Goal: Task Accomplishment & Management: Manage account settings

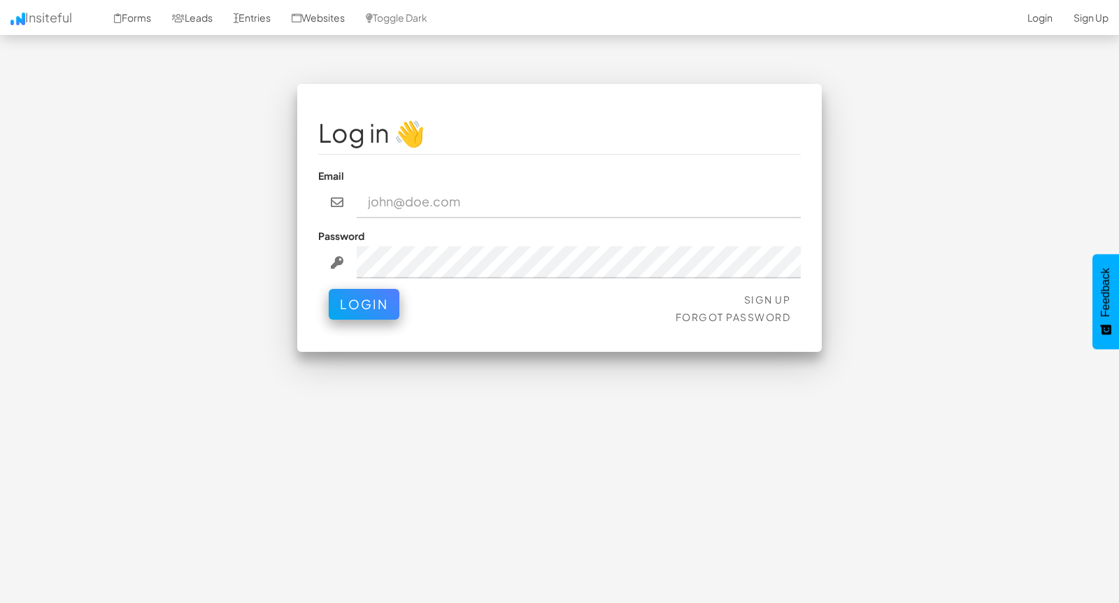
drag, startPoint x: 453, startPoint y: 199, endPoint x: 404, endPoint y: 199, distance: 49.0
click at [453, 199] on input "email" at bounding box center [579, 202] width 445 height 32
type input "bpontarelli@nordicenergy-us.com"
click at [357, 303] on button "Login" at bounding box center [364, 300] width 71 height 31
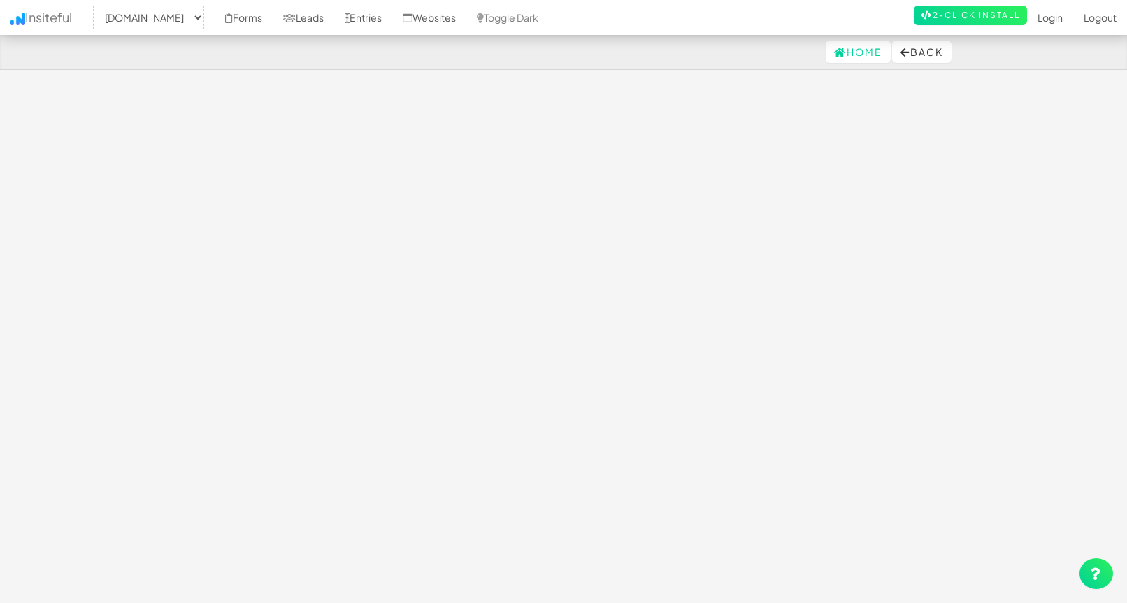
select select "2362"
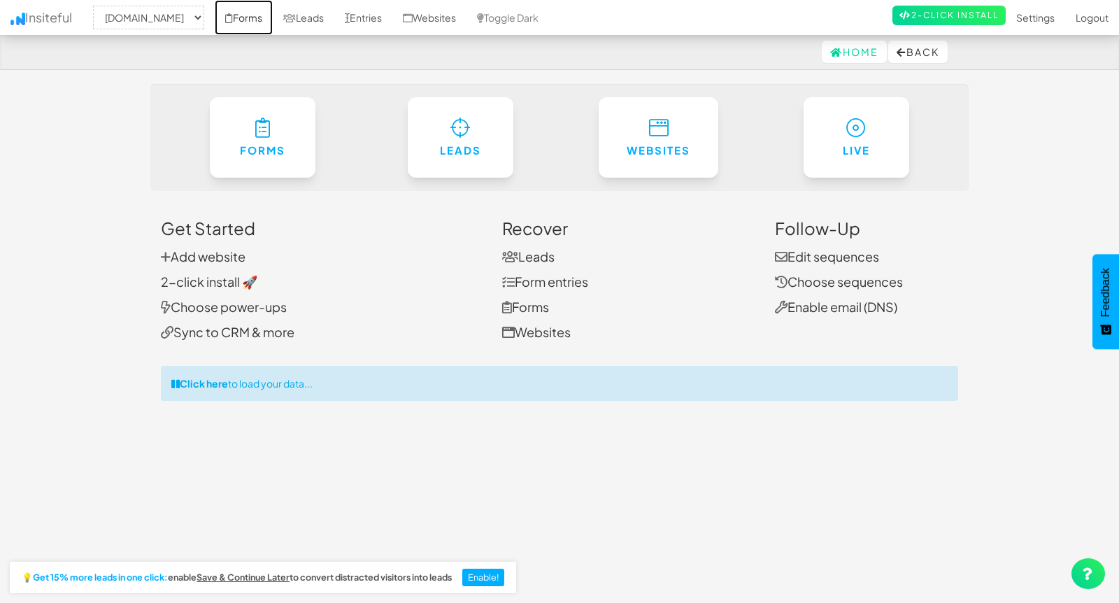
click at [273, 14] on link "Forms" at bounding box center [244, 17] width 58 height 35
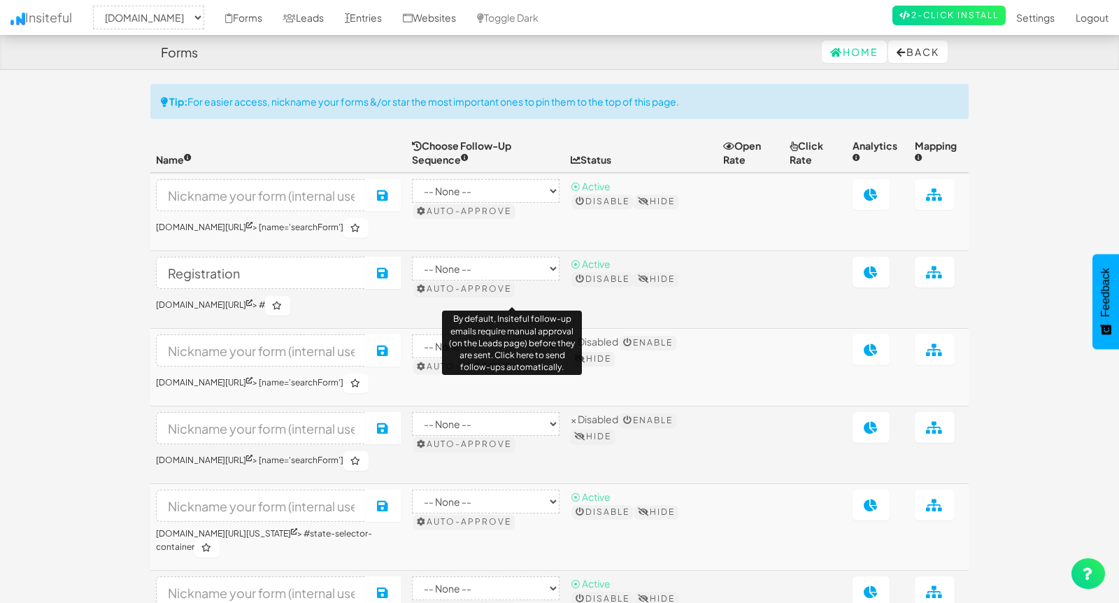
select select "2362"
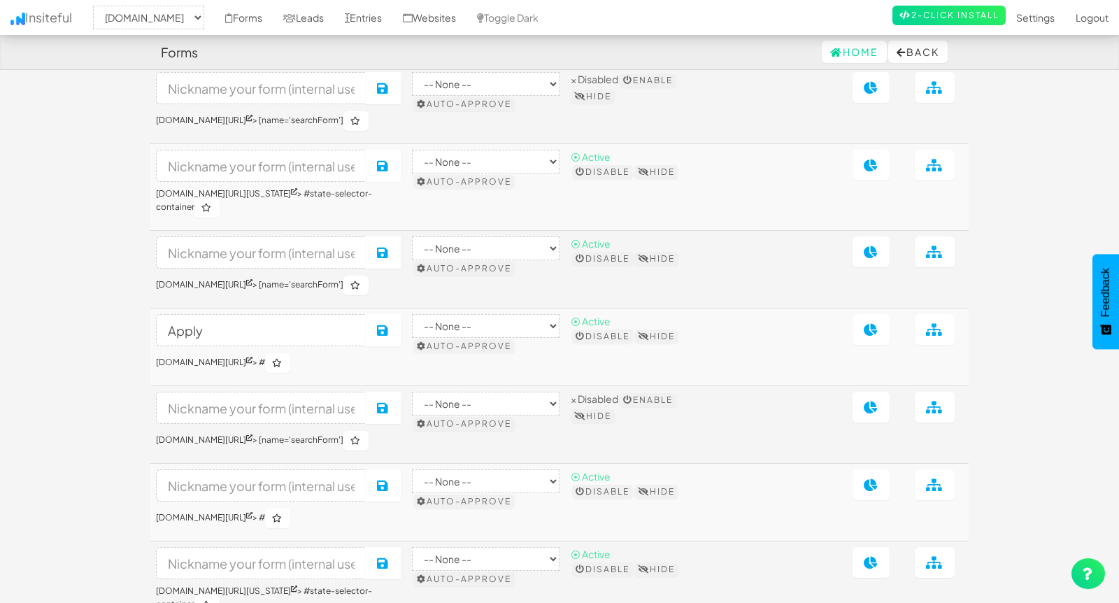
scroll to position [341, 0]
click at [876, 335] on icon at bounding box center [871, 328] width 15 height 13
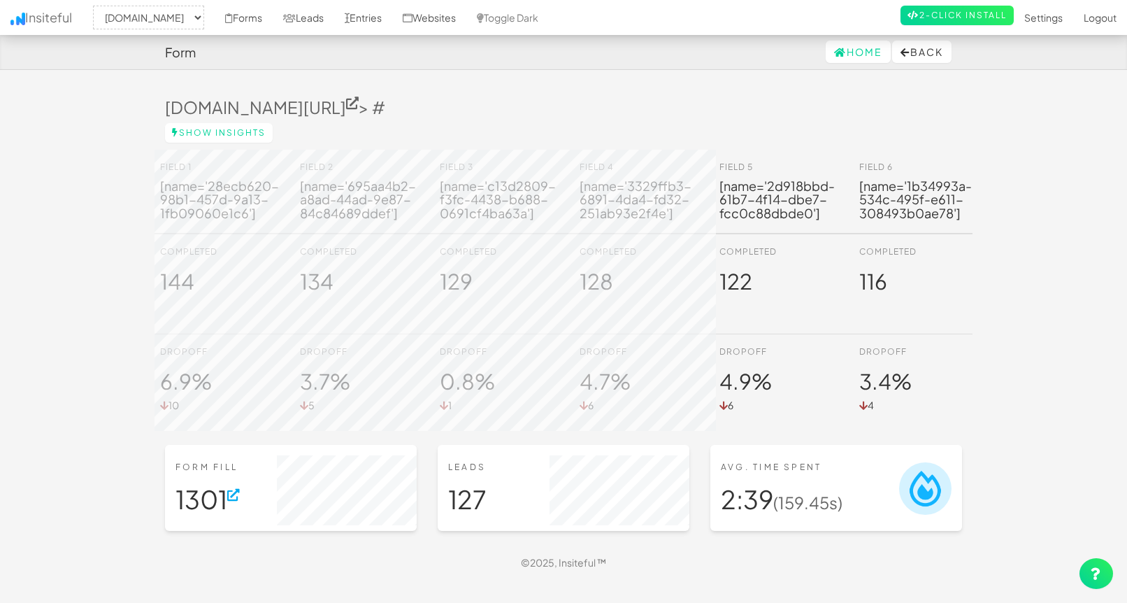
select select "2362"
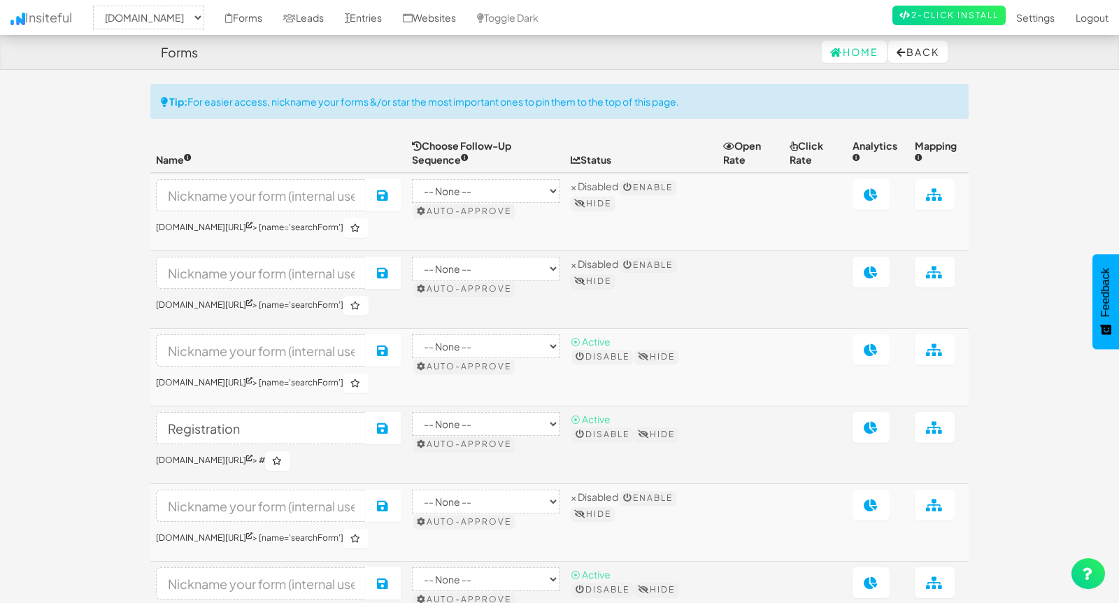
select select "2362"
click at [334, 17] on link "Leads" at bounding box center [304, 17] width 62 height 35
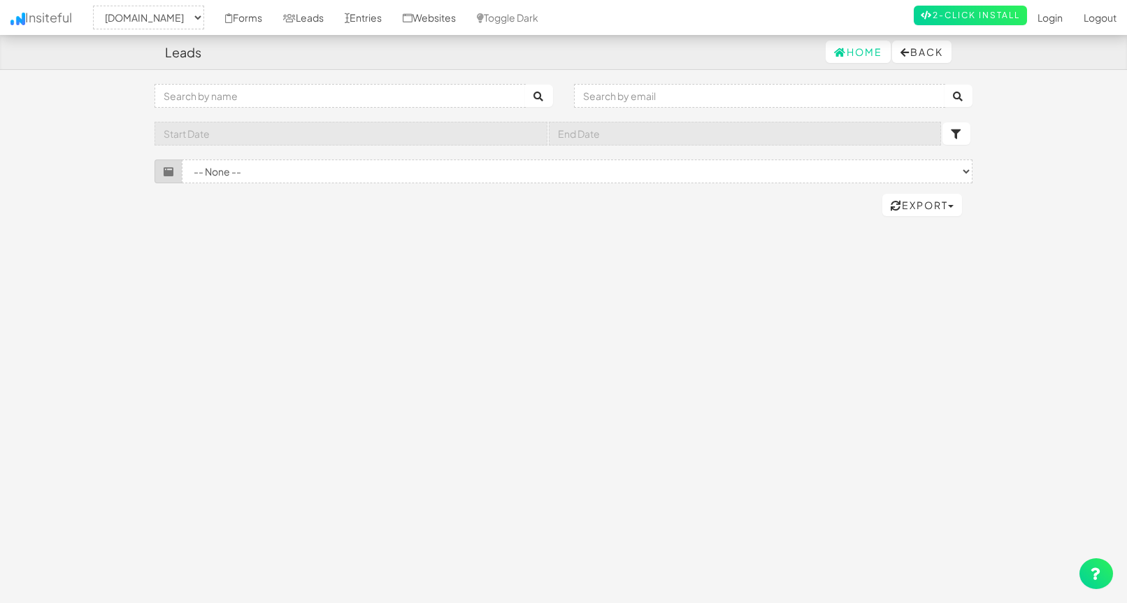
select select "2362"
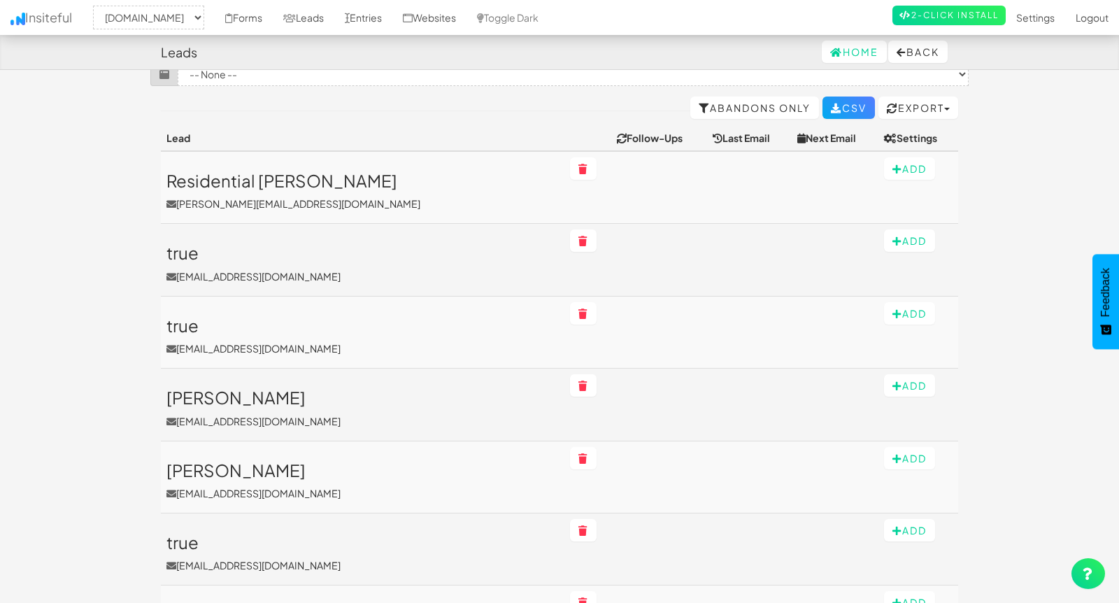
scroll to position [159, 0]
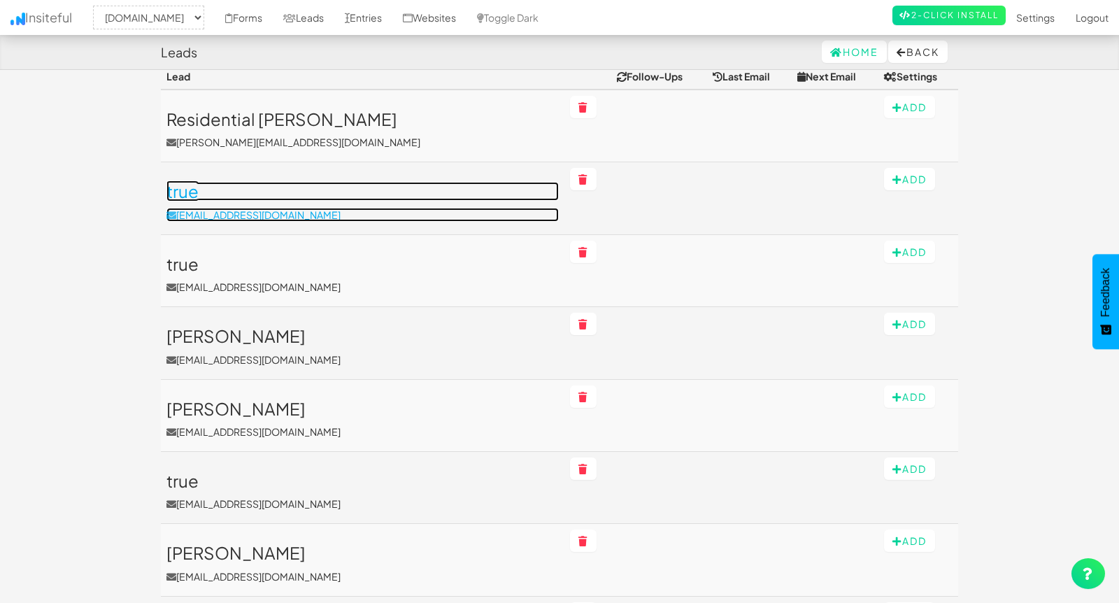
click at [189, 191] on h3 "true" at bounding box center [362, 191] width 392 height 18
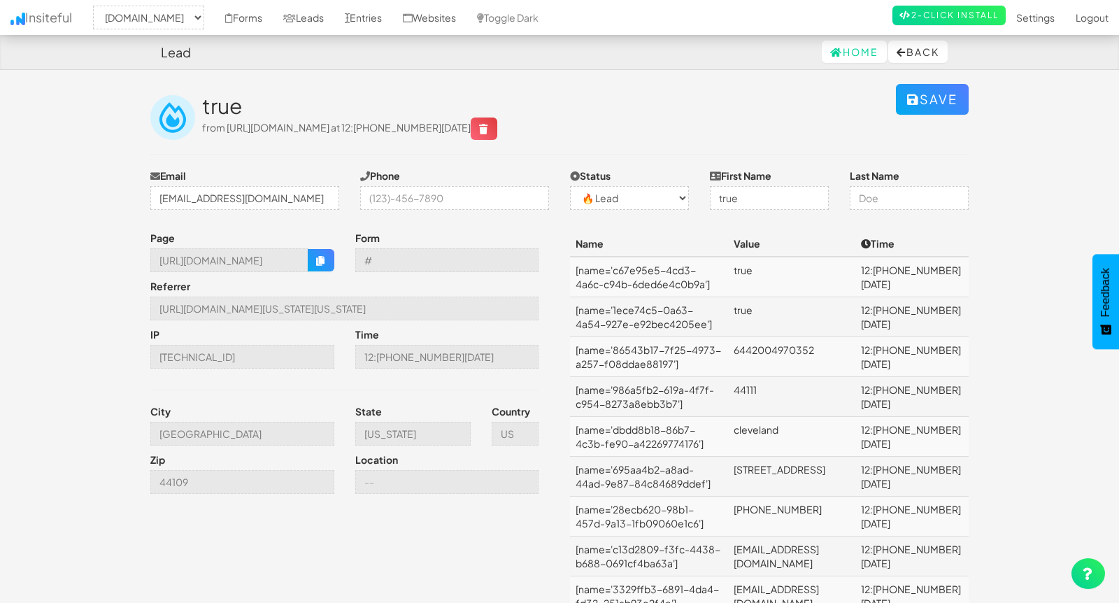
select select "2362"
select select "0"
click at [625, 199] on select "-- None -- ✅ Conversion 🔥 Lead Unknown" at bounding box center [629, 198] width 119 height 24
click at [570, 186] on select "-- None -- ✅ Conversion 🔥 Lead Unknown" at bounding box center [629, 198] width 119 height 24
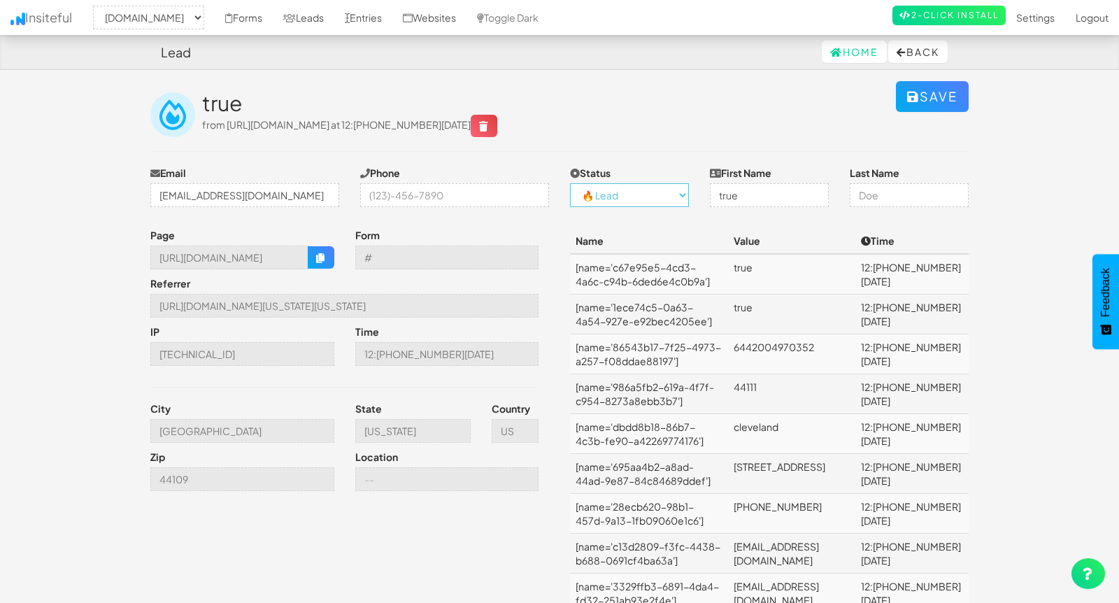
scroll to position [4, 0]
click at [1036, 17] on link "Settings" at bounding box center [1035, 17] width 59 height 35
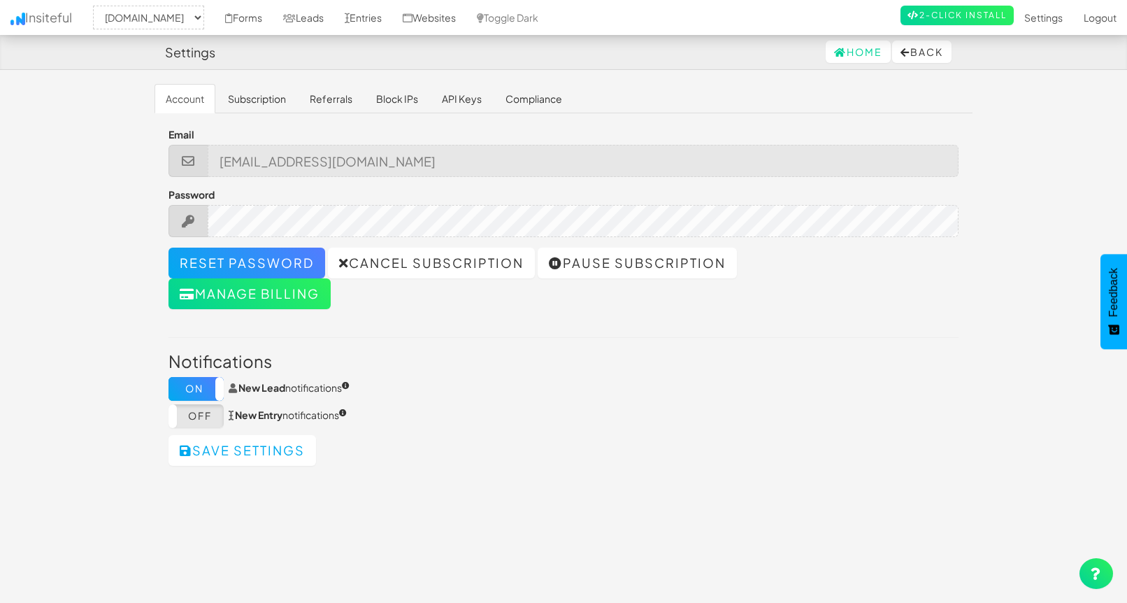
select select "2362"
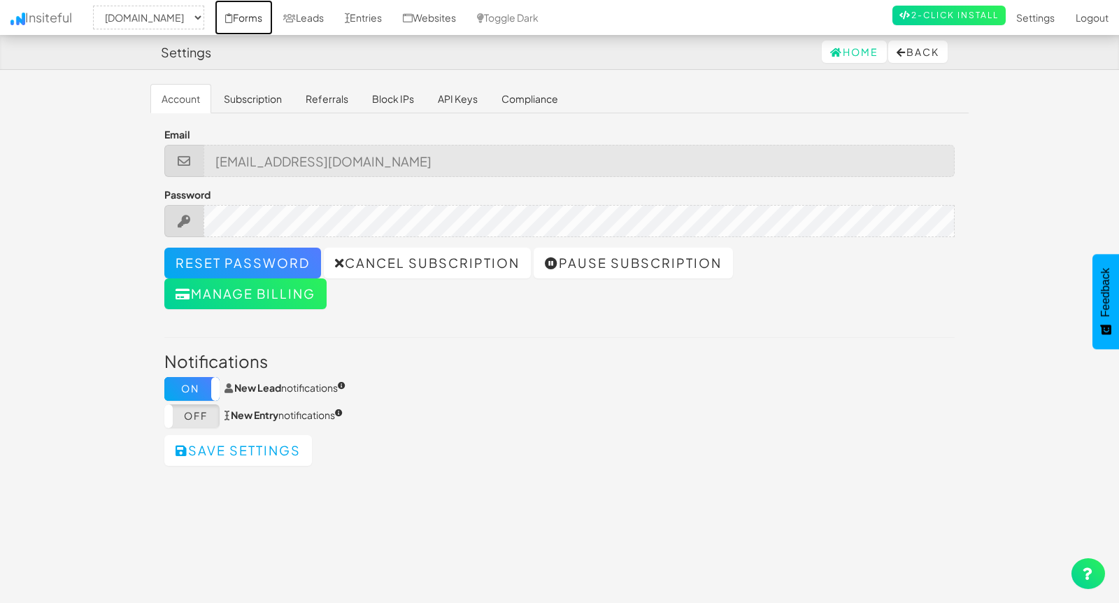
click at [273, 19] on link "Forms" at bounding box center [244, 17] width 58 height 35
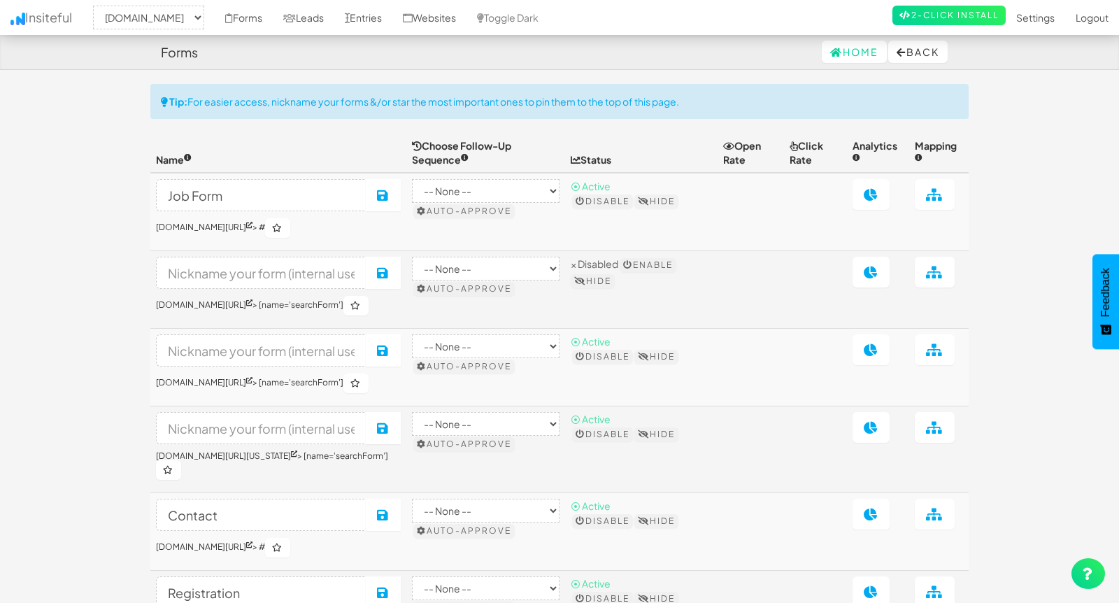
select select "2362"
click at [1032, 15] on link "Settings" at bounding box center [1035, 17] width 59 height 35
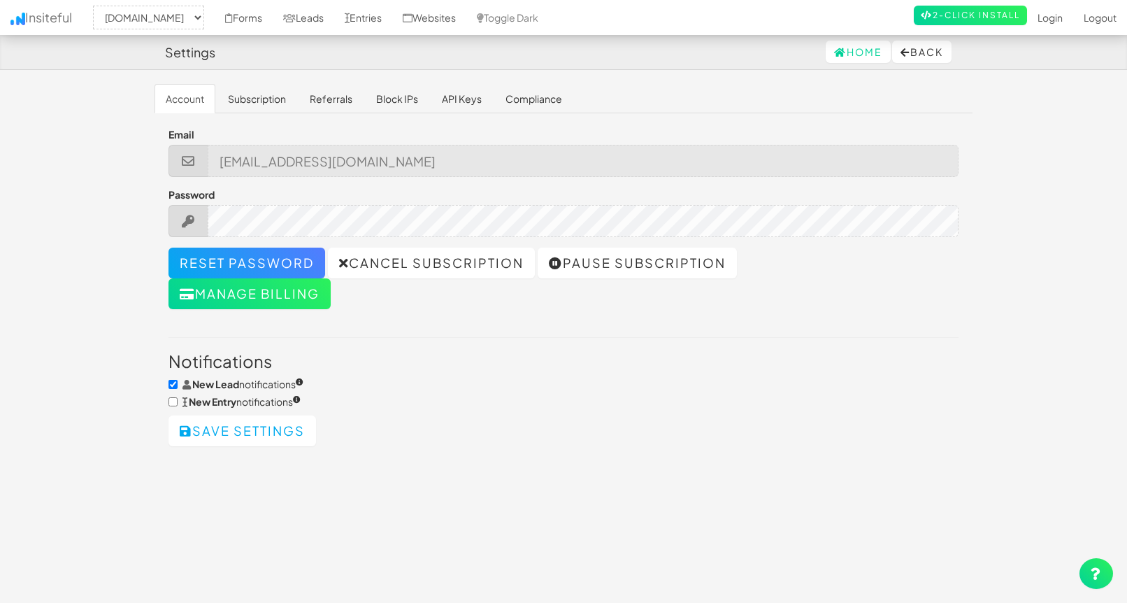
select select "2362"
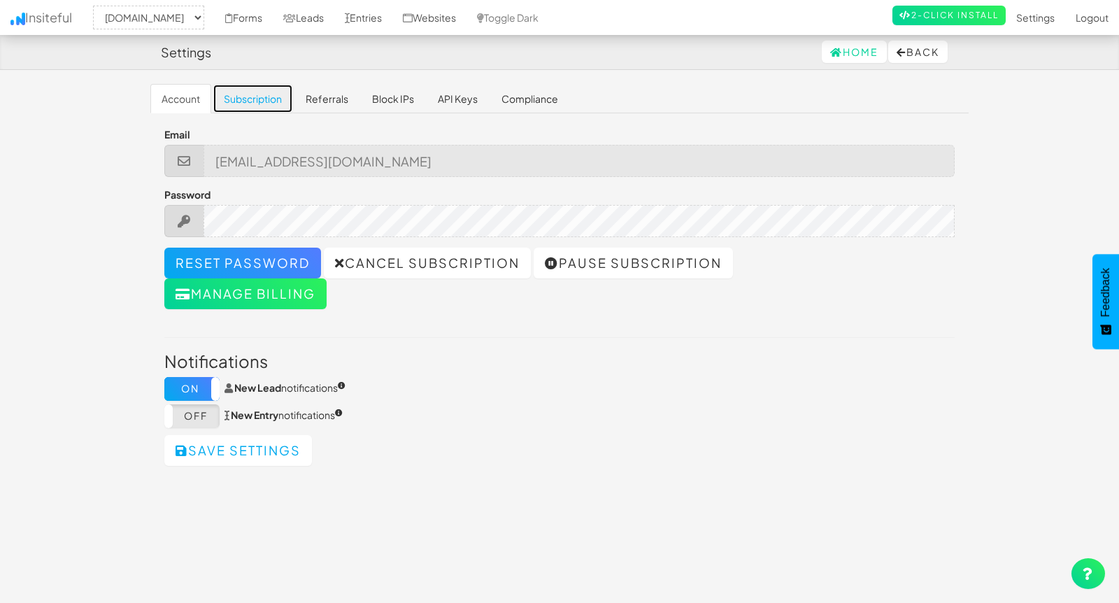
click at [266, 101] on link "Subscription" at bounding box center [253, 98] width 80 height 29
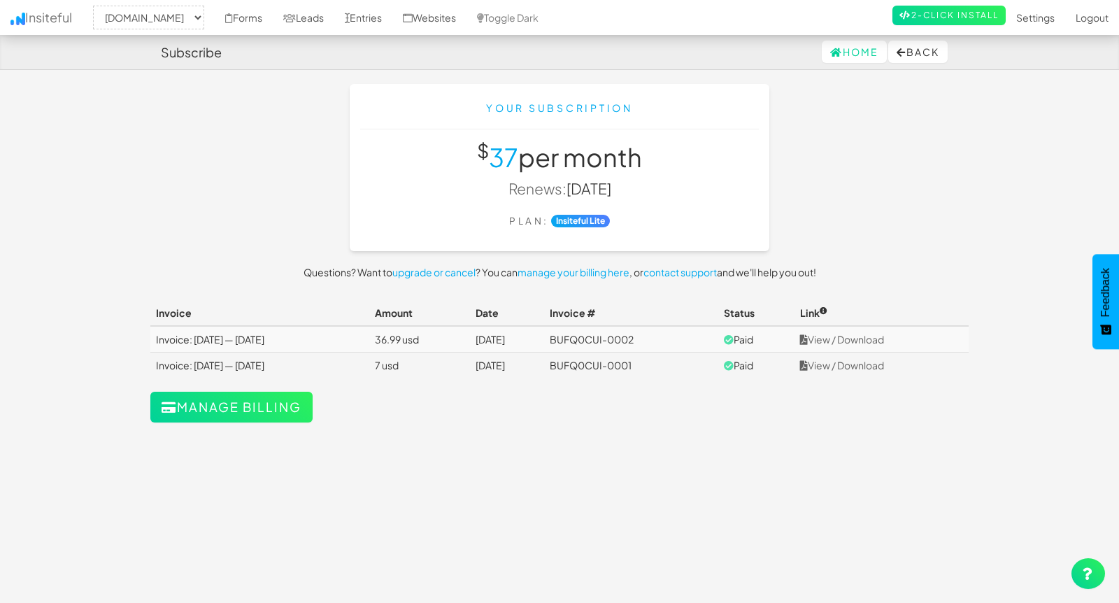
select select "2362"
click at [1030, 19] on link "Settings" at bounding box center [1035, 17] width 59 height 35
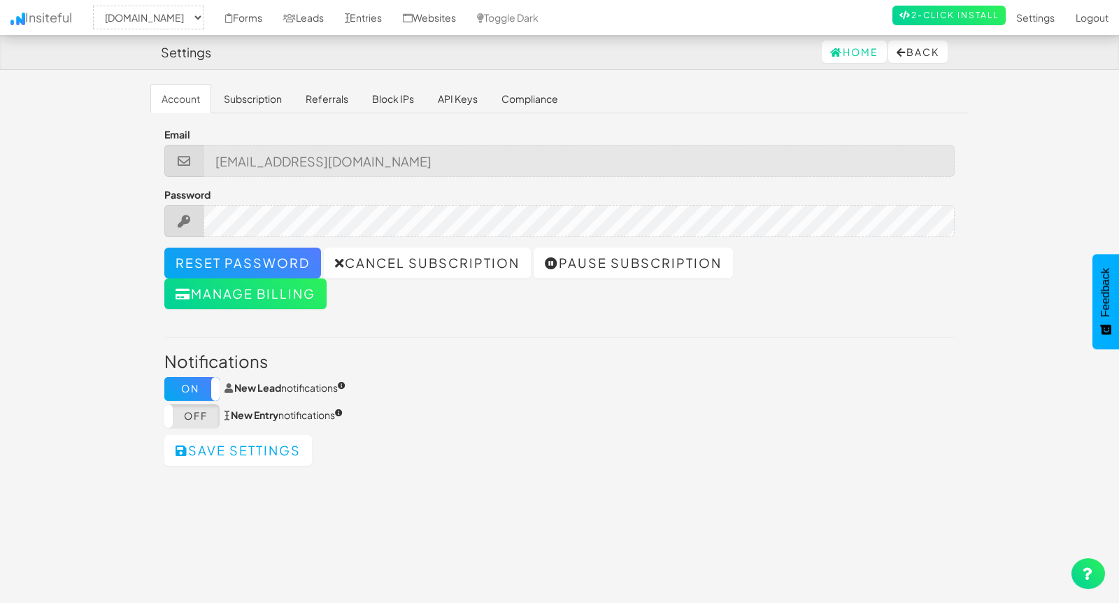
select select "2362"
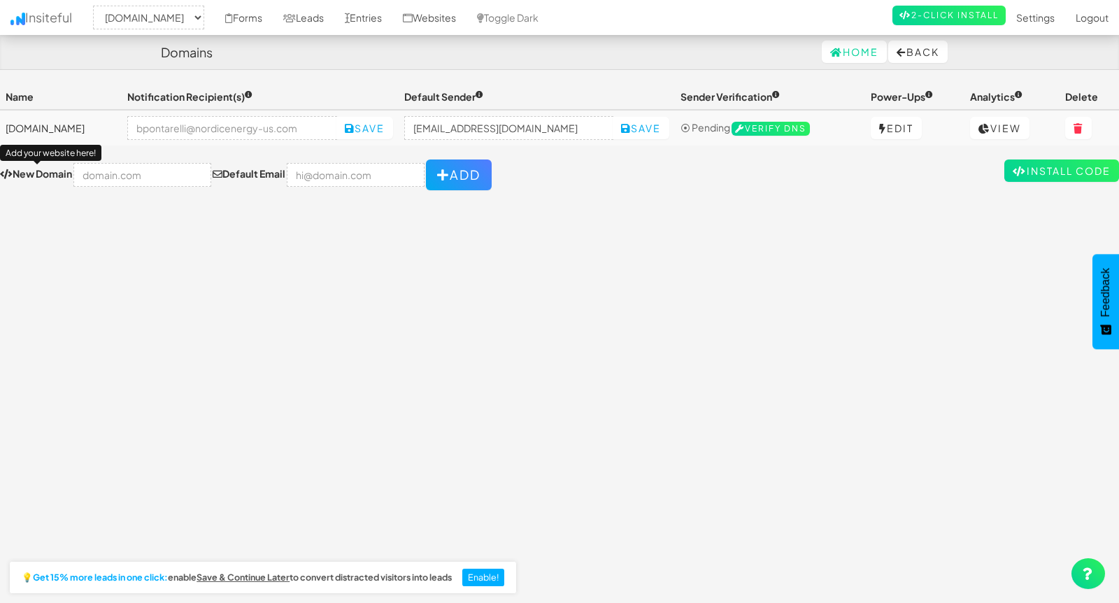
select select "2362"
click at [908, 129] on link "Edit" at bounding box center [896, 128] width 51 height 22
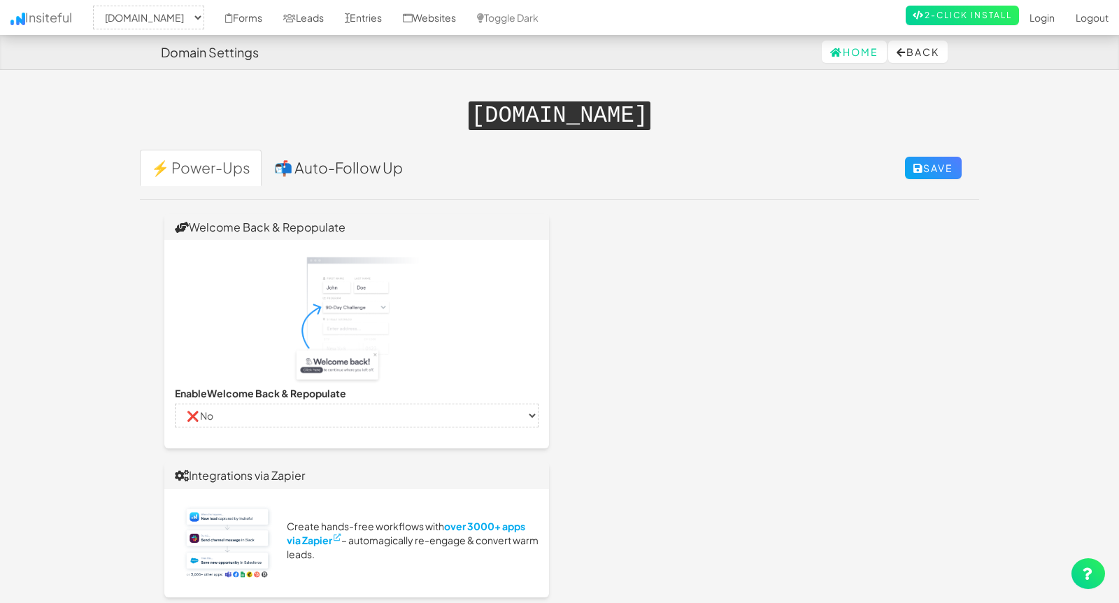
select select "2362"
select select "false"
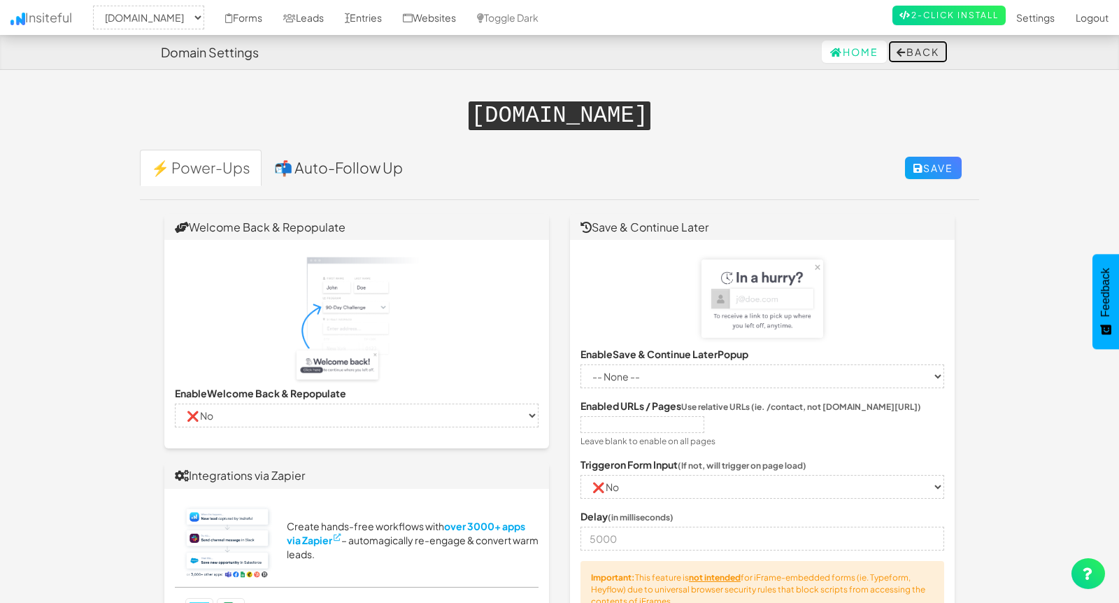
click at [918, 52] on button "Back" at bounding box center [917, 52] width 59 height 22
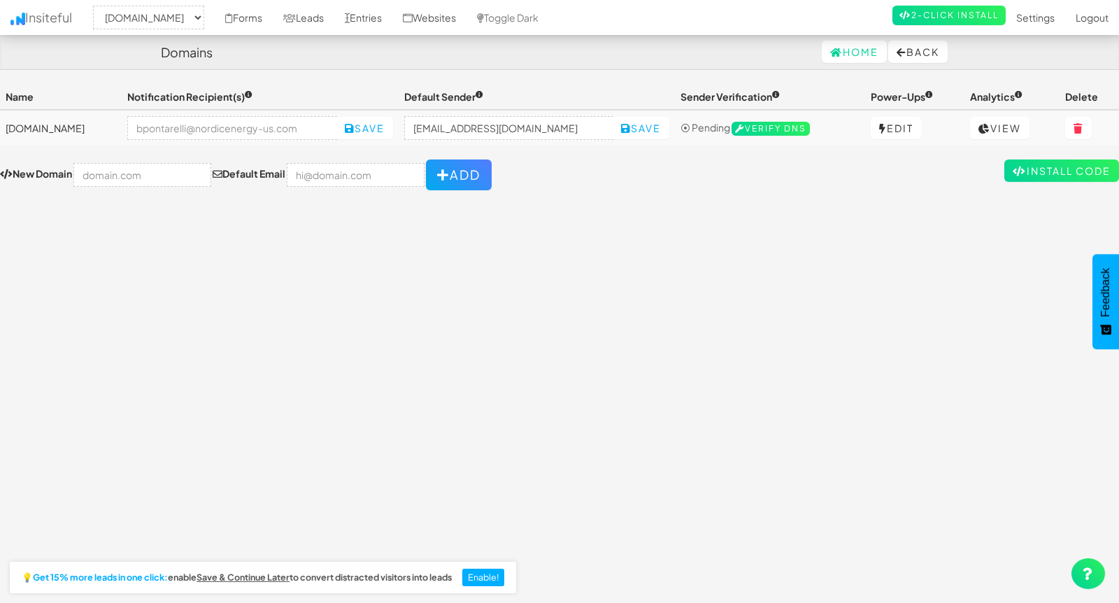
select select "2362"
click at [999, 124] on link "View" at bounding box center [999, 128] width 59 height 22
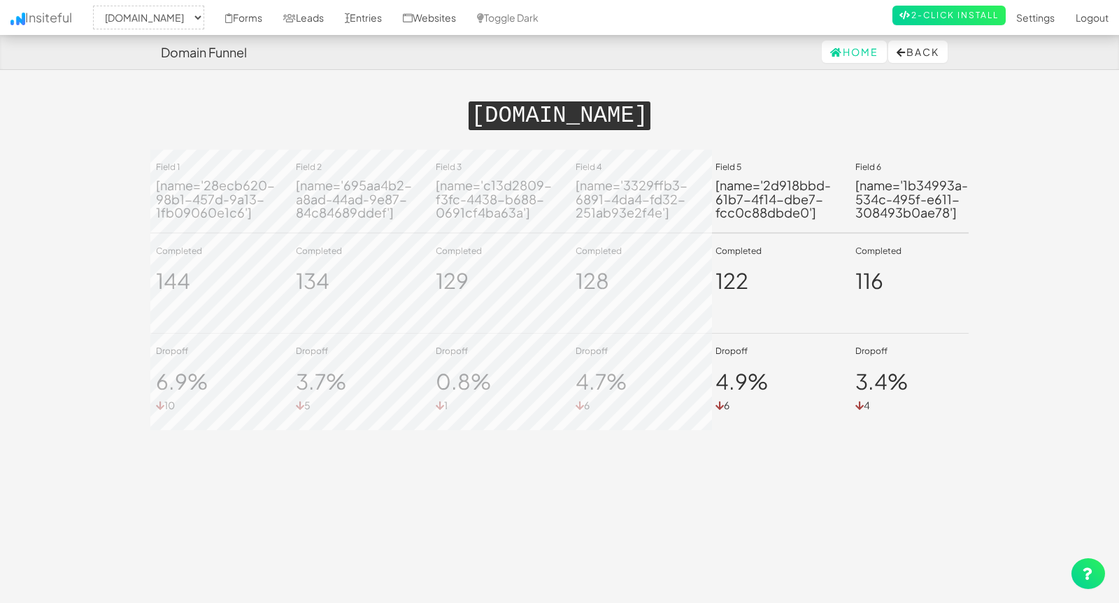
select select "2362"
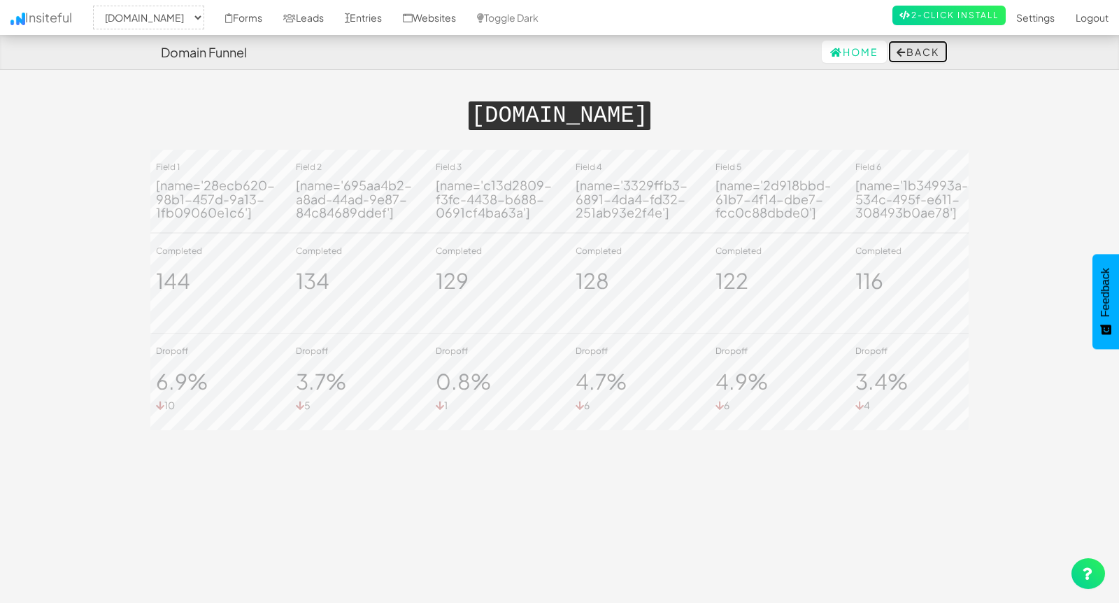
drag, startPoint x: 911, startPoint y: 52, endPoint x: 920, endPoint y: 56, distance: 10.7
click at [910, 52] on button "Back" at bounding box center [917, 52] width 59 height 22
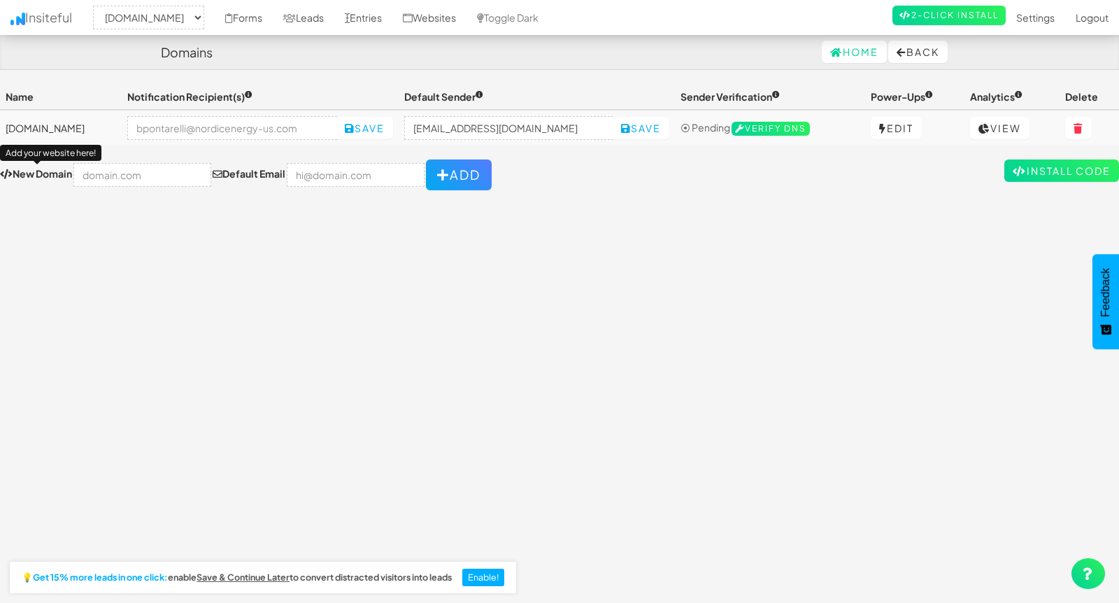
select select "2362"
click at [273, 20] on link "Forms" at bounding box center [244, 17] width 58 height 35
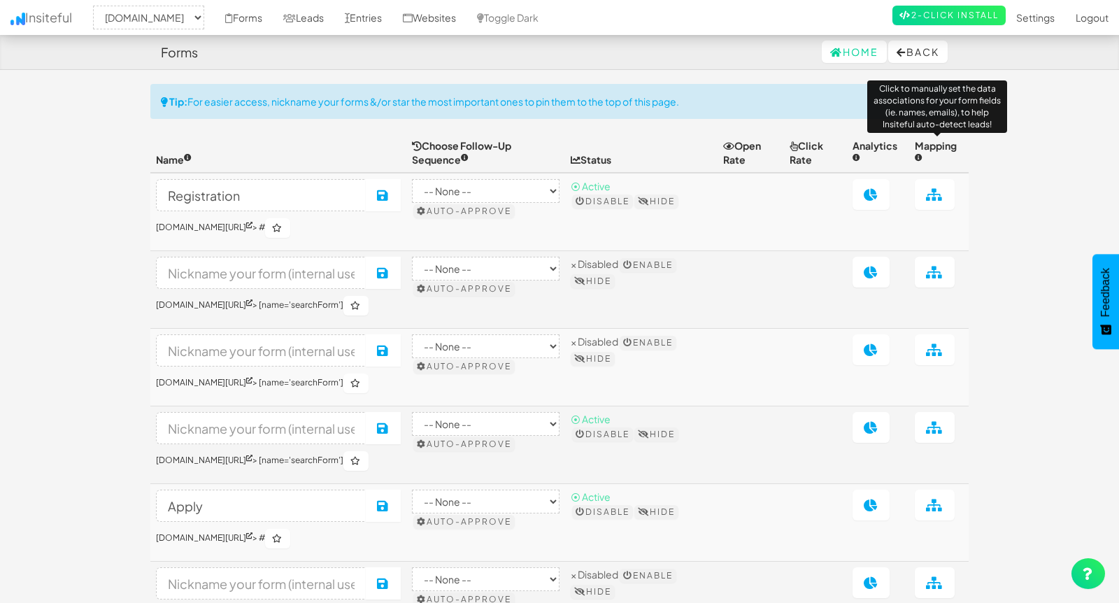
select select "2362"
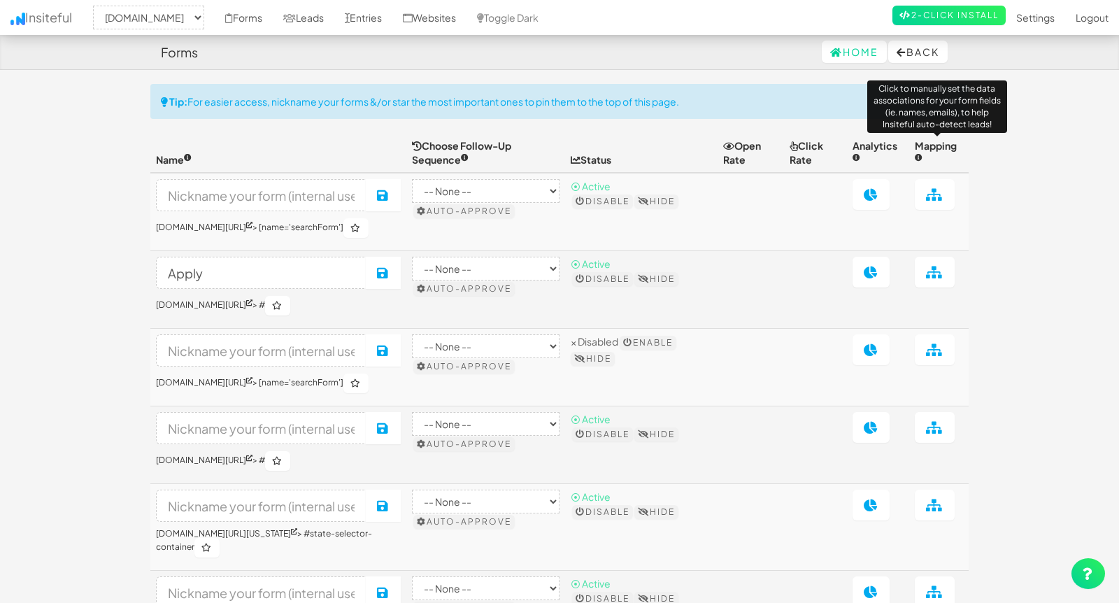
select select "2362"
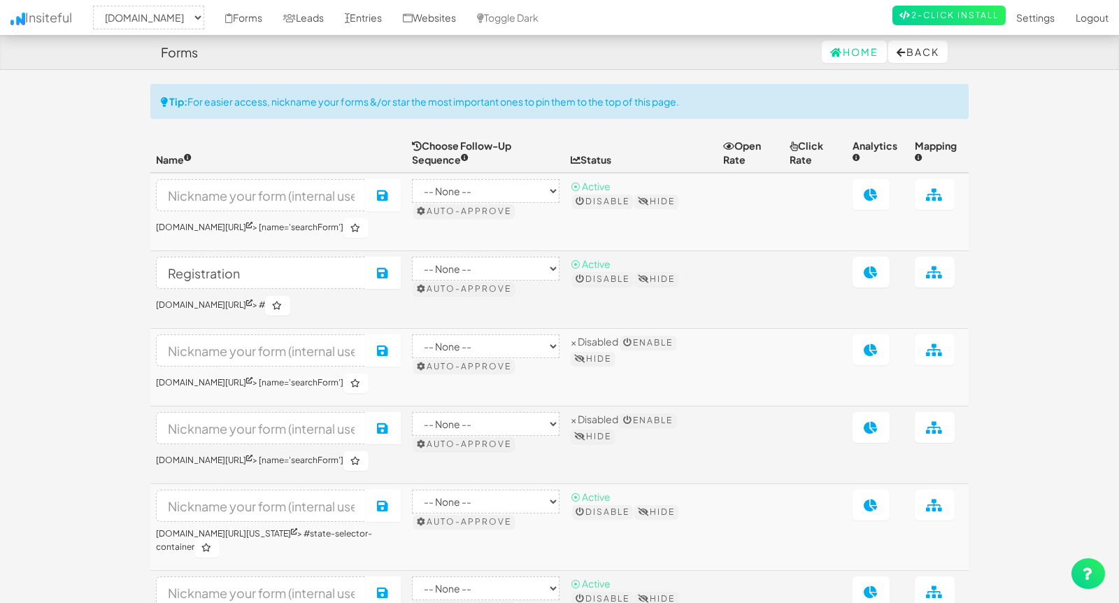
select select "2362"
click at [939, 191] on icon at bounding box center [934, 194] width 17 height 13
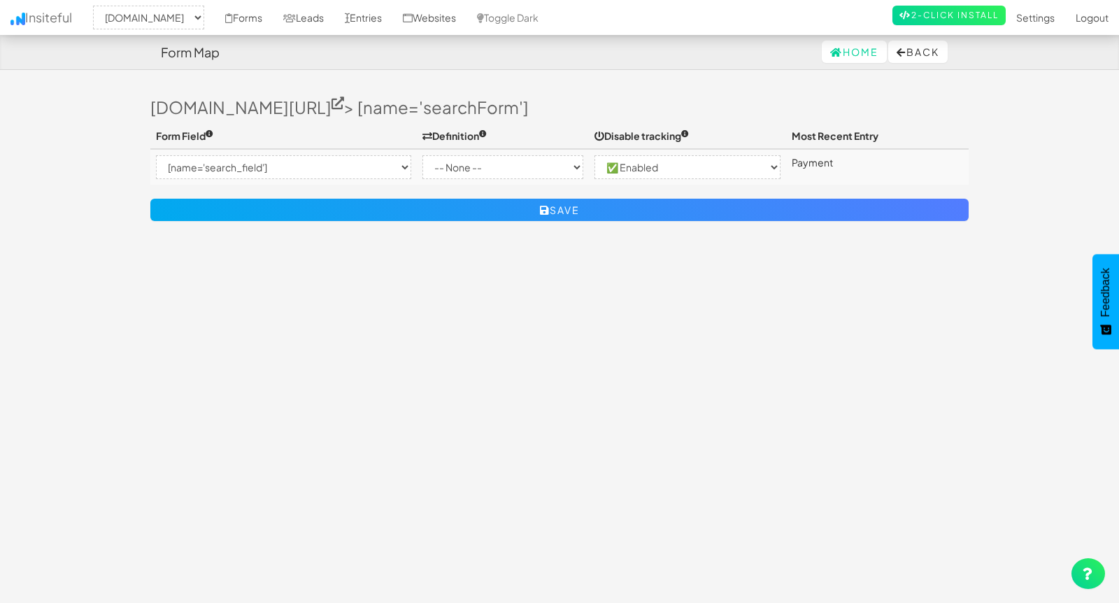
select select "2362"
select select "[name='search_field']"
select select "enabled"
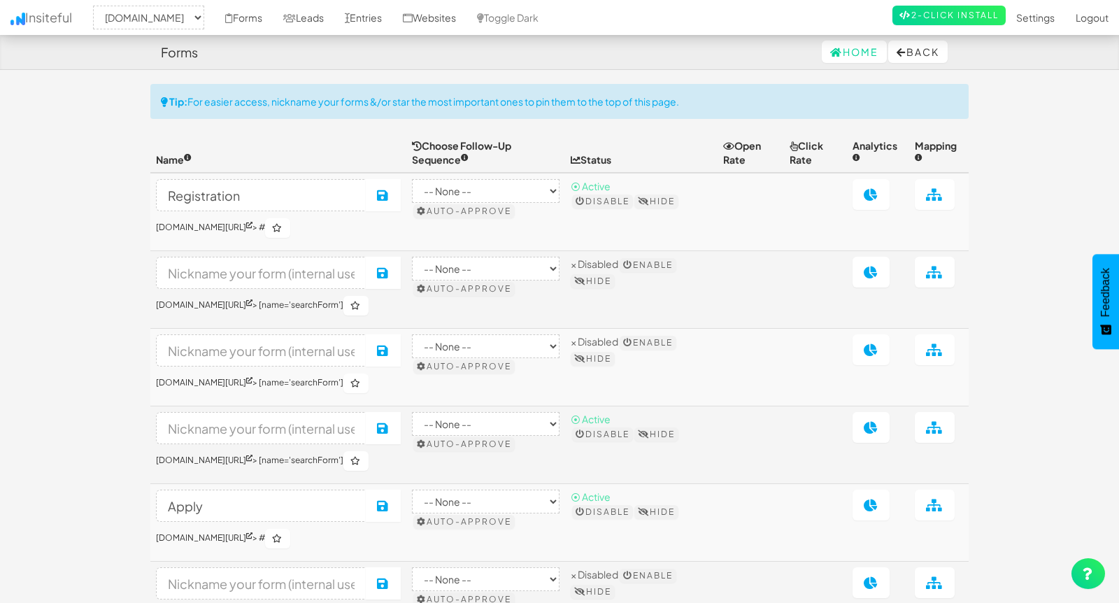
select select "2362"
click at [252, 226] on link "[DOMAIN_NAME][URL]" at bounding box center [204, 227] width 97 height 10
drag, startPoint x: 270, startPoint y: 196, endPoint x: 136, endPoint y: 187, distance: 133.9
paste input "Account Registration"
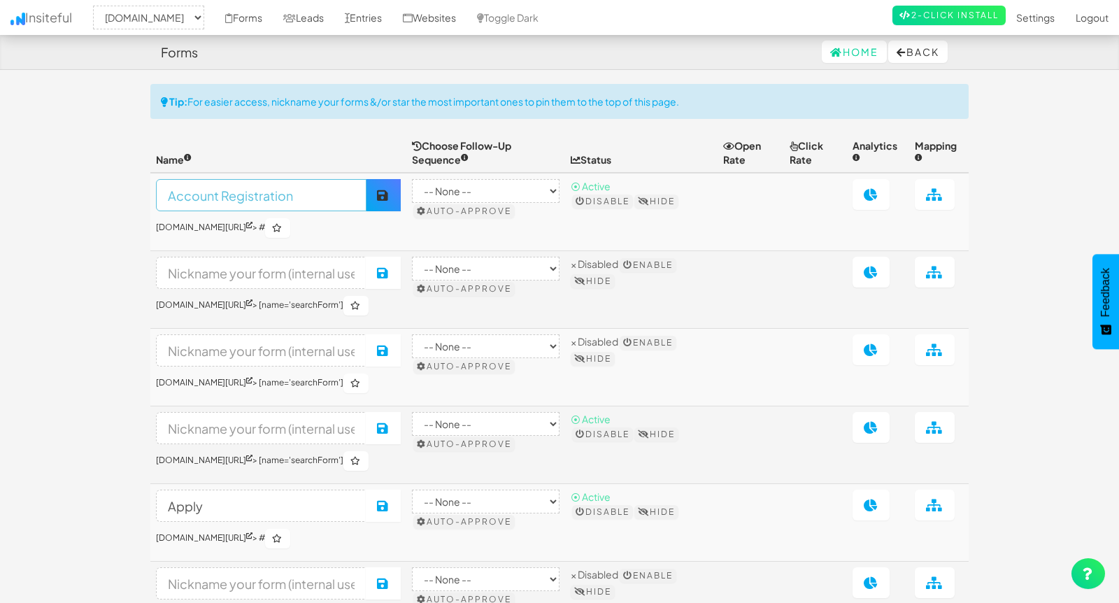
type input "Account Registration"
click at [390, 195] on icon at bounding box center [383, 195] width 13 height 13
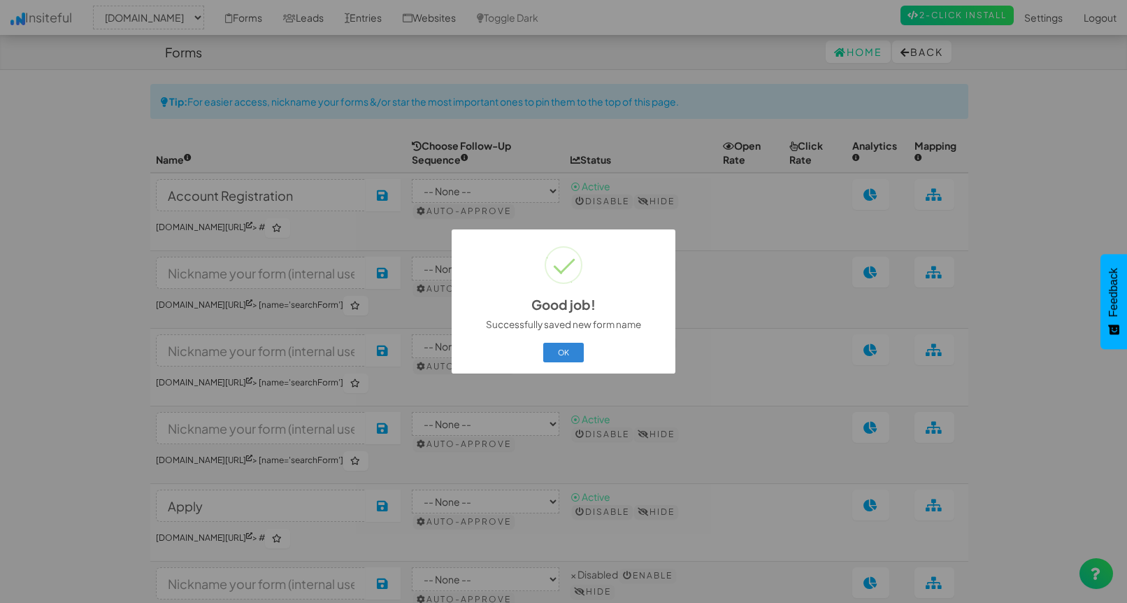
click at [571, 354] on button "OK" at bounding box center [563, 353] width 41 height 20
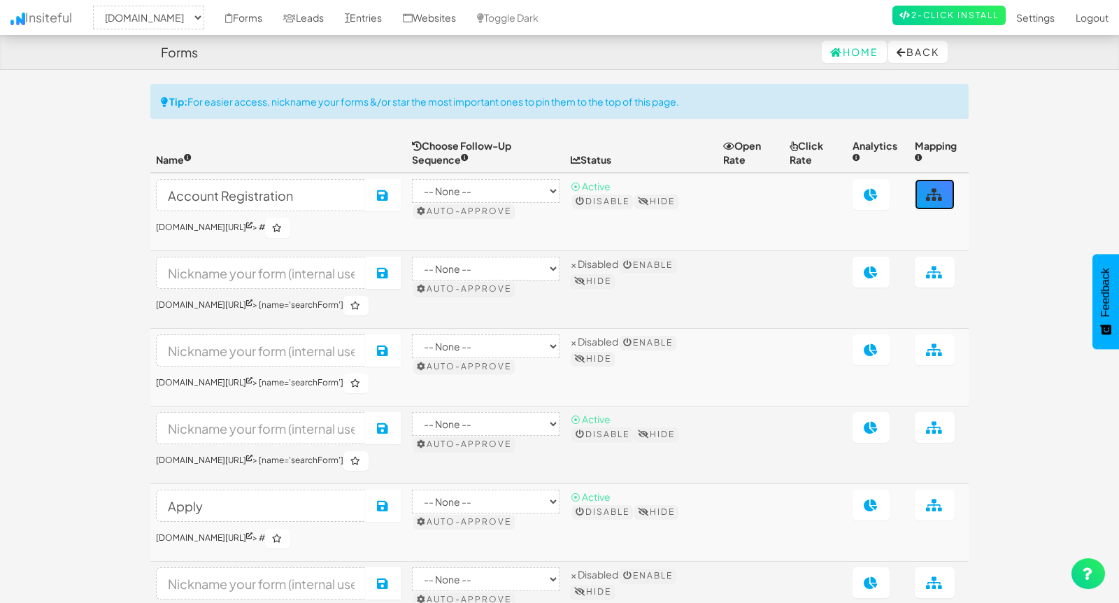
click at [943, 195] on icon at bounding box center [934, 194] width 17 height 13
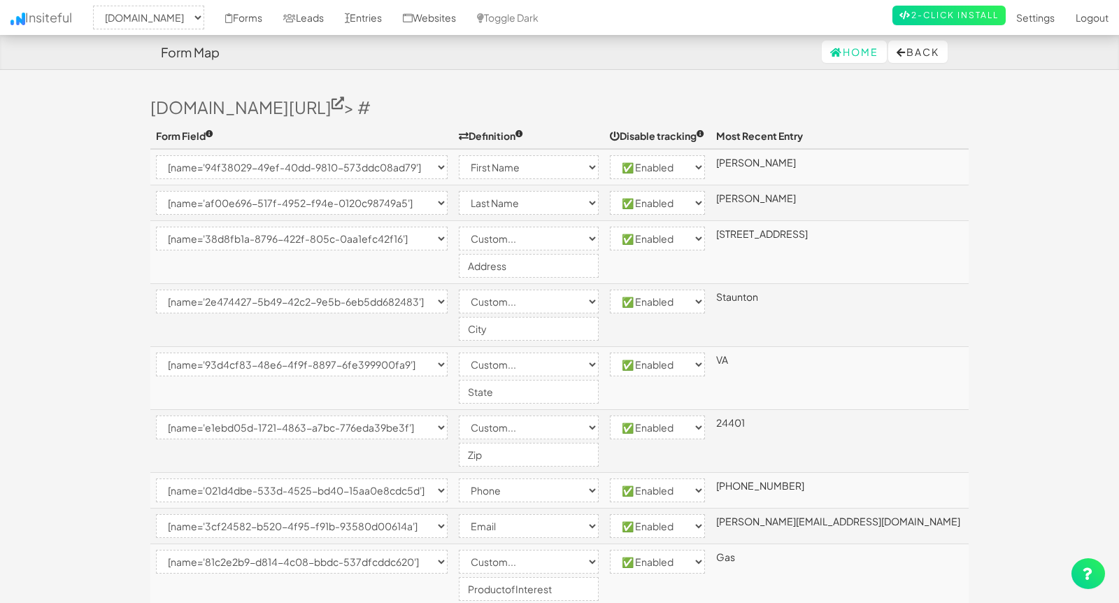
select select "2362"
select select "[name='94f38029-49ef-40dd-9810-573ddc08ad79']"
select select "first-name"
select select "enabled"
select select "[name='af00e696-517f-4952-f94e-0120c98749a5']"
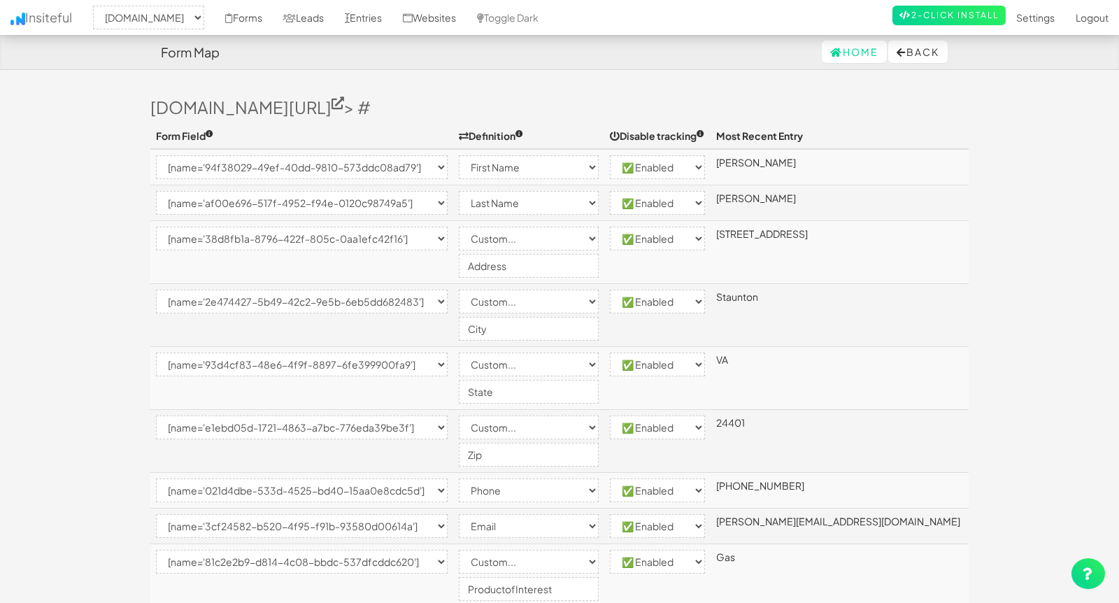
select select "last-name"
select select "enabled"
select select "[name='38d8fb1a-8796-422f-805c-0aa1efc42f16']"
select select "custom"
select select "enabled"
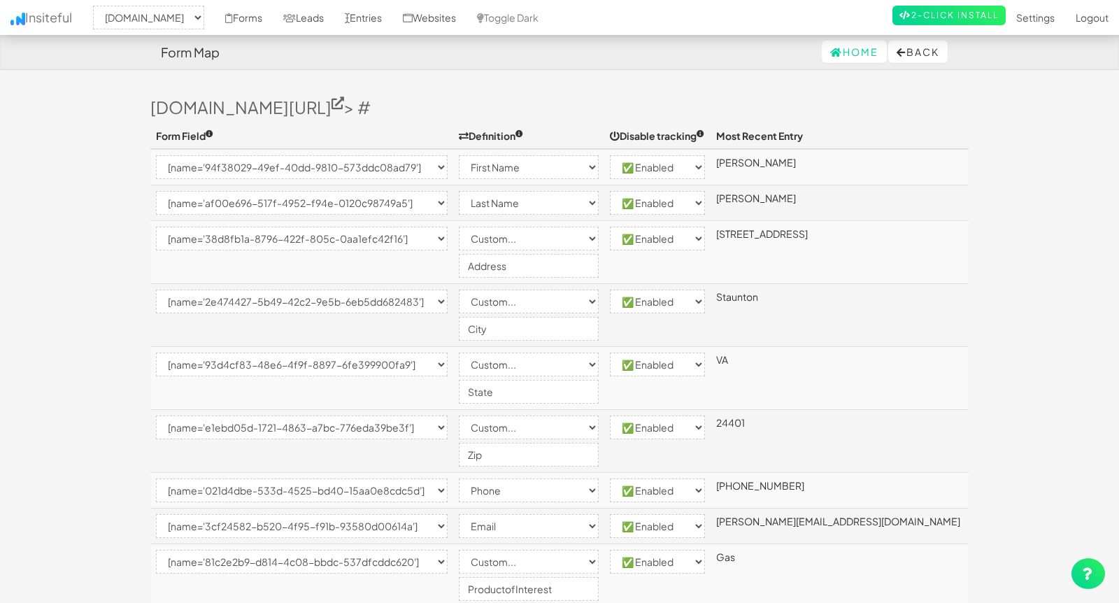
select select "[name='2e474427-5b49-42c2-9e5b-6eb5dd682483']"
select select "custom"
select select "enabled"
select select "[name='93d4cf83-48e6-4f9f-8897-6fe399900fa9']"
select select "custom"
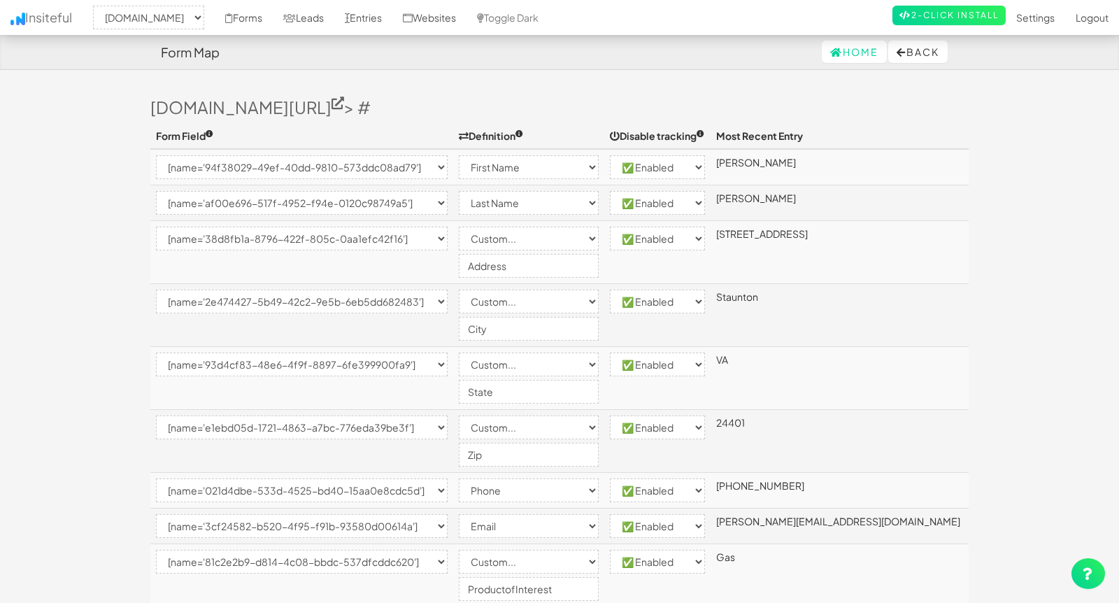
select select "enabled"
select select "[name='e1ebd05d-1721-4863-a7bc-776eda39be3f']"
select select "custom"
select select "enabled"
select select "[name='021d4dbe-533d-4525-bd40-15aa0e8cdc5d']"
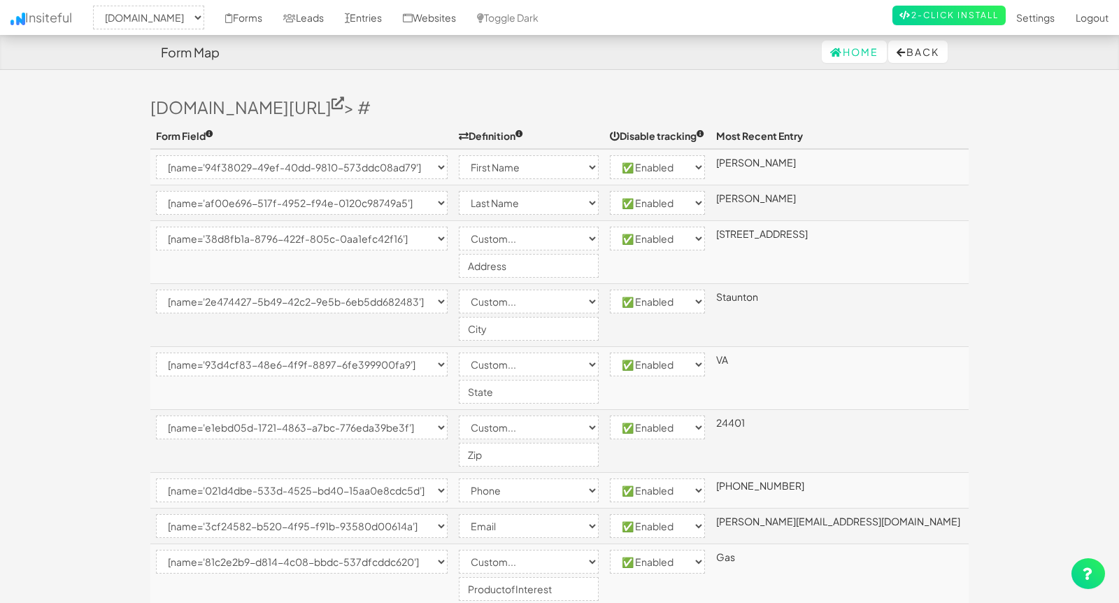
select select "phone"
select select "enabled"
select select "[name='3cf24582-b520-4f95-f91b-93580d00614a']"
select select "email"
select select "enabled"
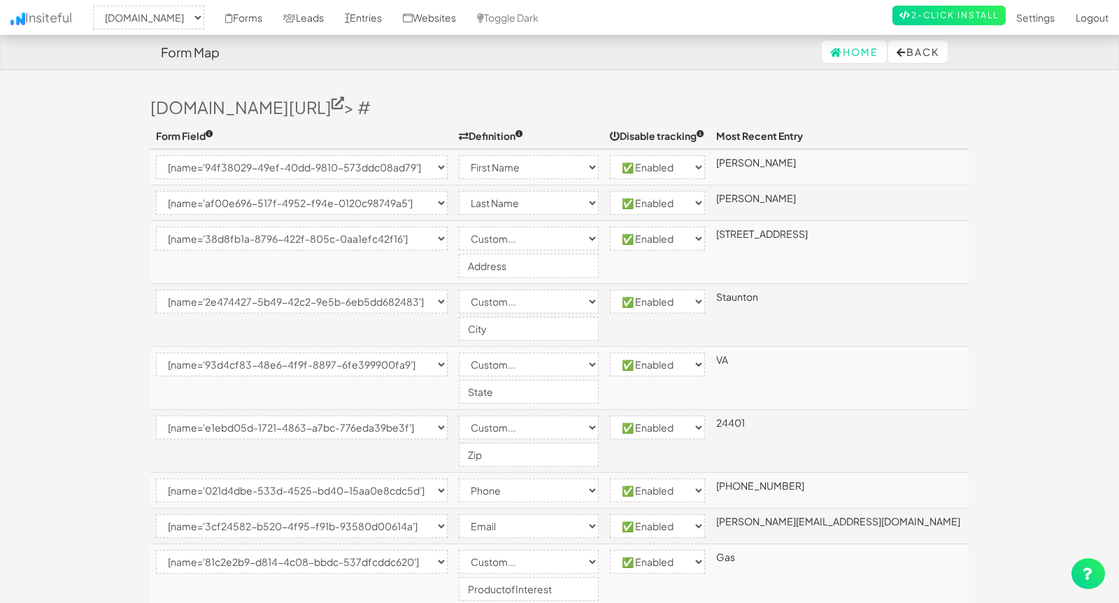
select select "[name='81c2e2b9-d814-4c08-bbdc-537dfcddc620']"
select select "custom"
select select "enabled"
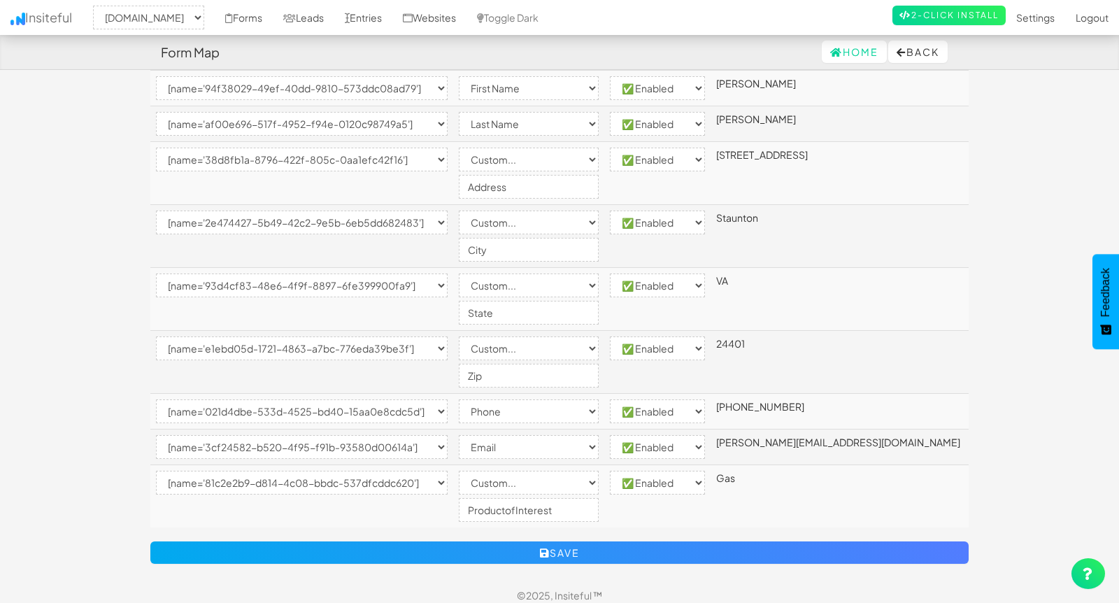
scroll to position [89, 0]
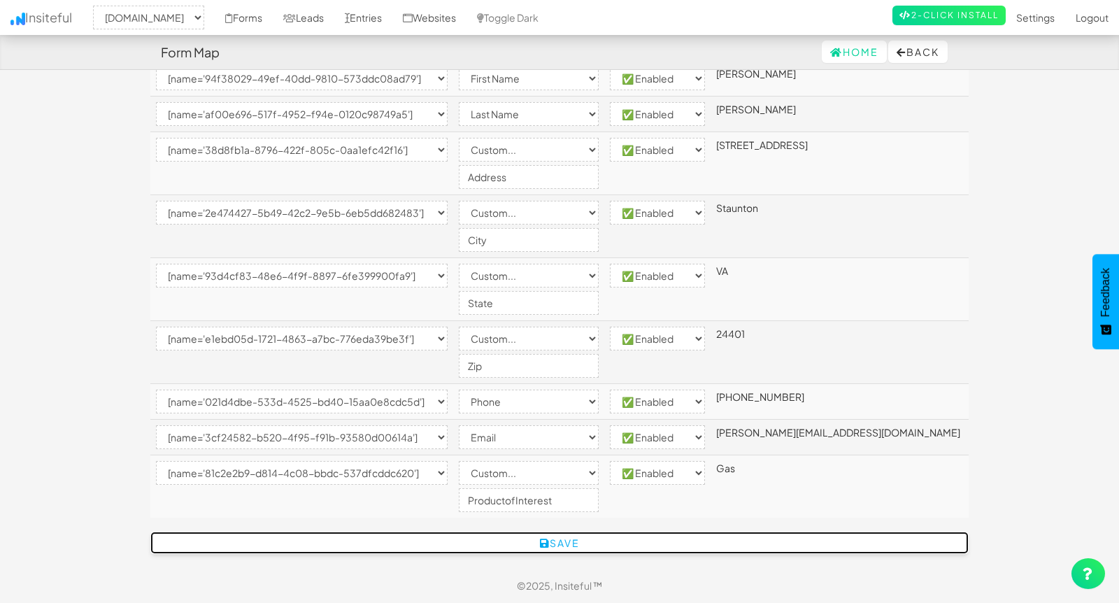
click at [592, 541] on button "Save" at bounding box center [559, 543] width 818 height 22
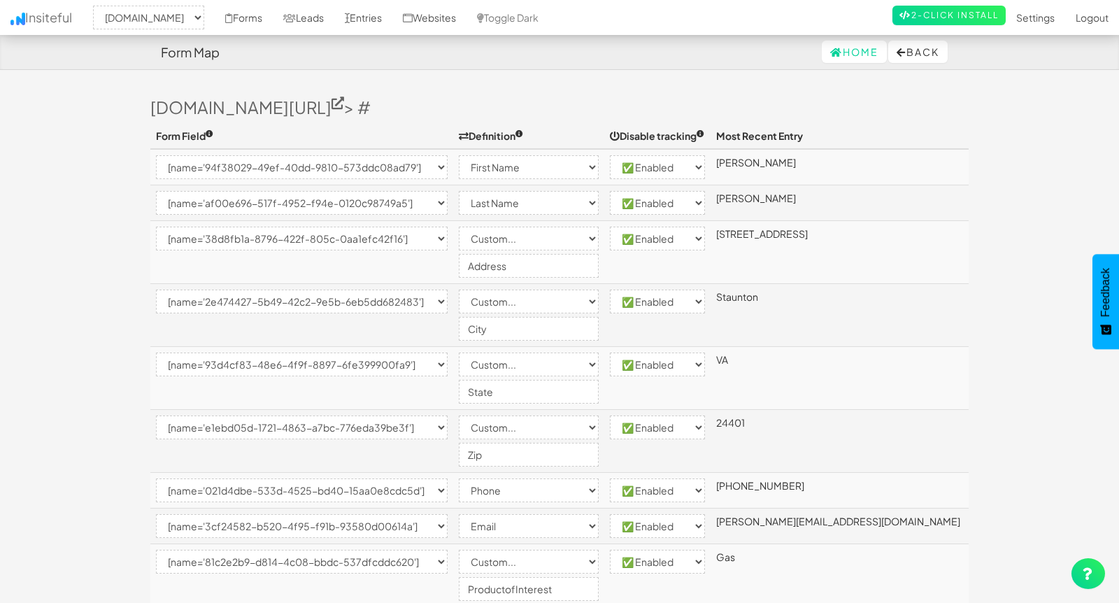
select select "2362"
select select "[name='94f38029-49ef-40dd-9810-573ddc08ad79']"
select select "first-name"
select select "enabled"
select select "[name='af00e696-517f-4952-f94e-0120c98749a5']"
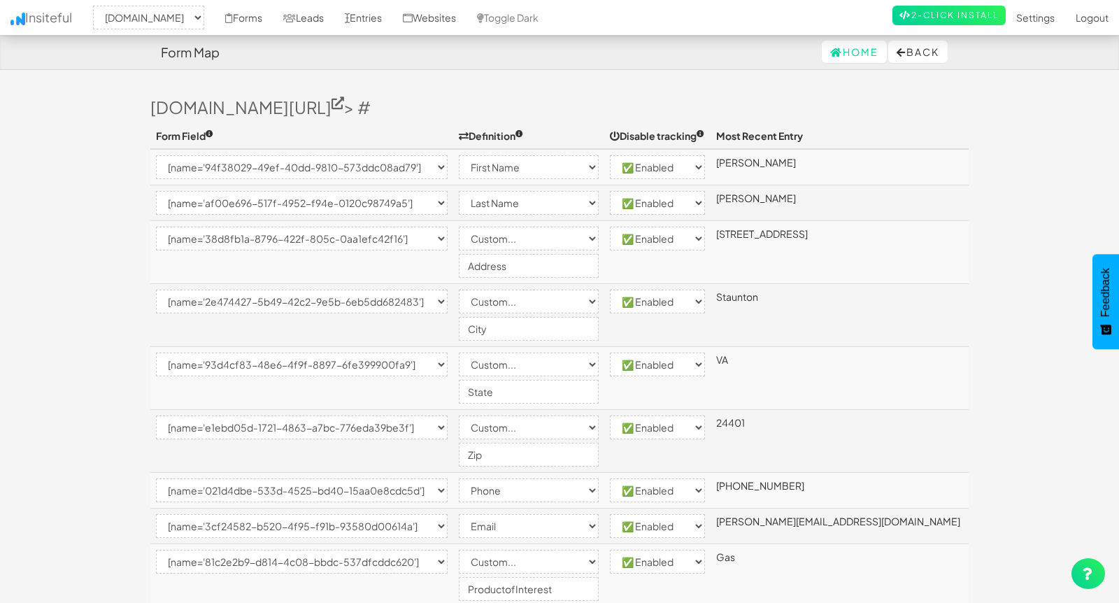
select select "last-name"
select select "enabled"
select select "[name='38d8fb1a-8796-422f-805c-0aa1efc42f16']"
select select "custom"
select select "enabled"
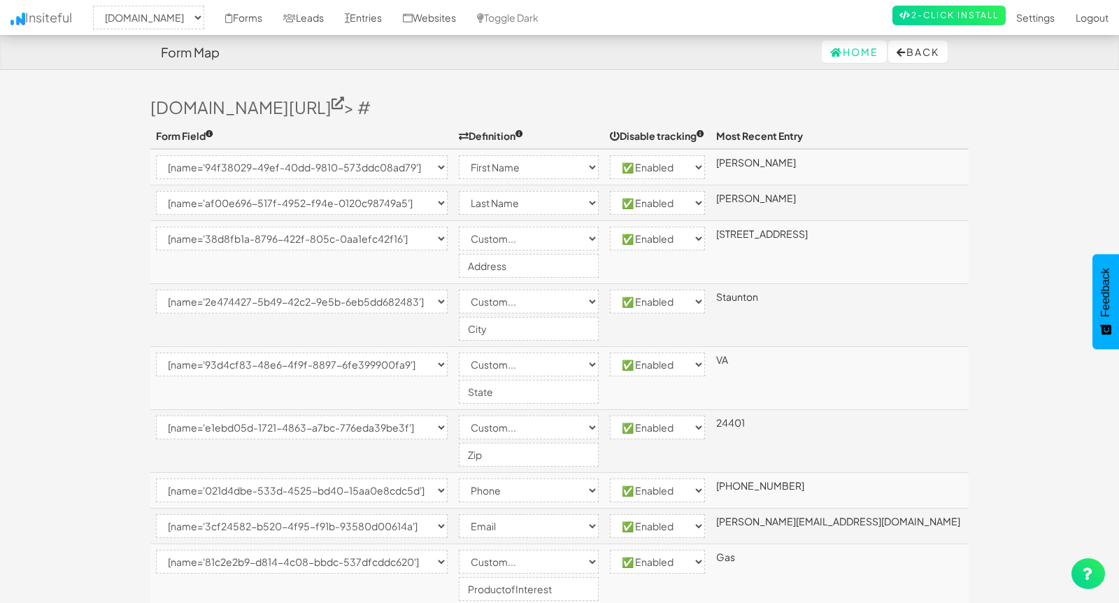
select select "[name='2e474427-5b49-42c2-9e5b-6eb5dd682483']"
select select "custom"
select select "enabled"
select select "[name='93d4cf83-48e6-4f9f-8897-6fe399900fa9']"
select select "custom"
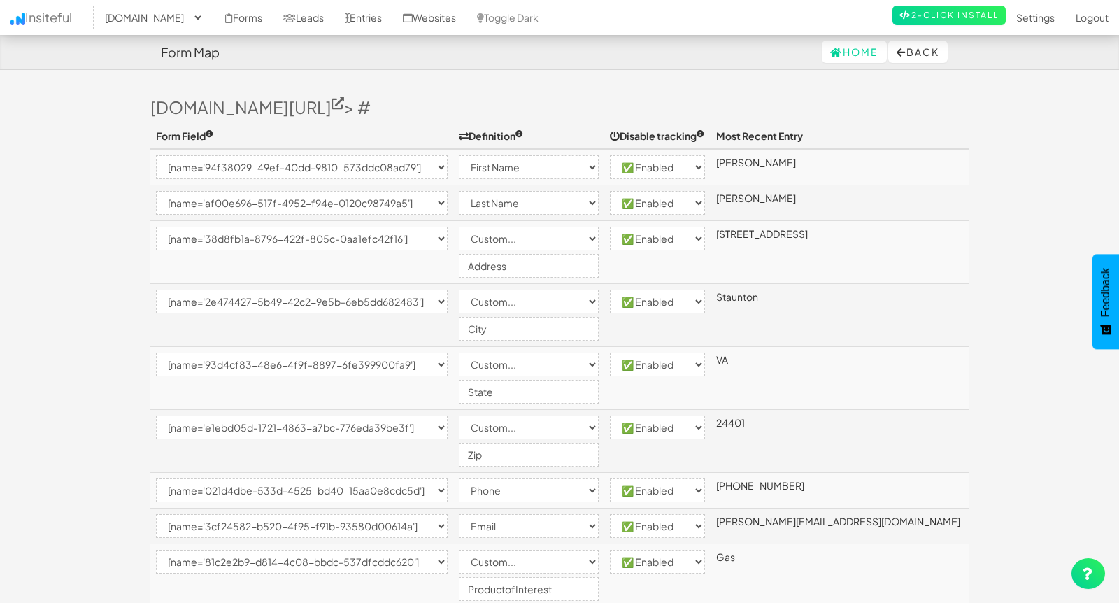
select select "enabled"
select select "[name='e1ebd05d-1721-4863-a7bc-776eda39be3f']"
select select "custom"
select select "enabled"
select select "[name='021d4dbe-533d-4525-bd40-15aa0e8cdc5d']"
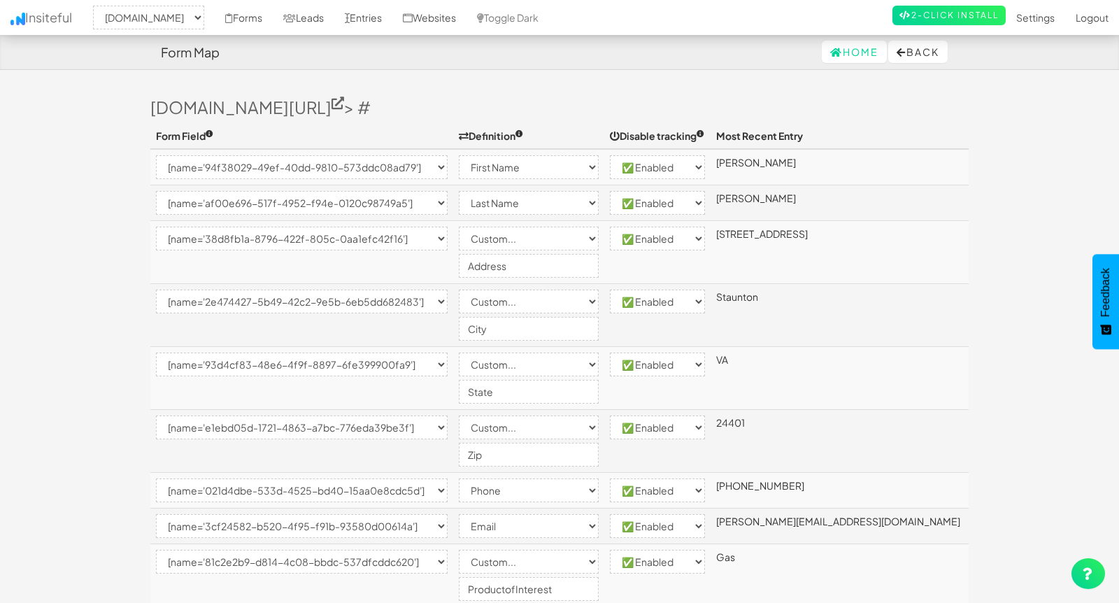
select select "phone"
select select "enabled"
select select "[name='3cf24582-b520-4f95-f91b-93580d00614a']"
select select "email"
select select "enabled"
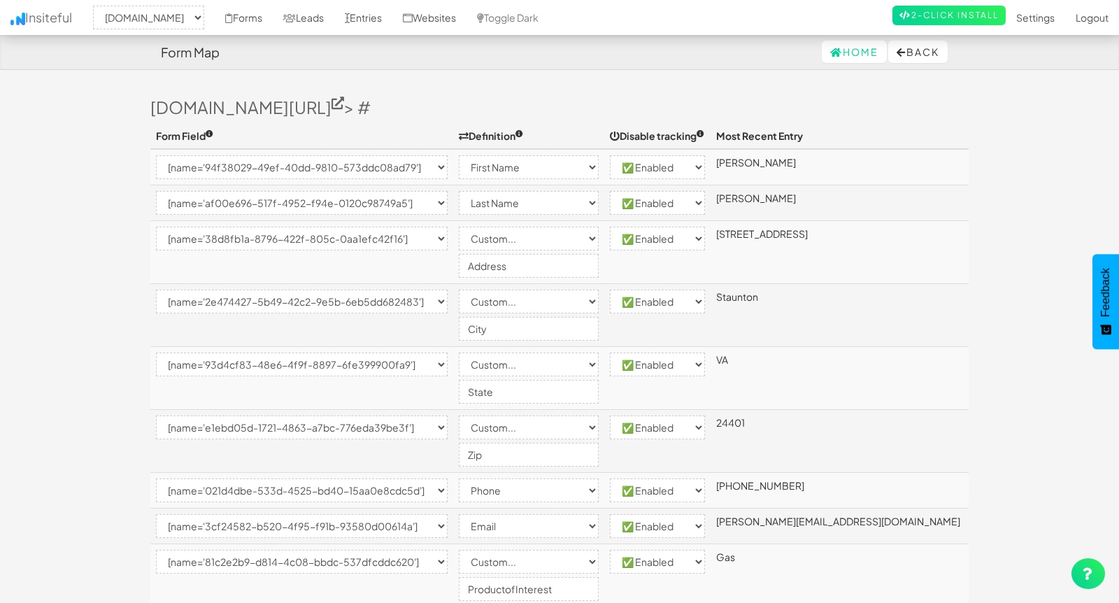
select select "[name='81c2e2b9-d814-4c08-bbdc-537dfcddc620']"
select select "custom"
select select "enabled"
click at [932, 57] on button "Back" at bounding box center [917, 52] width 59 height 22
select select "2362"
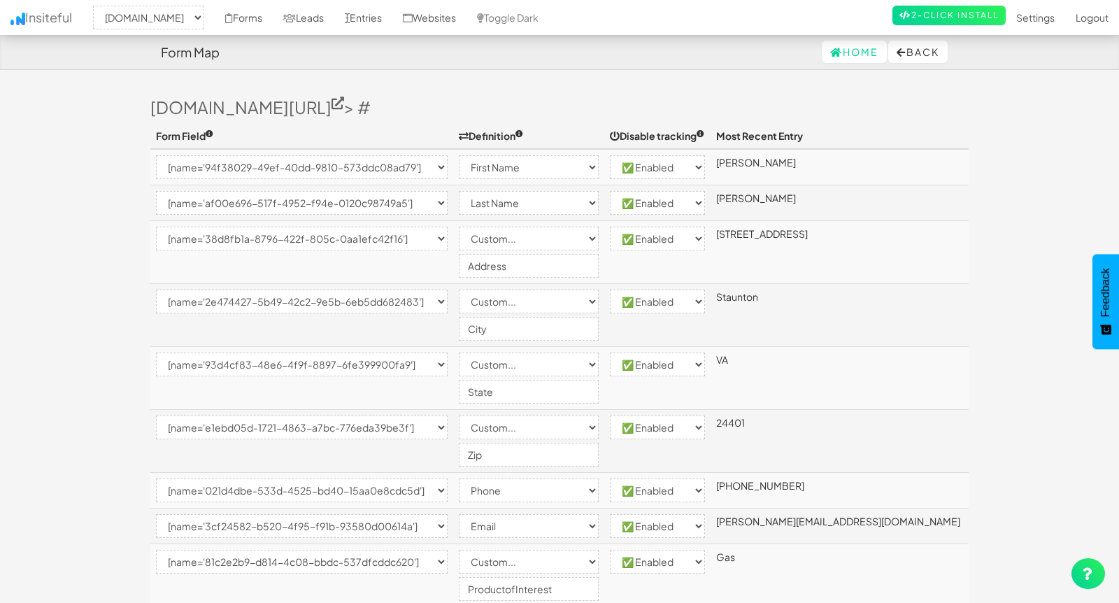
select select "[name='94f38029-49ef-40dd-9810-573ddc08ad79']"
select select "first-name"
select select "enabled"
select select "[name='af00e696-517f-4952-f94e-0120c98749a5']"
select select "last-name"
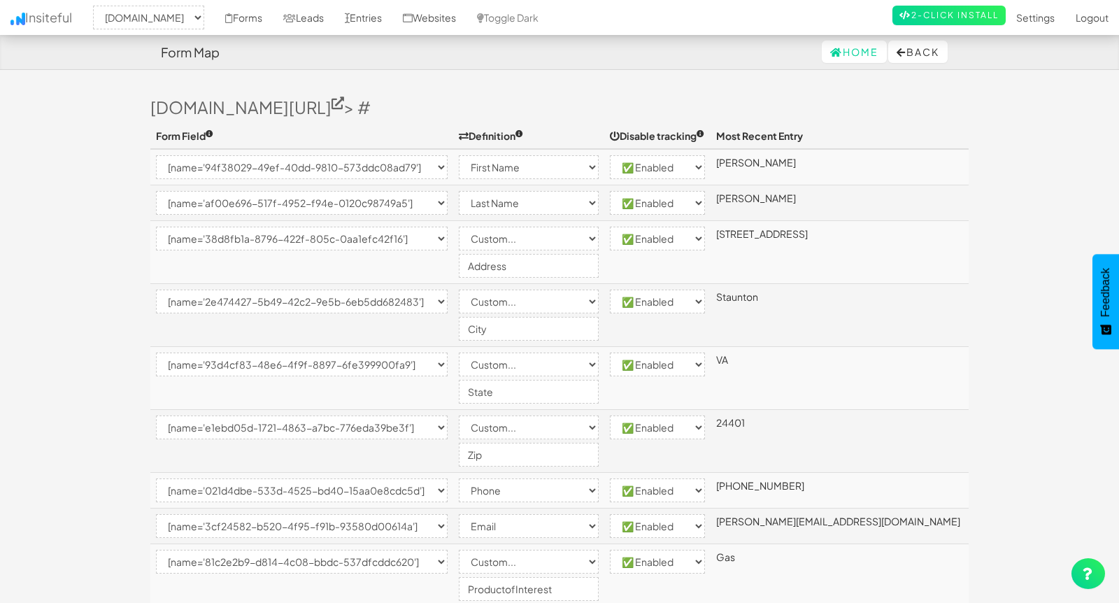
select select "enabled"
select select "[name='38d8fb1a-8796-422f-805c-0aa1efc42f16']"
select select "custom"
select select "enabled"
select select "[name='2e474427-5b49-42c2-9e5b-6eb5dd682483']"
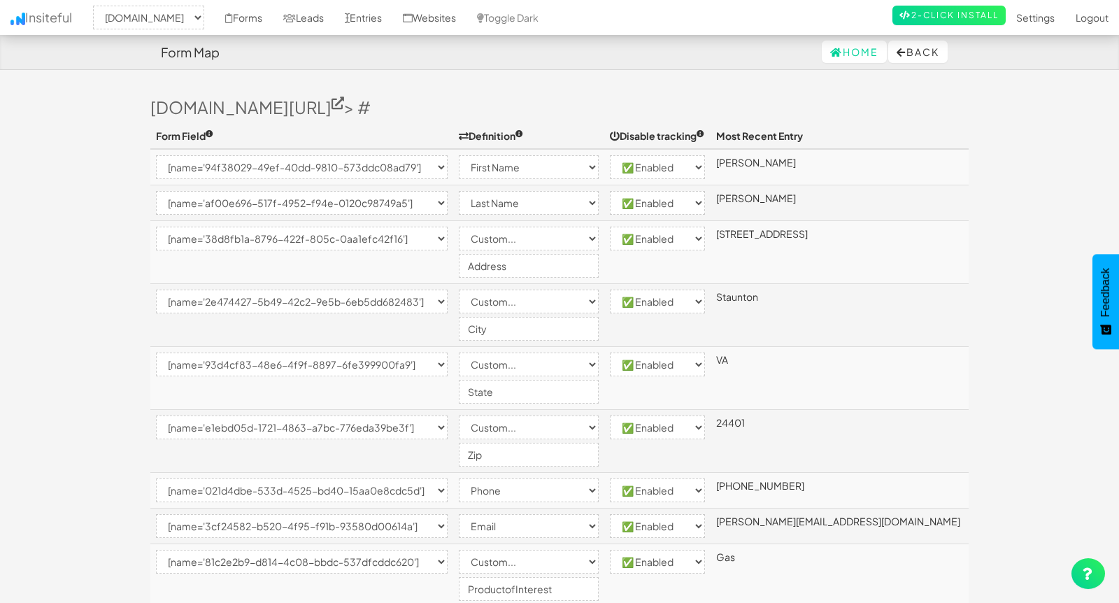
select select "custom"
select select "enabled"
select select "[name='93d4cf83-48e6-4f9f-8897-6fe399900fa9']"
select select "custom"
select select "enabled"
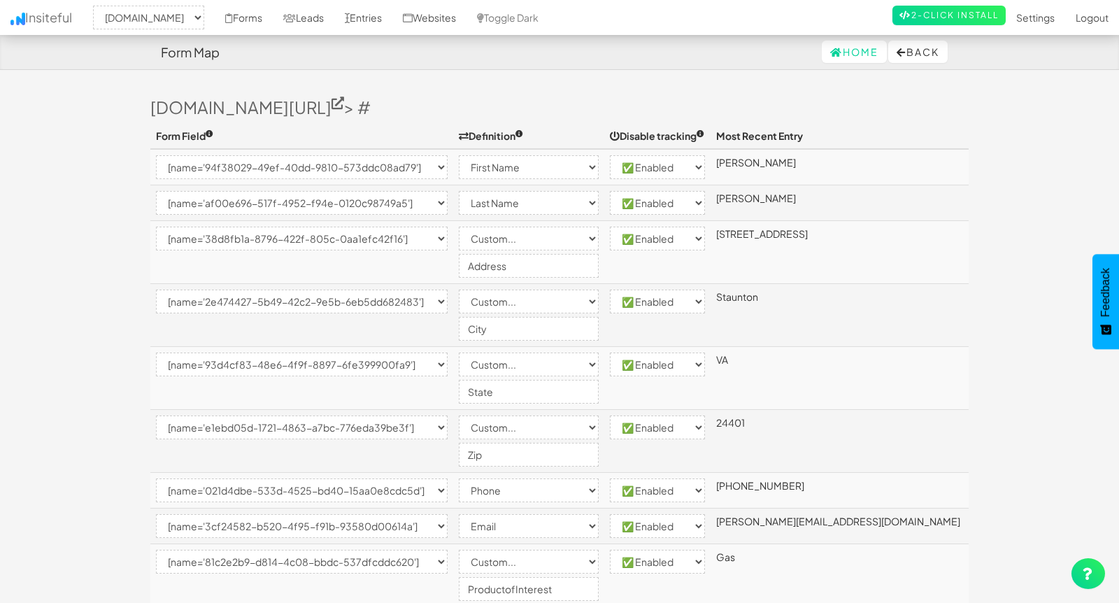
select select "[name='e1ebd05d-1721-4863-a7bc-776eda39be3f']"
select select "custom"
select select "enabled"
select select "[name='021d4dbe-533d-4525-bd40-15aa0e8cdc5d']"
select select "phone"
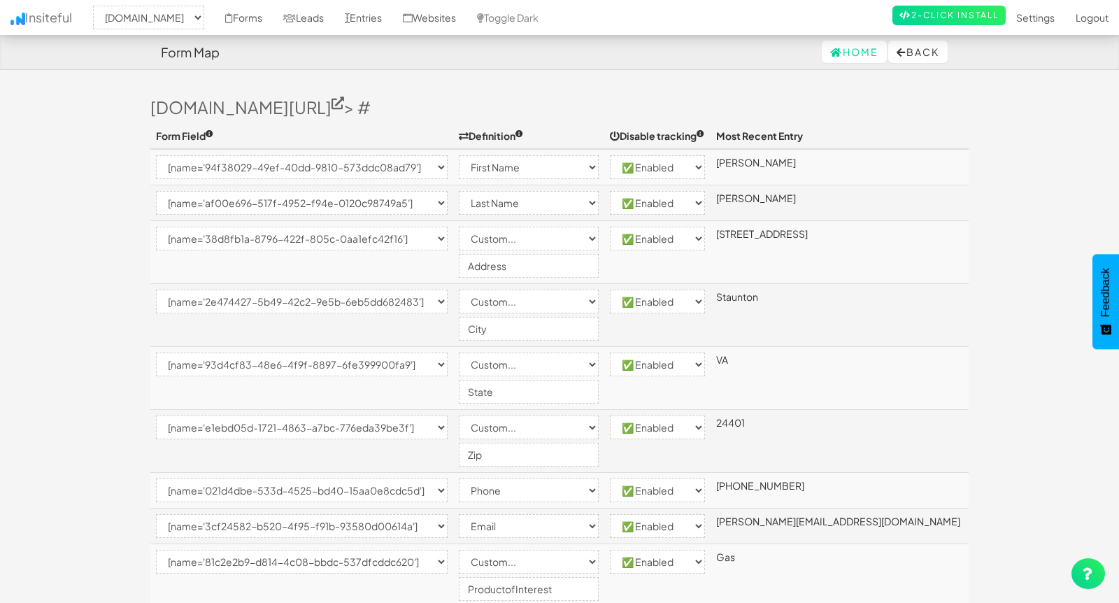
select select "enabled"
select select "[name='3cf24582-b520-4f95-f91b-93580d00614a']"
select select "email"
select select "enabled"
select select "[name='81c2e2b9-d814-4c08-bbdc-537dfcddc620']"
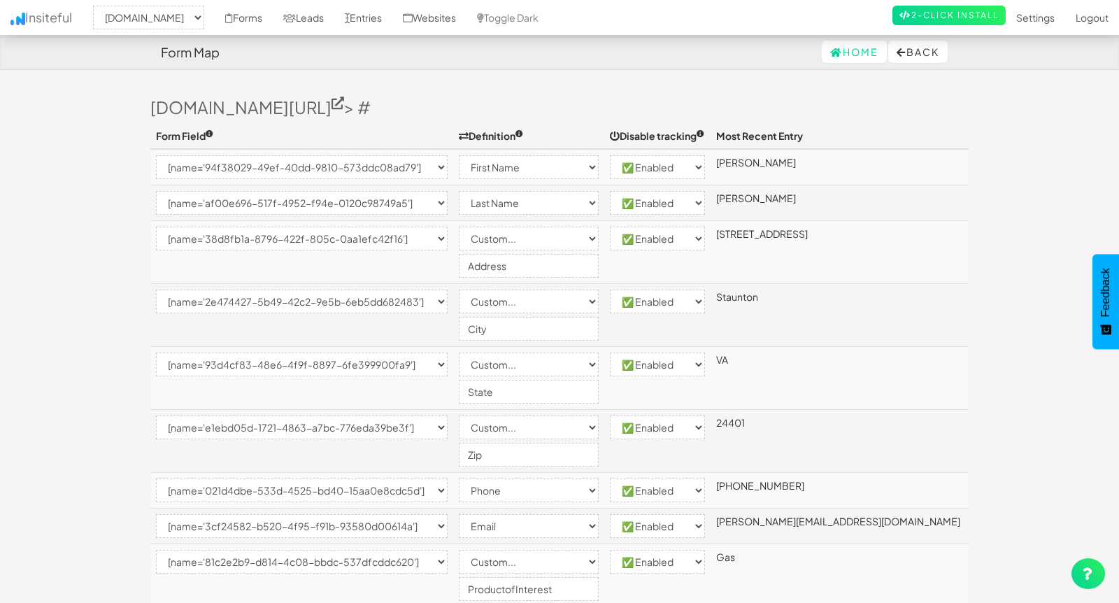
select select "custom"
select select "enabled"
click at [916, 47] on button "Back" at bounding box center [917, 52] width 59 height 22
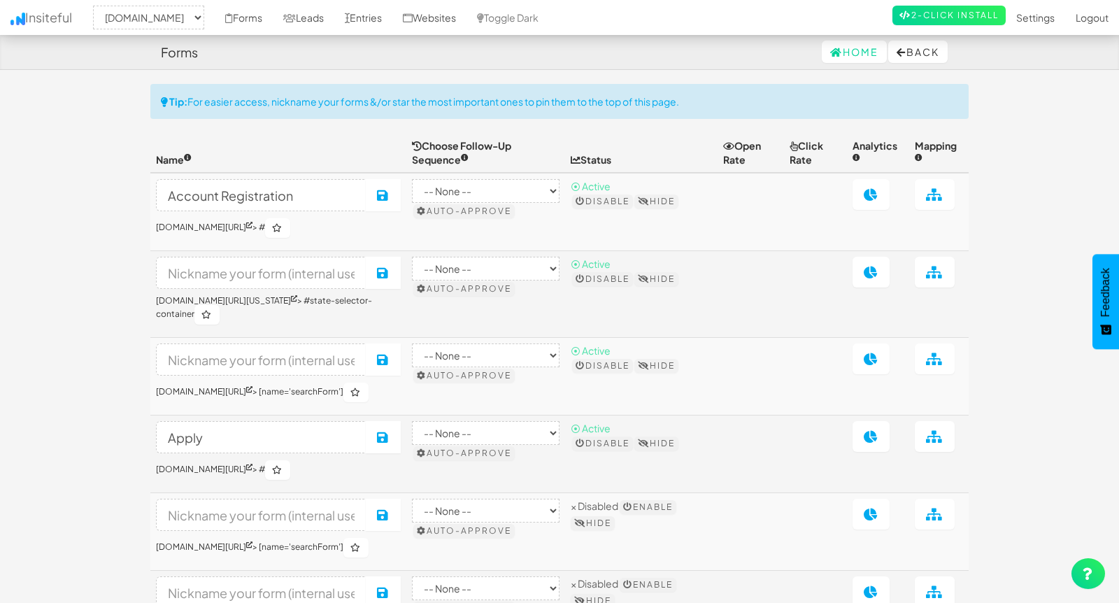
select select "2362"
click at [272, 301] on link "[DOMAIN_NAME][URL][US_STATE]" at bounding box center [226, 300] width 141 height 10
click at [271, 273] on input at bounding box center [261, 273] width 211 height 32
click at [271, 274] on input at bounding box center [261, 273] width 211 height 32
type input "[US_STATE] Utility Selection"
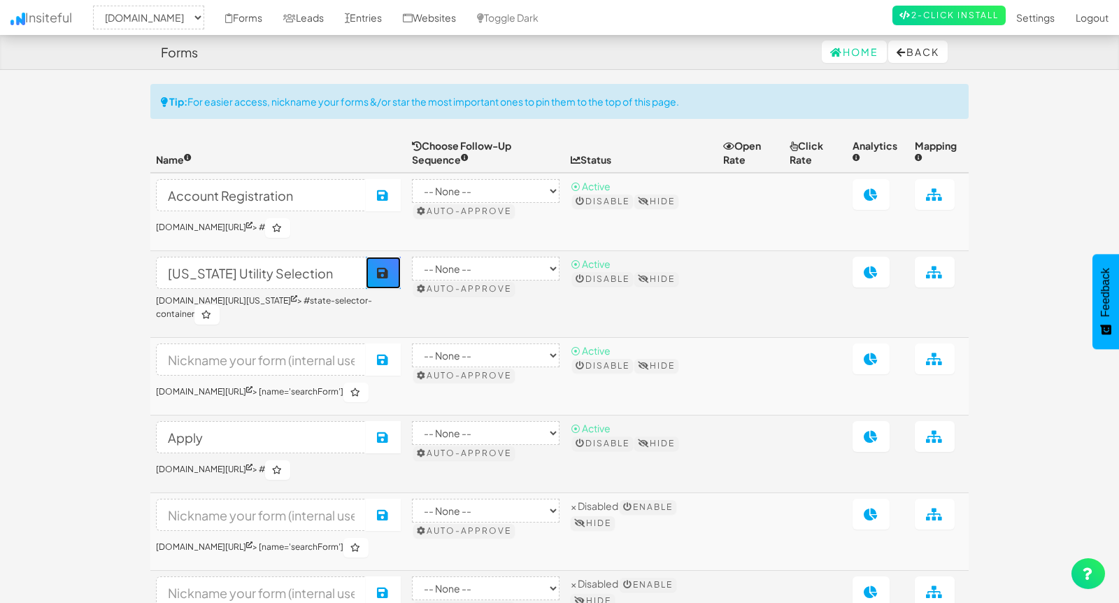
click at [390, 273] on icon at bounding box center [383, 272] width 13 height 13
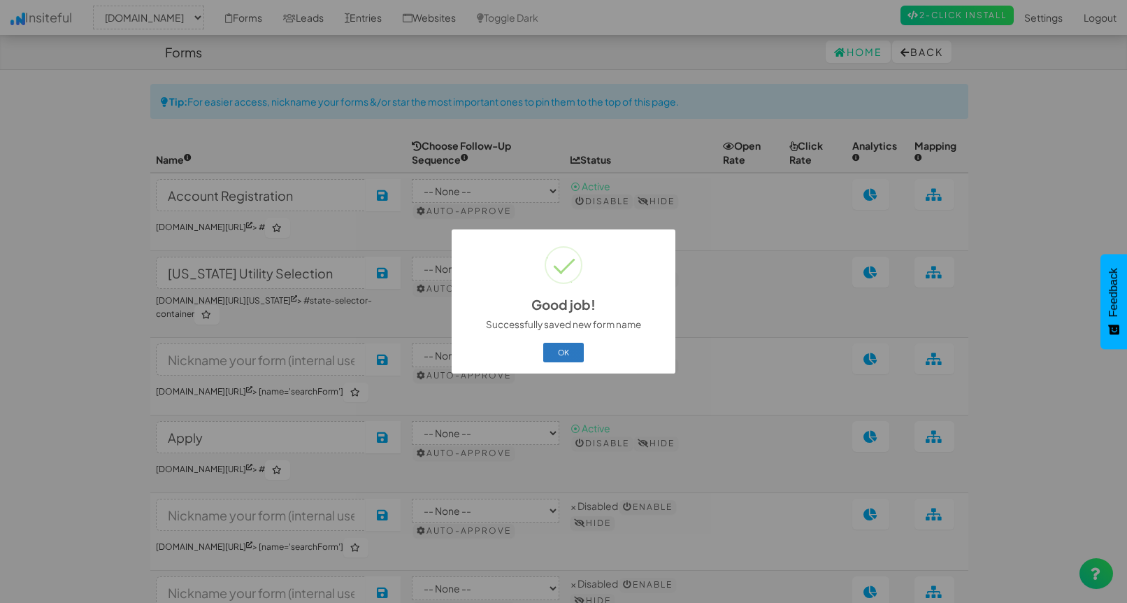
drag, startPoint x: 573, startPoint y: 355, endPoint x: 566, endPoint y: 354, distance: 7.7
click at [573, 355] on button "OK" at bounding box center [563, 353] width 41 height 20
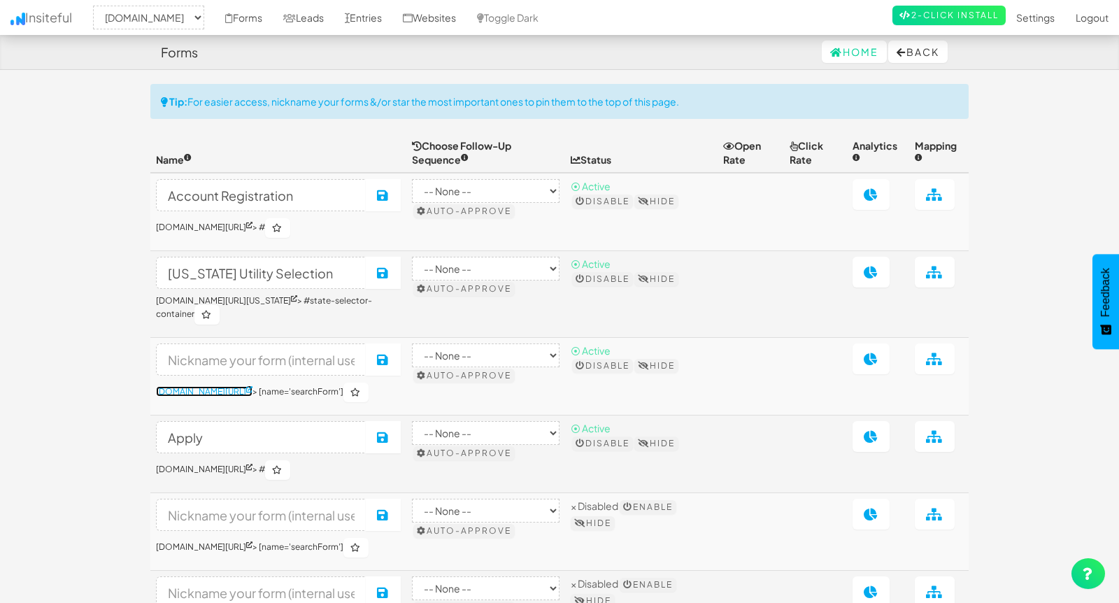
click at [252, 392] on link "www.nordicenergy-us.com/rewards/" at bounding box center [204, 391] width 97 height 10
click at [633, 364] on button "Disable" at bounding box center [602, 366] width 61 height 14
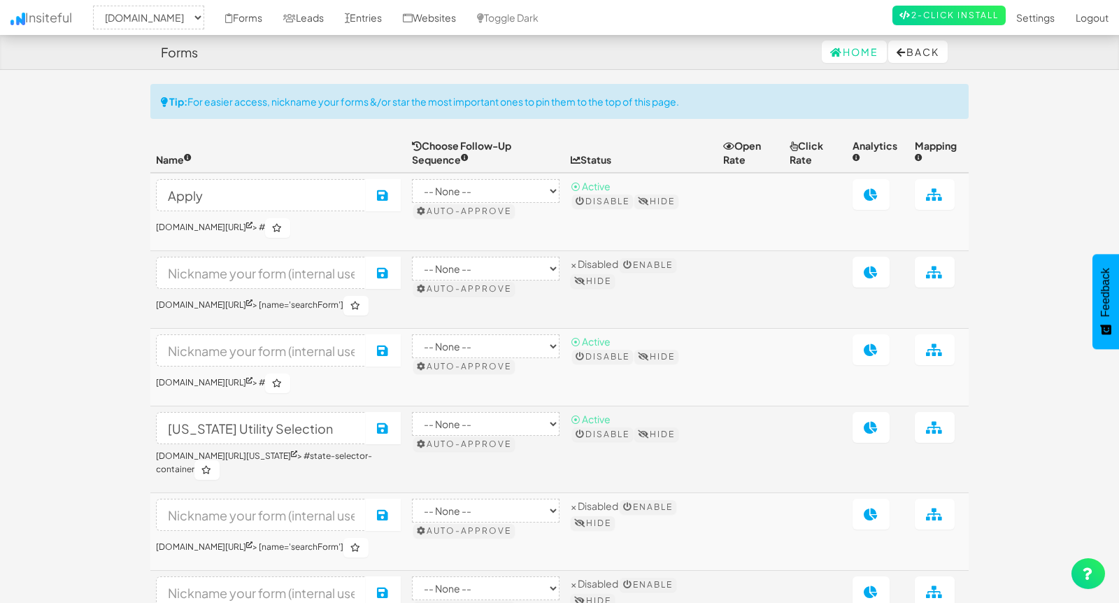
select select "2362"
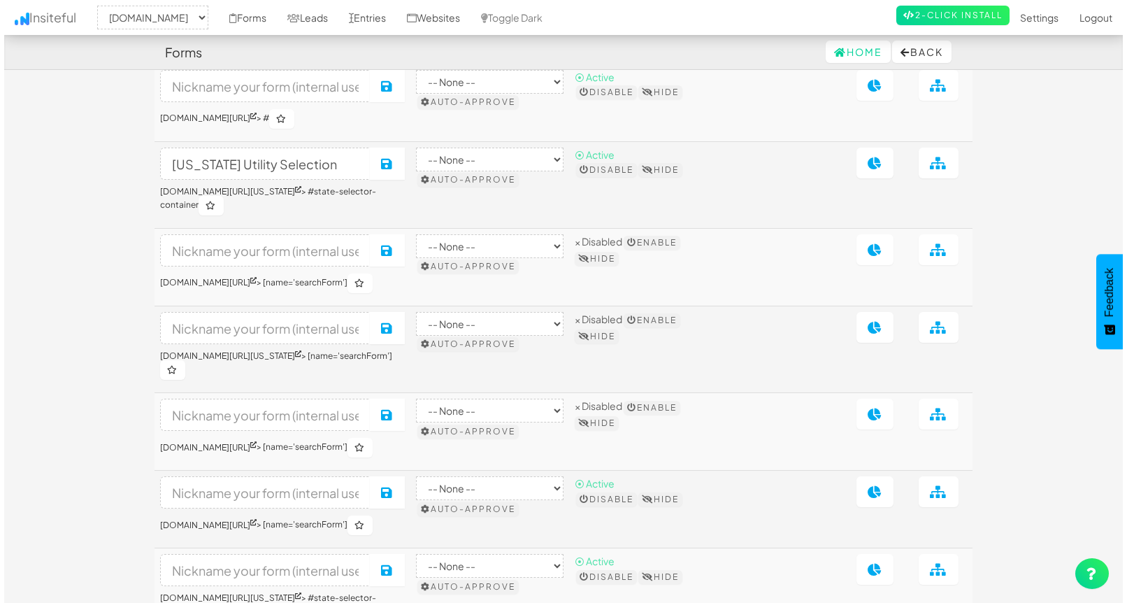
scroll to position [183, 0]
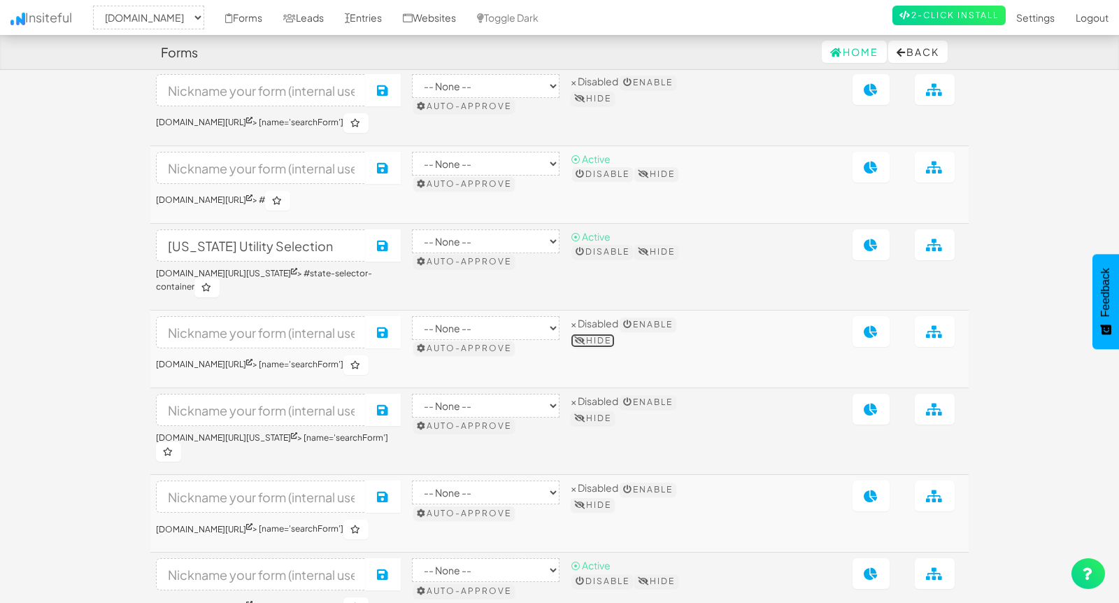
click at [615, 348] on button "Hide" at bounding box center [593, 341] width 44 height 14
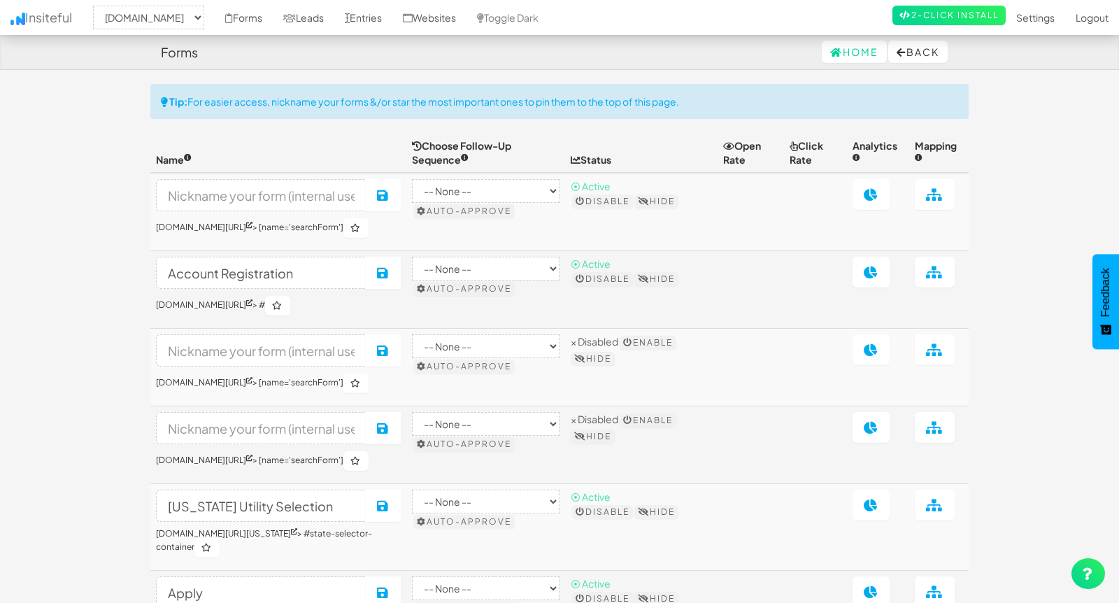
select select "2362"
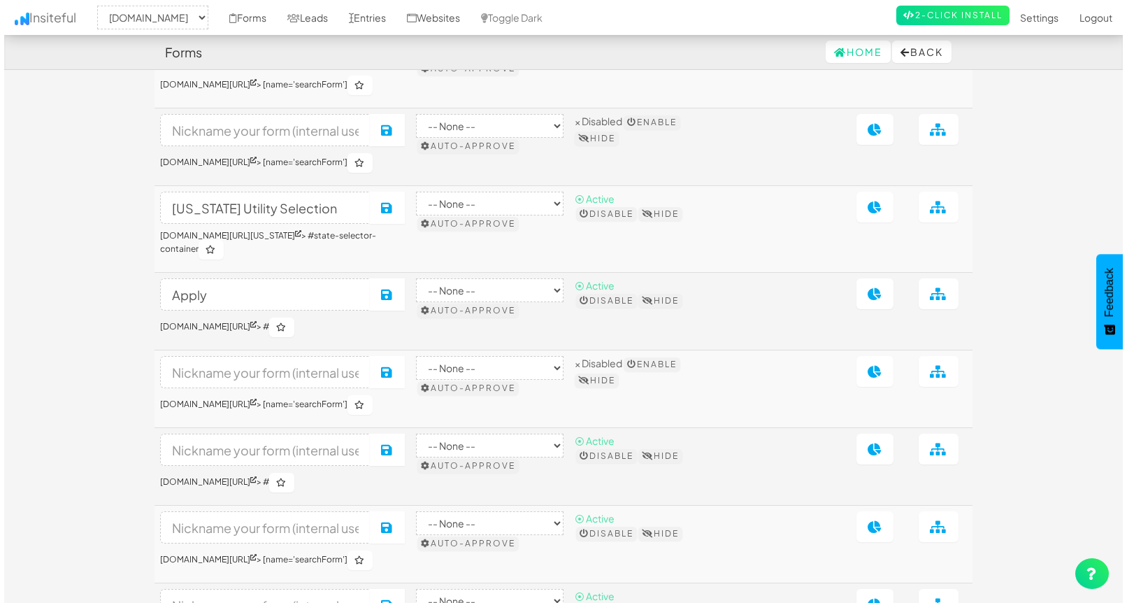
scroll to position [301, 0]
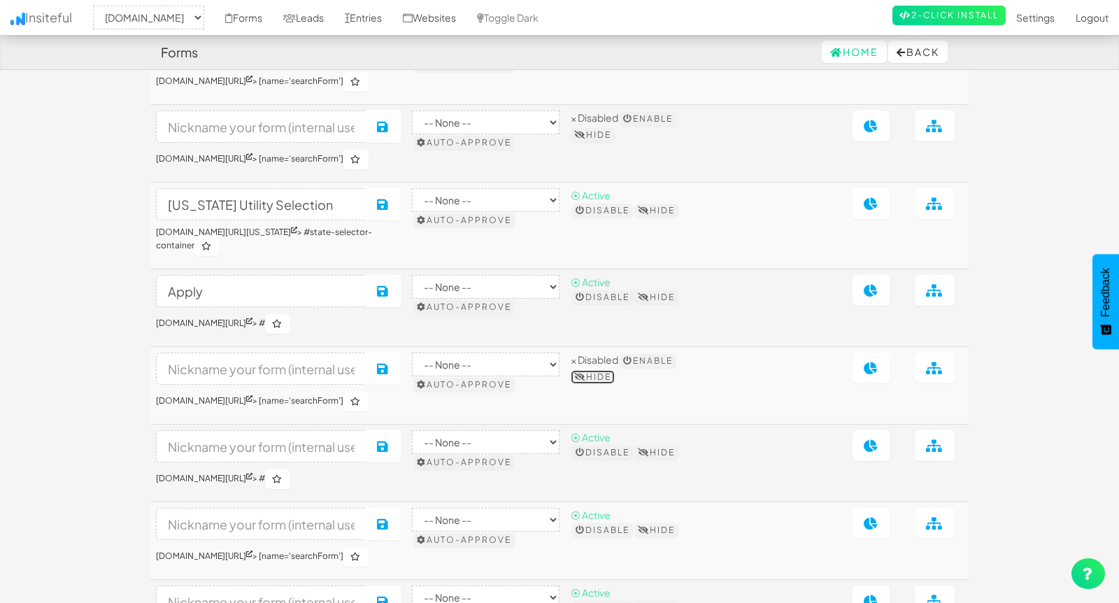
click at [615, 384] on button "Hide" at bounding box center [593, 377] width 44 height 14
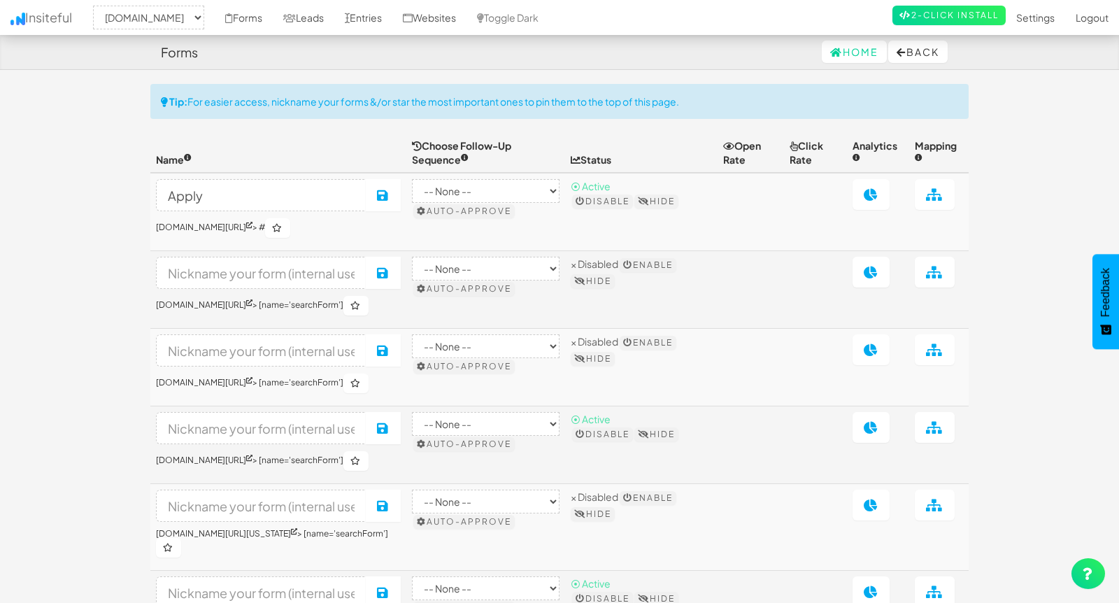
select select "2362"
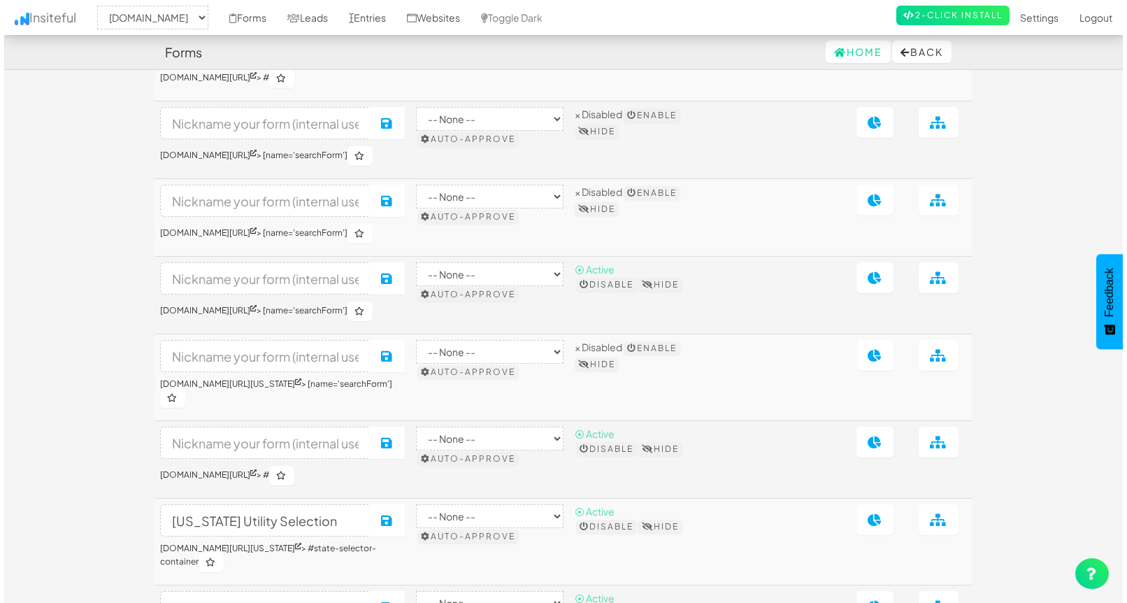
scroll to position [147, 0]
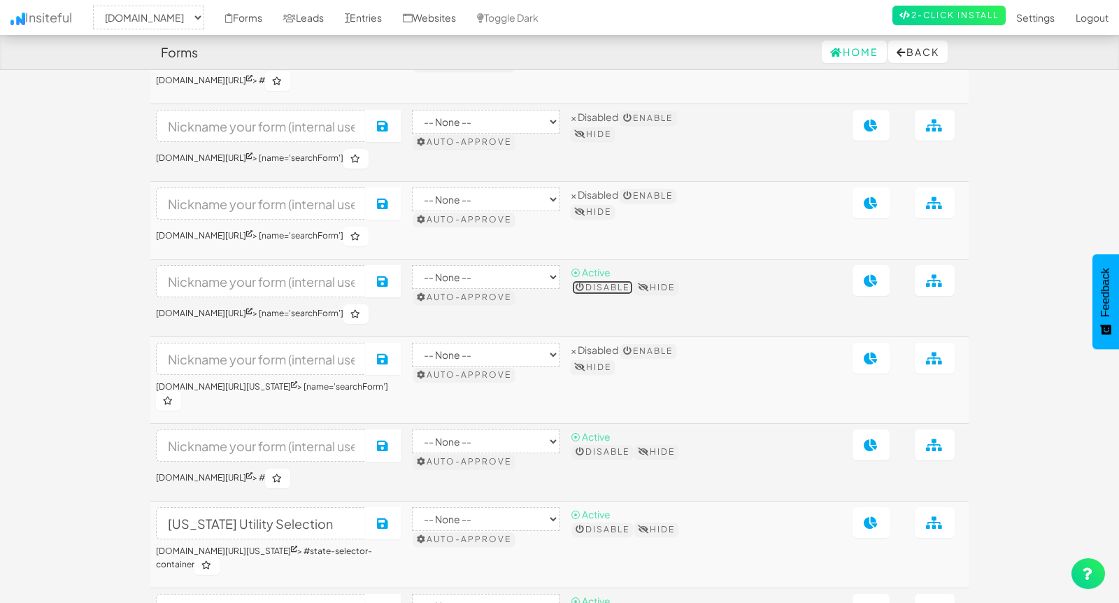
click at [633, 293] on button "Disable" at bounding box center [602, 287] width 61 height 14
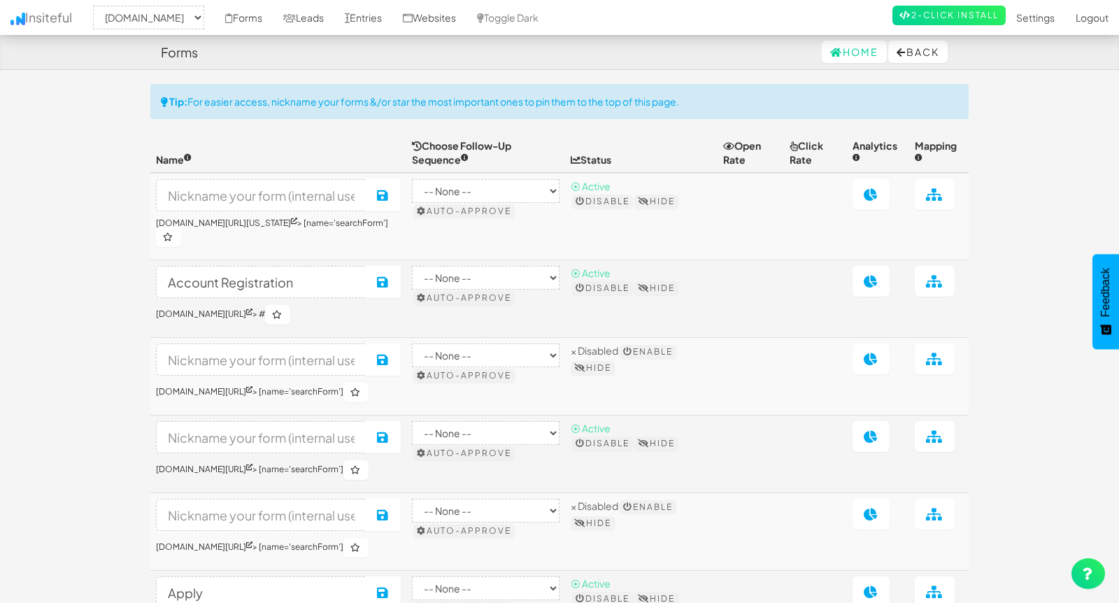
select select "2362"
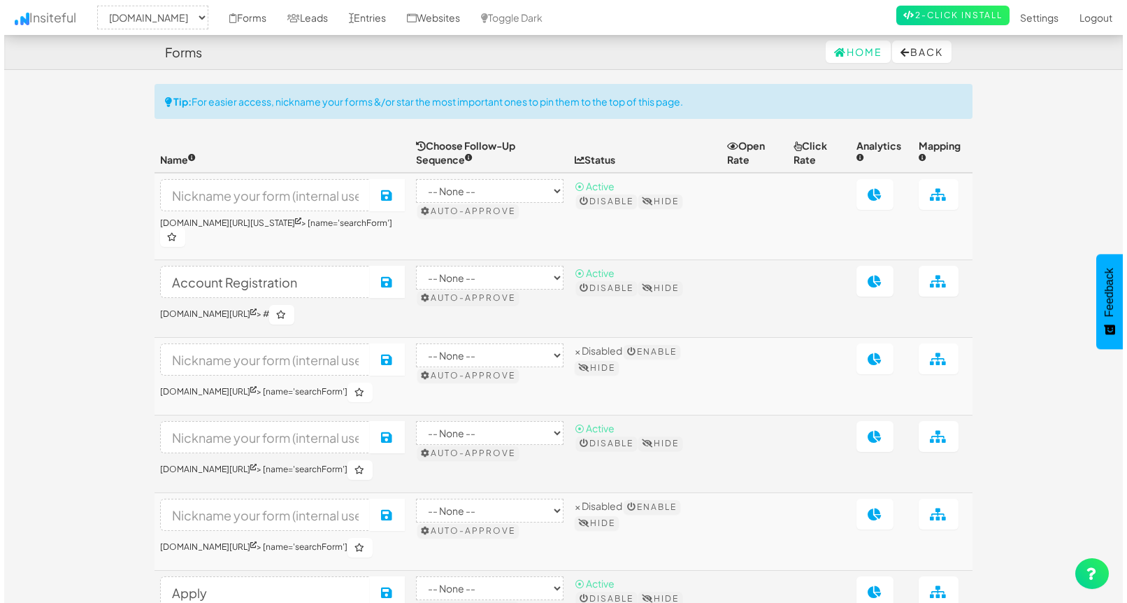
scroll to position [147, 0]
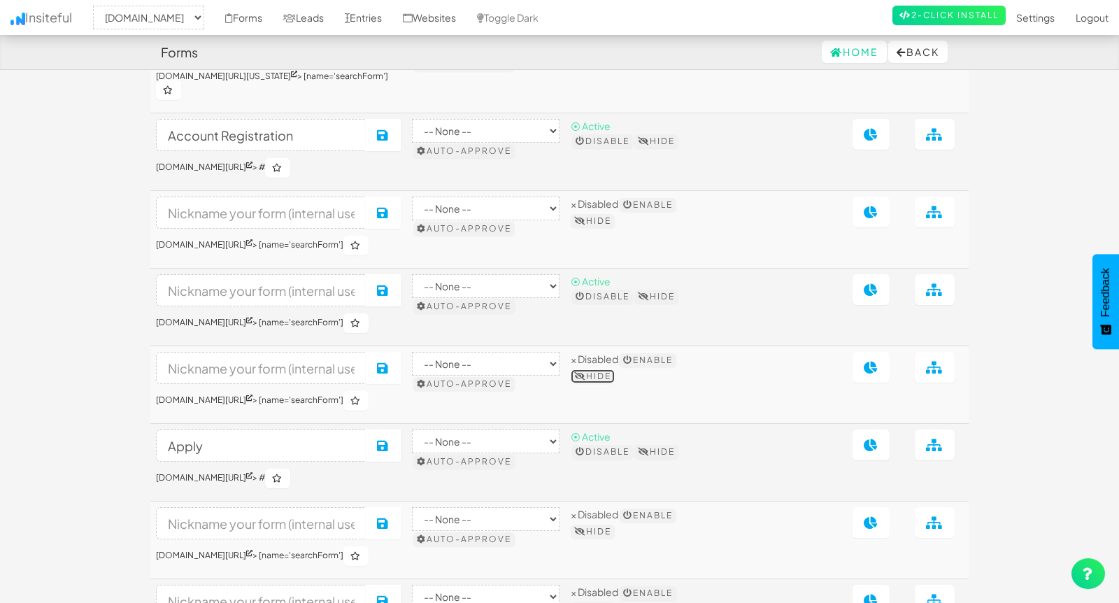
click at [615, 383] on button "Hide" at bounding box center [593, 376] width 44 height 14
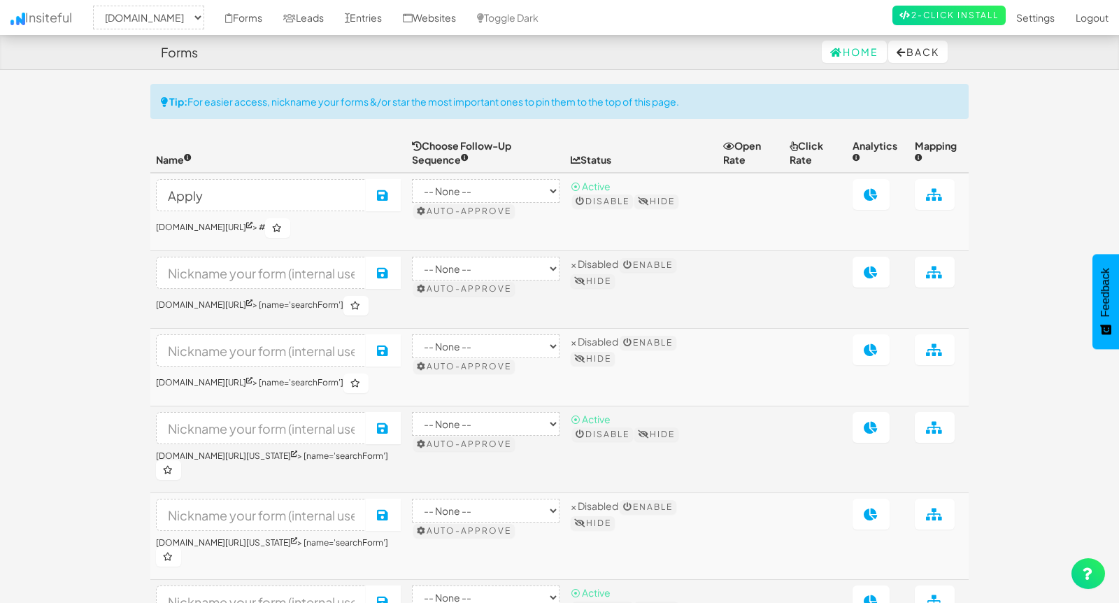
select select "2362"
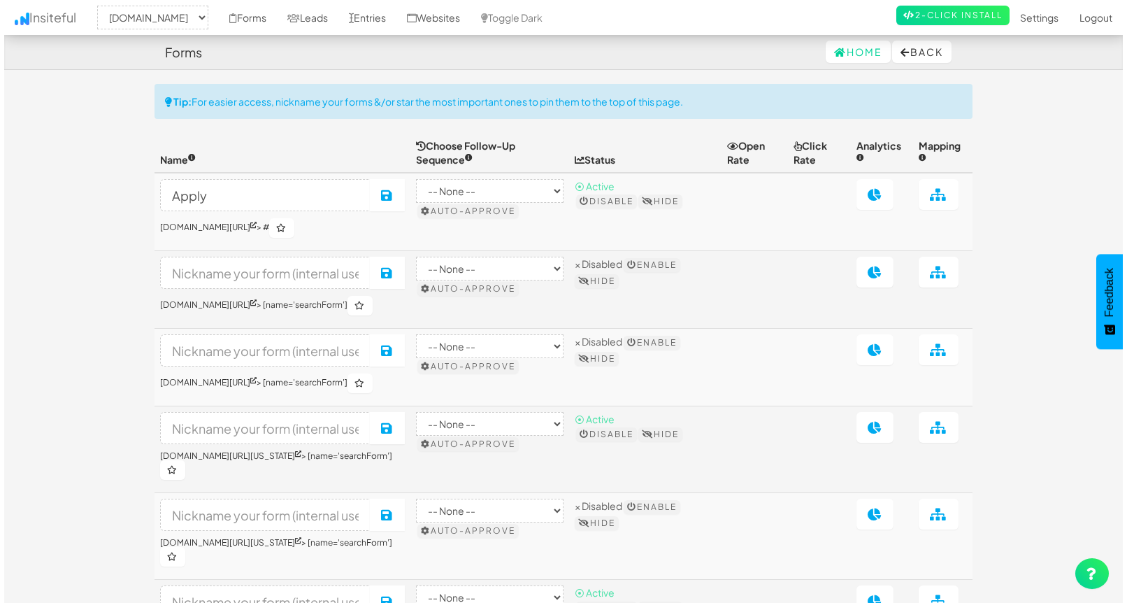
scroll to position [147, 0]
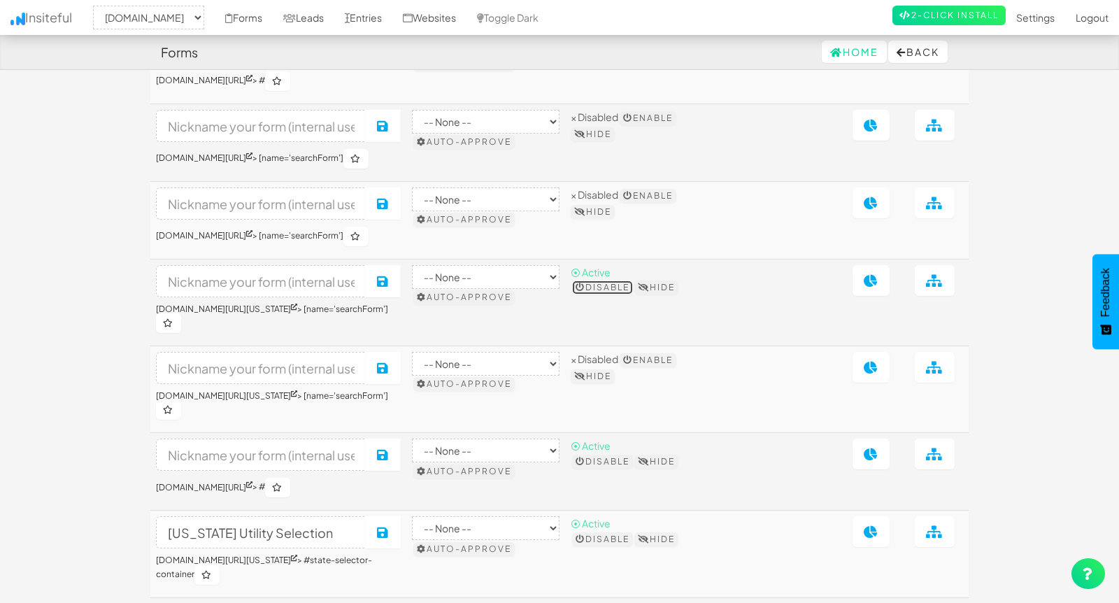
click at [633, 294] on button "Disable" at bounding box center [602, 287] width 61 height 14
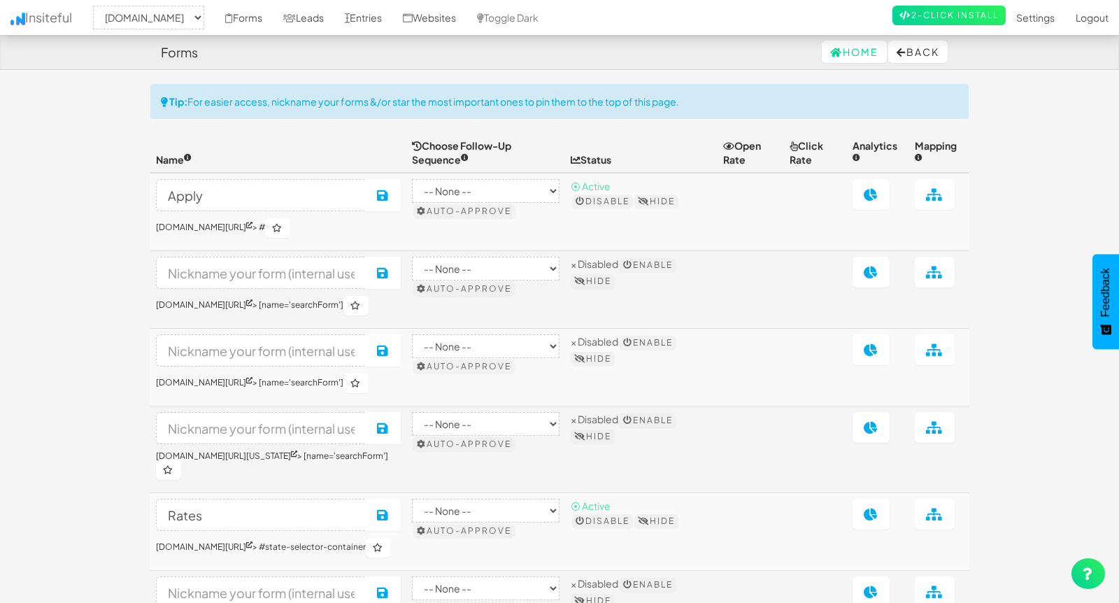
select select "2362"
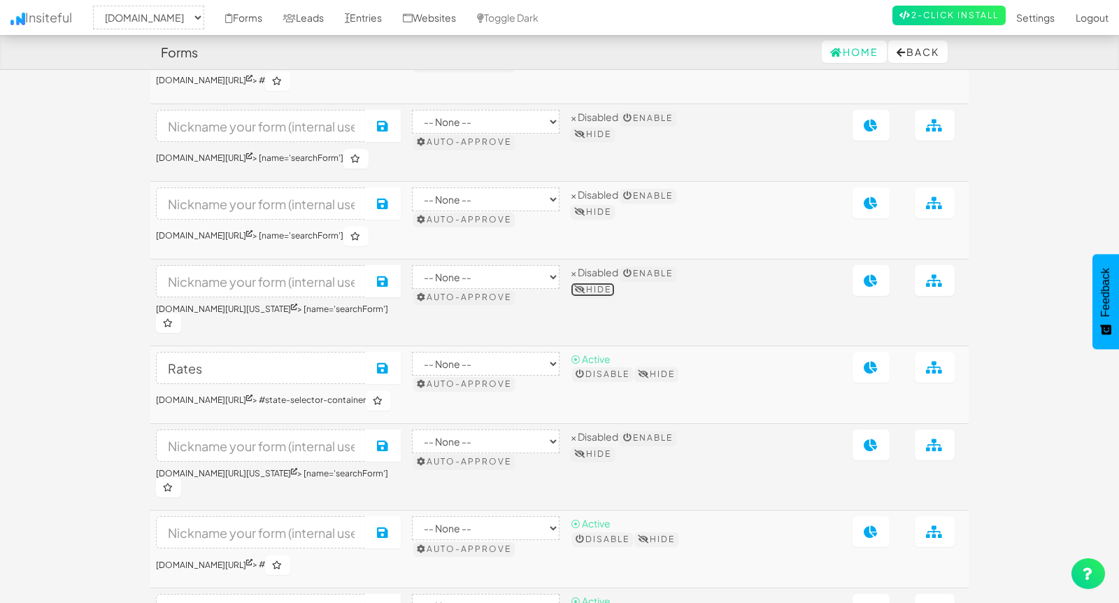
click at [615, 297] on button "Hide" at bounding box center [593, 290] width 44 height 14
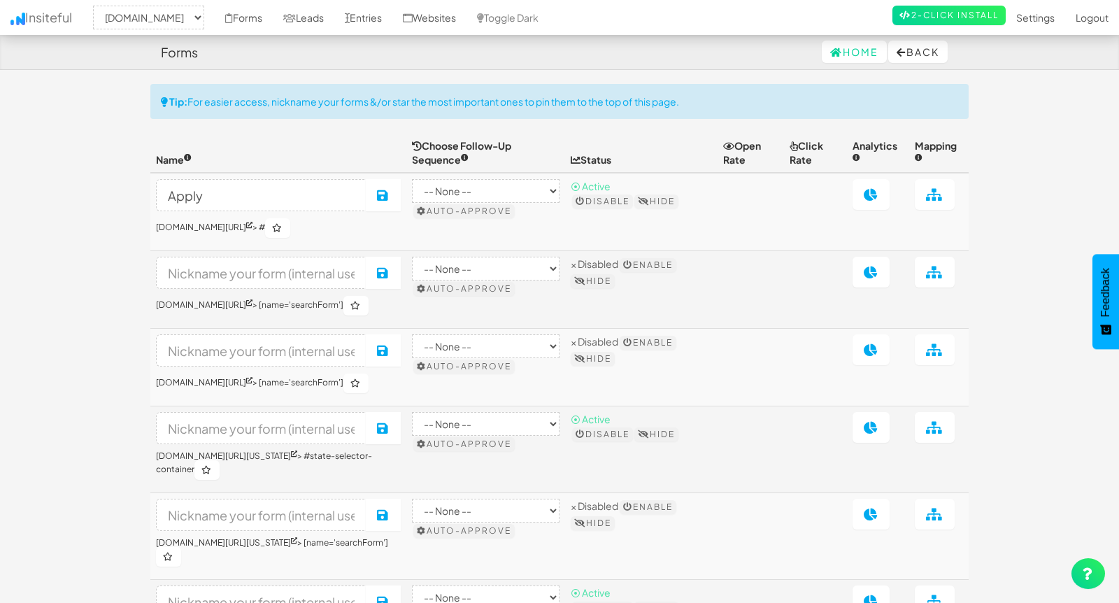
select select "2362"
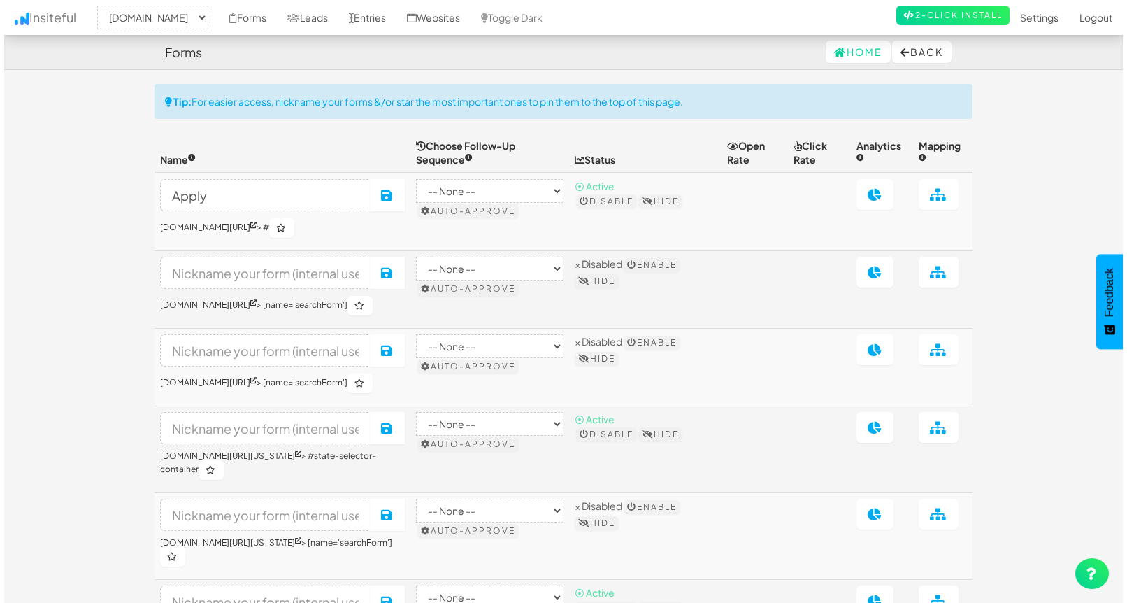
scroll to position [147, 0]
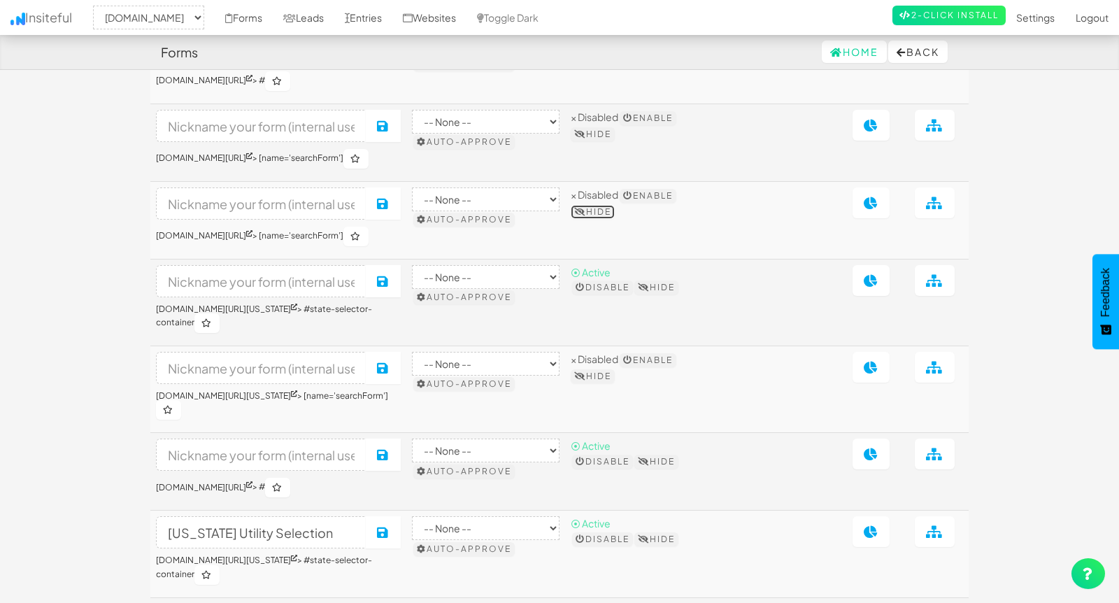
click at [615, 213] on button "Hide" at bounding box center [593, 212] width 44 height 14
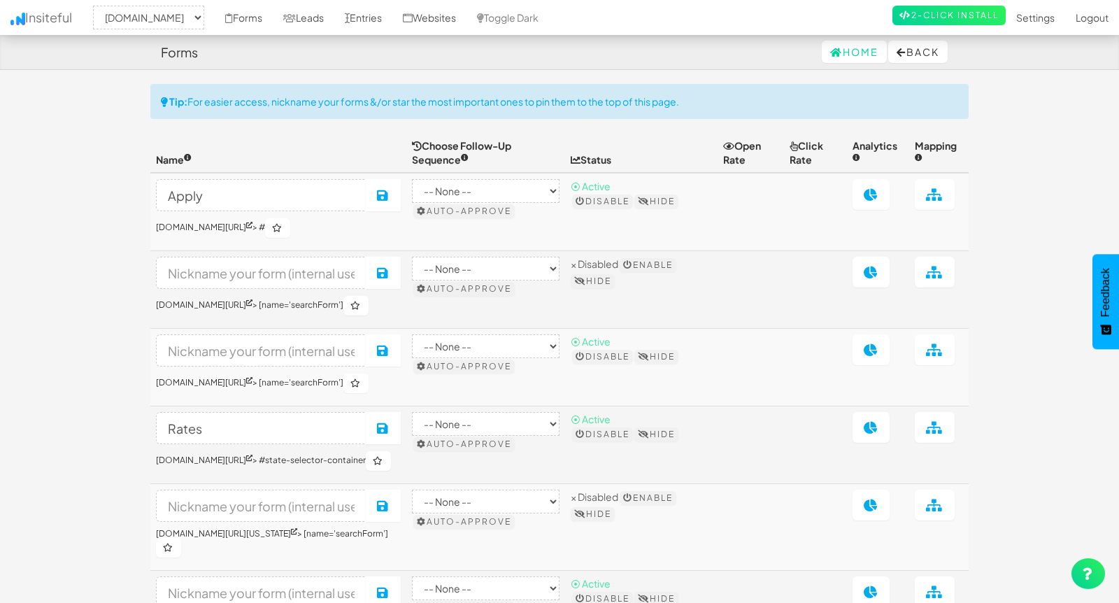
select select "2362"
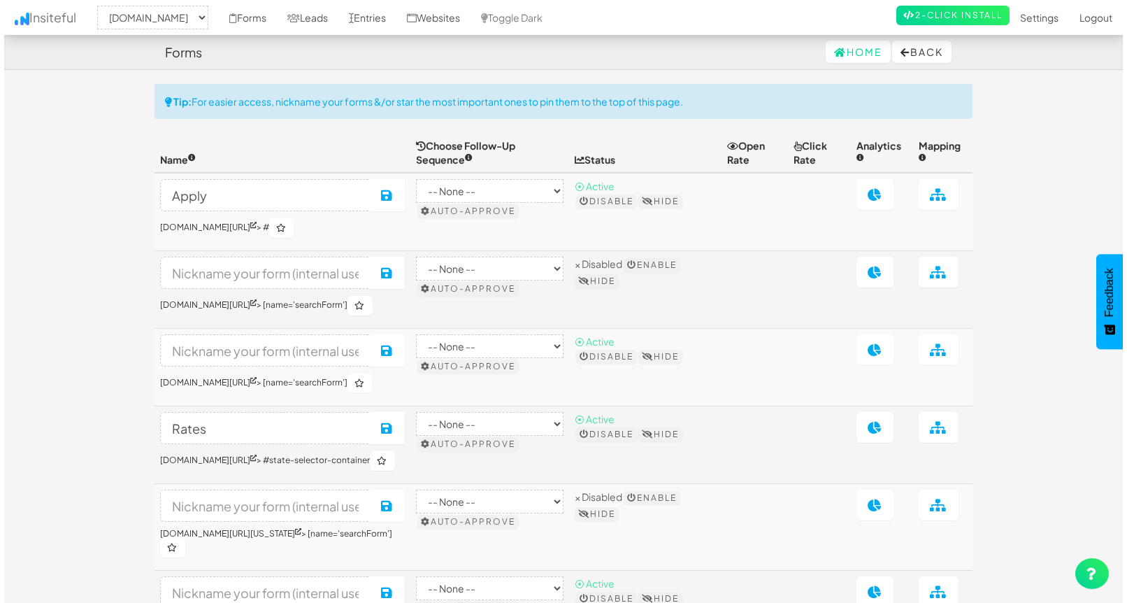
scroll to position [147, 0]
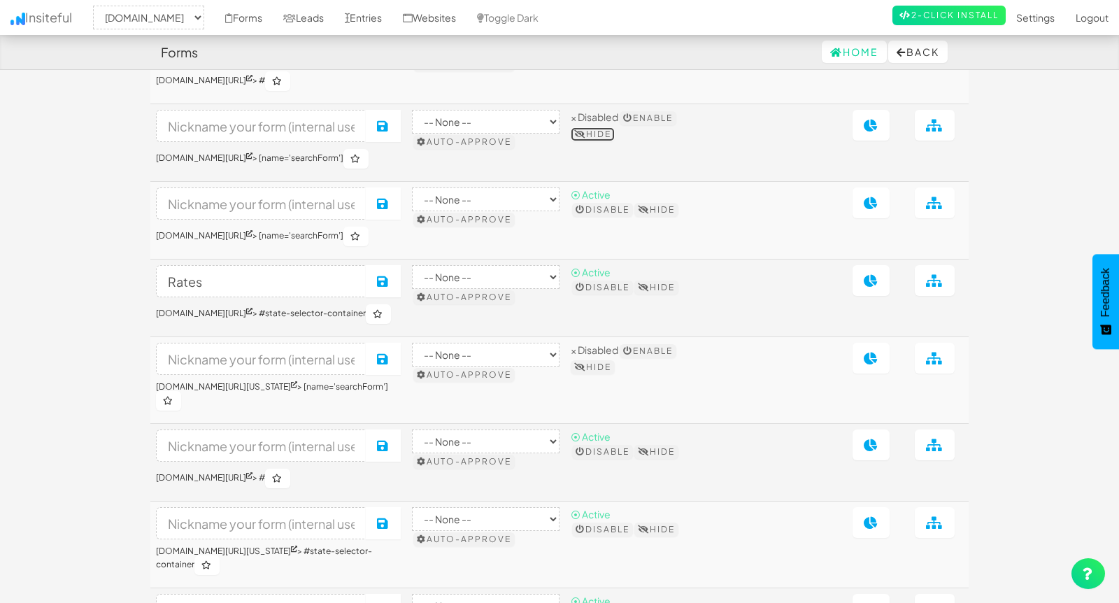
click at [615, 133] on button "Hide" at bounding box center [593, 134] width 44 height 14
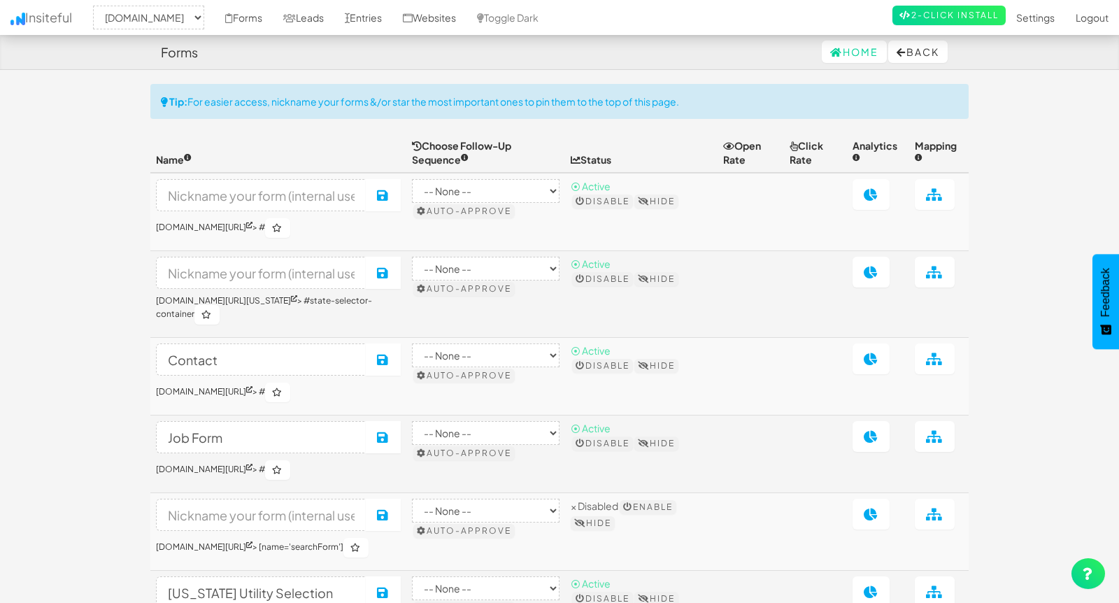
select select "2362"
click at [252, 226] on link "[DOMAIN_NAME][URL]" at bounding box center [204, 227] width 97 height 10
click at [241, 198] on input at bounding box center [261, 195] width 211 height 32
type input "Contact Us"
click at [401, 200] on button "Save" at bounding box center [383, 195] width 35 height 32
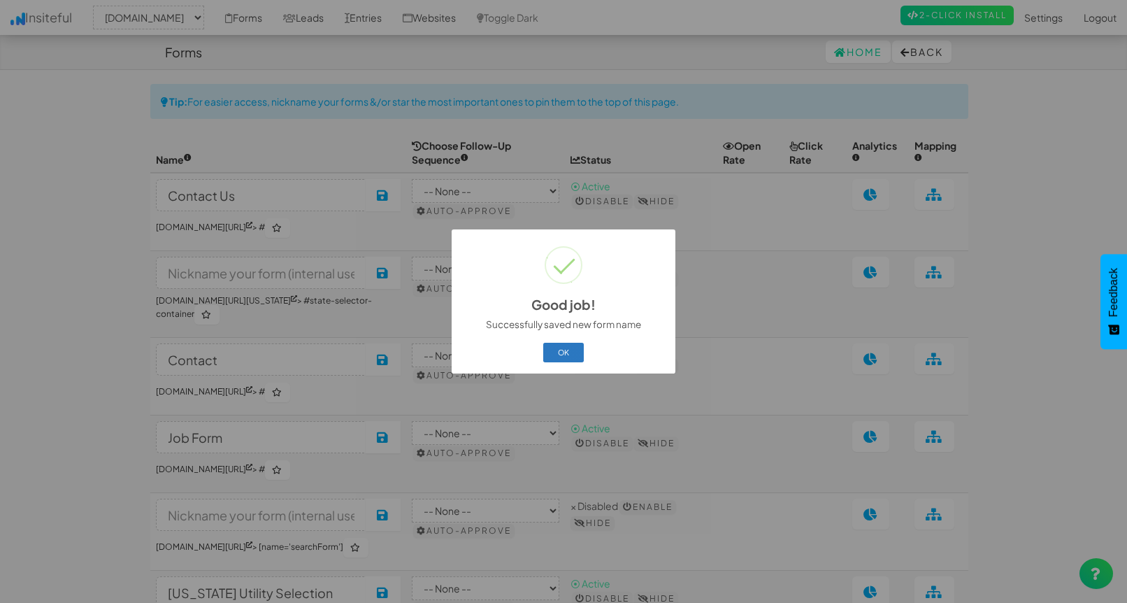
click at [573, 348] on button "OK" at bounding box center [563, 353] width 41 height 20
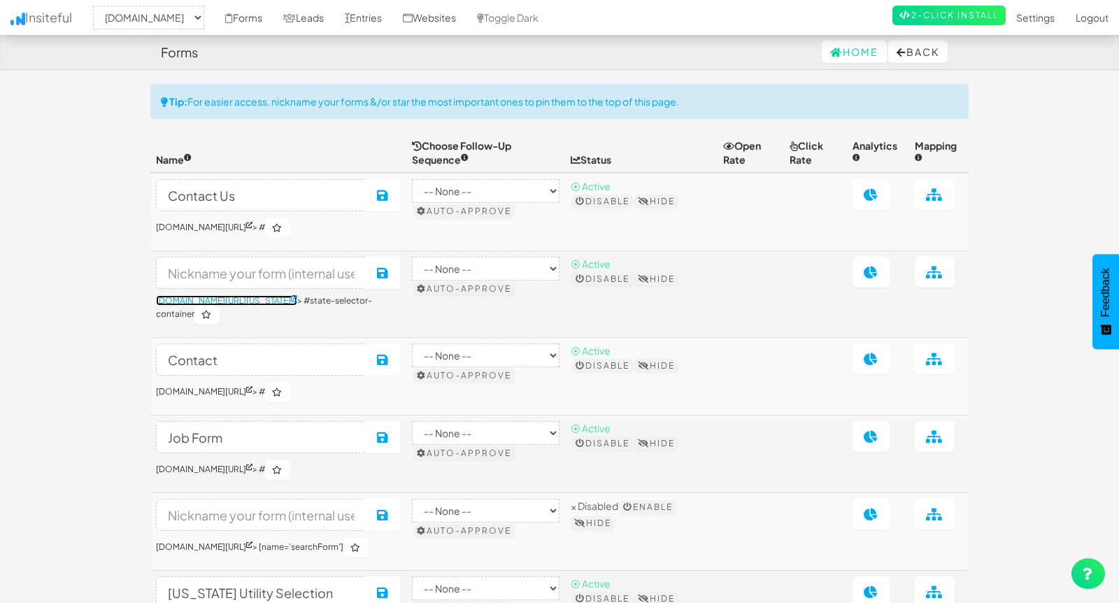
click at [246, 300] on link "[DOMAIN_NAME][URL][US_STATE]" at bounding box center [226, 300] width 141 height 10
drag, startPoint x: 387, startPoint y: 272, endPoint x: 158, endPoint y: 266, distance: 228.8
click at [158, 266] on input at bounding box center [261, 273] width 211 height 32
type input "[US_STATE]"
click at [390, 267] on icon at bounding box center [383, 272] width 13 height 13
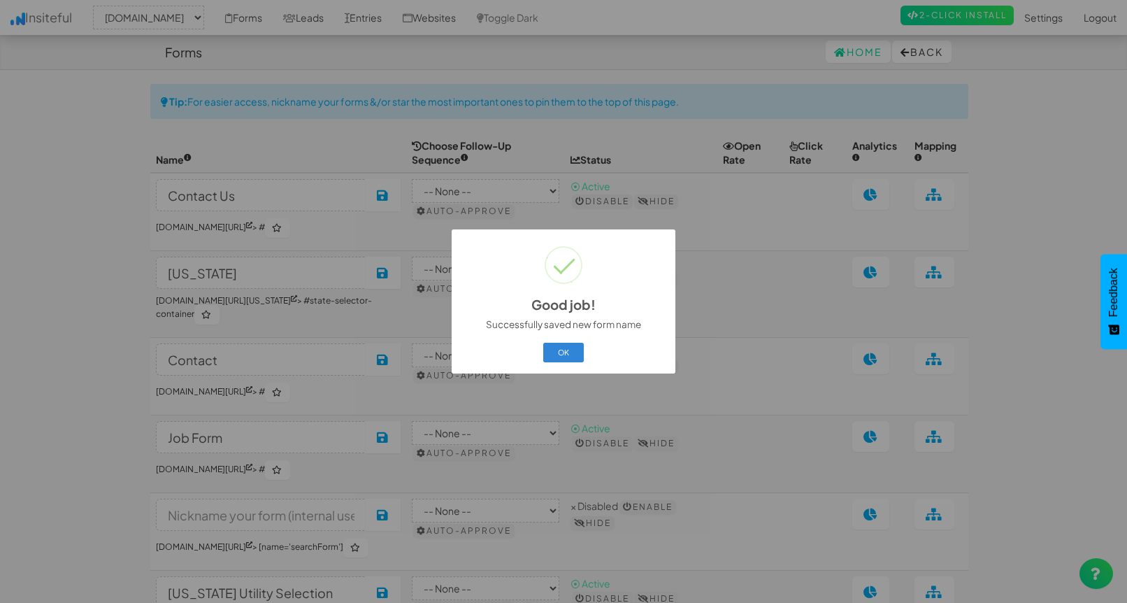
click at [579, 348] on button "OK" at bounding box center [563, 353] width 41 height 20
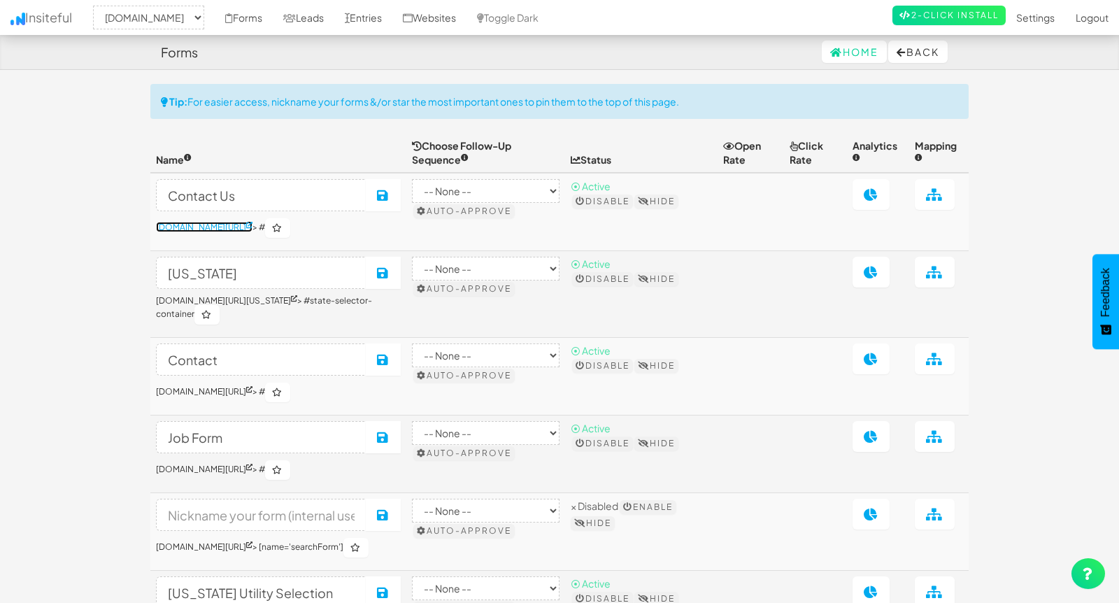
click at [252, 227] on link "[DOMAIN_NAME][URL]" at bounding box center [204, 227] width 97 height 10
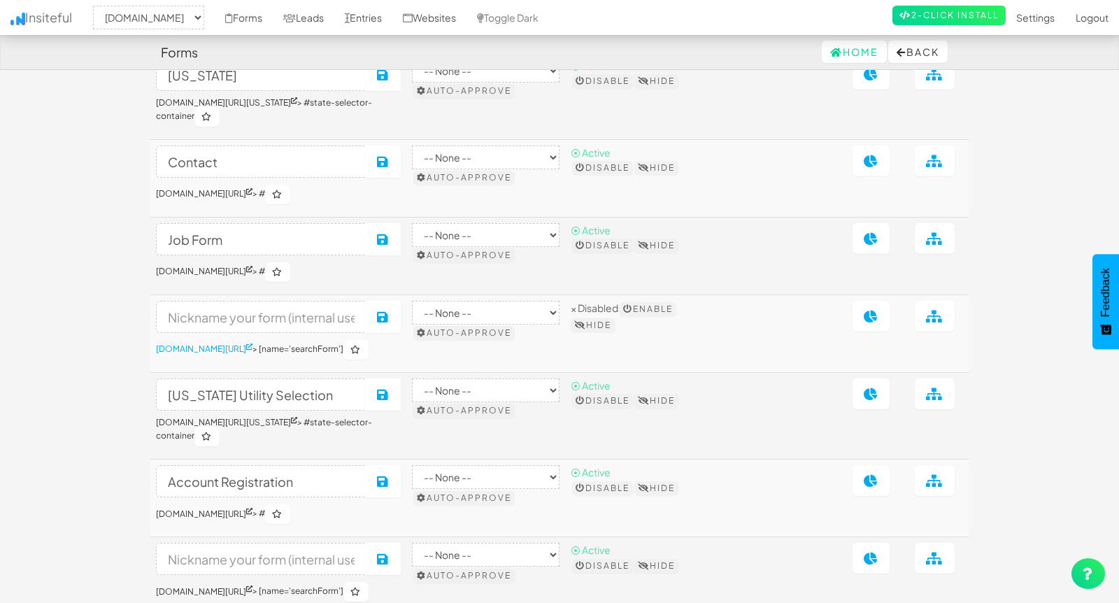
scroll to position [204, 0]
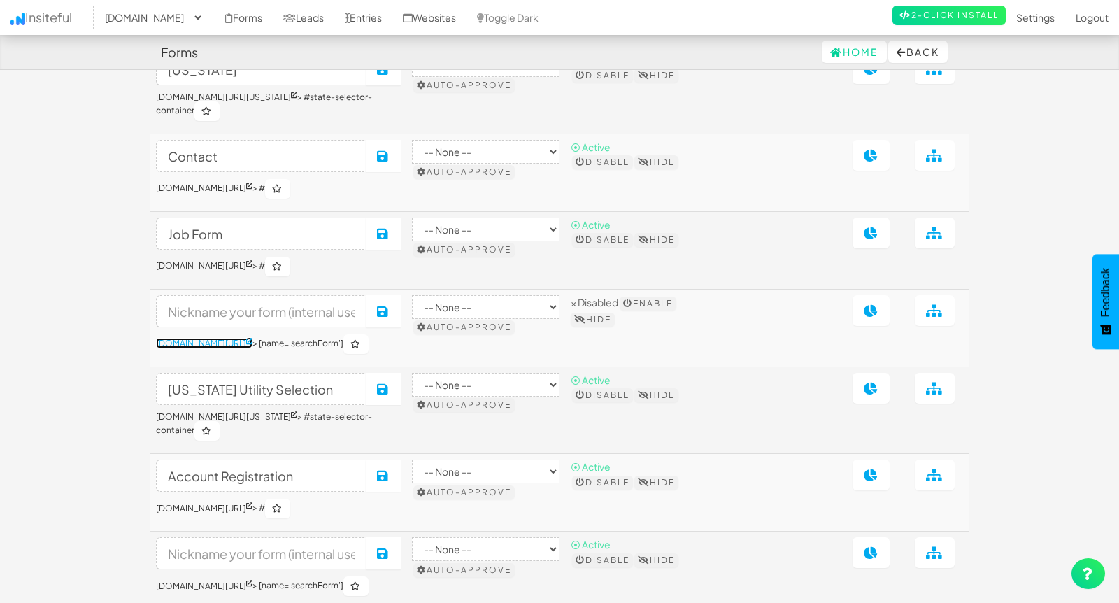
click at [252, 348] on link "[DOMAIN_NAME][URL]" at bounding box center [204, 343] width 97 height 10
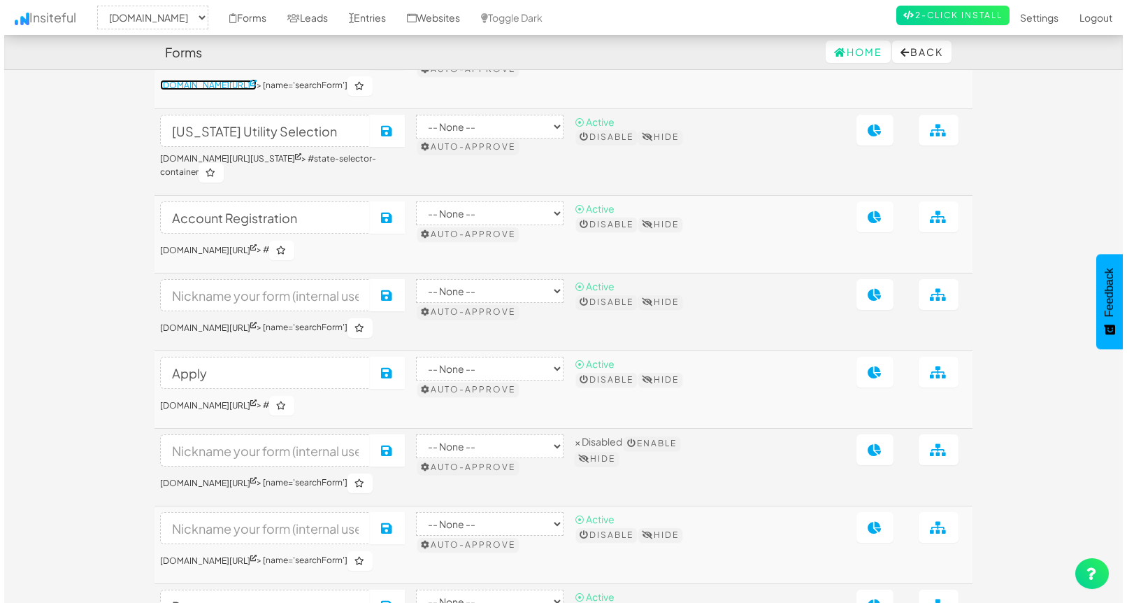
scroll to position [466, 0]
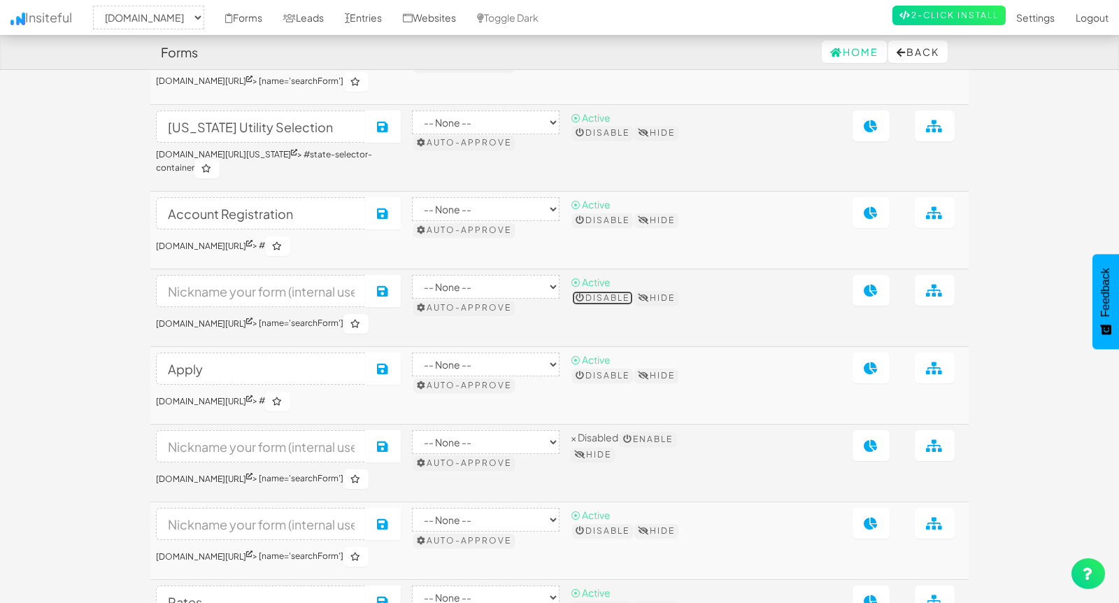
click at [623, 305] on button "Disable" at bounding box center [602, 298] width 61 height 14
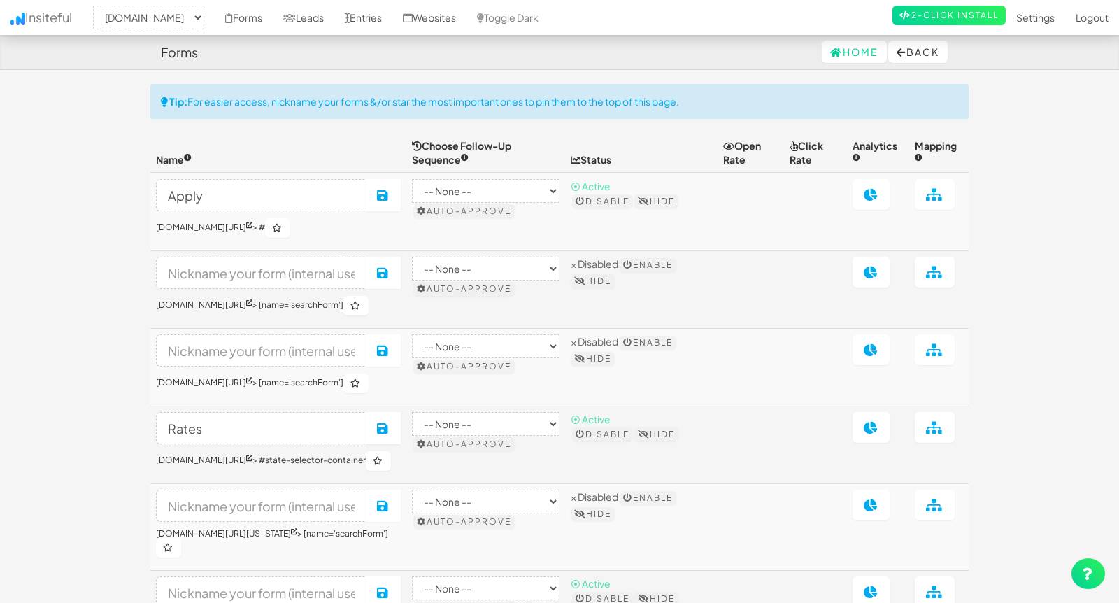
select select "2362"
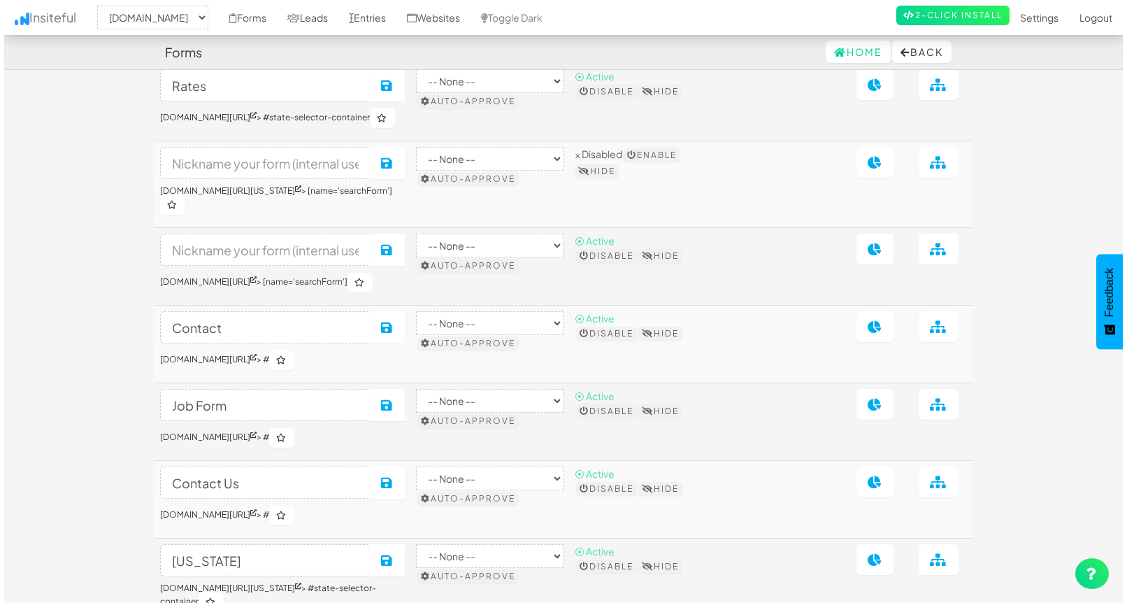
scroll to position [340, 0]
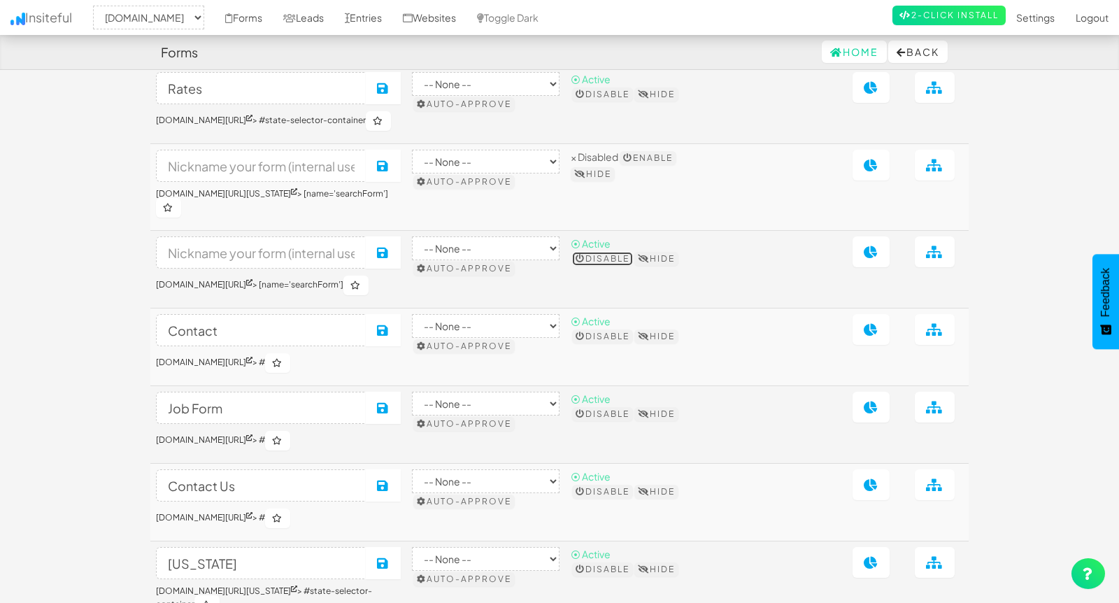
click at [627, 266] on button "Disable" at bounding box center [602, 259] width 61 height 14
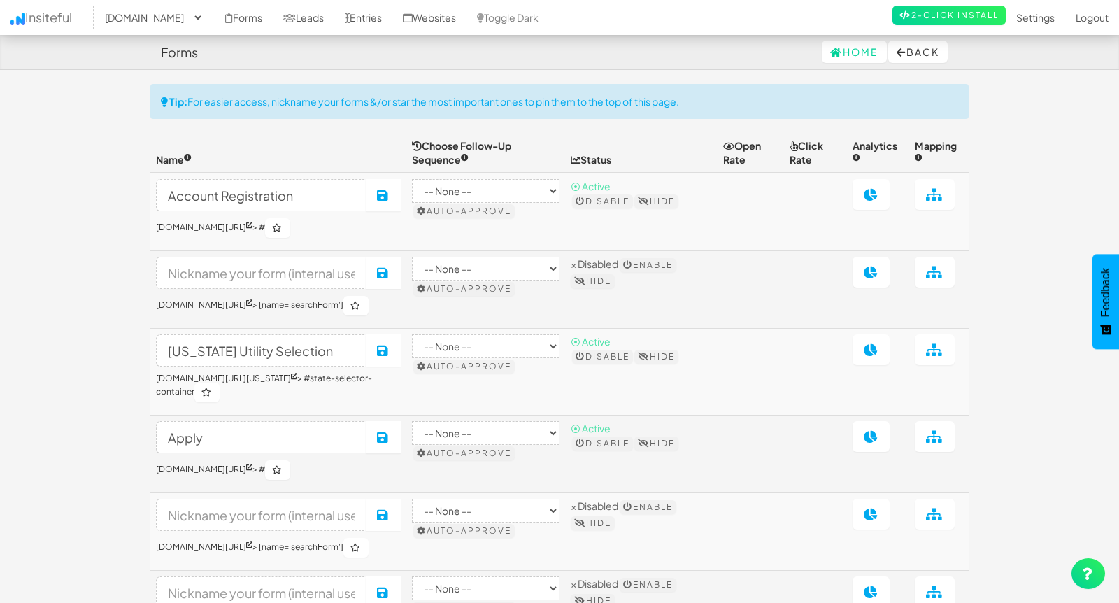
select select "2362"
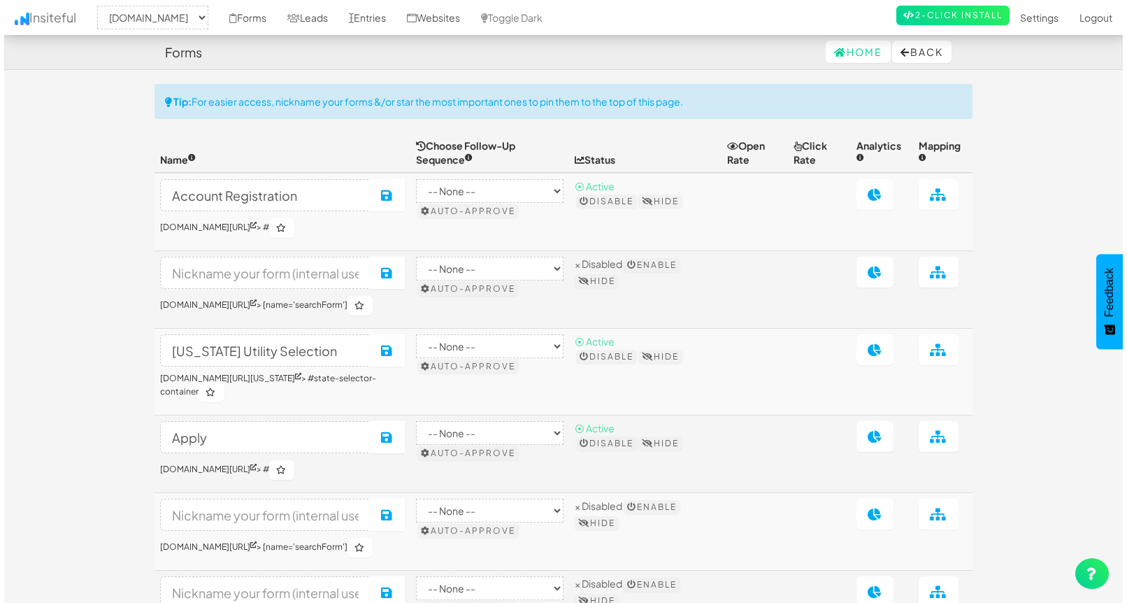
scroll to position [340, 0]
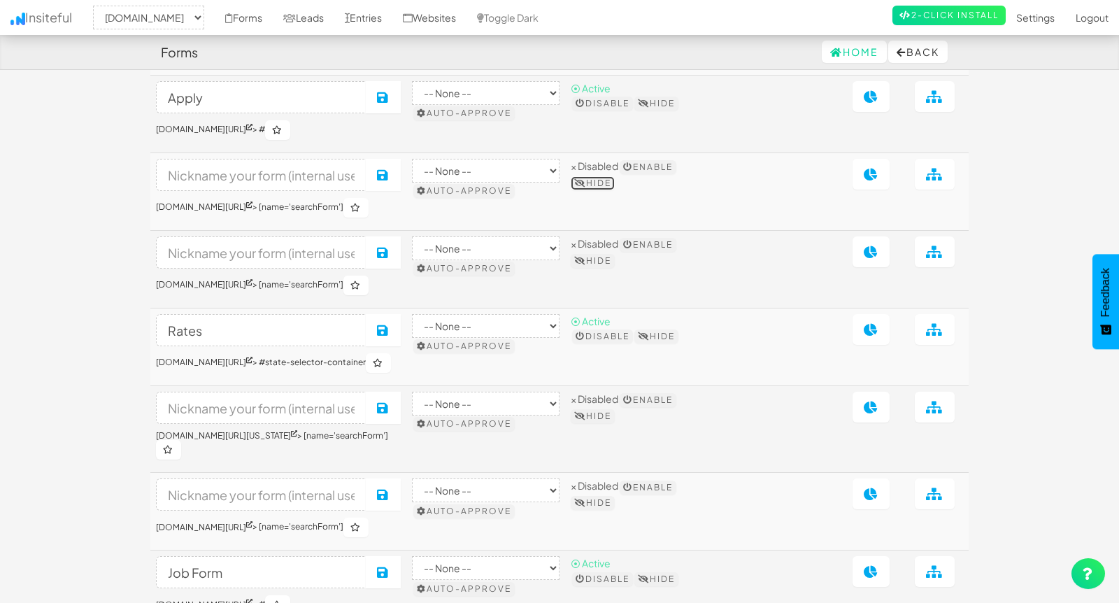
click at [615, 188] on button "Hide" at bounding box center [593, 183] width 44 height 14
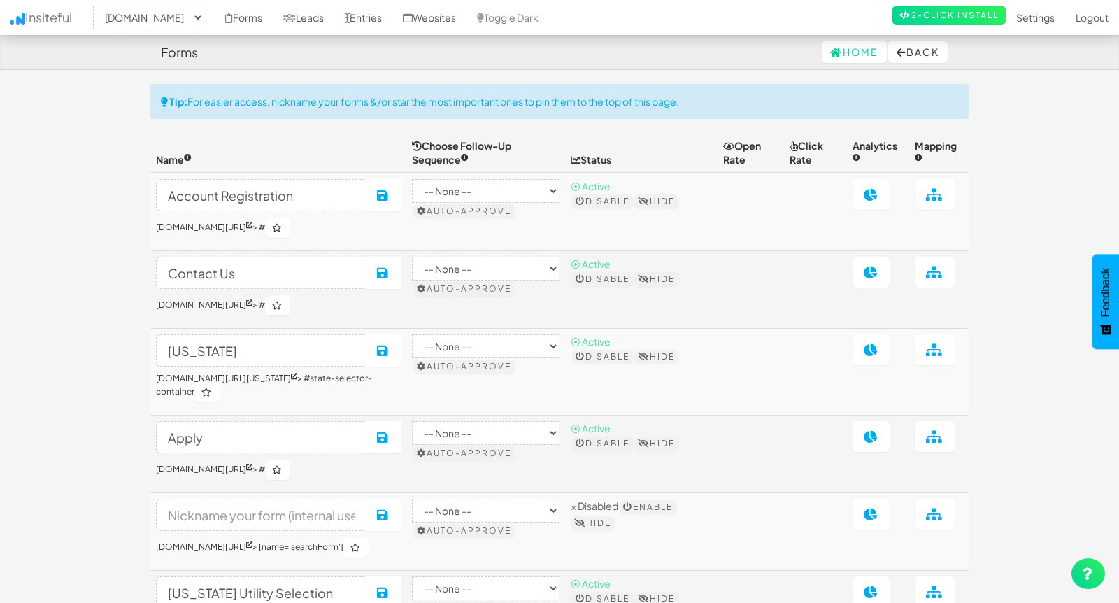
select select "2362"
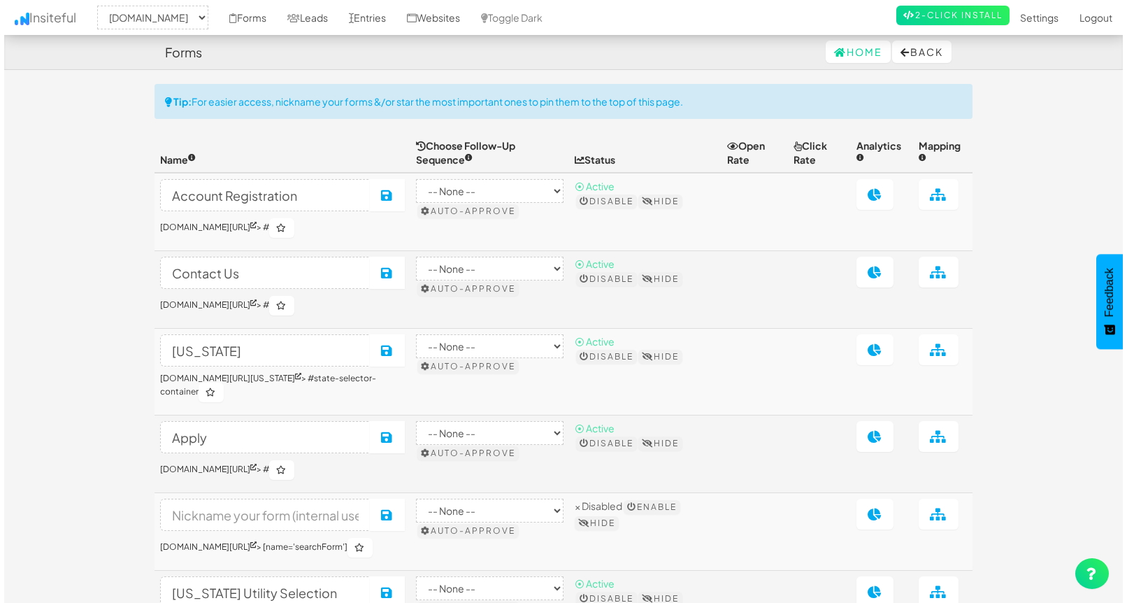
scroll to position [331, 0]
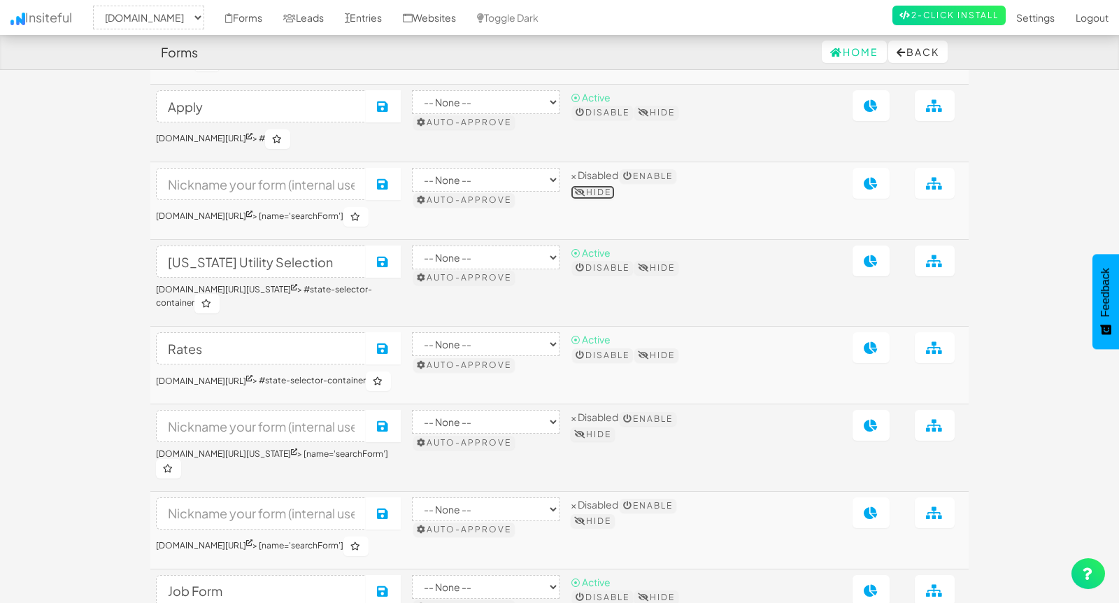
click at [615, 193] on button "Hide" at bounding box center [593, 192] width 44 height 14
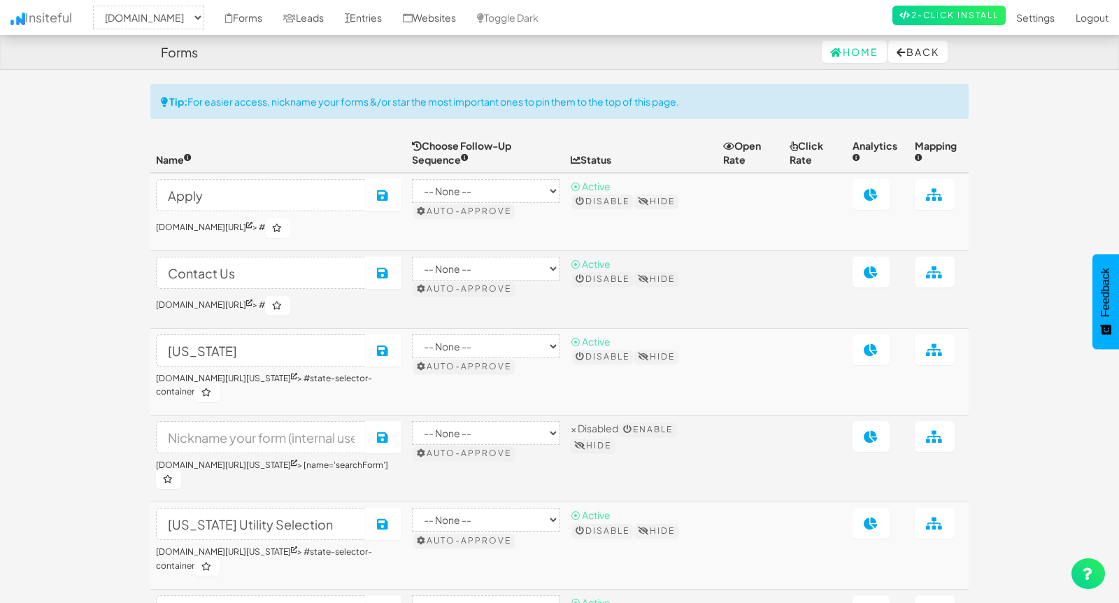
select select "2362"
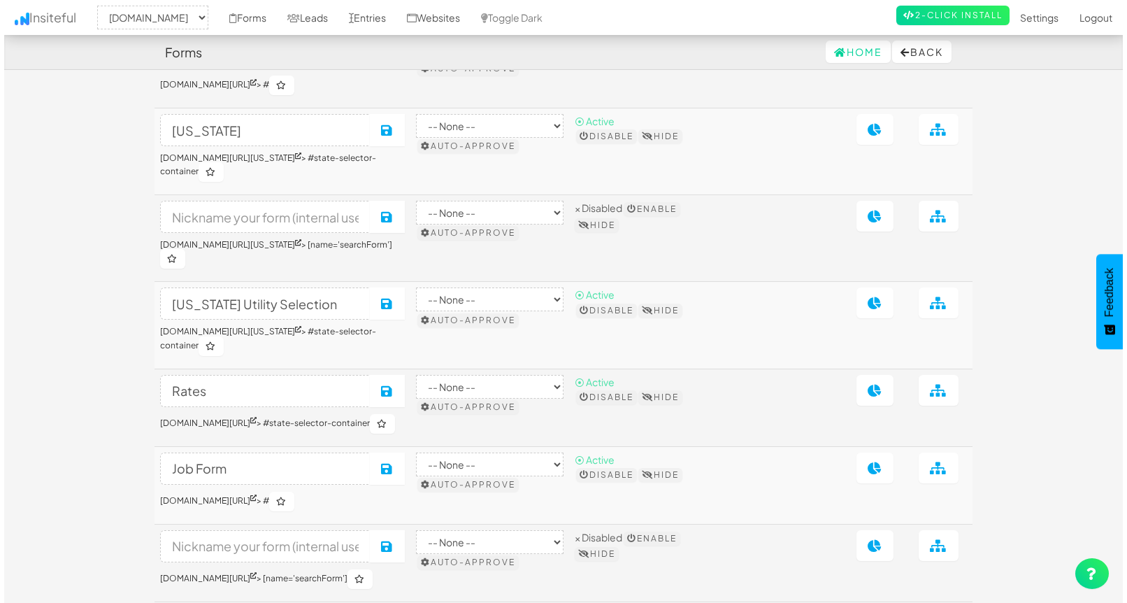
scroll to position [217, 0]
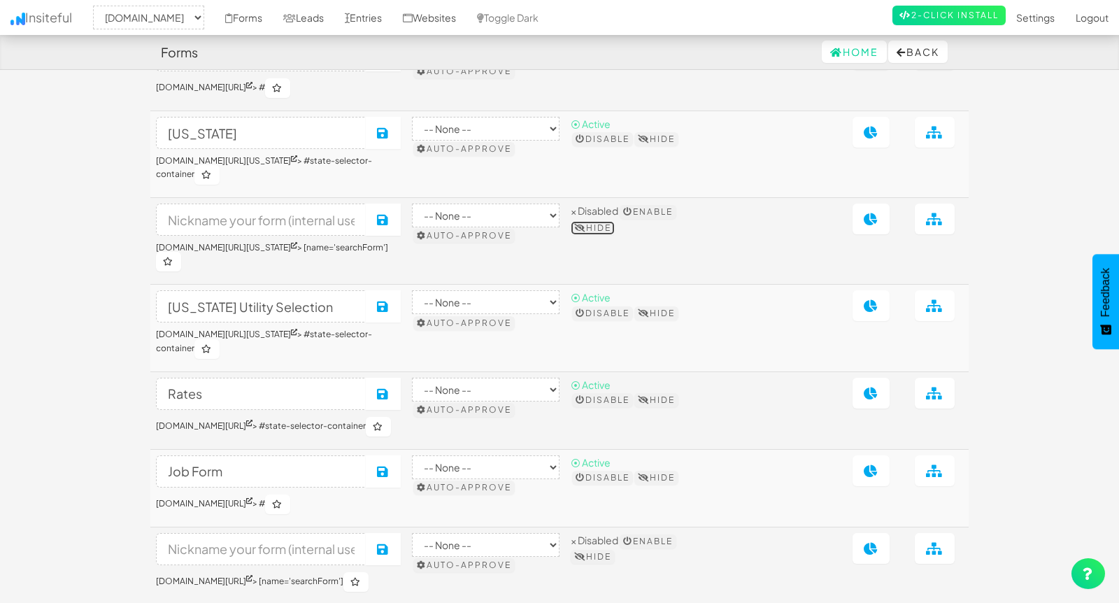
click at [615, 226] on button "Hide" at bounding box center [593, 228] width 44 height 14
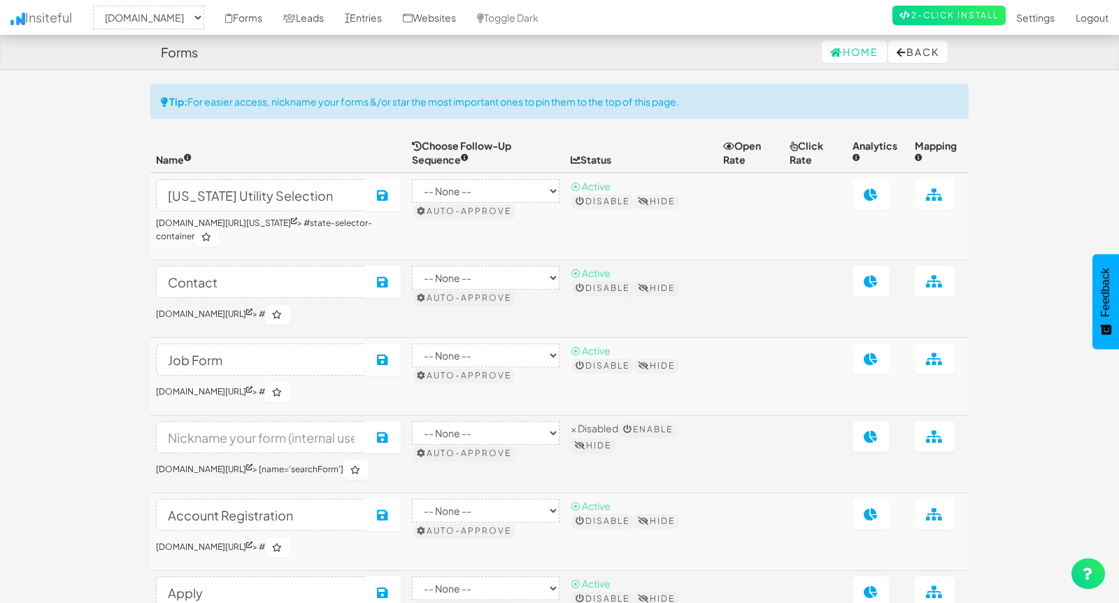
select select "2362"
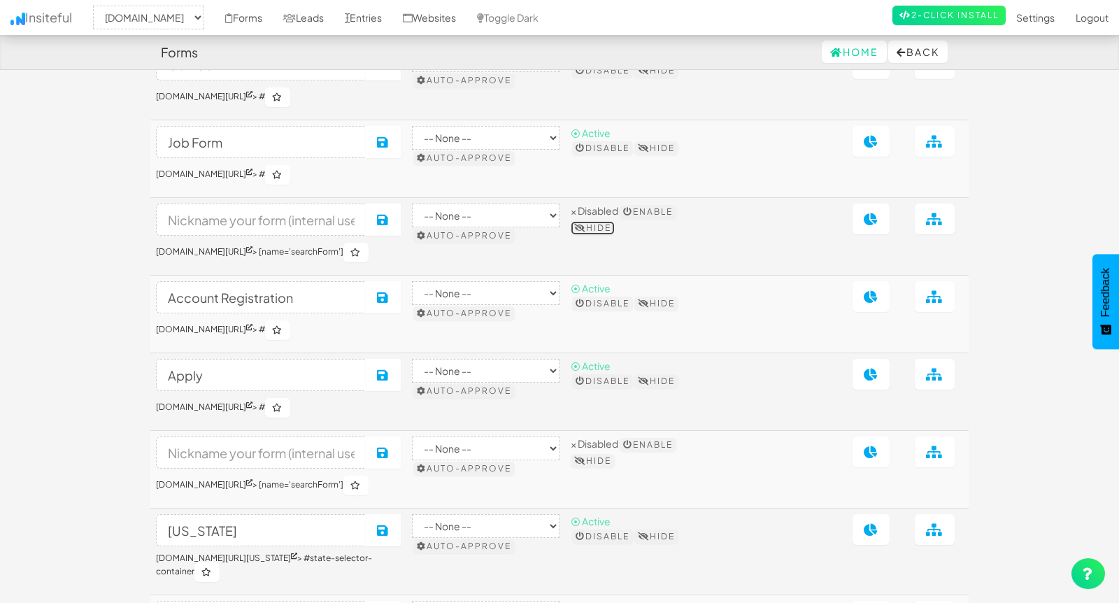
click at [615, 235] on button "Hide" at bounding box center [593, 228] width 44 height 14
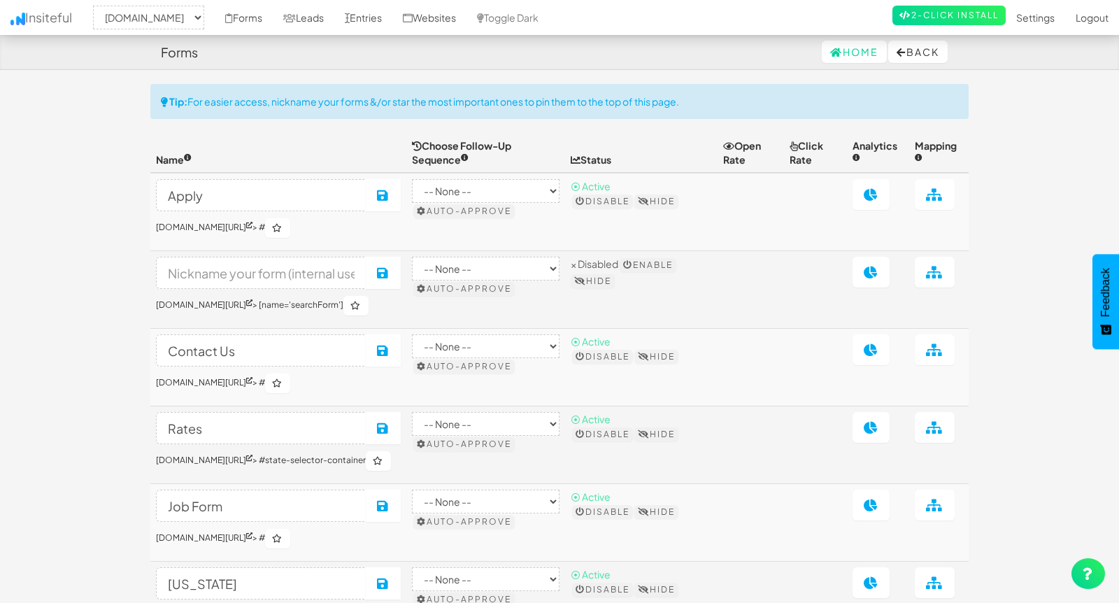
select select "2362"
click at [614, 278] on button "Hide" at bounding box center [593, 281] width 44 height 14
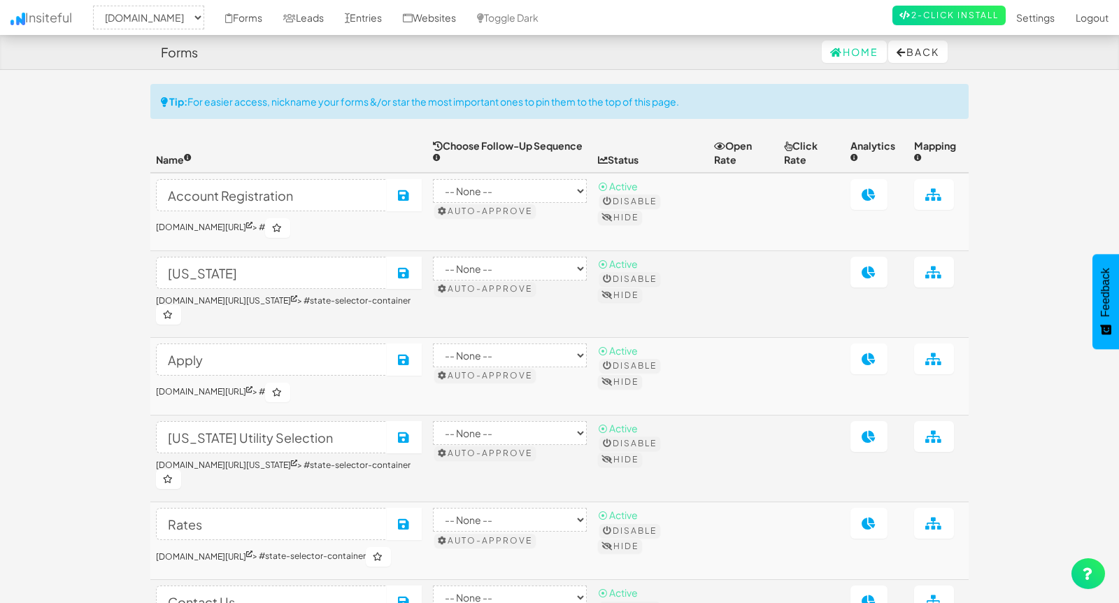
select select "2362"
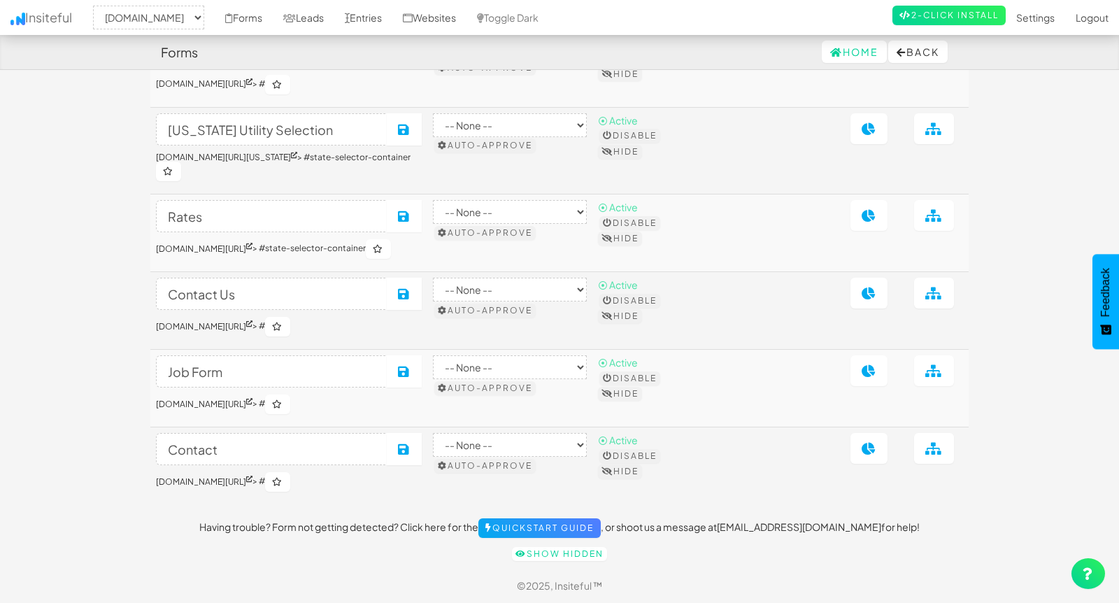
scroll to position [316, 0]
click at [252, 482] on link "[DOMAIN_NAME][URL]" at bounding box center [204, 481] width 97 height 10
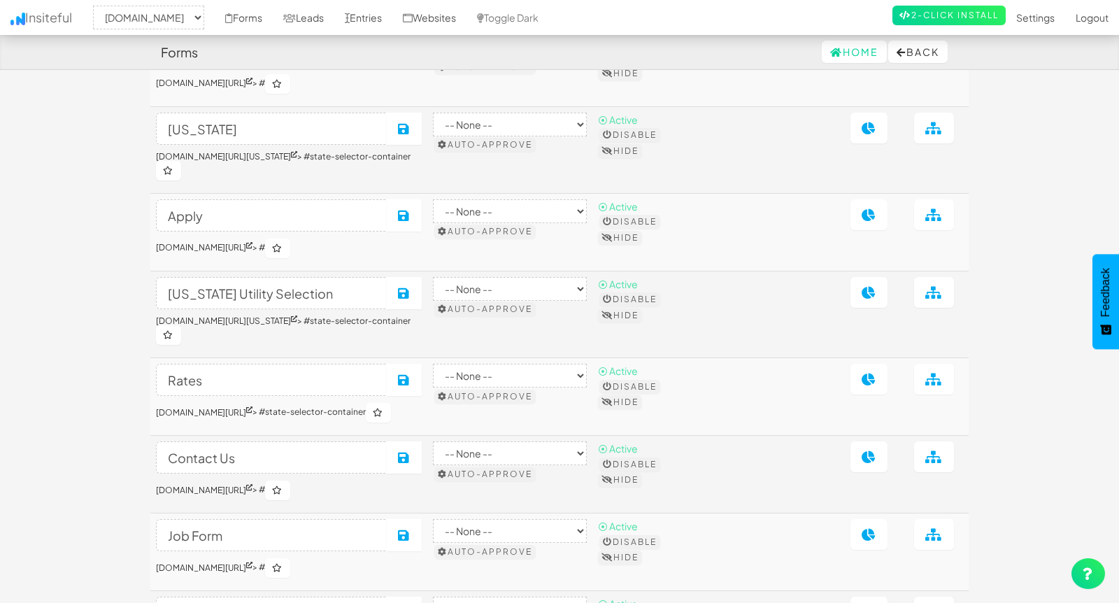
scroll to position [317, 0]
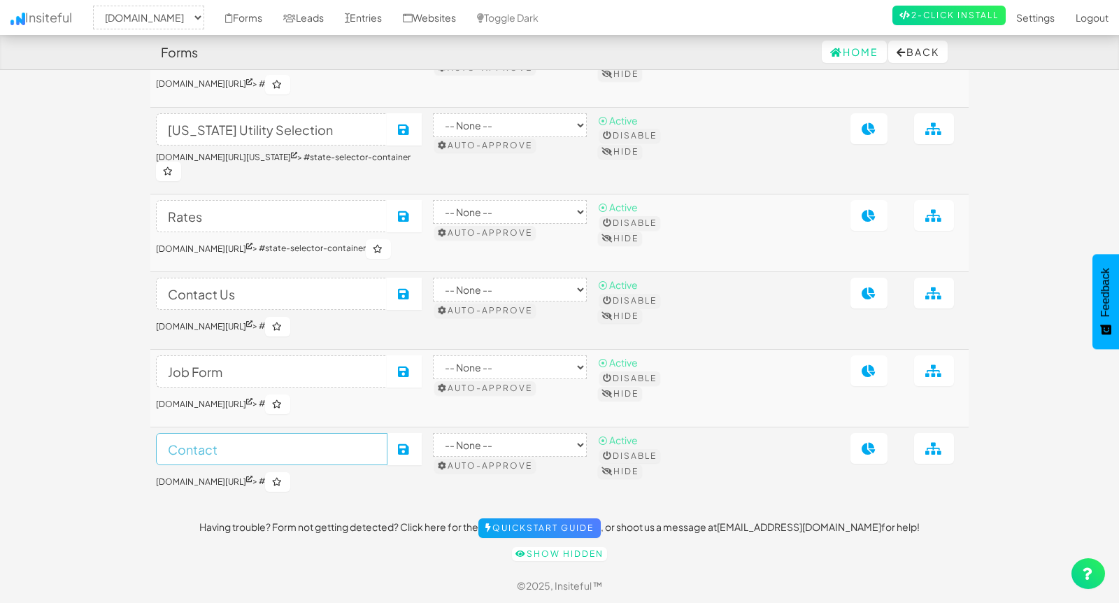
click at [233, 449] on input "Contact" at bounding box center [271, 449] width 231 height 32
type input "Contact Us"
click at [420, 454] on button "Save" at bounding box center [404, 449] width 35 height 32
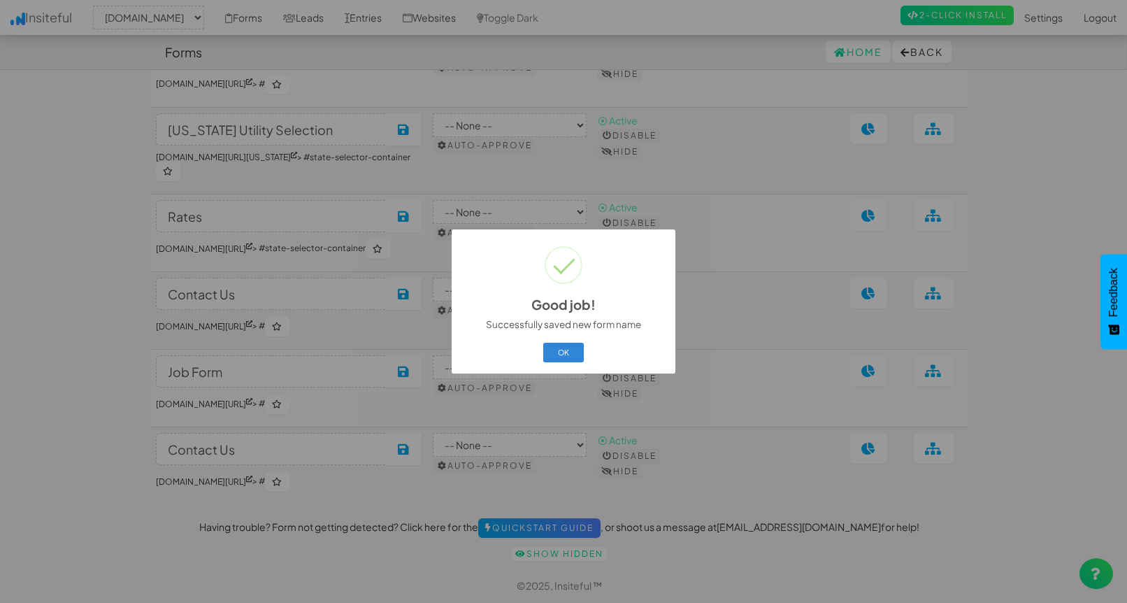
click at [567, 350] on button "OK" at bounding box center [563, 353] width 41 height 20
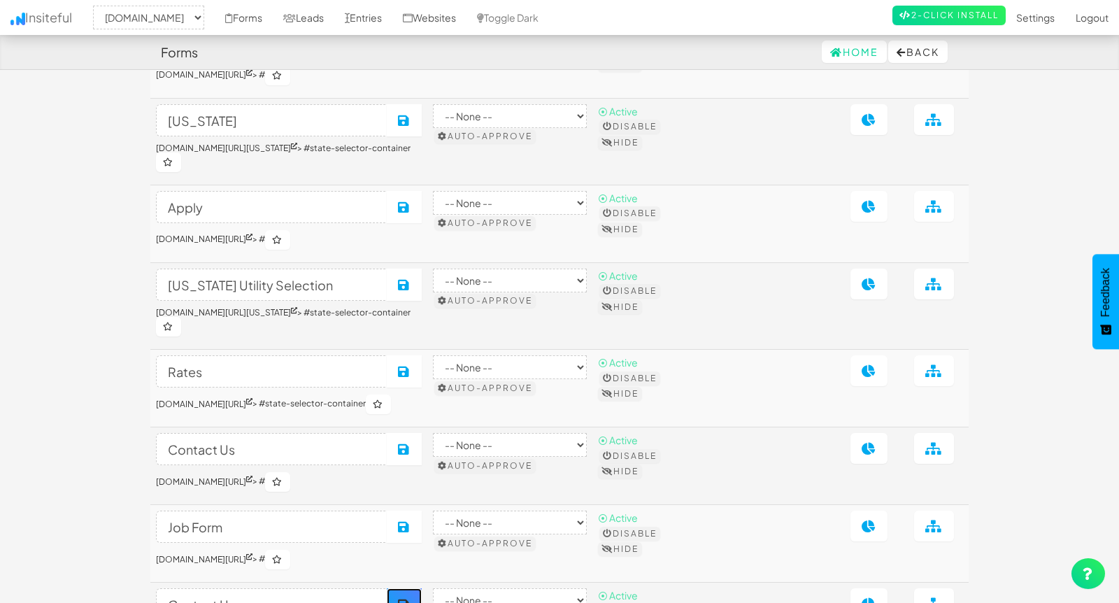
scroll to position [0, 0]
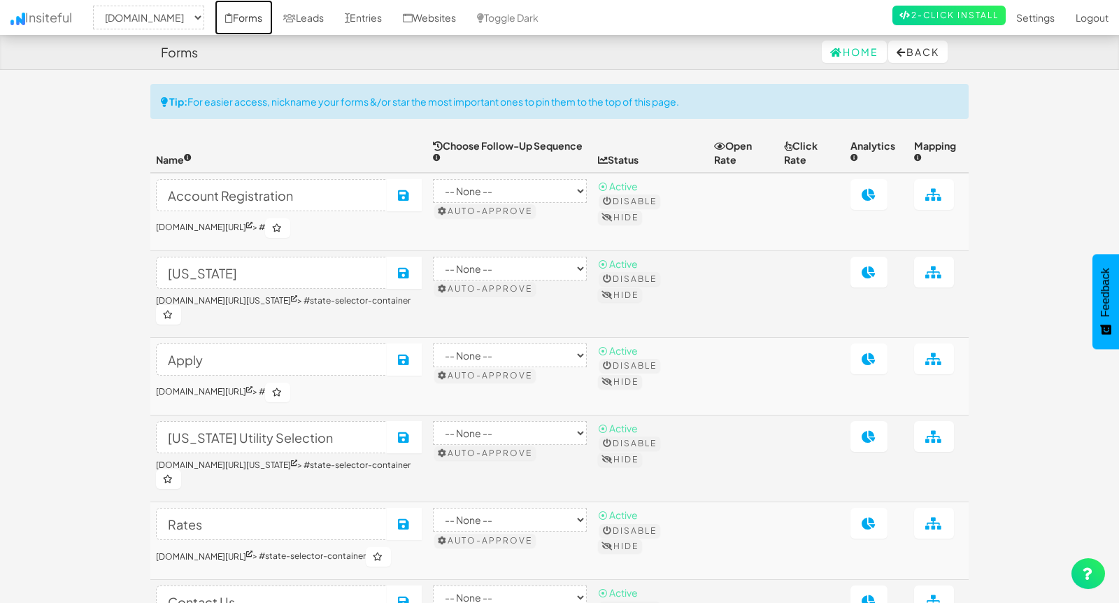
click at [273, 15] on link "Forms" at bounding box center [244, 17] width 58 height 35
select select "2362"
click at [334, 17] on link "Leads" at bounding box center [304, 17] width 62 height 35
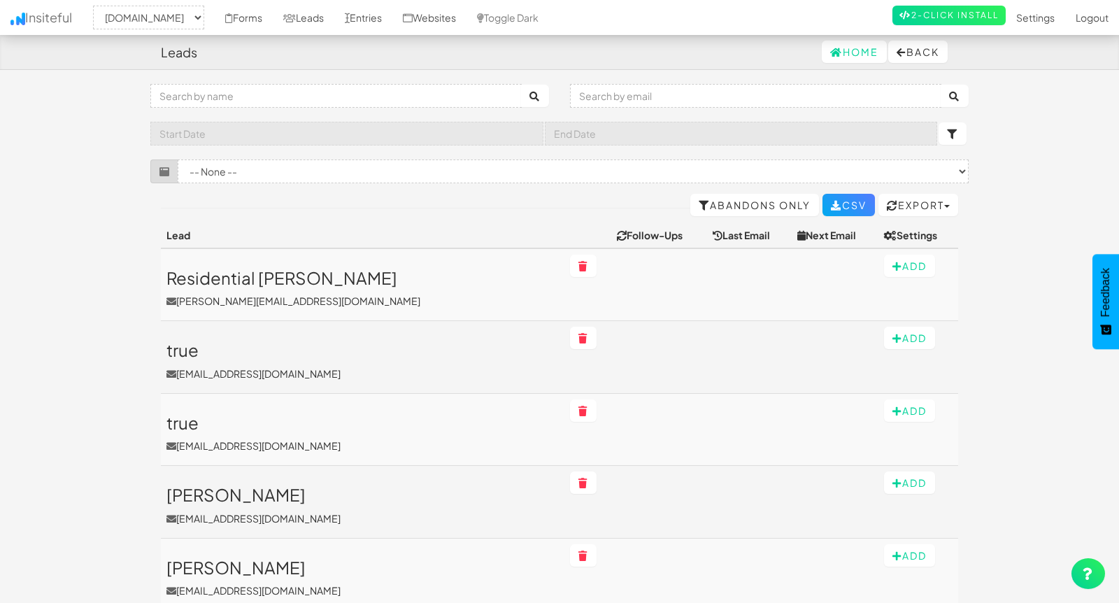
select select "2362"
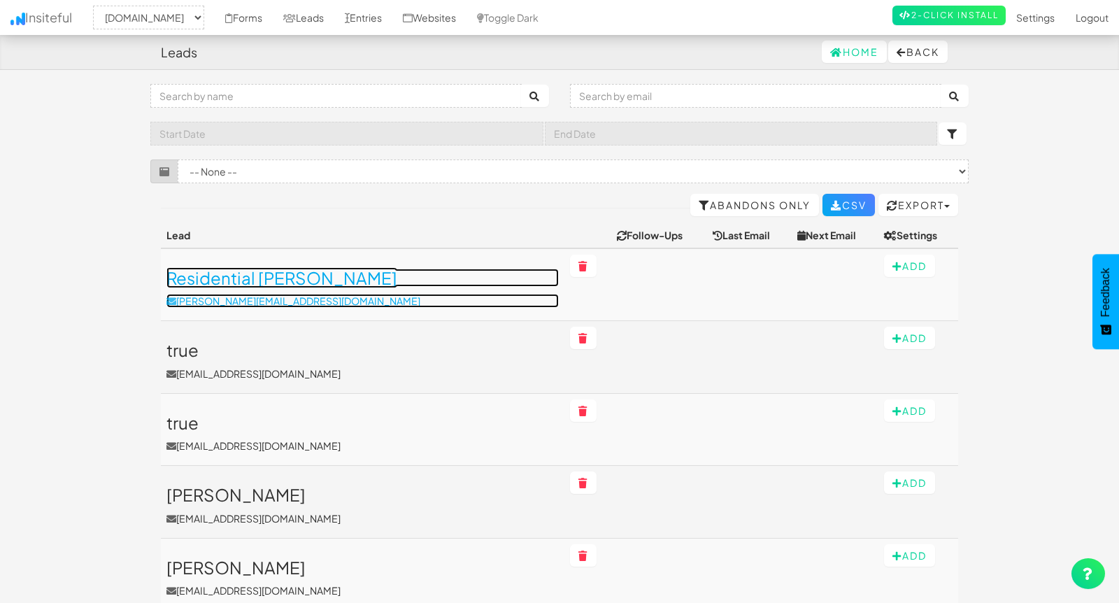
click at [331, 278] on h3 "Residential [PERSON_NAME]" at bounding box center [362, 278] width 392 height 18
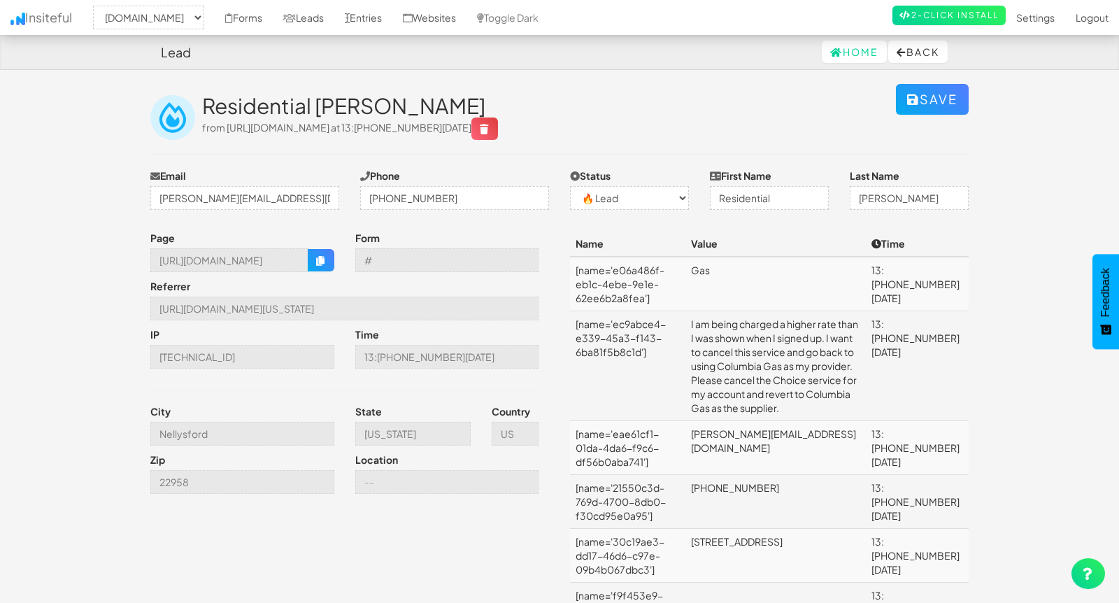
select select "2362"
select select "0"
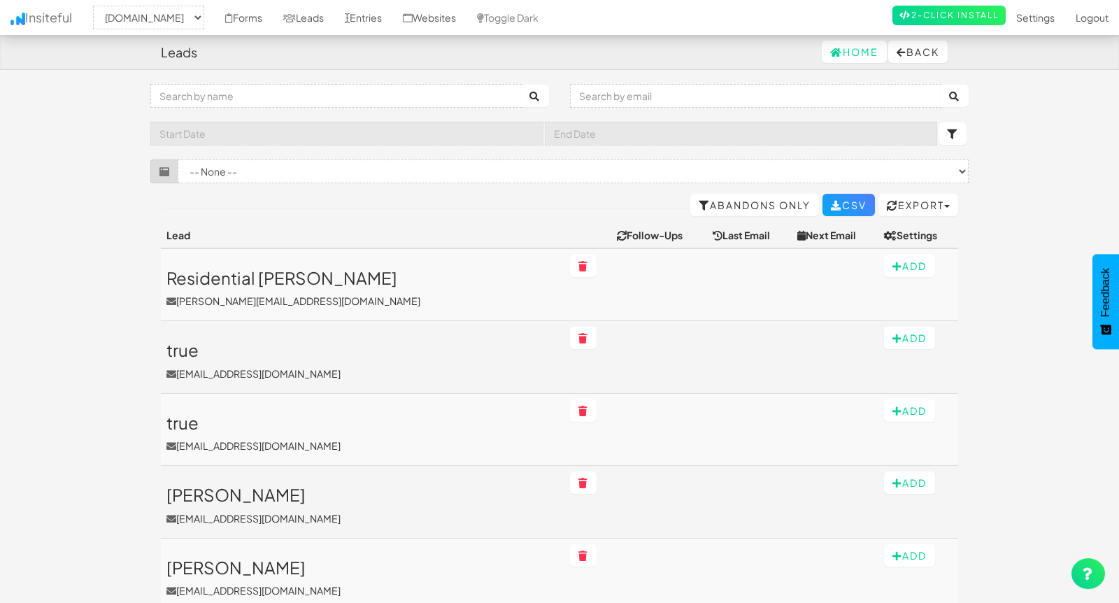
select select "2362"
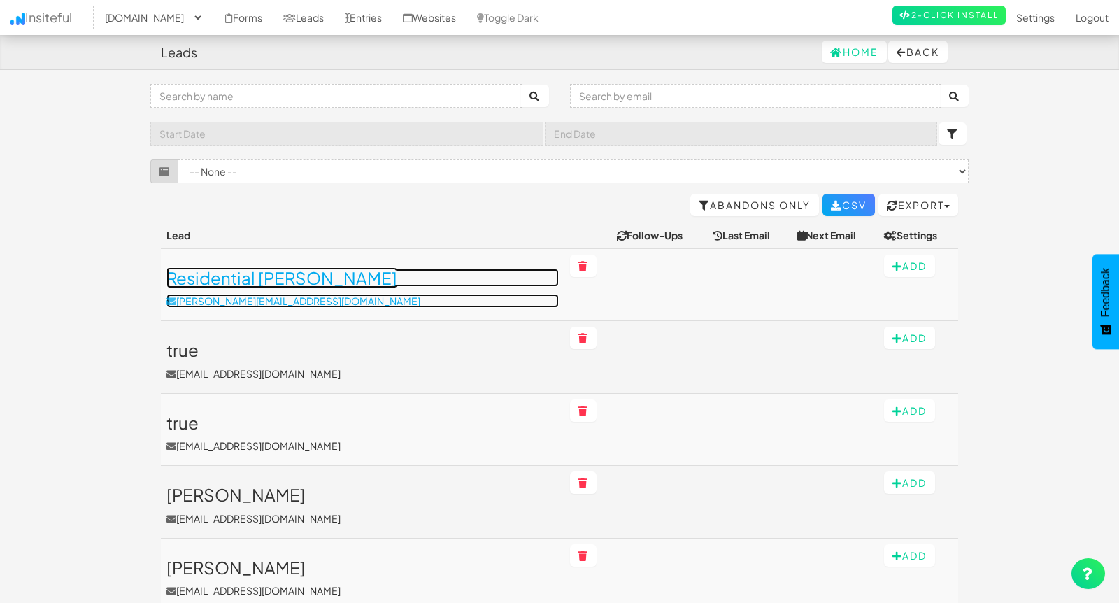
click at [278, 281] on h3 "Residential [PERSON_NAME]" at bounding box center [362, 278] width 392 height 18
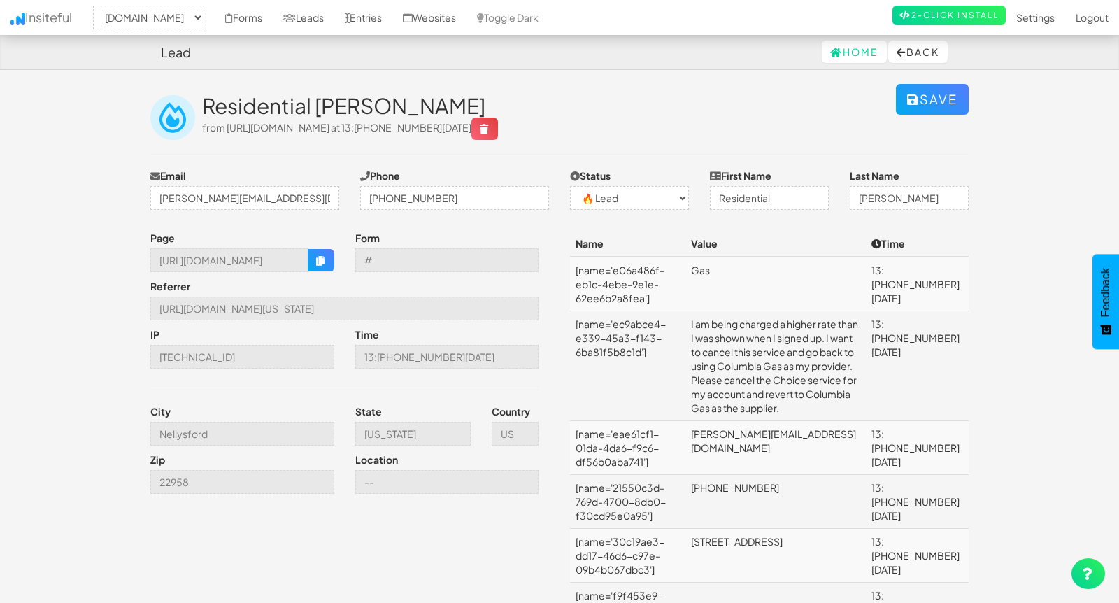
select select "2362"
select select "0"
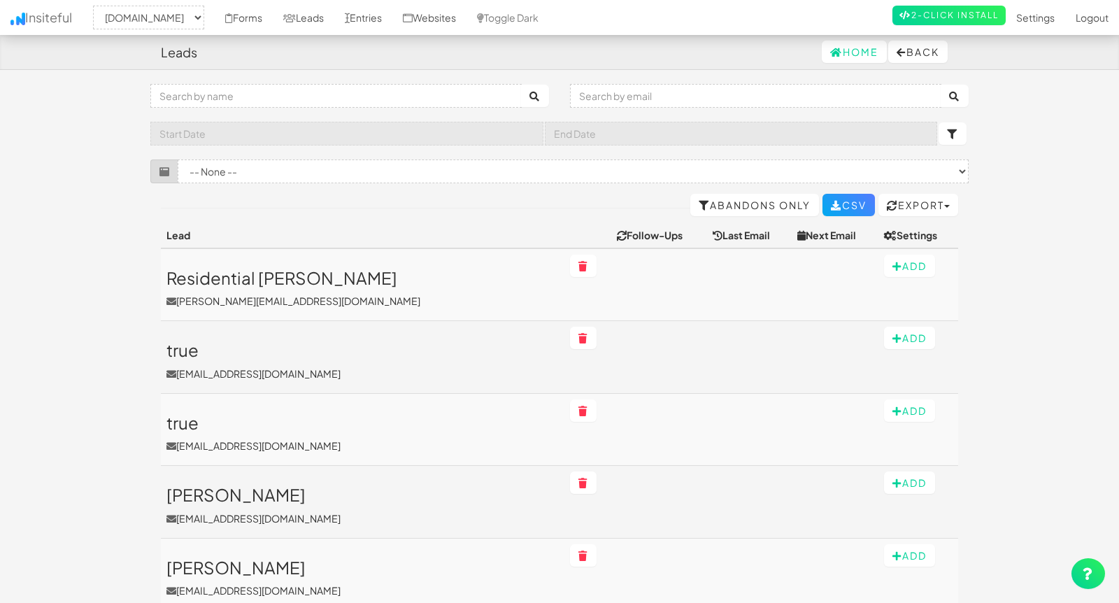
select select "2362"
click at [273, 19] on link "Forms" at bounding box center [244, 17] width 58 height 35
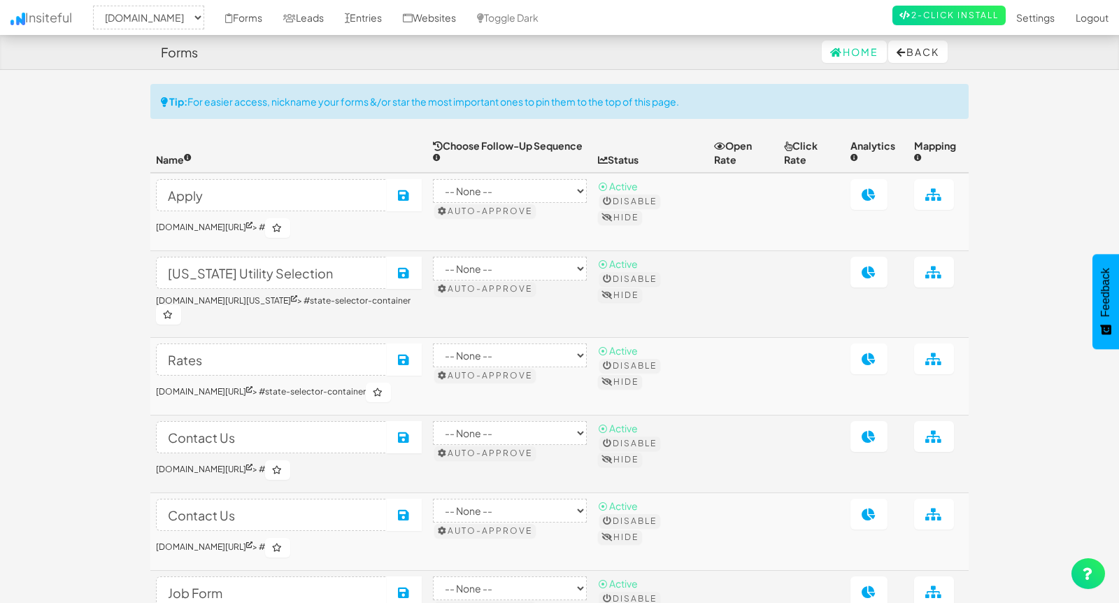
select select "2362"
click at [932, 197] on icon at bounding box center [933, 194] width 17 height 13
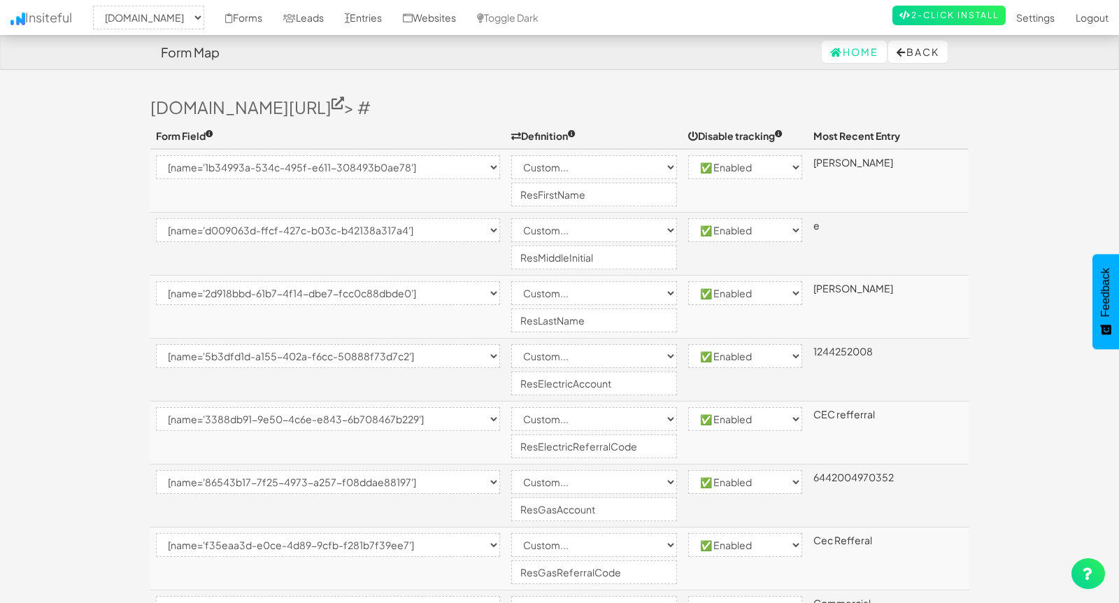
select select "2362"
select select "[name='1b34993a-534c-495f-e611-308493b0ae78']"
select select "custom"
select select "enabled"
select select "[name='d009063d-ffcf-427c-b03c-b42138a317a4']"
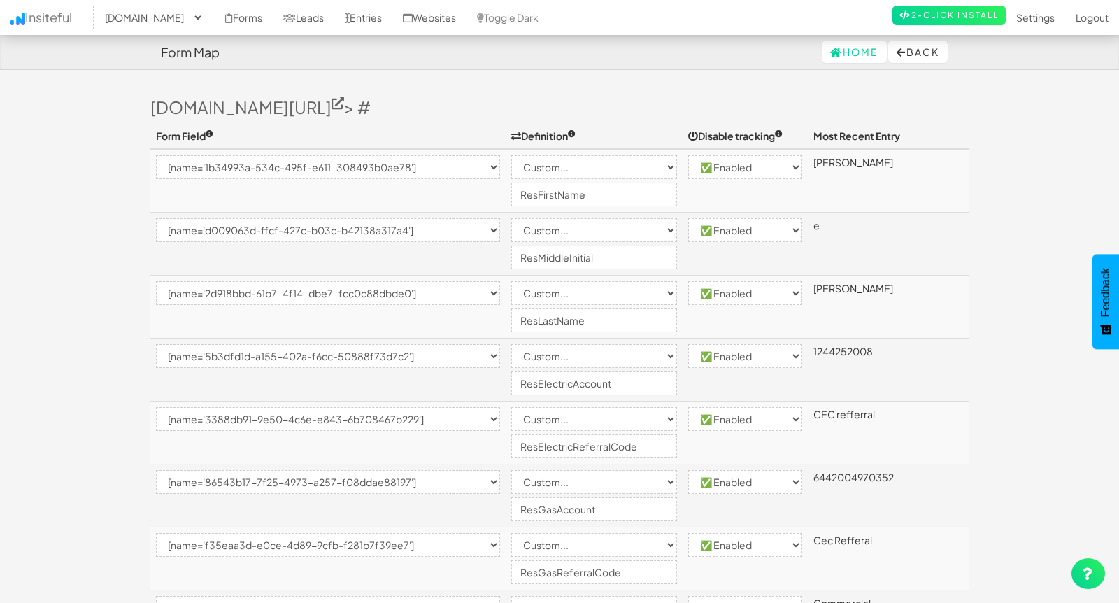
select select "custom"
select select "enabled"
select select "[name='2d918bbd-61b7-4f14-dbe7-fcc0c88dbde0']"
select select "custom"
select select "enabled"
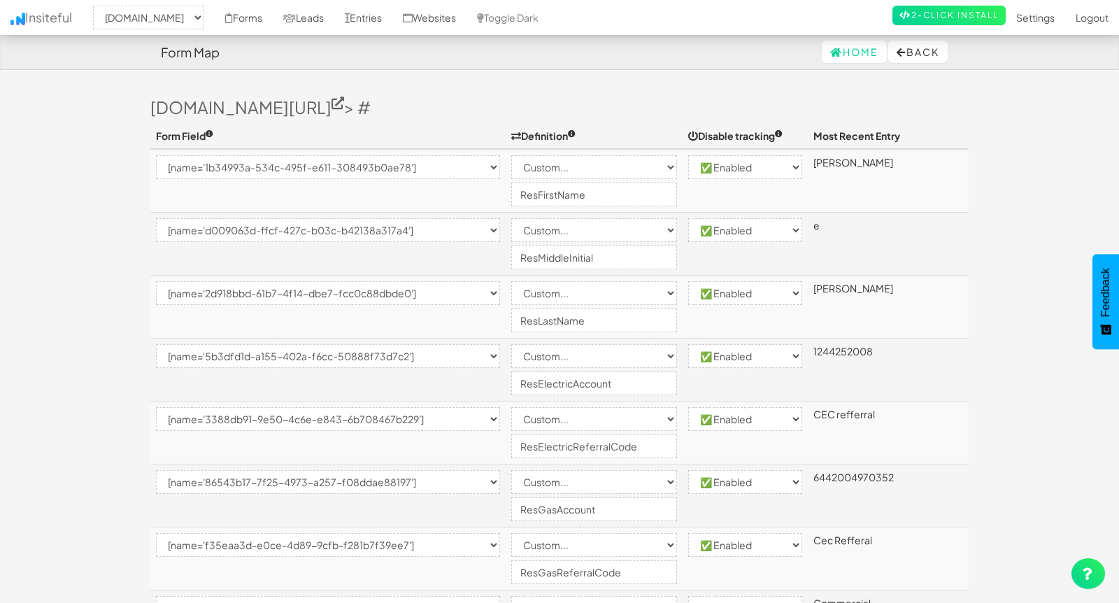
select select "[name='5b3dfd1d-a155-402a-f6cc-50888f73d7c2']"
select select "custom"
select select "enabled"
select select "[name='3388db91-9e50-4c6e-e843-6b708467b229']"
select select "custom"
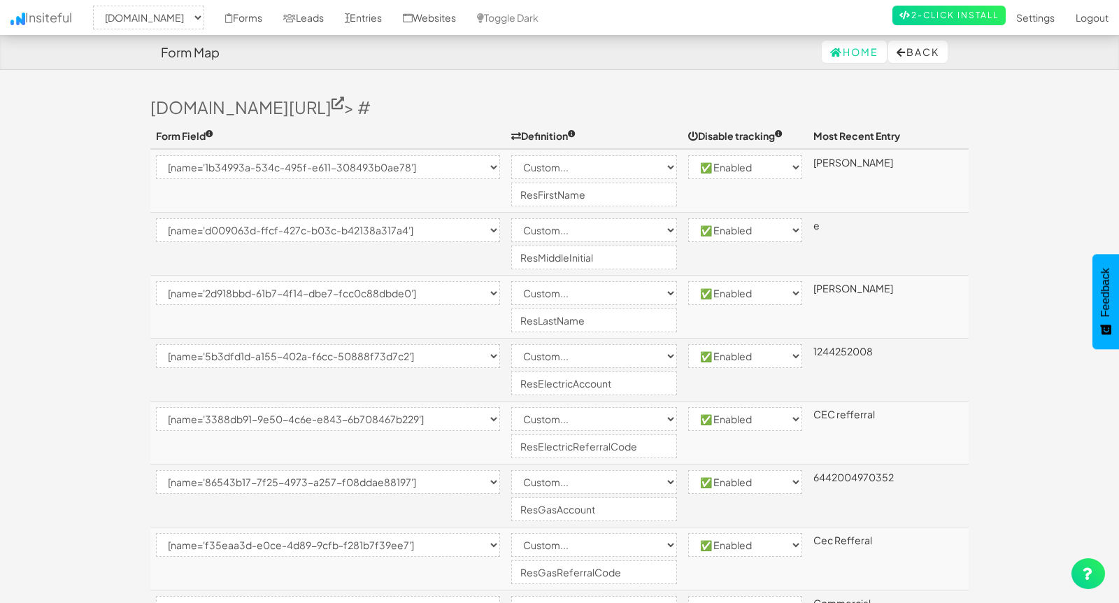
select select "enabled"
select select "[name='86543b17-7f25-4973-a257-f08ddae88197']"
select select "custom"
select select "enabled"
select select "[name='f35eaa3d-e0ce-4d89-9cfb-f281b7f39ee7']"
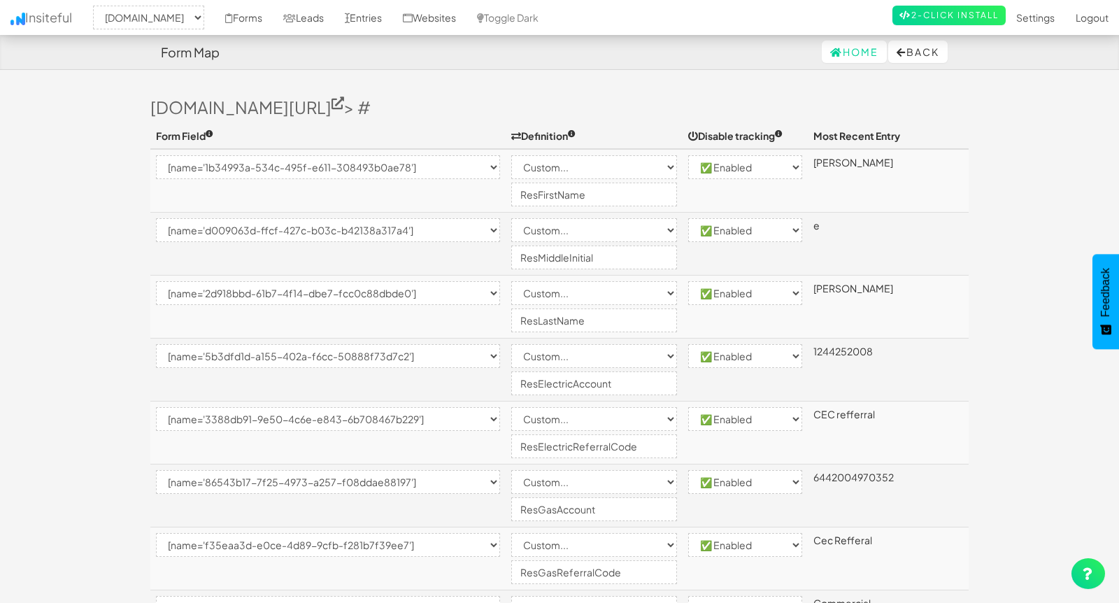
select select "custom"
select select "enabled"
select select "[name='5bccfcad-e0ca-4d38-88ae-50f166c6a61c']"
select select "custom"
select select "enabled"
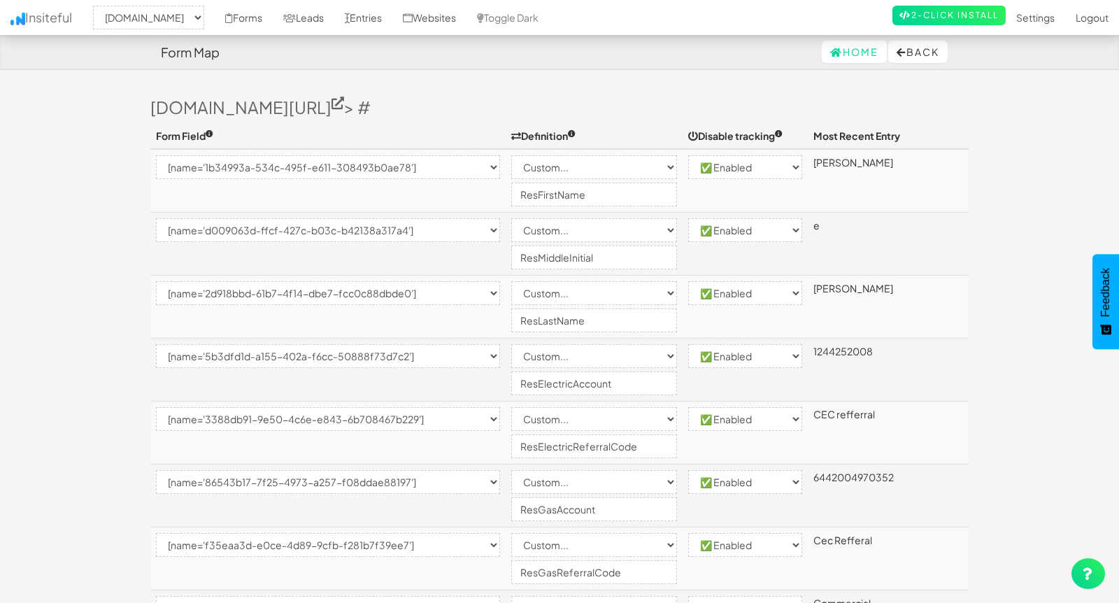
select select "[name='ca3048d6-b001-41d7-ab49-a72e29eec107']"
select select "custom"
select select "enabled"
select select "[name='fcda31a1-6351-4db9-ede7-e3fd14c8f1dd']"
select select "custom"
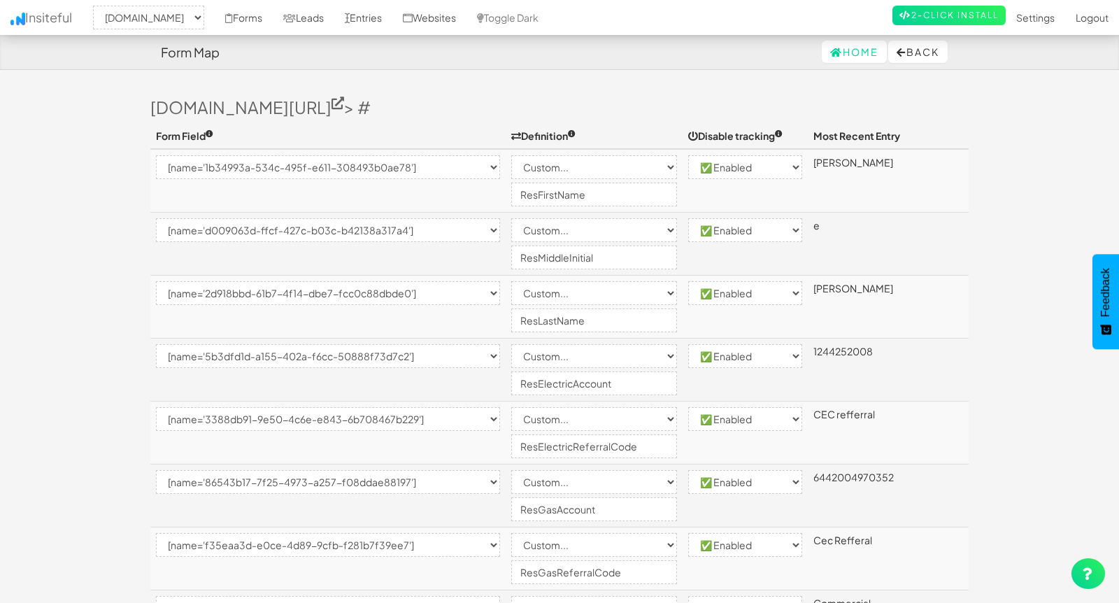
select select "enabled"
select select "[name='3329ffb3-6891-4da4-fd32-251ab93e2f4e']"
select select "custom"
select select "enabled"
select select "[name='c67e95e5-4cd3-4a6c-c94b-6ded6e4c0b9a']"
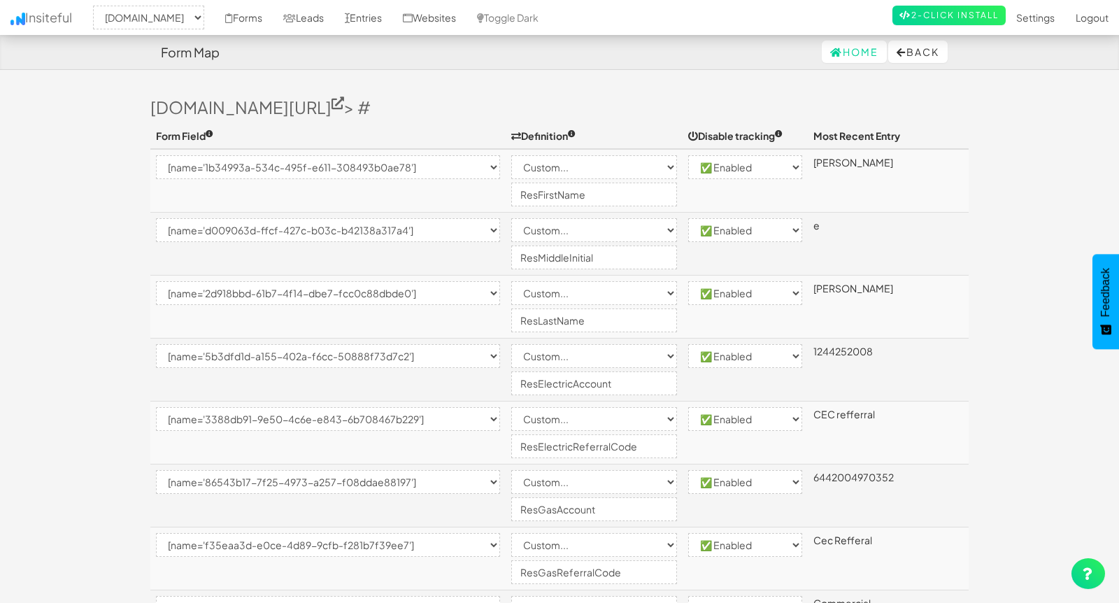
select select "custom"
select select "enabled"
select select "[name='210c53ce-c2c3-41f2-e7c6-f2fc6982a0fa']"
select select "custom"
select select "enabled"
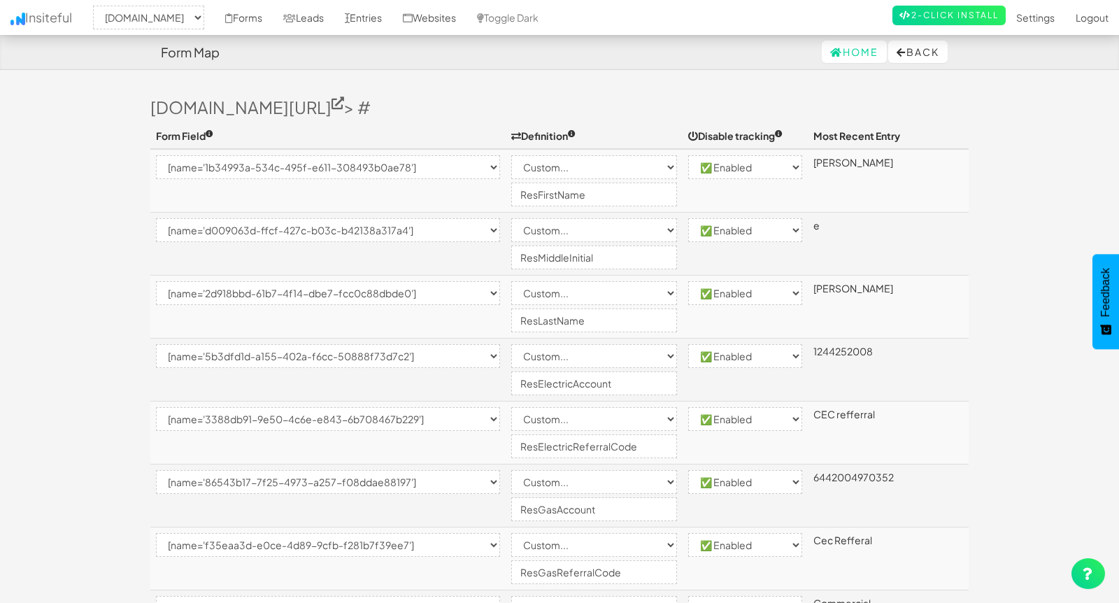
select select "[name='695aa4b2-a8ad-44ad-9e87-84c84689ddef']"
select select "custom"
select select "enabled"
select select "[name='0e513a1a-881e-4af9-fded-dec36f60e821']"
select select "custom"
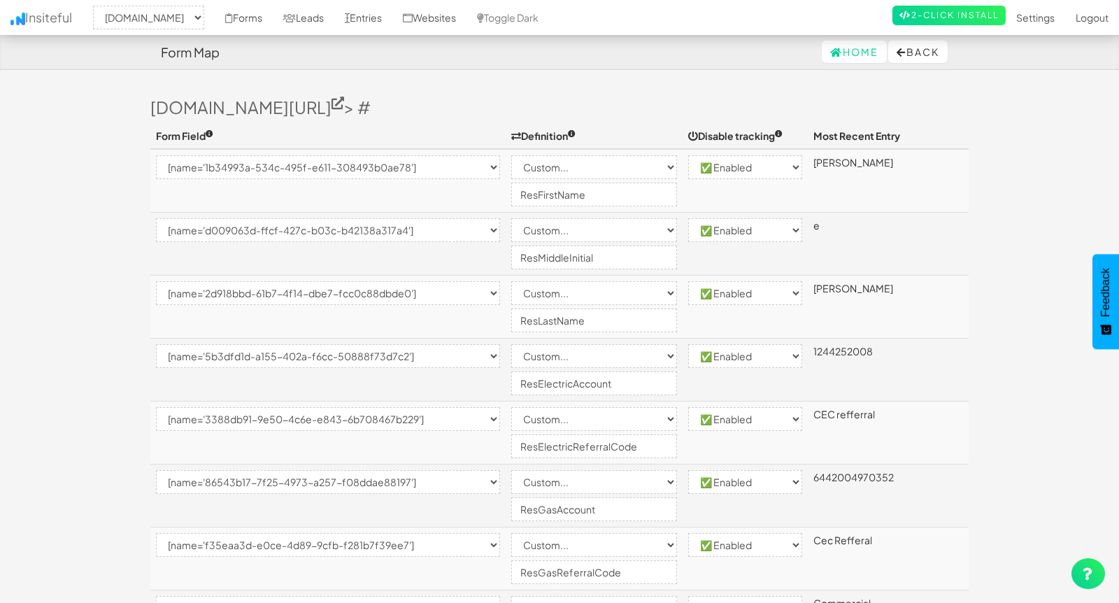
select select "enabled"
select select "[name='dbdd8b18-86b7-4c3b-fe90-a42269774176']"
select select "custom"
select select "enabled"
select select "[name='17a82b7d-bf15-44e5-ec73-a809a2d1ebce']"
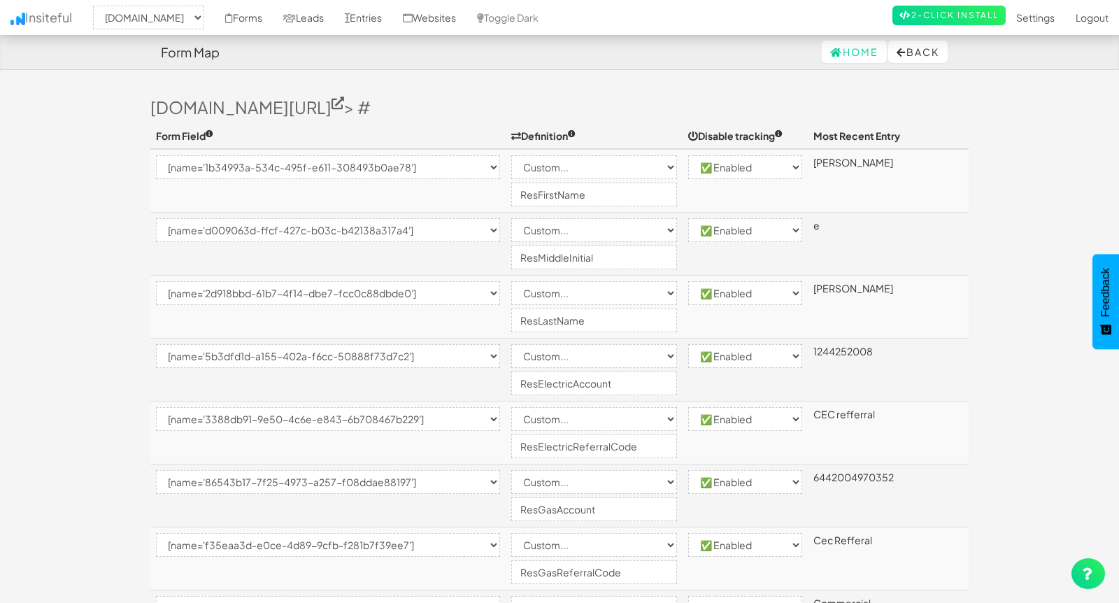
select select "custom"
select select "enabled"
select select "[name='986a5fb2-619a-4f7f-c954-8273a8ebb3b7']"
select select "custom"
select select "enabled"
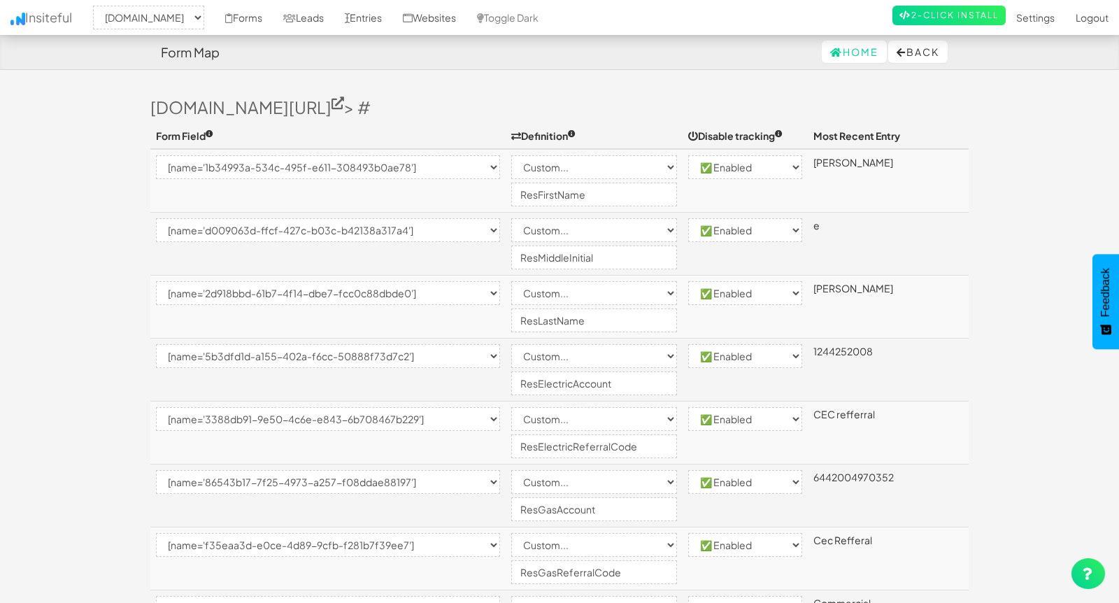
select select "[name='1ece74c5-0a63-4a54-927e-e92bec4205ee']"
select select "custom"
select select "enabled"
select select "[name='28ecb620-98b1-457d-9a13-1fb09060e1c6']"
select select "custom"
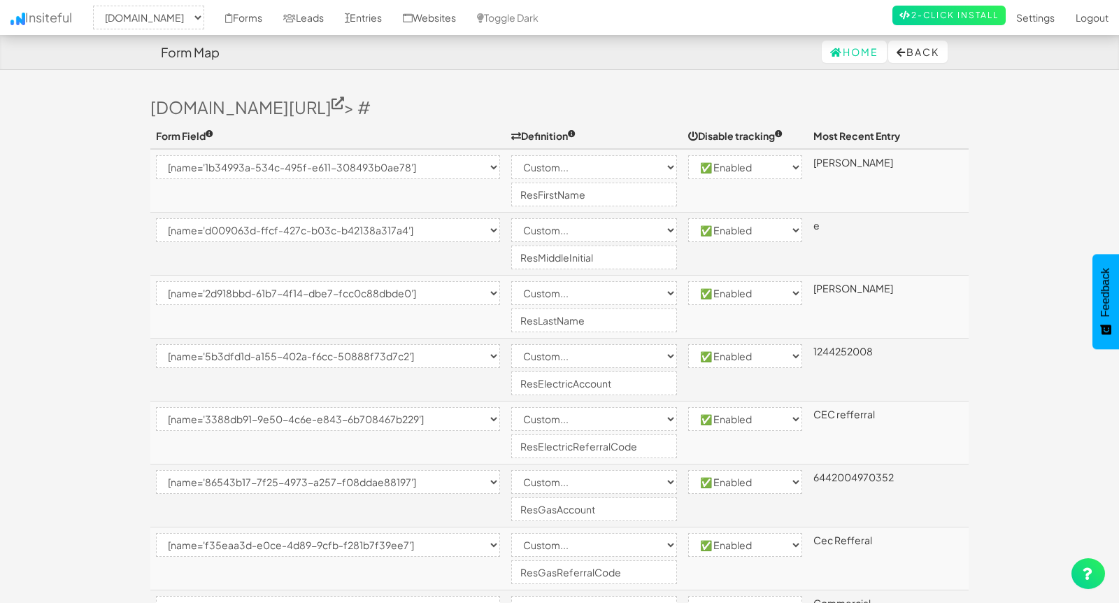
select select "enabled"
select select "[name='242d663d-b535-4b49-b4a3-d6c7a2daddad']"
select select "custom"
select select "enabled"
select select "[name='c4565d6c-c285-431a-dcda-8137e64505e4']"
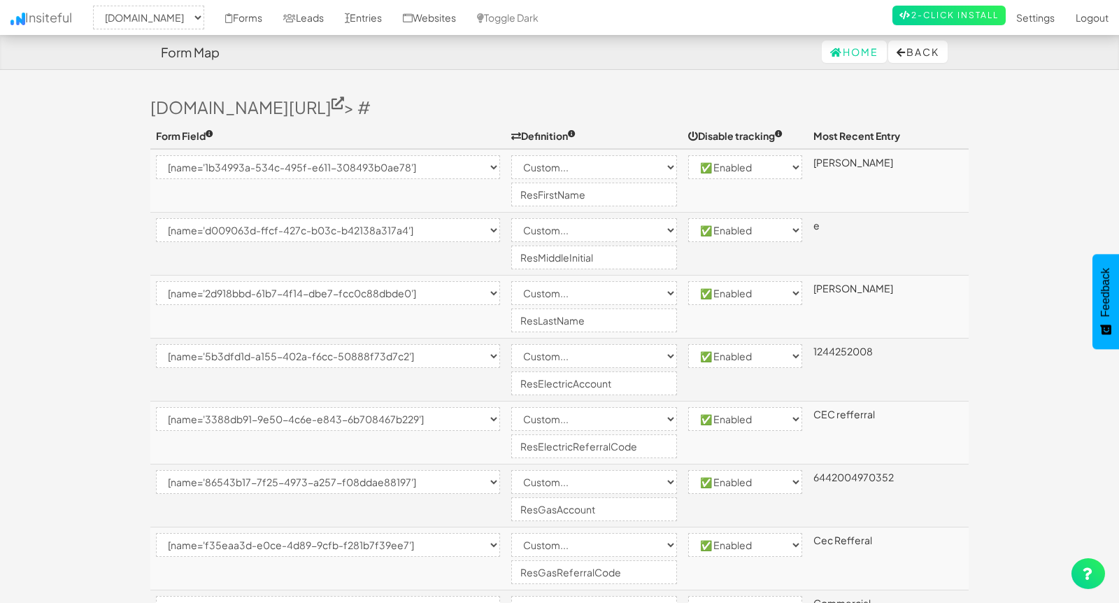
select select "custom"
select select "enabled"
select select "[name='c13d2809-f3fc-4438-b688-0691cf4ba63a']"
select select "custom"
select select "enabled"
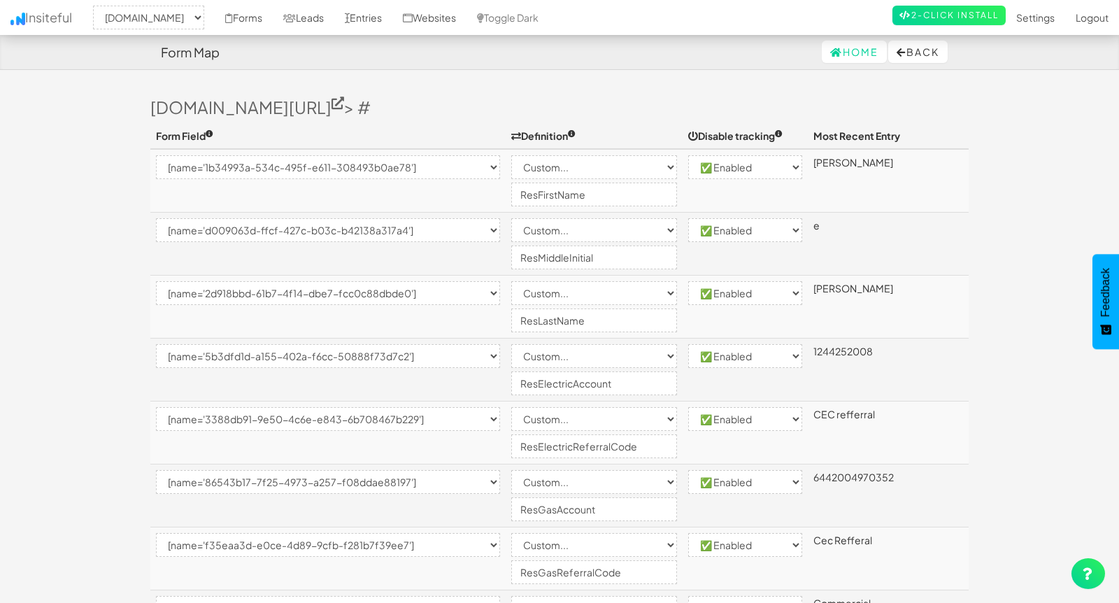
select select "[name='67225cb4-ed27-424f-c233-4be0c5af28cc']"
select select "custom"
select select "enabled"
select select "[name='8ba1eaa0-c708-426e-9ff0-c2fbc23b020f']"
select select "custom"
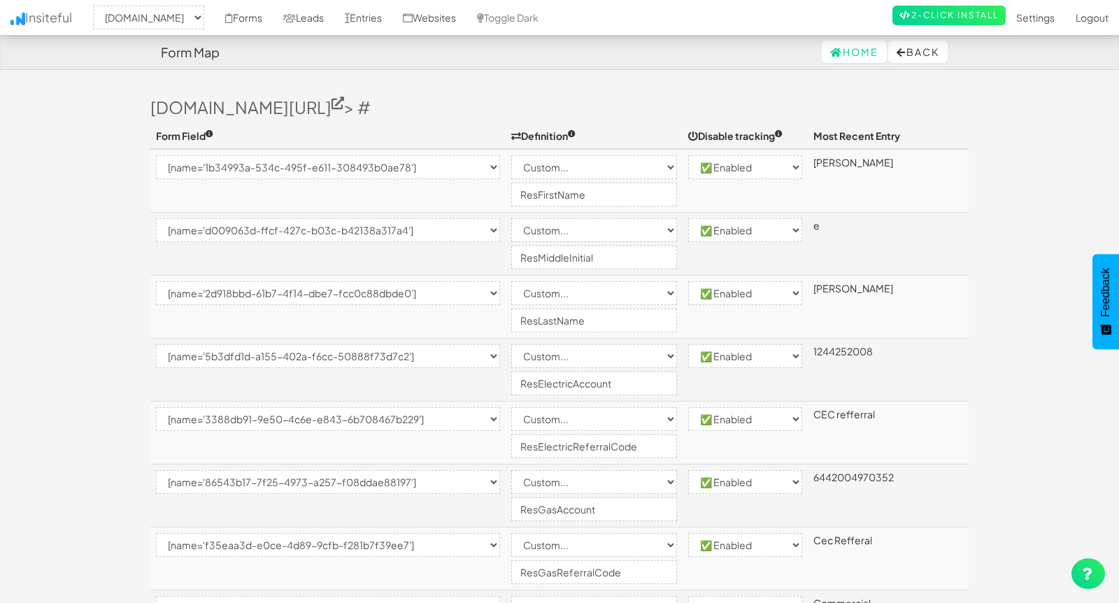
select select "enabled"
select select "[name='0904271b-1b92-4cb7-c7d9-013cd268a002']"
select select "custom"
select select "enabled"
select select "[name='73f0d7e7-54a5-4c00-ad4c-f16f0ea0af4c']"
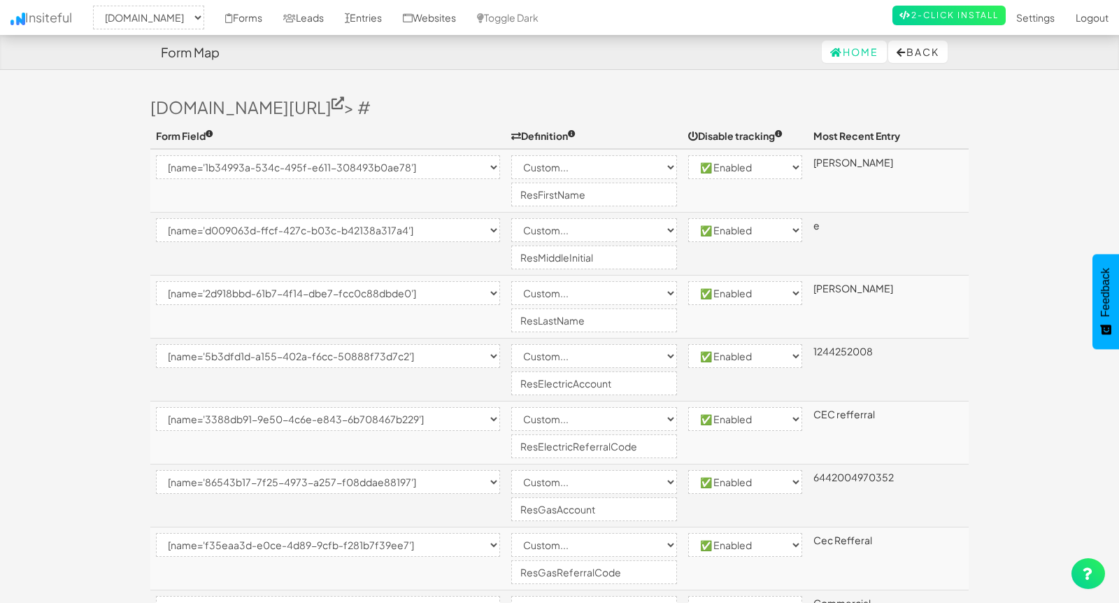
select select "custom"
select select "enabled"
select select "[name='4c8d73ab-bae9-48a2-bf06-afb3c53bd0d0']"
select select "custom"
select select "enabled"
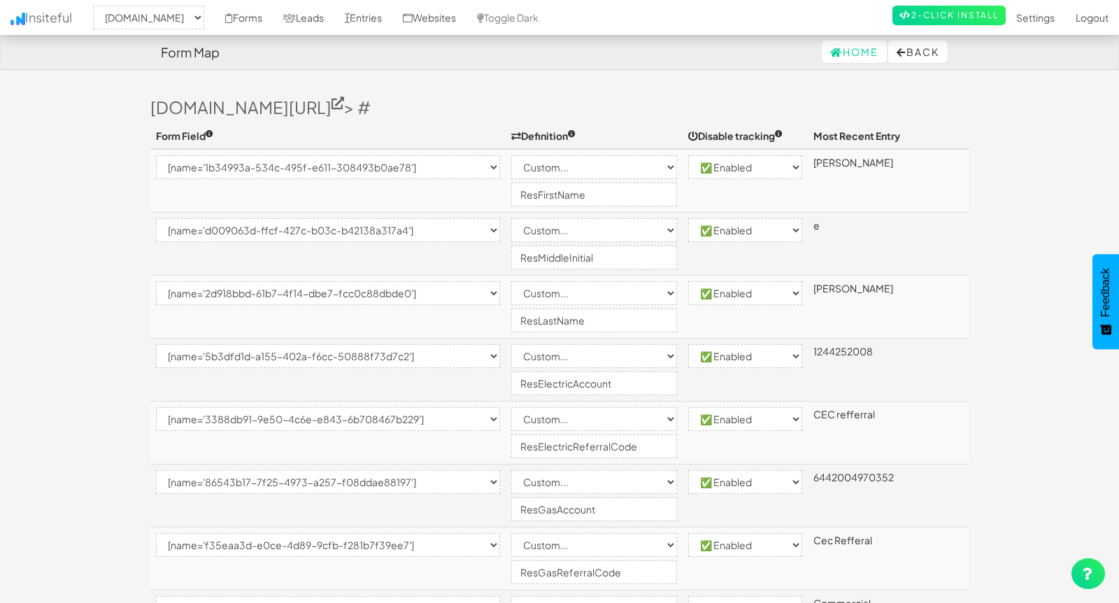
select select "[name='5b0e84cd-3cab-4cd5-e2a6-6d71df71b8d5']"
select select "enabled"
select select "[name='401782dd-afea-4582-8bde-2c307a431179']"
select select "custom"
select select "enabled"
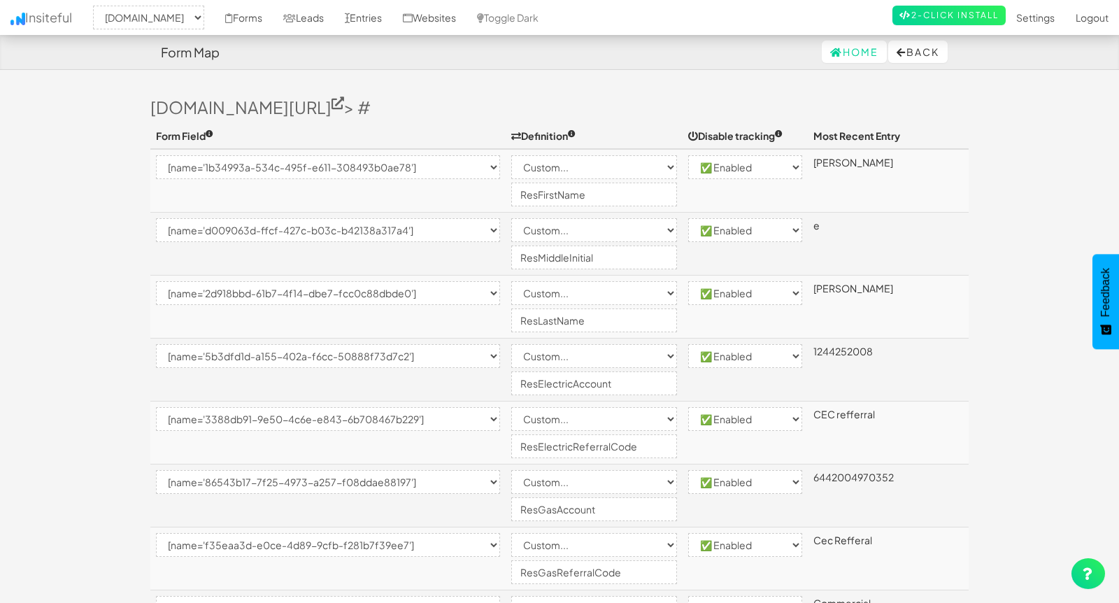
select select "[name='__next']"
select select "enabled"
click at [500, 164] on select "-- None -- [name='1b34993a-534c-495f-e611-308493b0ae78'] [name='d009063d-ffcf-4…" at bounding box center [328, 167] width 344 height 24
click at [156, 155] on select "-- None -- [name='1b34993a-534c-495f-e611-308493b0ae78'] [name='d009063d-ffcf-4…" at bounding box center [328, 167] width 344 height 24
click at [429, 162] on select "-- None -- [name='1b34993a-534c-495f-e611-308493b0ae78'] [name='d009063d-ffcf-4…" at bounding box center [328, 167] width 344 height 24
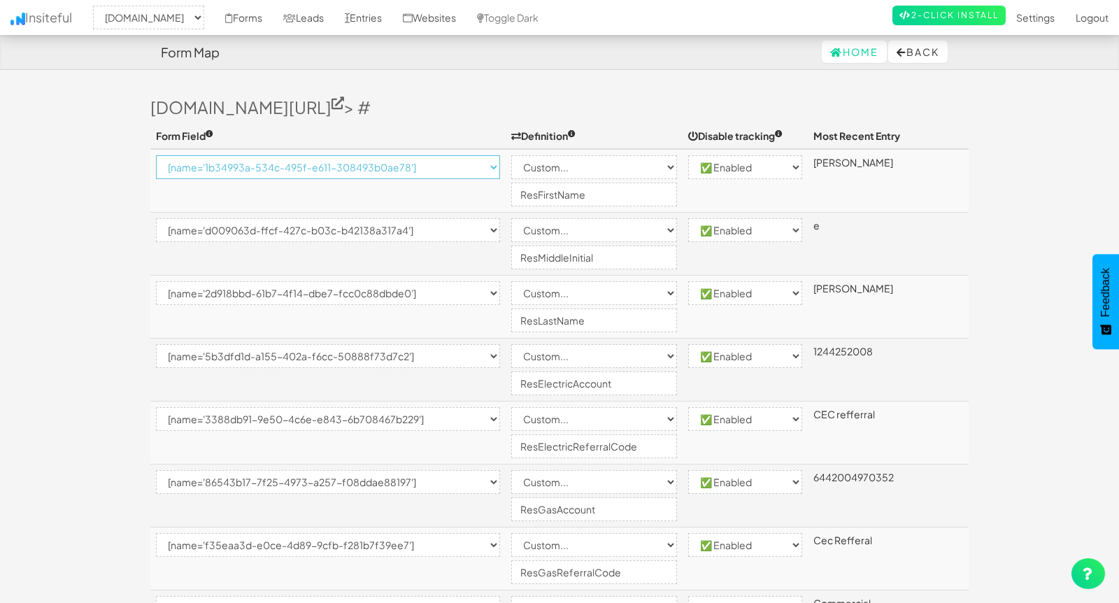
click at [156, 155] on select "-- None -- [name='1b34993a-534c-495f-e611-308493b0ae78'] [name='d009063d-ffcf-4…" at bounding box center [328, 167] width 344 height 24
click at [334, 20] on link "Leads" at bounding box center [304, 17] width 62 height 35
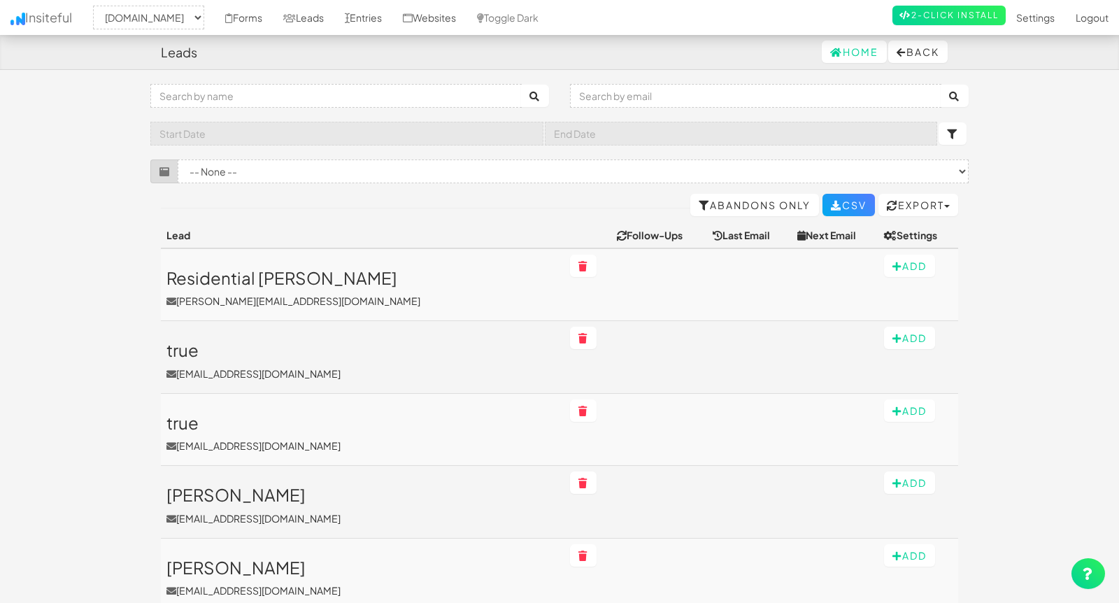
select select "2362"
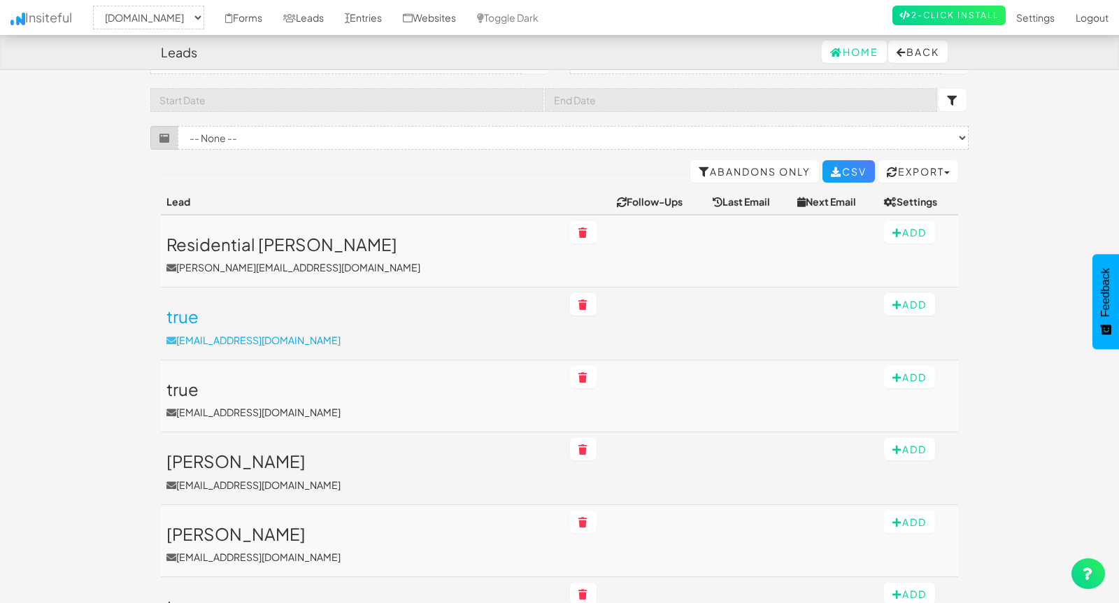
scroll to position [41, 0]
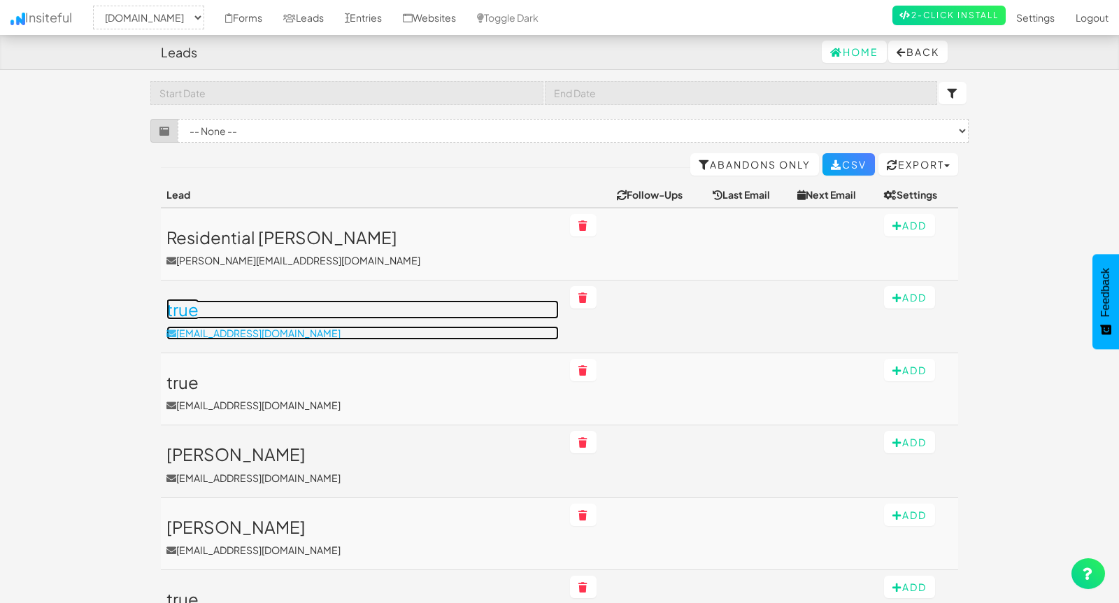
click at [206, 312] on h3 "true" at bounding box center [362, 309] width 392 height 18
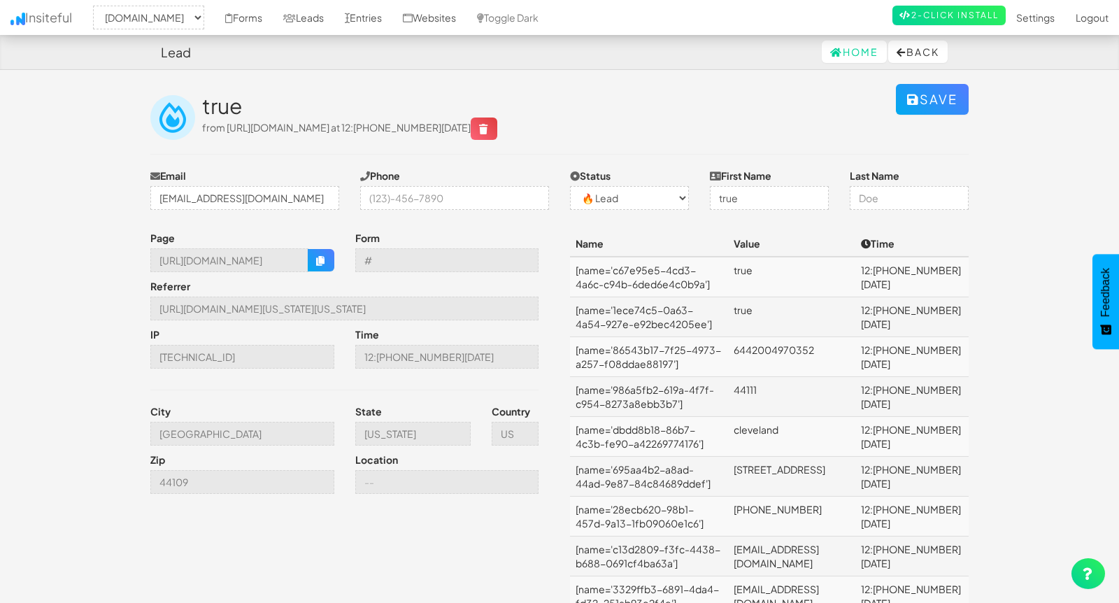
select select "2362"
select select "0"
click at [278, 310] on input "[URL][DOMAIN_NAME][US_STATE][US_STATE]" at bounding box center [344, 309] width 388 height 24
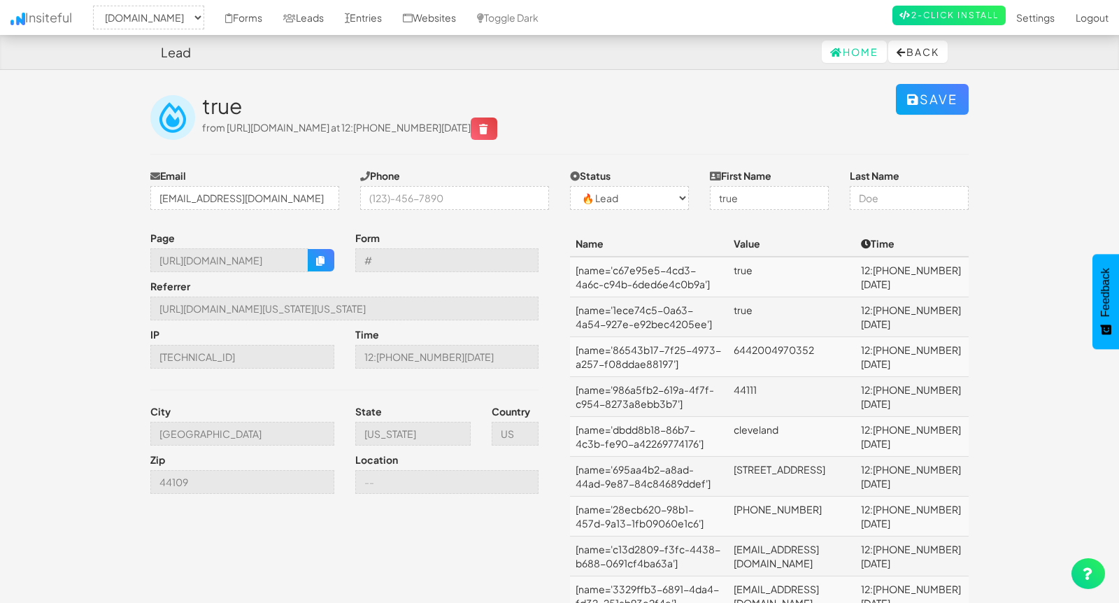
click at [691, 267] on td "[name='c67e95e5-4cd3-4a6c-c94b-6ded6e4c0b9a']" at bounding box center [649, 277] width 158 height 41
click at [321, 261] on icon "button" at bounding box center [321, 261] width 10 height 10
click at [273, 22] on link "Forms" at bounding box center [244, 17] width 58 height 35
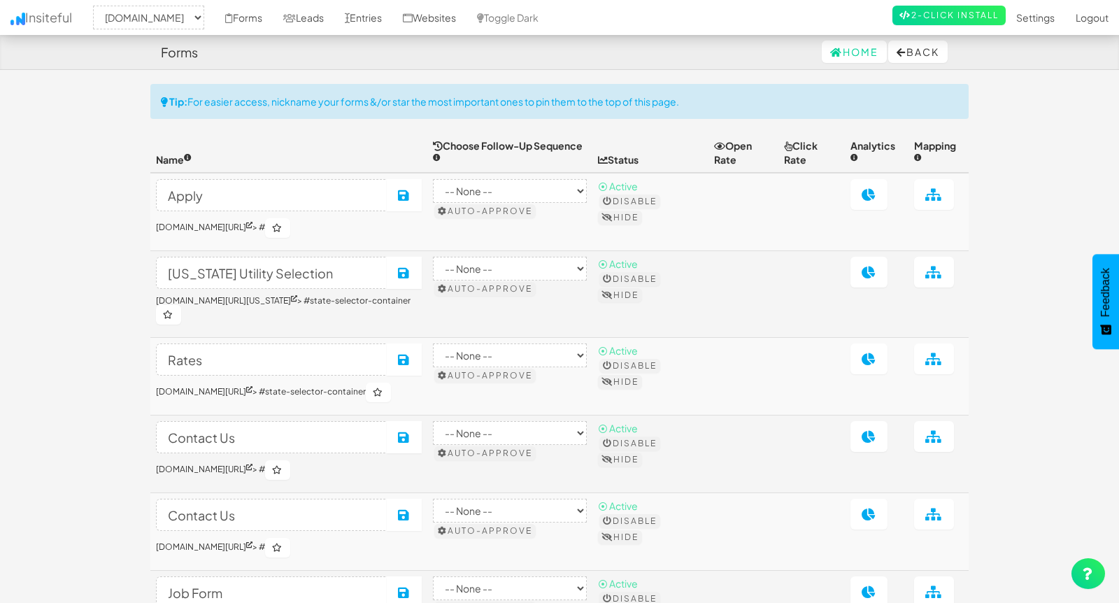
select select "2362"
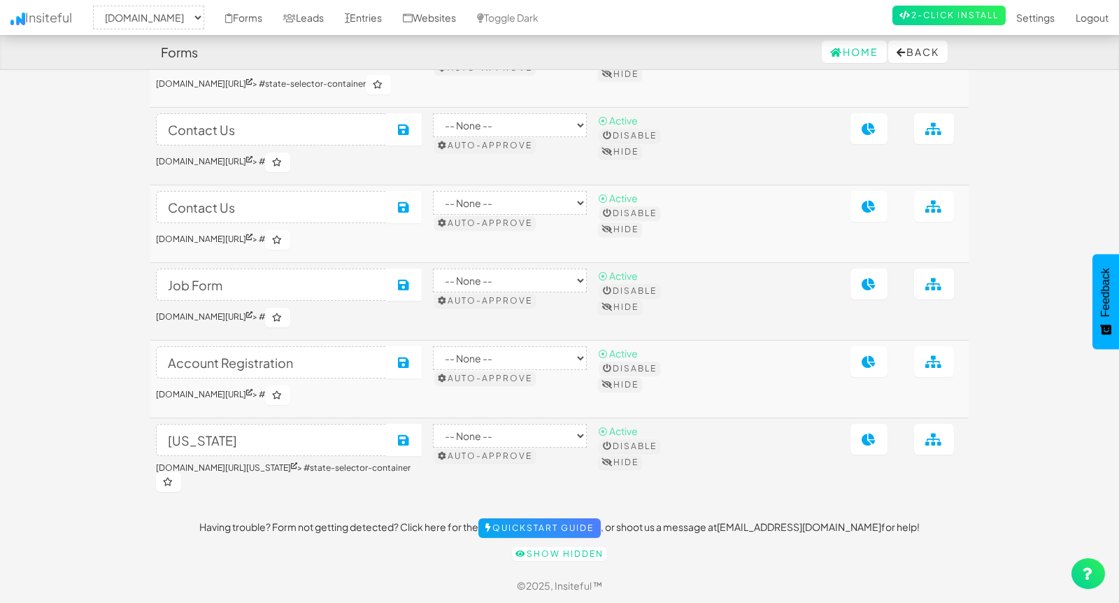
scroll to position [317, 0]
click at [927, 443] on icon at bounding box center [933, 439] width 17 height 13
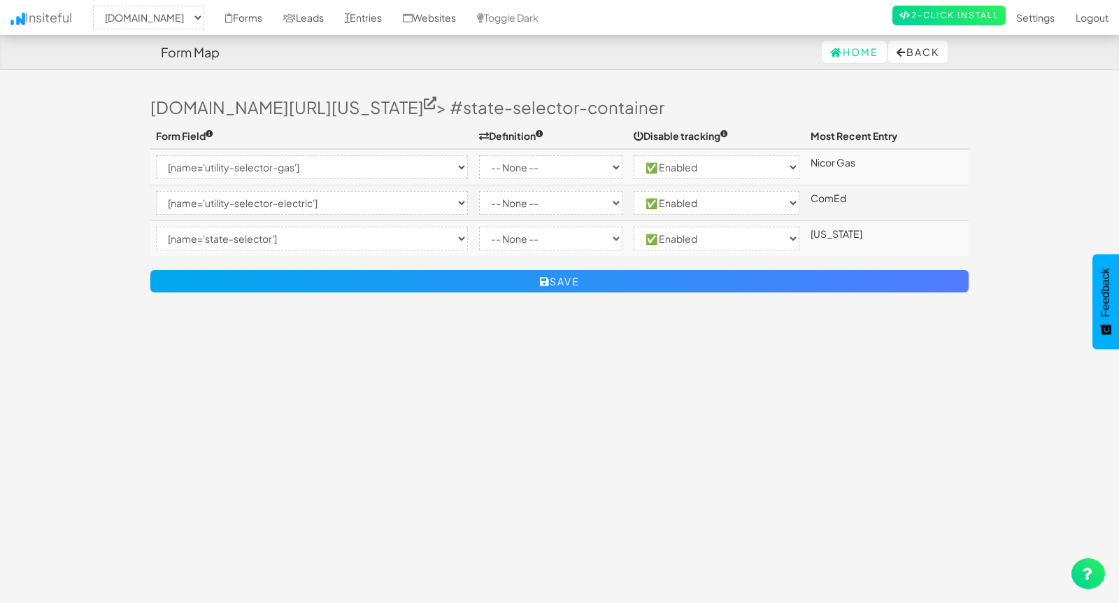
select select "2362"
select select "[name='utility-selector-gas']"
select select "enabled"
select select "[name='utility-selector-electric']"
select select "enabled"
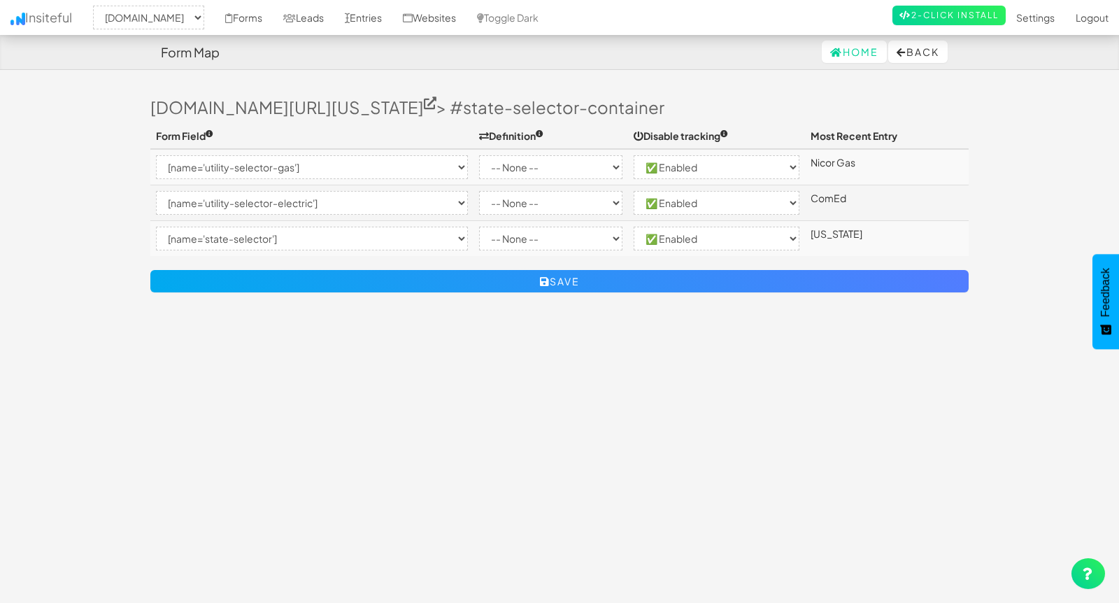
select select "[name='state-selector']"
select select "enabled"
click at [563, 169] on select "-- None -- Email First Name Last Name Full Name Phone Company Custom... × Unset" at bounding box center [550, 167] width 143 height 24
click at [614, 166] on select "-- None -- Email First Name Last Name Full Name Phone Company Custom... × Unset" at bounding box center [550, 167] width 143 height 24
select select "custom"
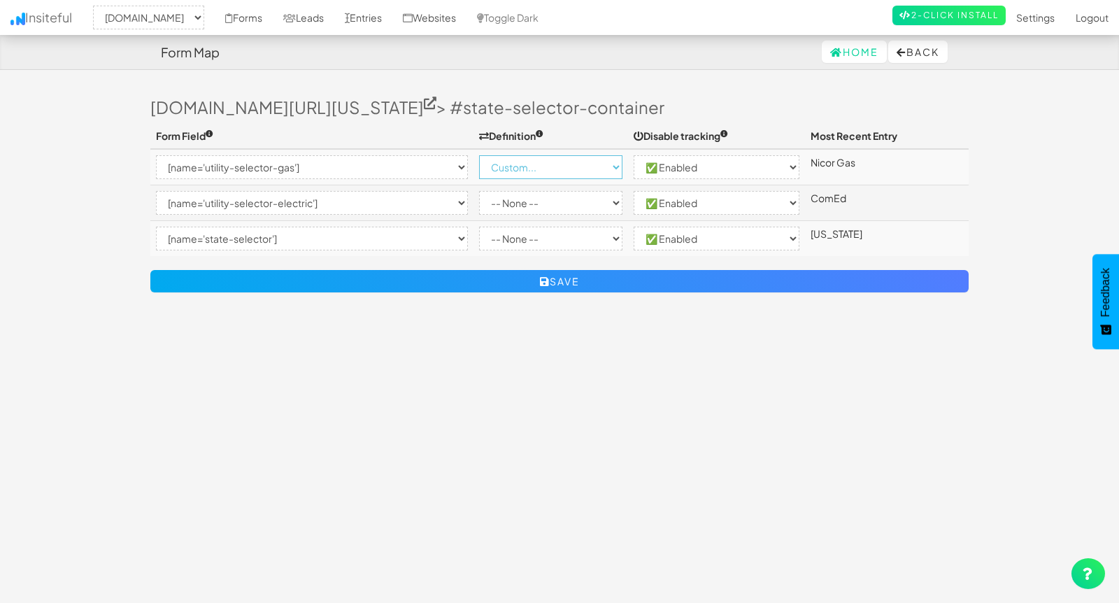
click at [479, 155] on select "-- None -- Email First Name Last Name Full Name Phone Company Custom... × Unset" at bounding box center [550, 167] width 143 height 24
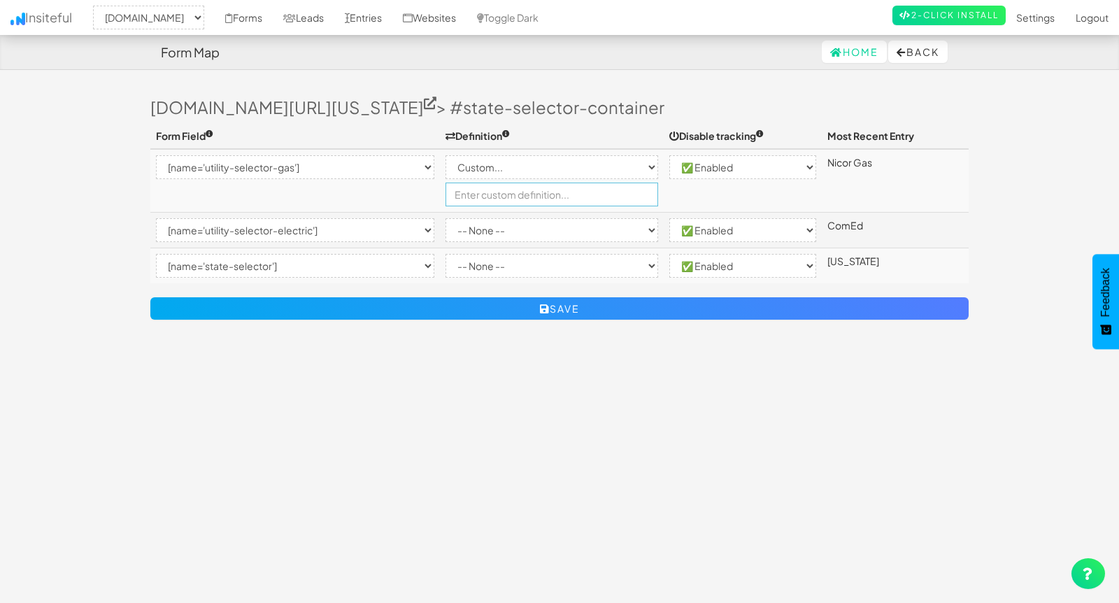
click at [540, 197] on input "text" at bounding box center [551, 195] width 213 height 24
type input "Gas Utility"
click at [505, 229] on select "-- None -- Email First Name Last Name Full Name Phone Company Custom... × Unset" at bounding box center [551, 230] width 213 height 24
select select "custom"
click at [455, 218] on select "-- None -- Email First Name Last Name Full Name Phone Company Custom... × Unset" at bounding box center [551, 230] width 213 height 24
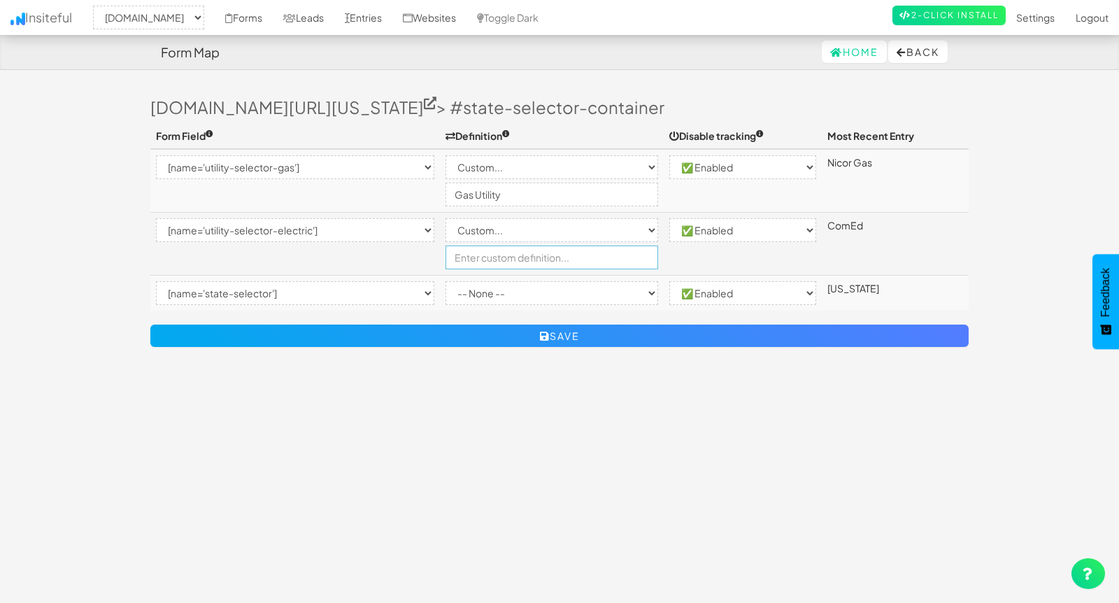
click at [494, 258] on input "text" at bounding box center [551, 257] width 213 height 24
type input "Electric Utility"
click at [518, 288] on select "-- None -- Email First Name Last Name Full Name Phone Company Custom... × Unset" at bounding box center [551, 293] width 213 height 24
select select "custom"
click at [455, 281] on select "-- None -- Email First Name Last Name Full Name Phone Company Custom... × Unset" at bounding box center [551, 293] width 213 height 24
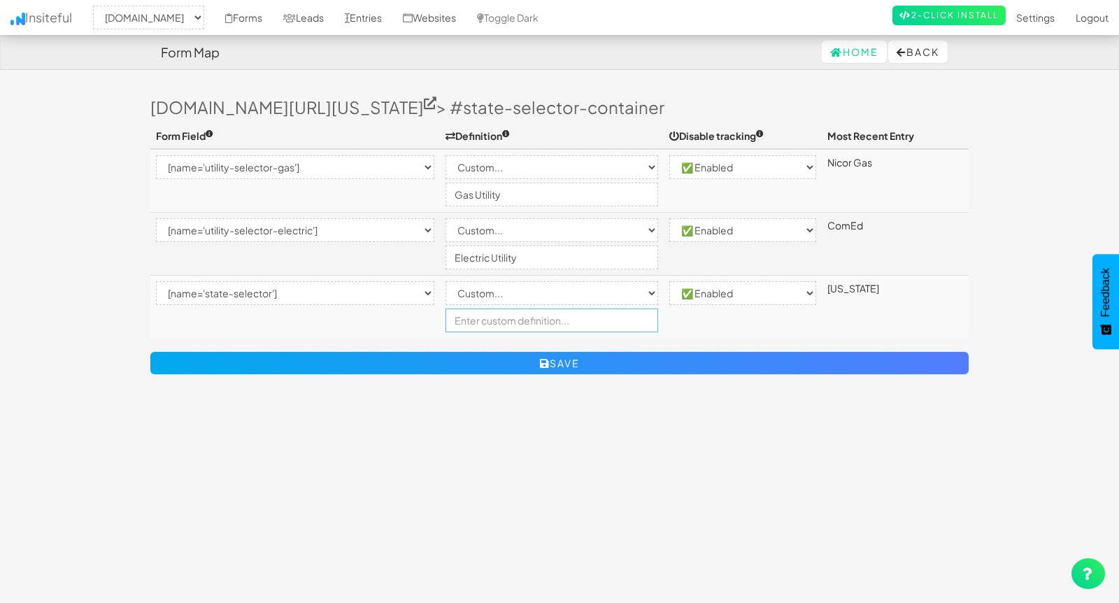
click at [494, 319] on input "text" at bounding box center [551, 320] width 213 height 24
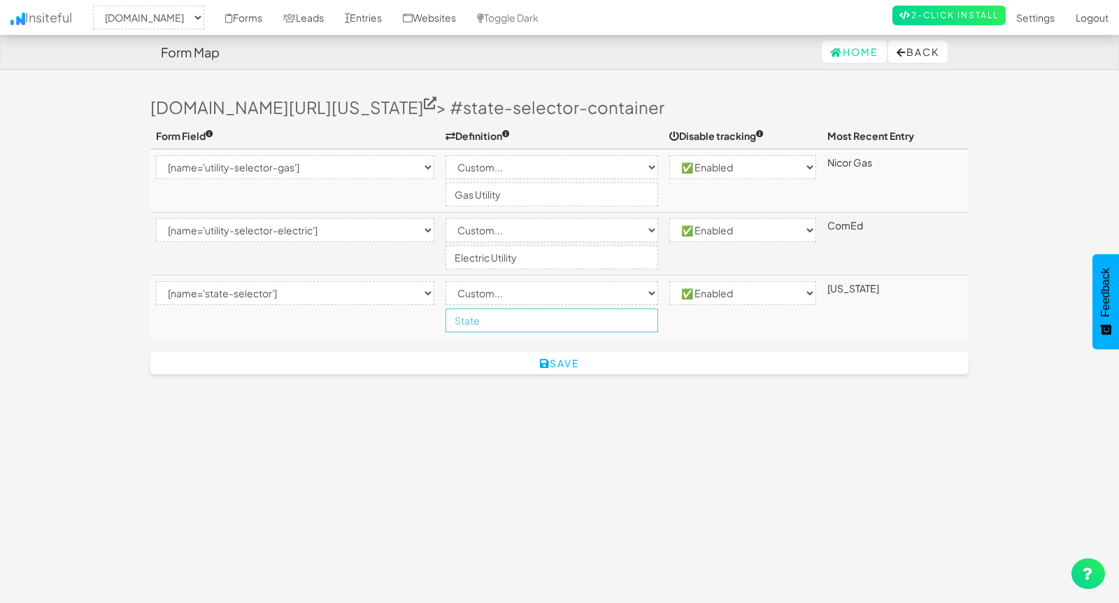
type input "State"
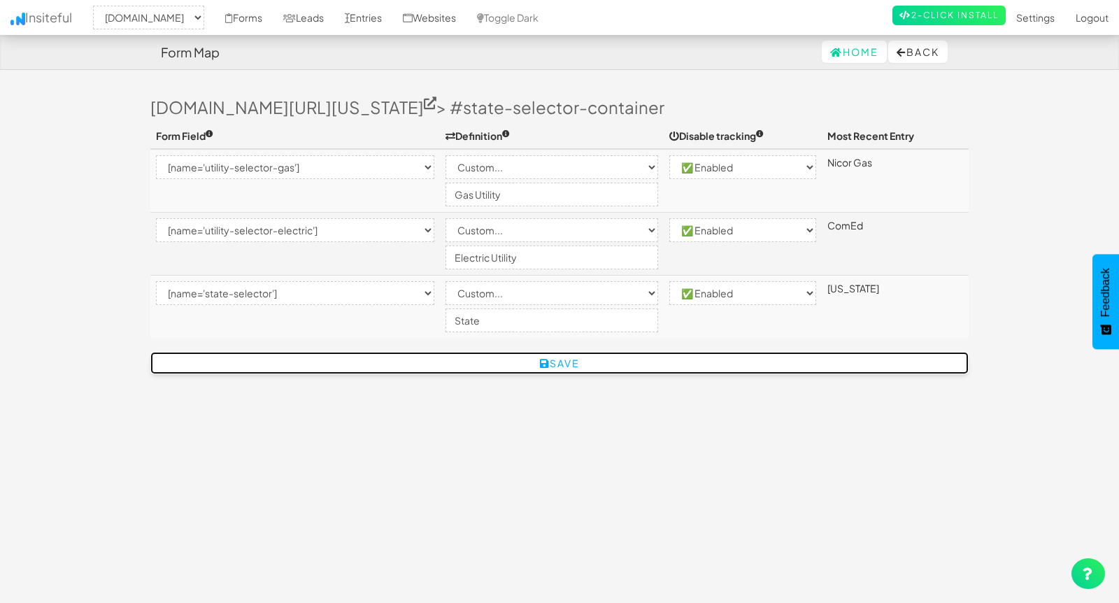
click at [576, 365] on button "Save" at bounding box center [559, 363] width 818 height 22
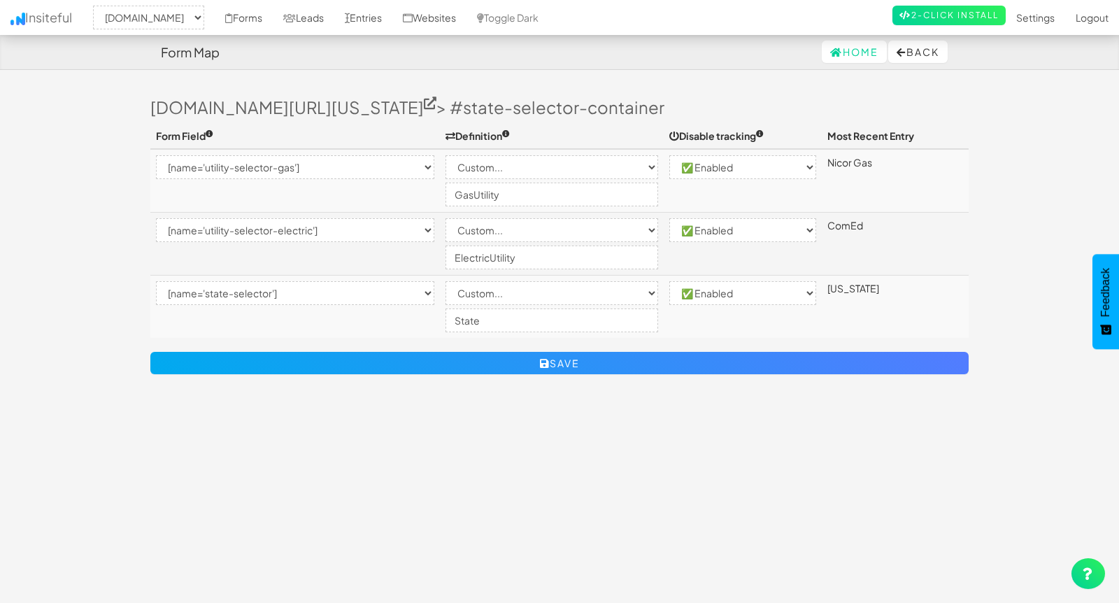
select select "2362"
select select "[name='utility-selector-gas']"
select select "custom"
select select "enabled"
select select "[name='utility-selector-electric']"
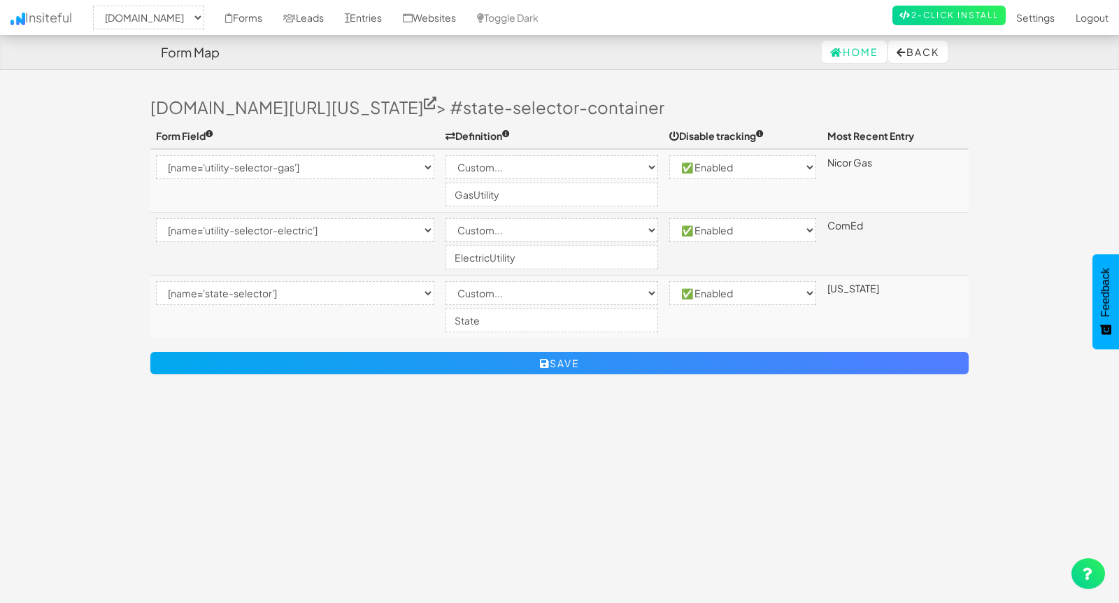
select select "custom"
select select "enabled"
select select "[name='state-selector']"
select select "custom"
select select "enabled"
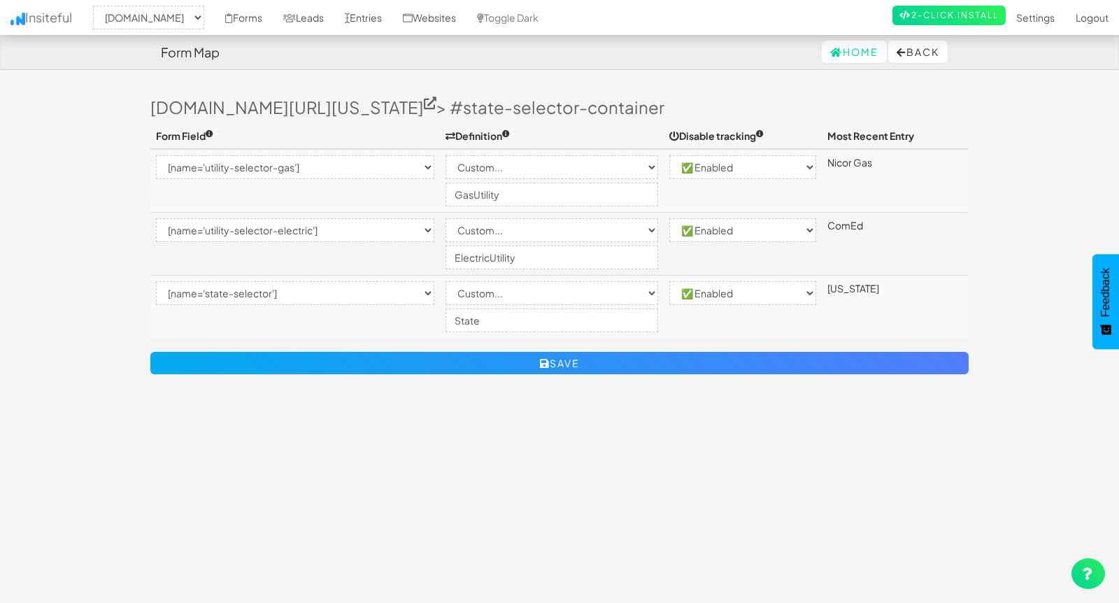
scroll to position [4, 0]
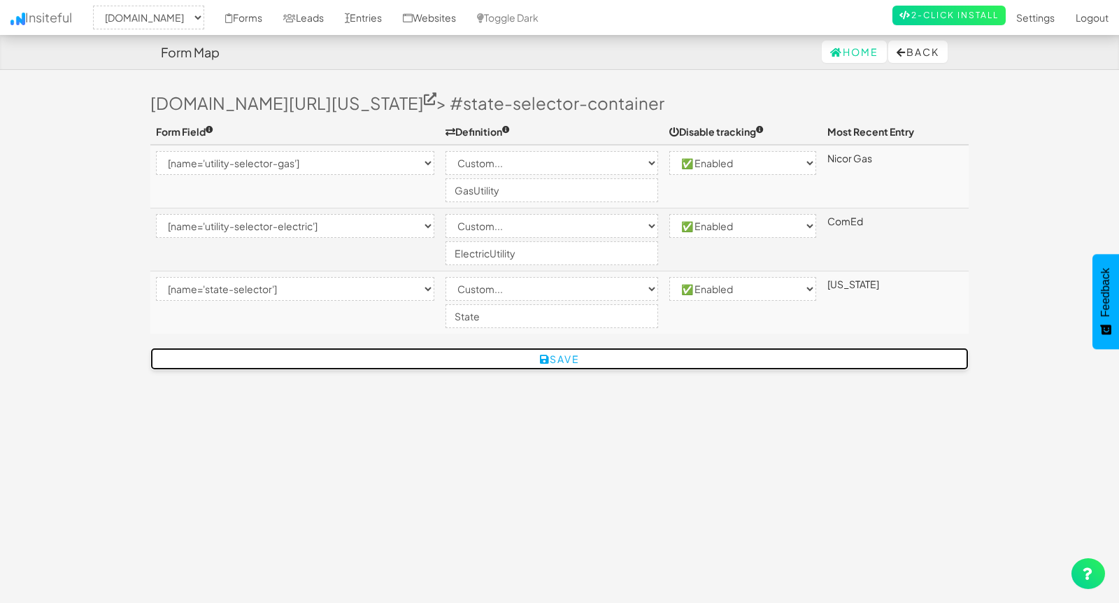
click at [569, 358] on button "Save" at bounding box center [559, 359] width 818 height 22
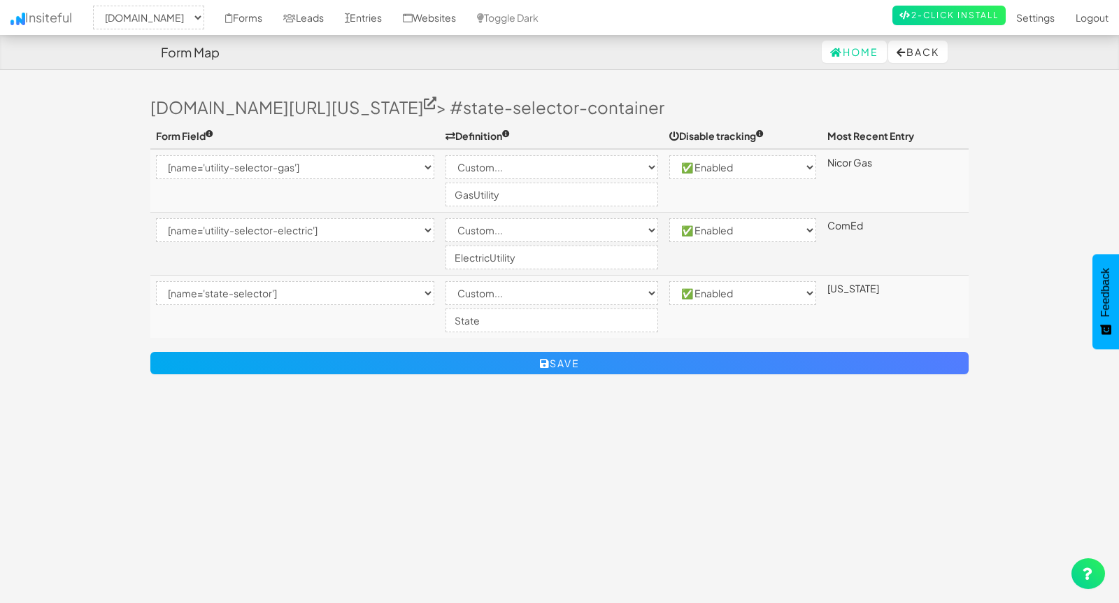
select select "2362"
select select "[name='utility-selector-gas']"
select select "custom"
select select "enabled"
select select "[name='utility-selector-electric']"
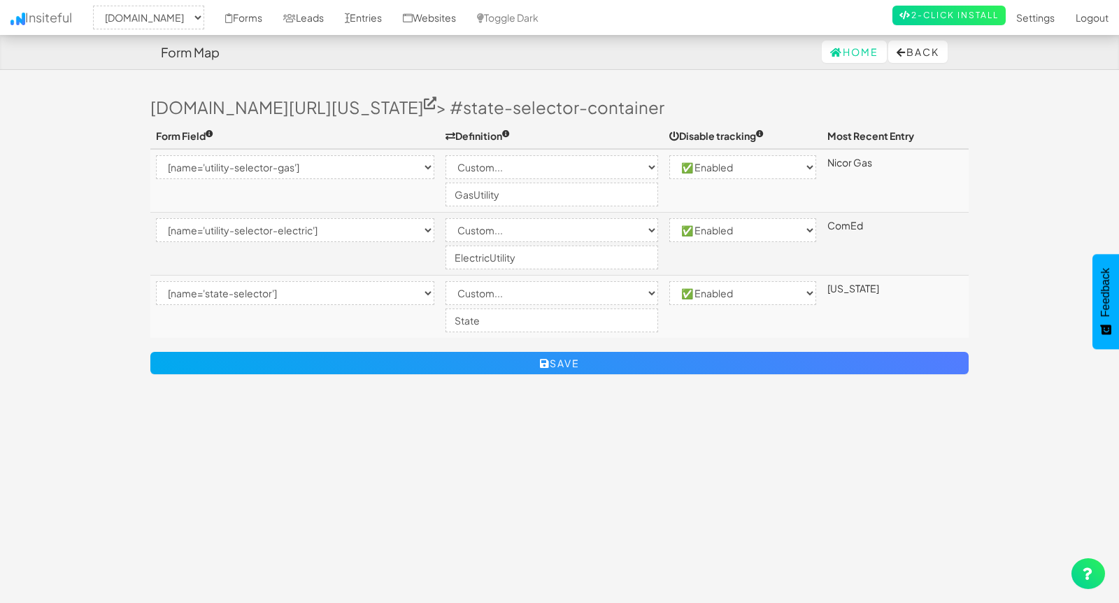
select select "custom"
select select "enabled"
select select "[name='state-selector']"
select select "custom"
select select "enabled"
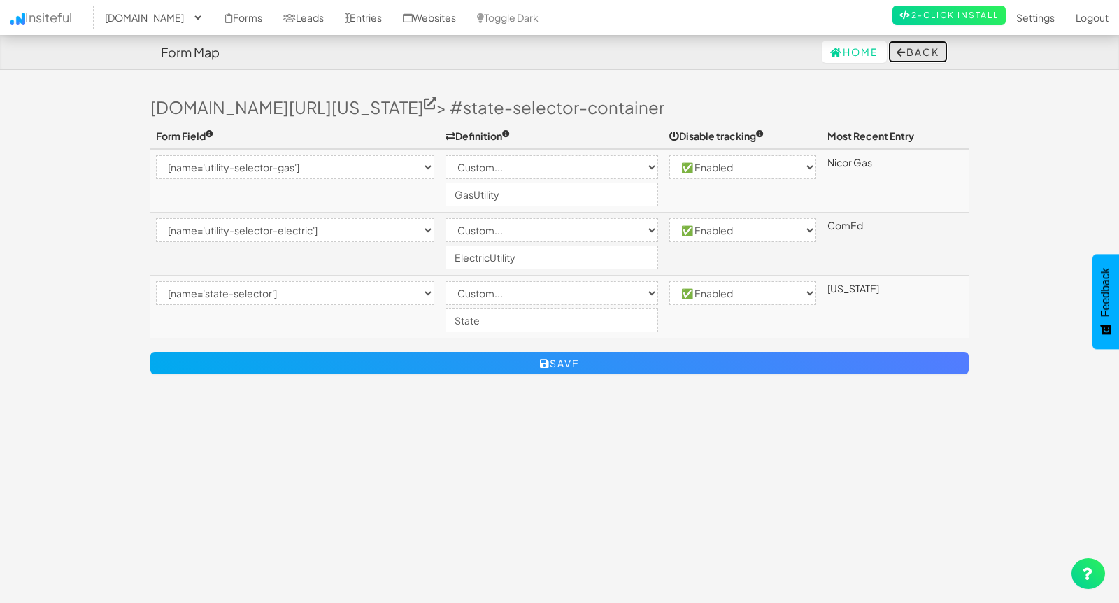
drag, startPoint x: 922, startPoint y: 55, endPoint x: 916, endPoint y: 67, distance: 13.1
click at [921, 55] on button "Back" at bounding box center [917, 52] width 59 height 22
select select "2362"
select select "[name='utility-selector-gas']"
select select "custom"
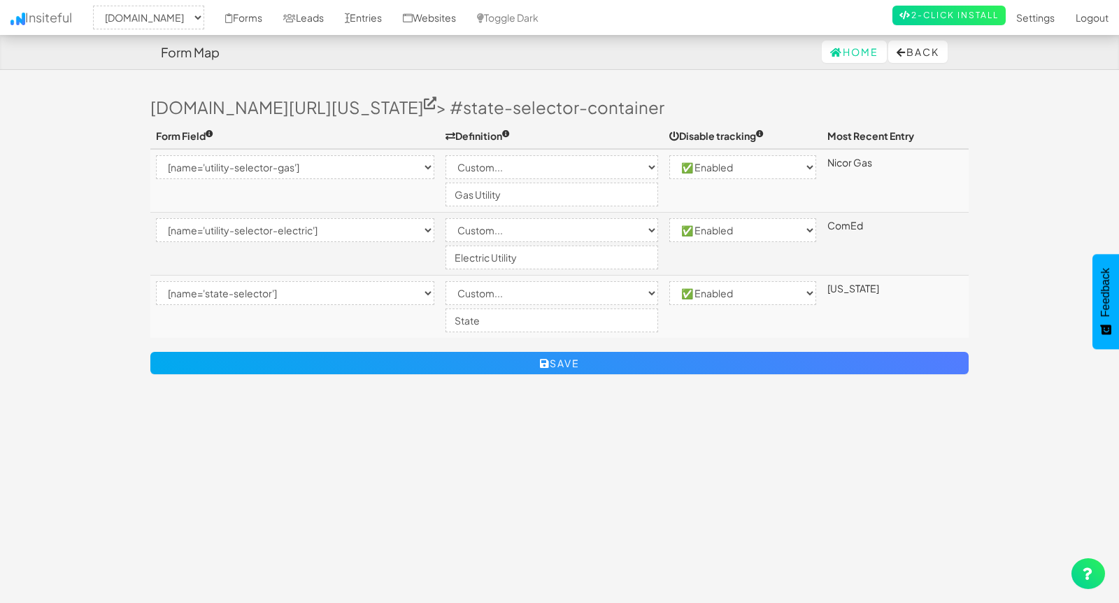
select select "enabled"
select select "[name='utility-selector-electric']"
select select "custom"
select select "enabled"
select select "[name='state-selector']"
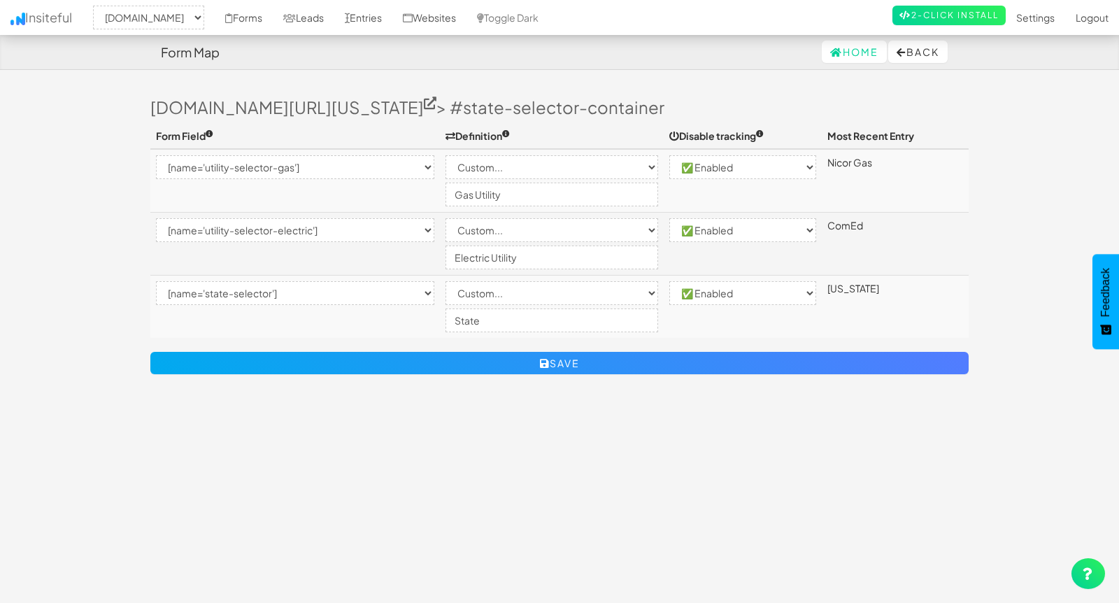
select select "custom"
select select "enabled"
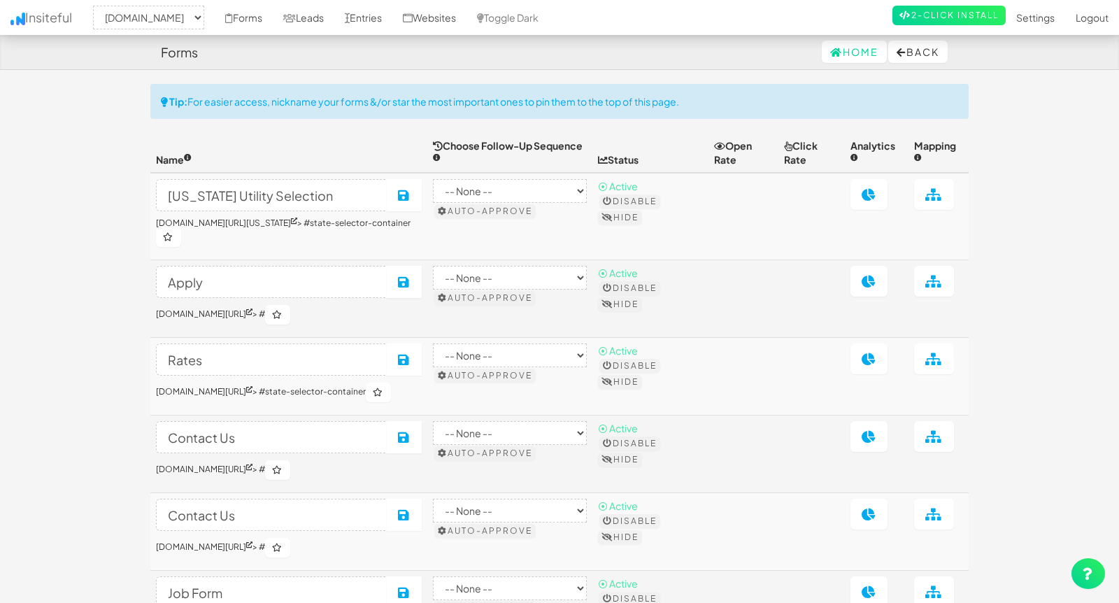
select select "2362"
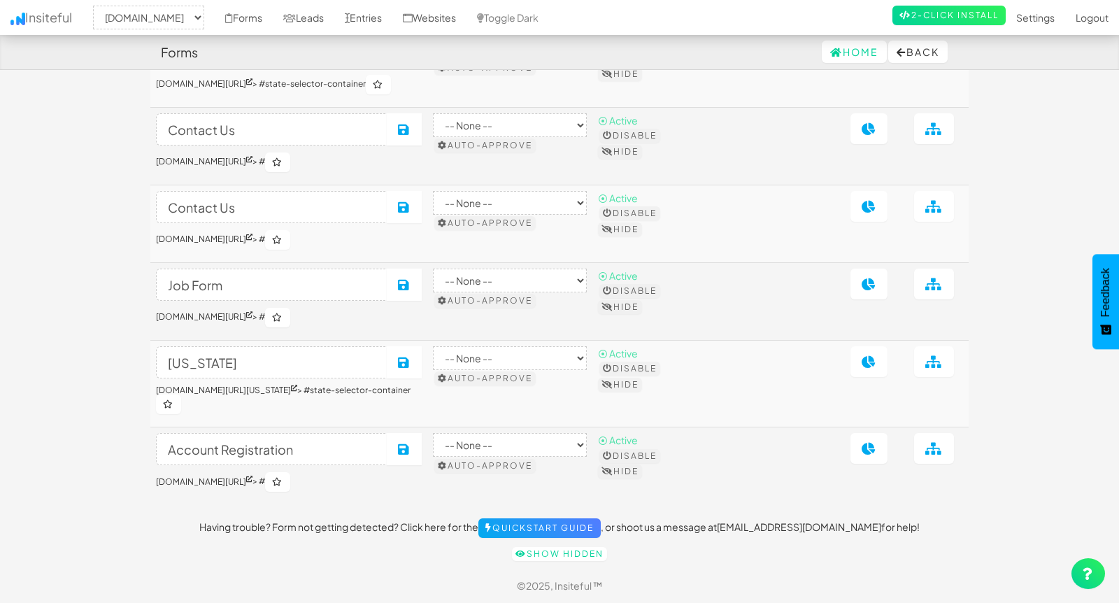
scroll to position [317, 0]
click at [570, 553] on link "Show hidden" at bounding box center [559, 554] width 95 height 14
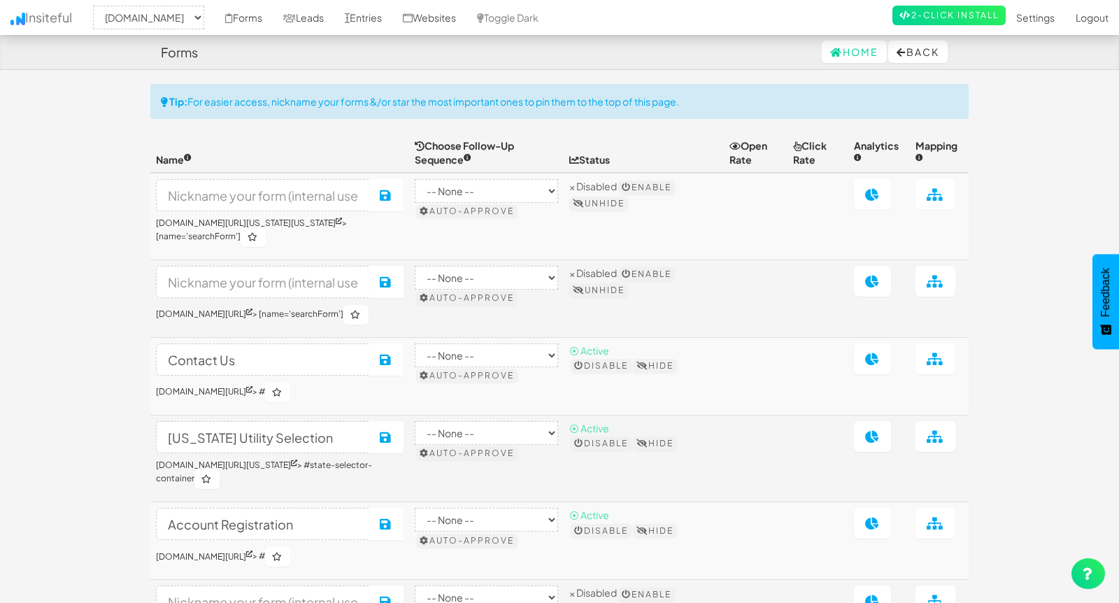
select select "2362"
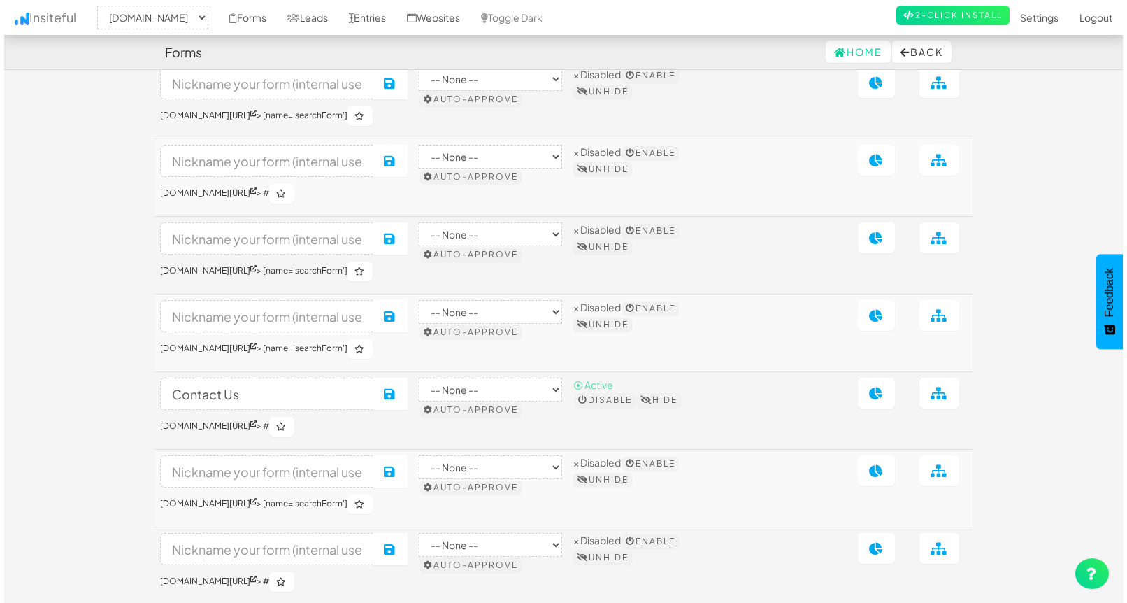
scroll to position [1955, 0]
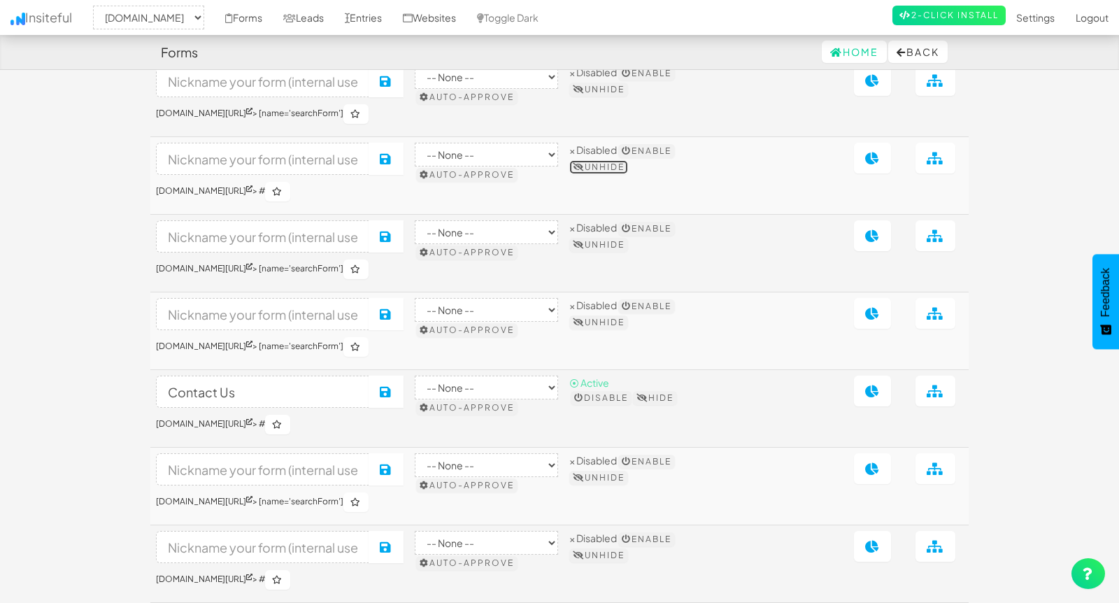
click at [628, 174] on button "Unhide" at bounding box center [598, 167] width 59 height 14
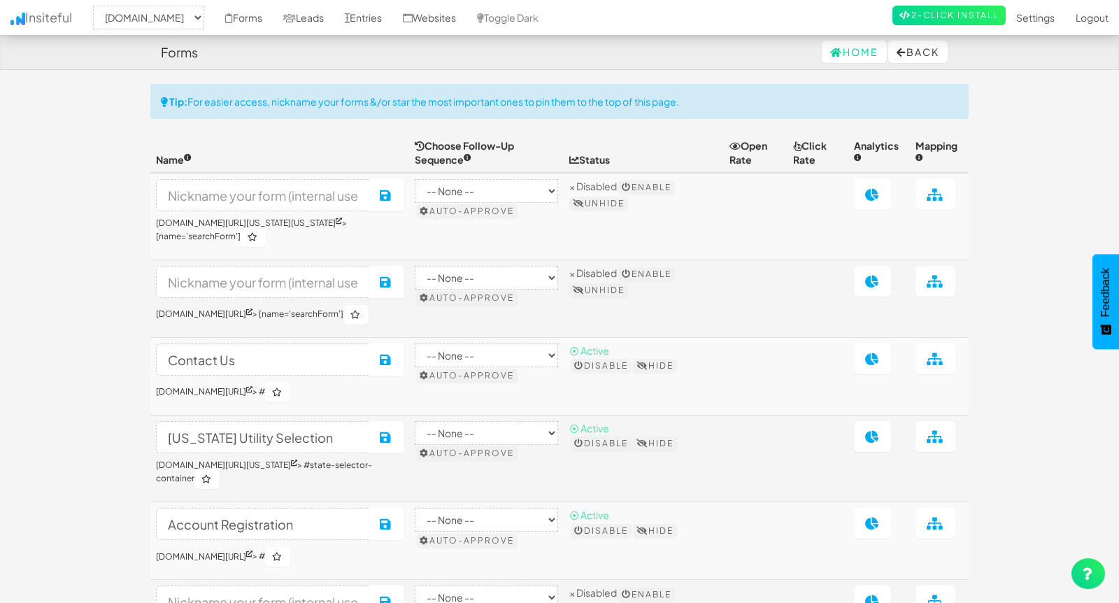
select select "2362"
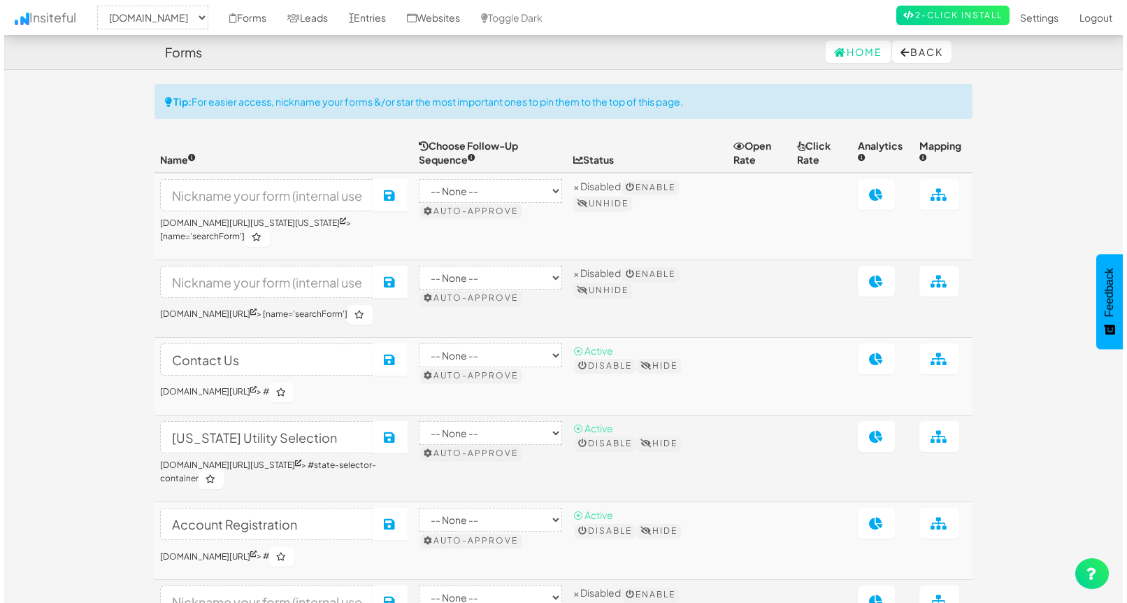
scroll to position [1955, 0]
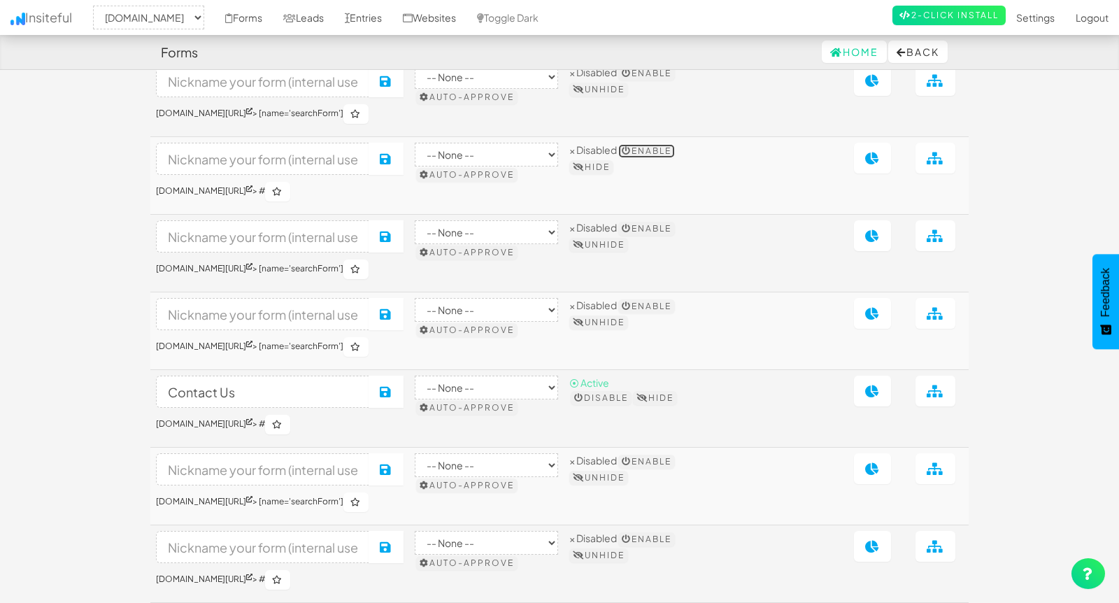
click at [675, 158] on button "Enable" at bounding box center [646, 151] width 57 height 14
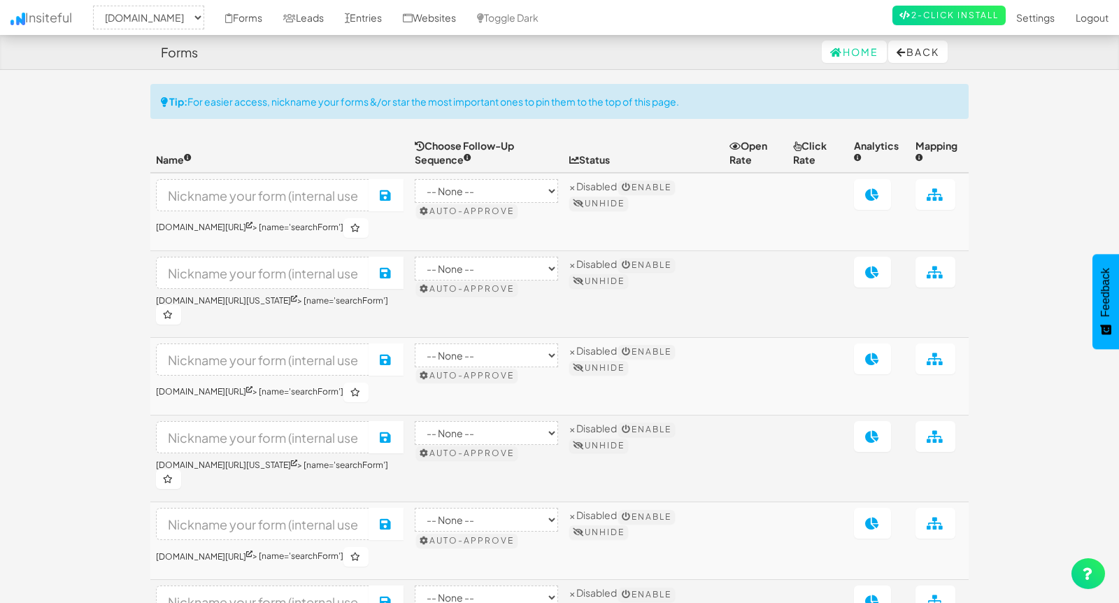
select select "2362"
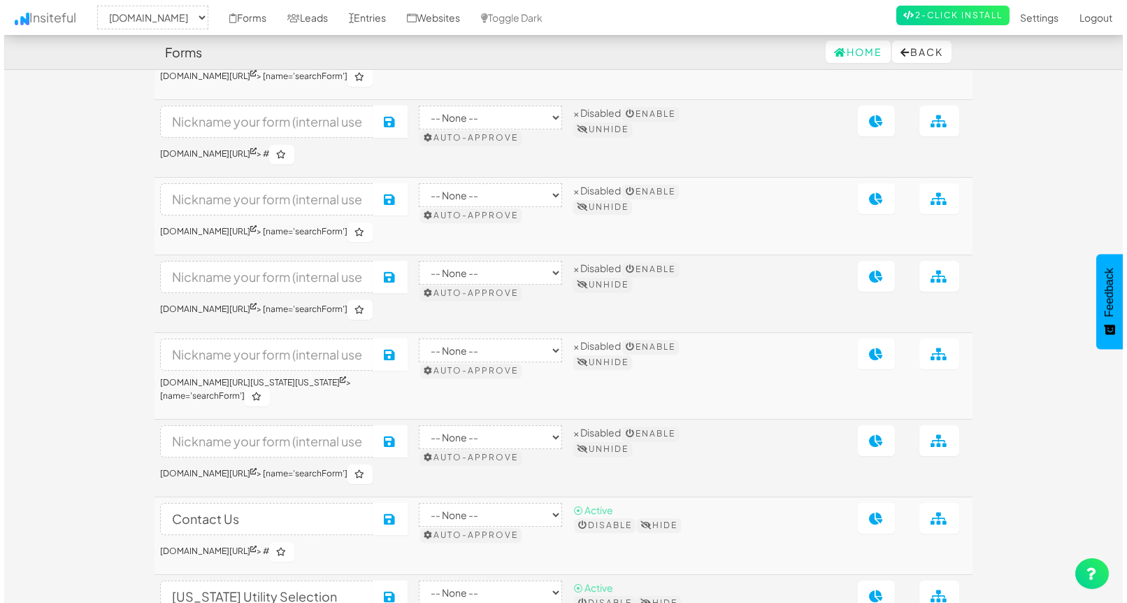
scroll to position [1894, 0]
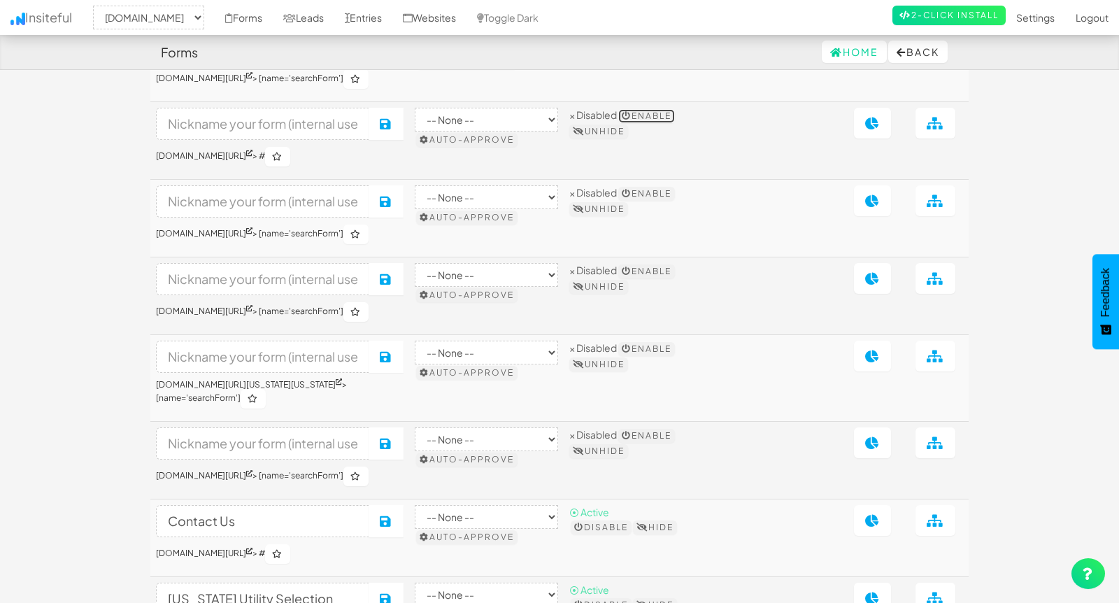
click at [675, 123] on button "Enable" at bounding box center [646, 116] width 57 height 14
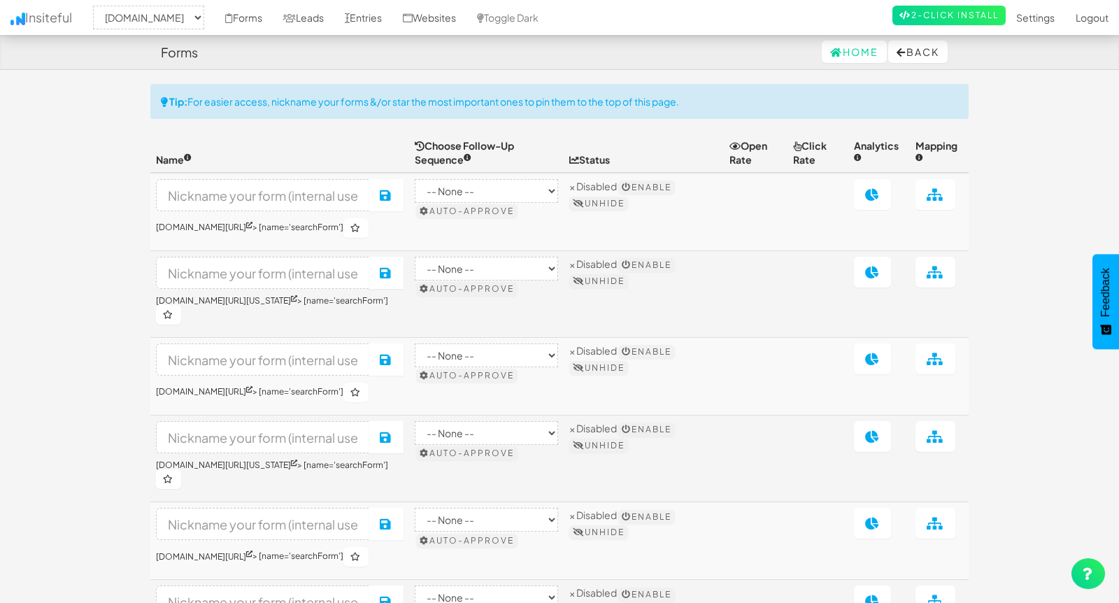
select select "2362"
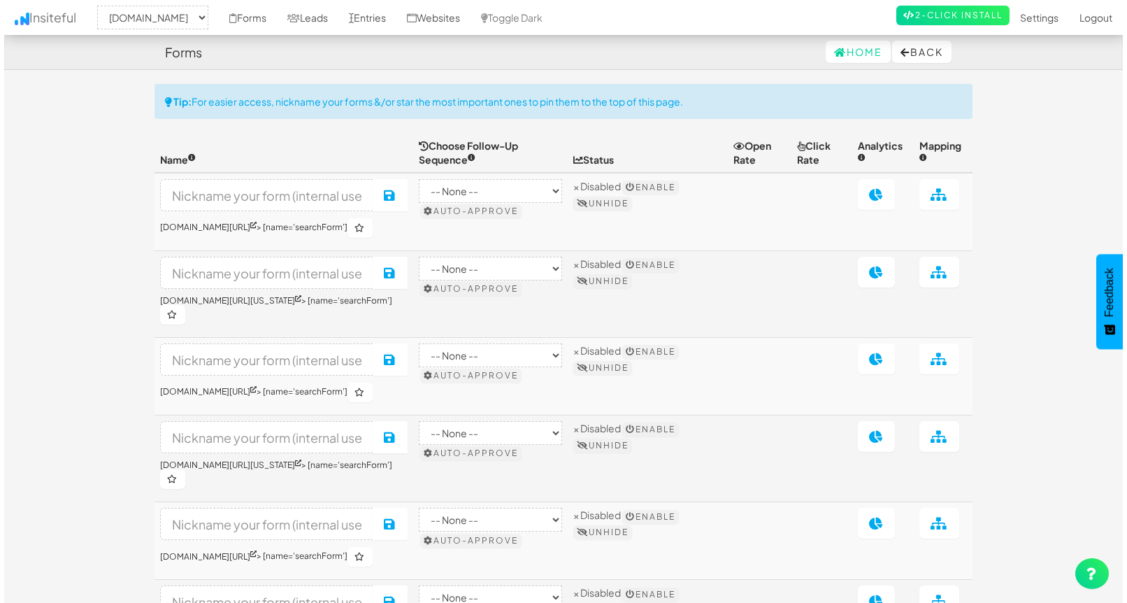
scroll to position [1895, 0]
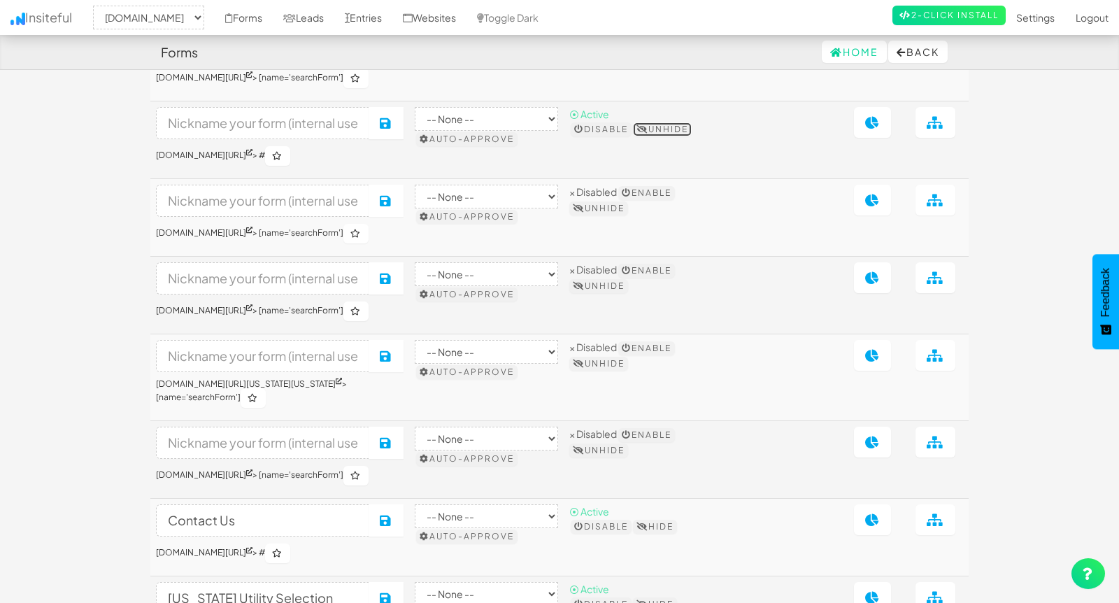
click at [692, 136] on button "Unhide" at bounding box center [662, 129] width 59 height 14
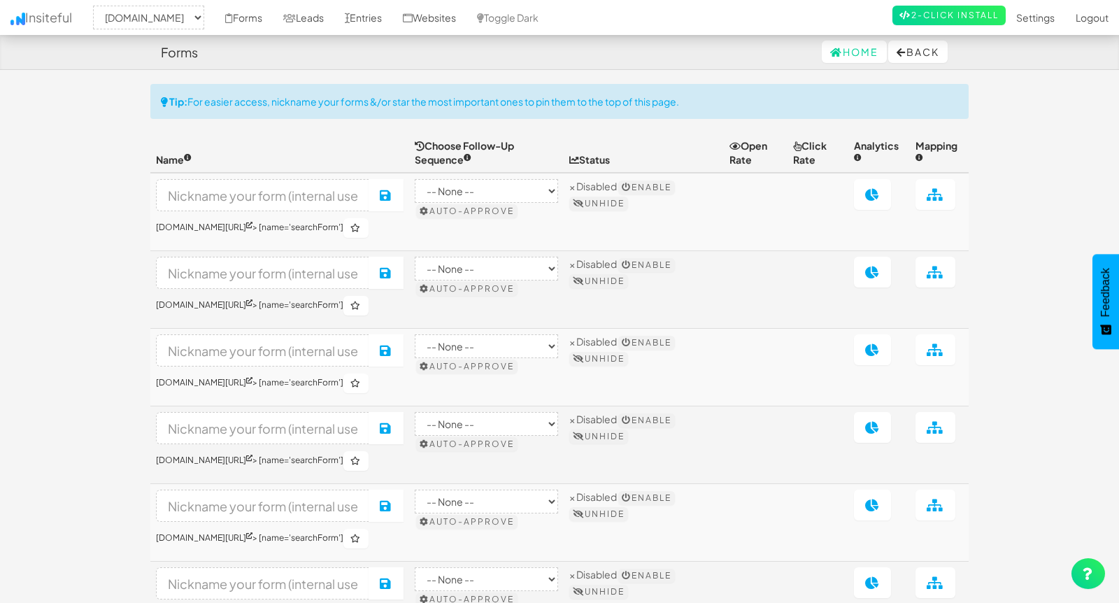
select select "2362"
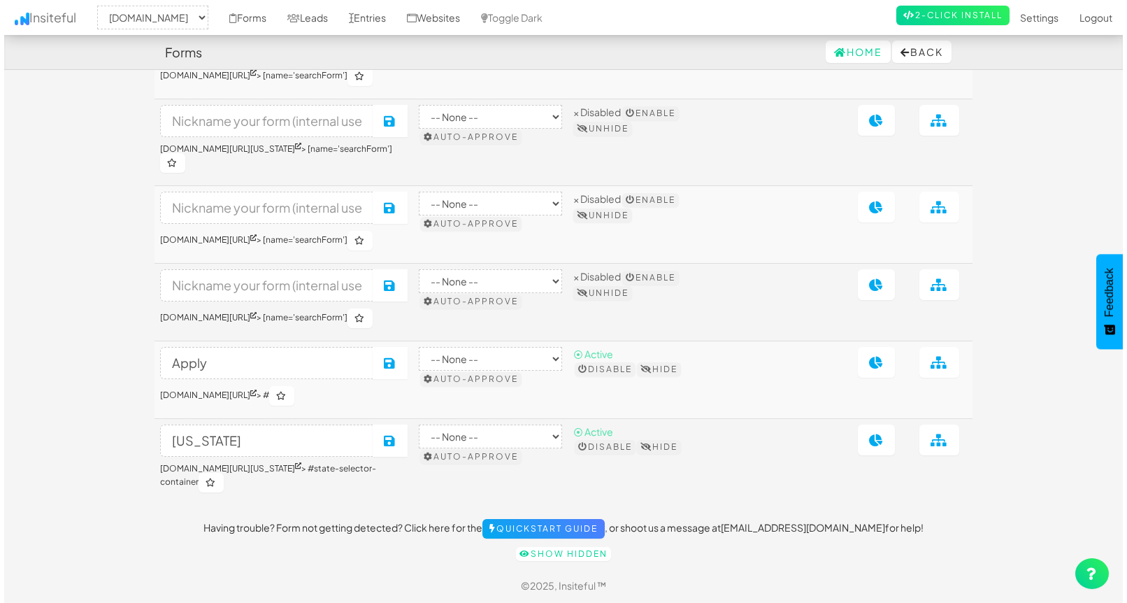
scroll to position [2227, 0]
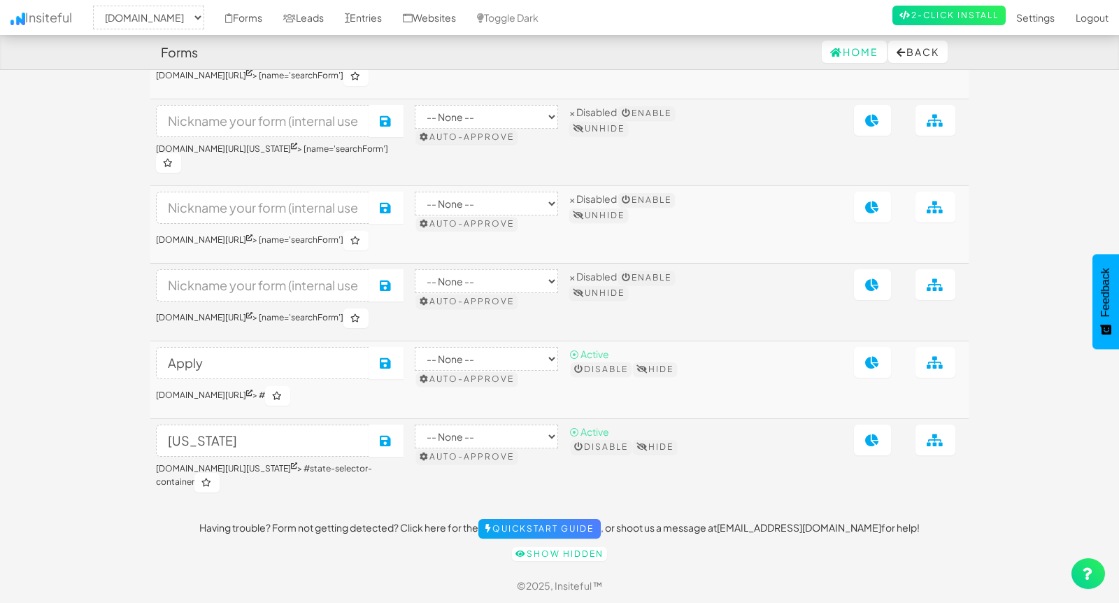
drag, startPoint x: 680, startPoint y: 116, endPoint x: 697, endPoint y: 138, distance: 28.0
click at [675, 43] on button "Enable" at bounding box center [646, 36] width 57 height 14
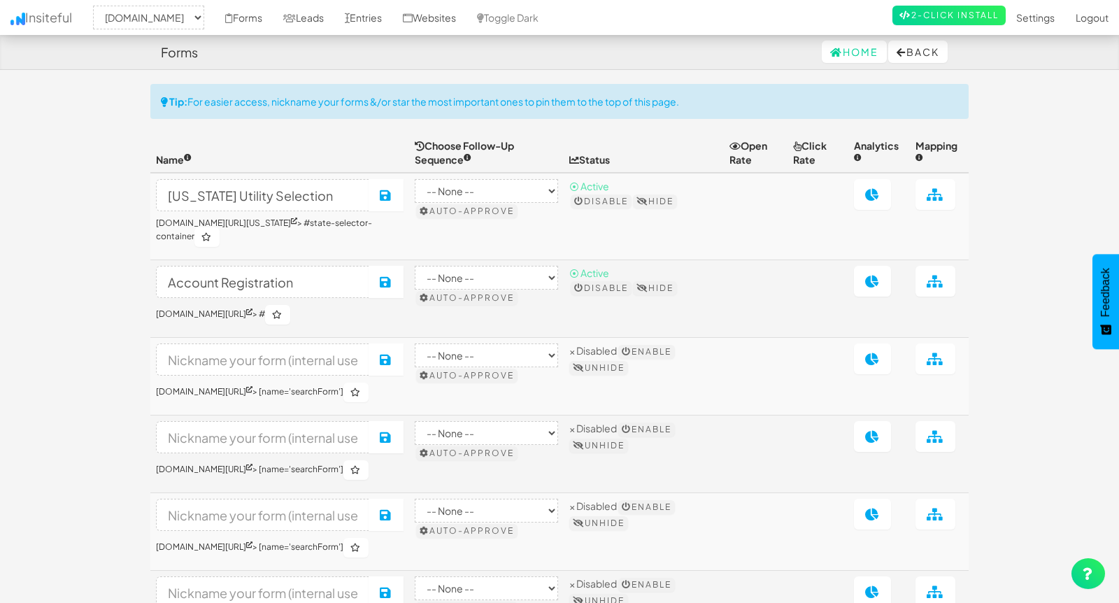
select select "2362"
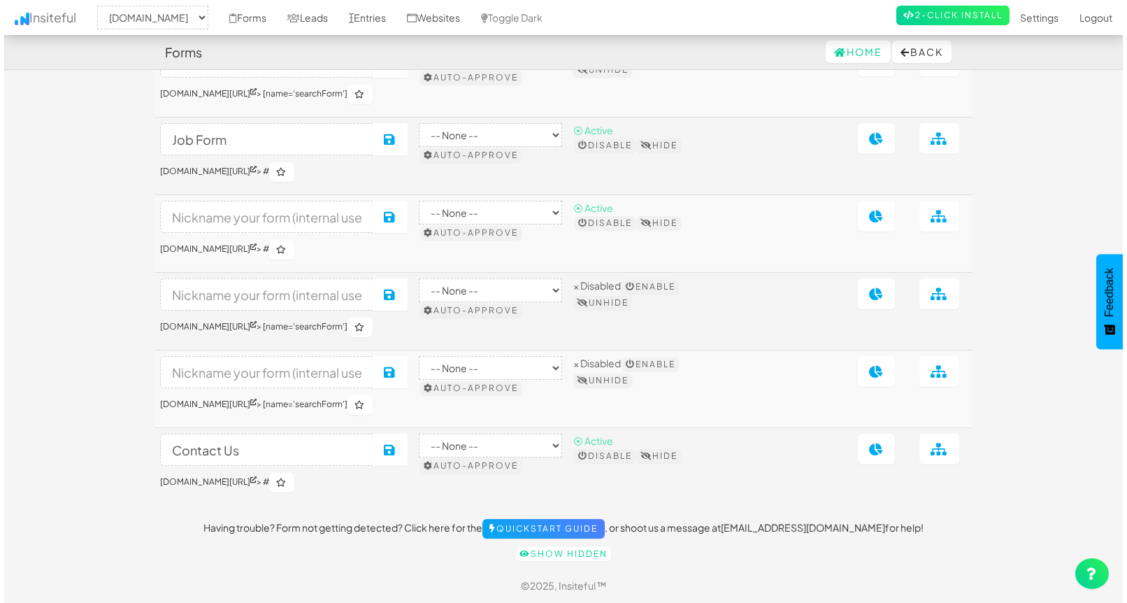
scroll to position [2236, 0]
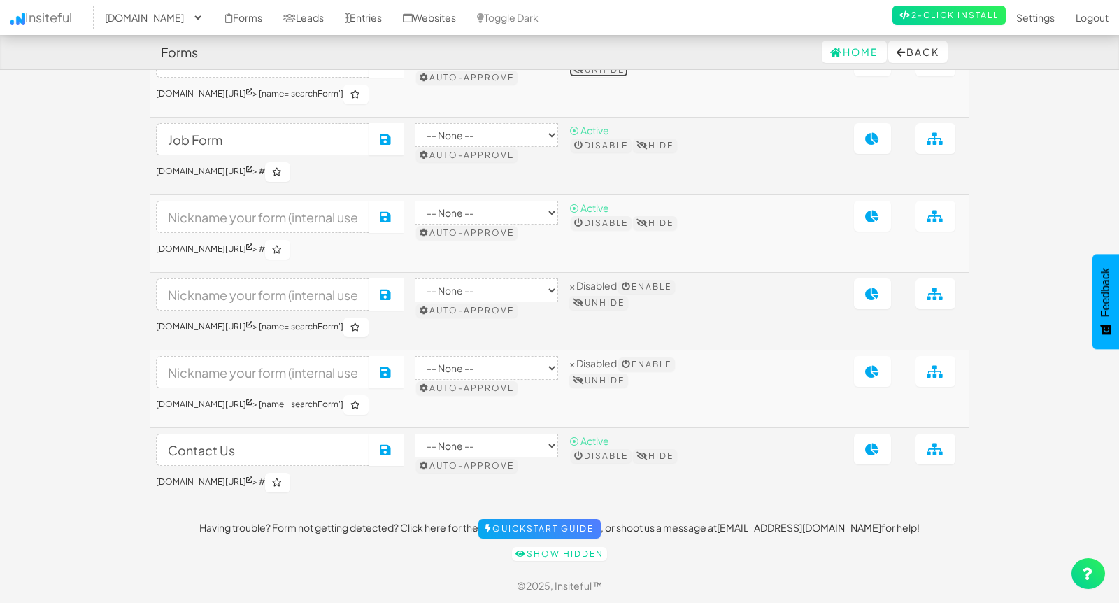
click at [628, 77] on button "Unhide" at bounding box center [598, 70] width 59 height 14
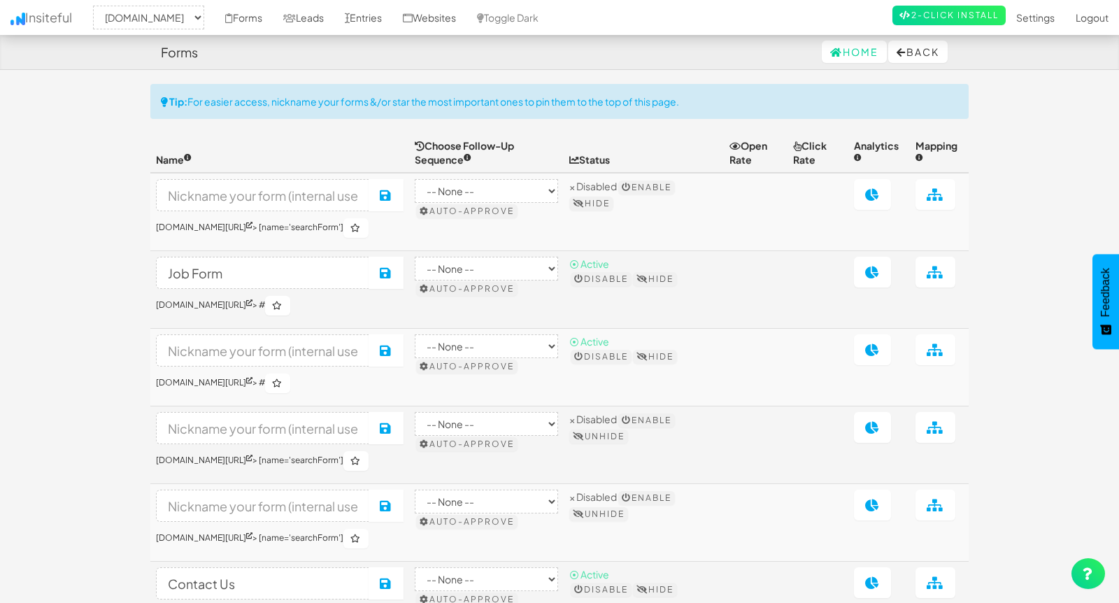
select select "2362"
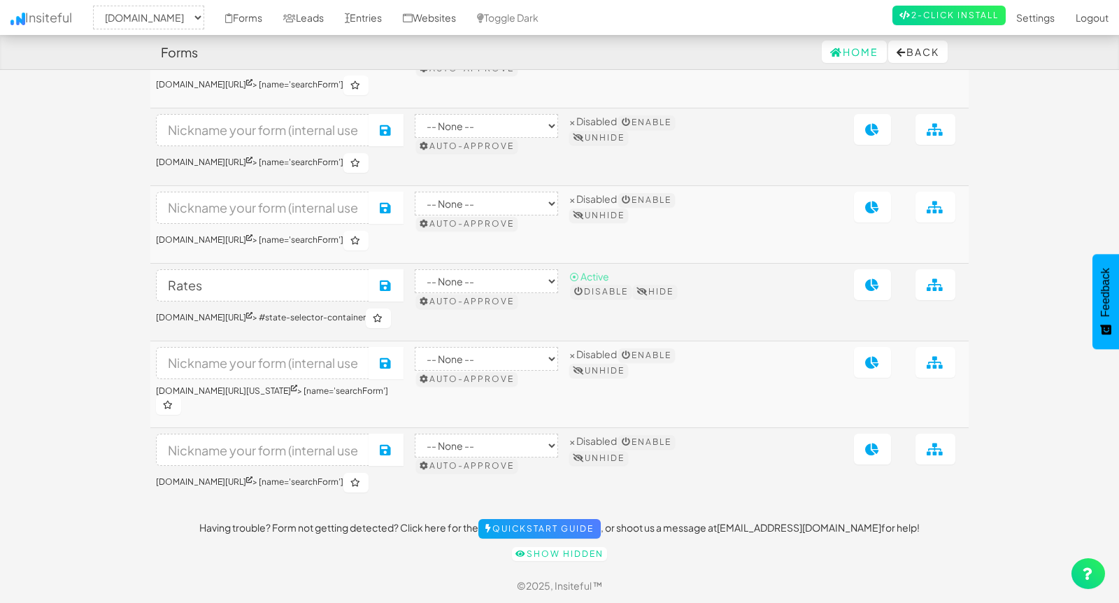
scroll to position [2318, 0]
click at [569, 552] on link "Show hidden" at bounding box center [559, 554] width 95 height 14
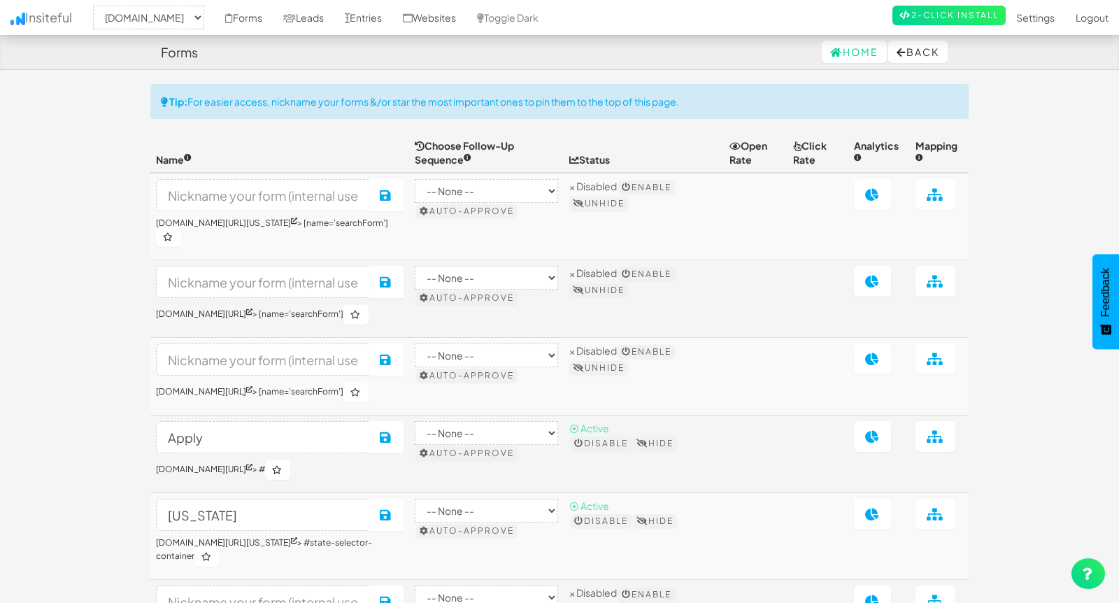
select select "2362"
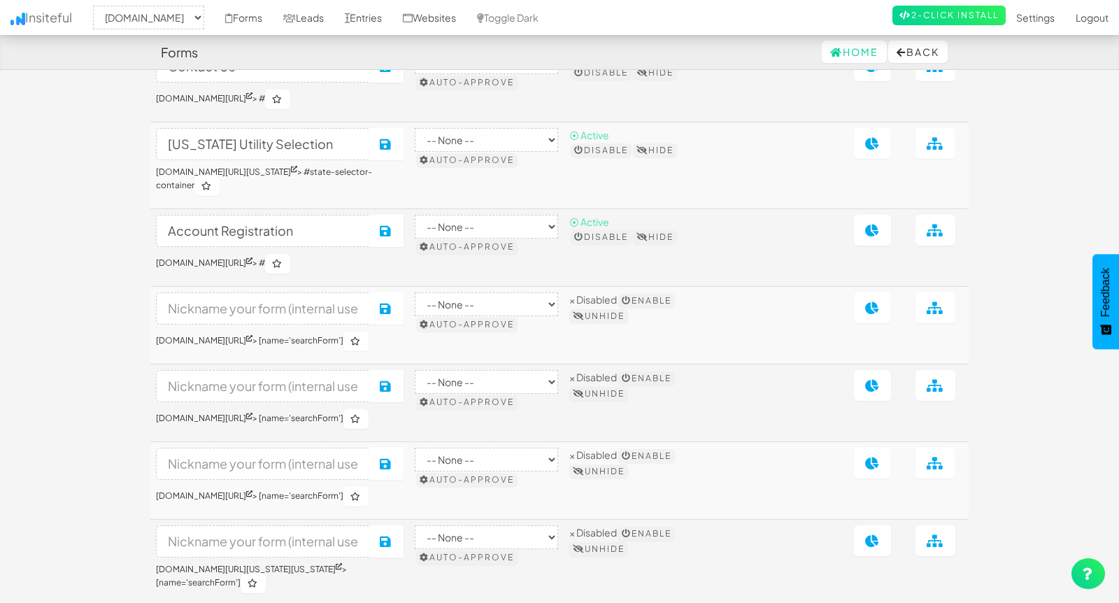
scroll to position [2318, 0]
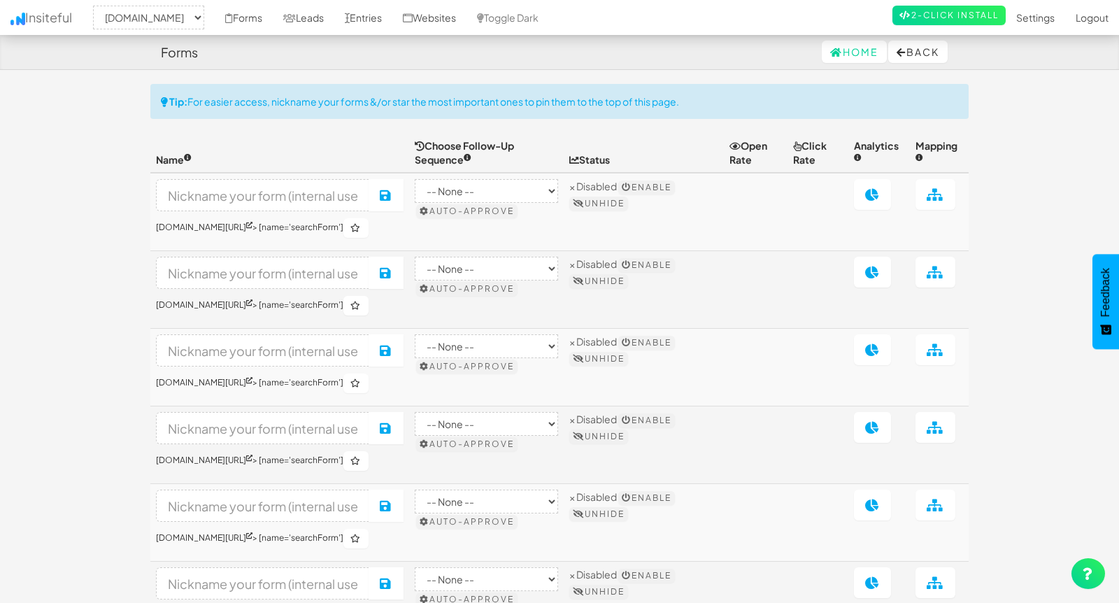
select select "2362"
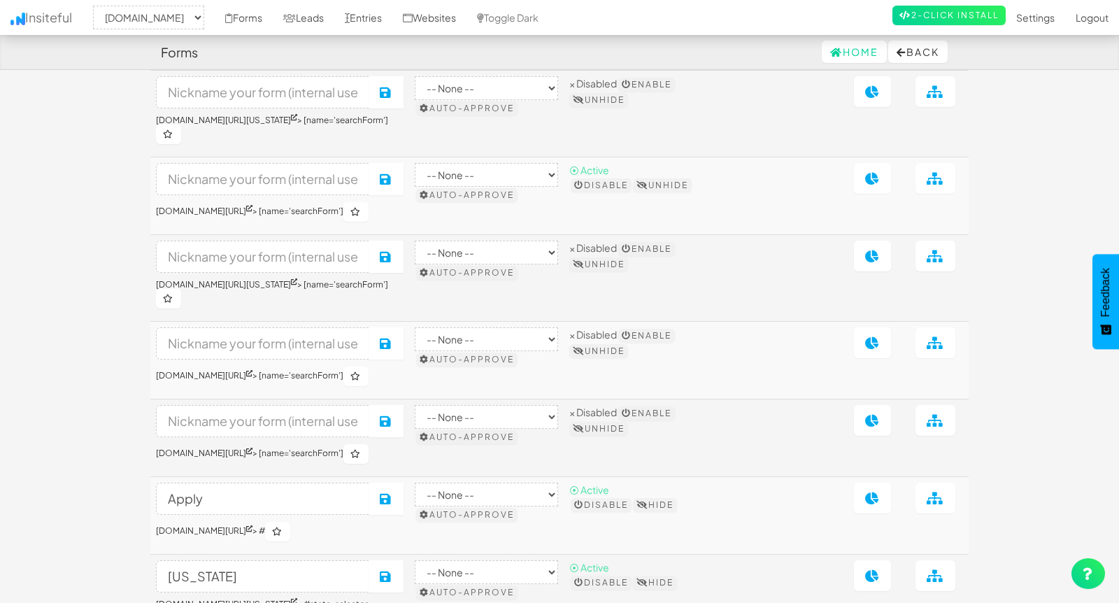
scroll to position [2046, 0]
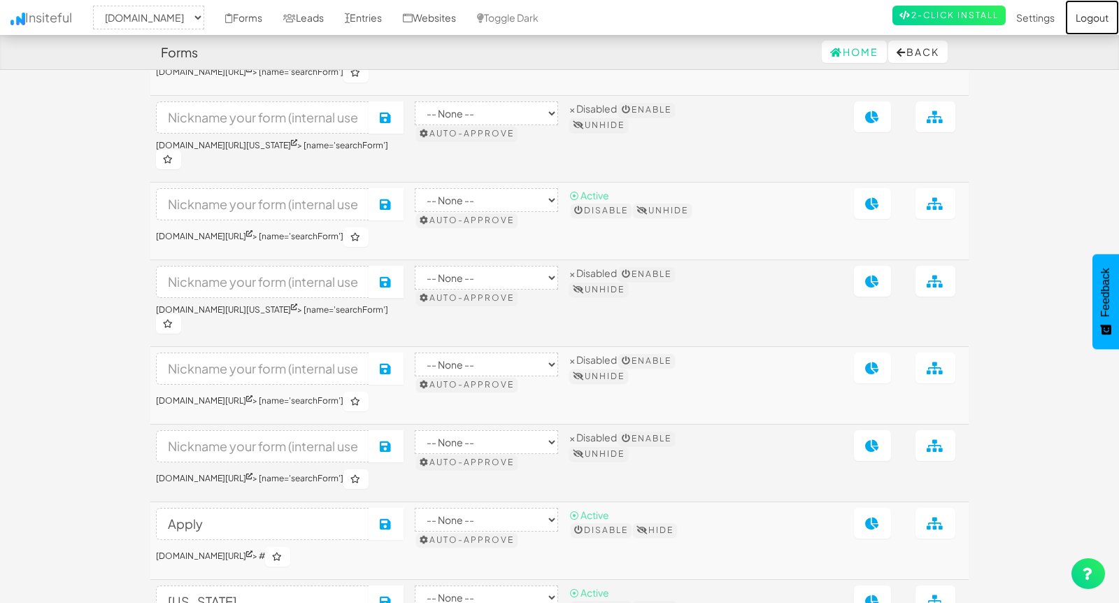
click at [1091, 13] on link "Logout" at bounding box center [1092, 17] width 54 height 35
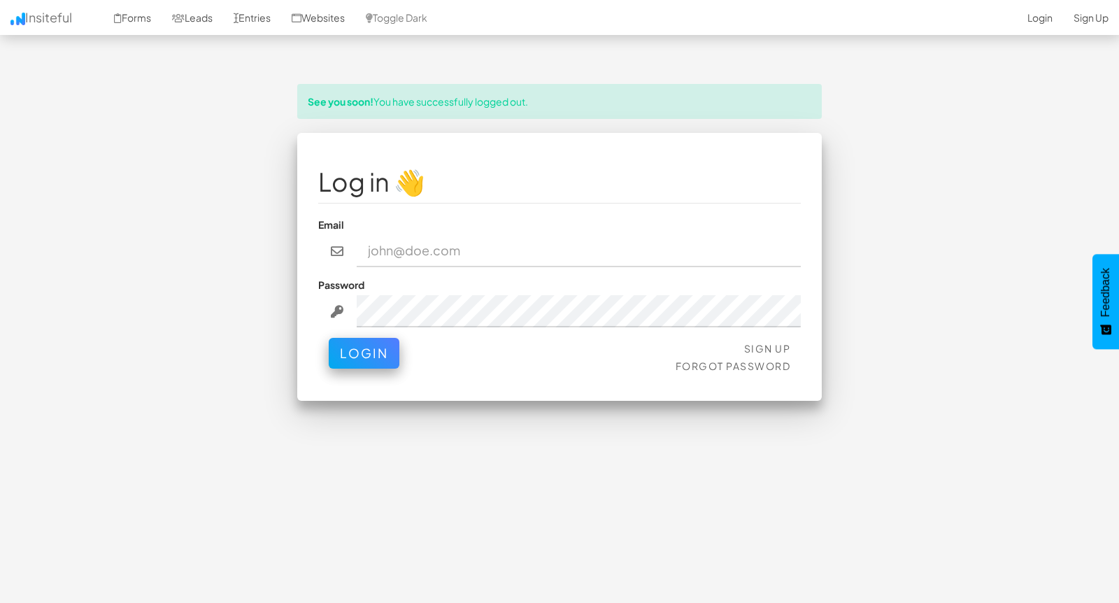
type input "[EMAIL_ADDRESS][DOMAIN_NAME]"
click at [357, 352] on button "Login" at bounding box center [364, 349] width 71 height 31
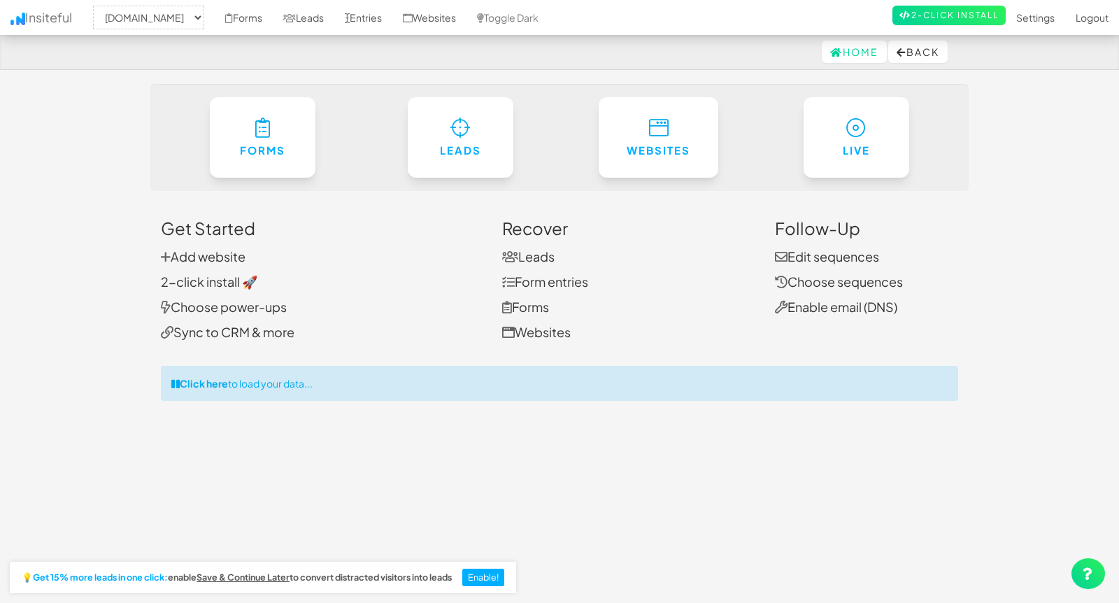
select select "2362"
click at [273, 15] on link "Forms" at bounding box center [244, 17] width 58 height 35
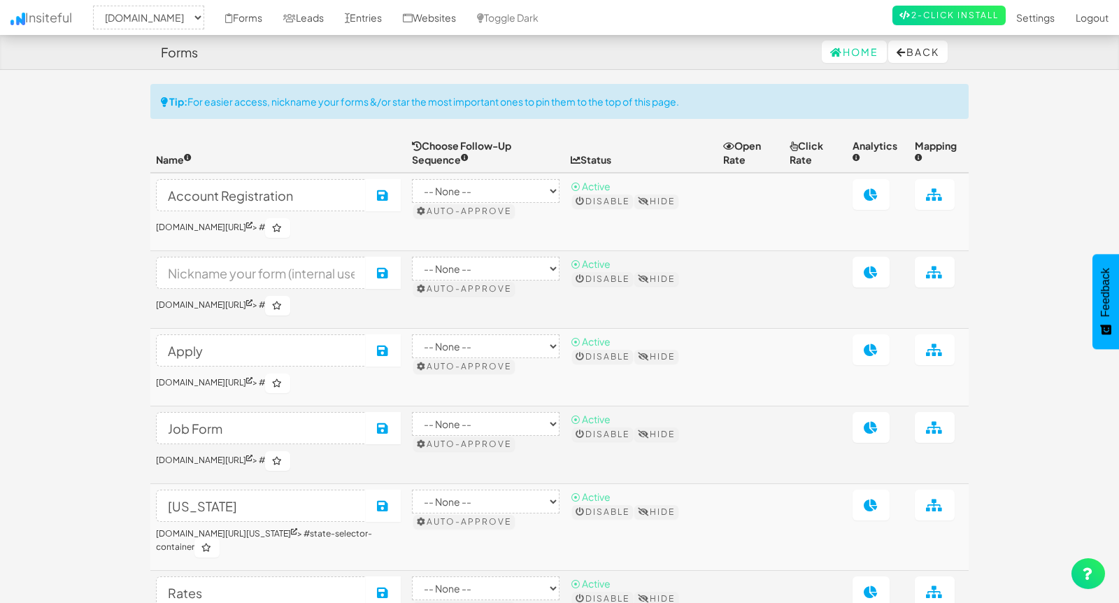
select select "2362"
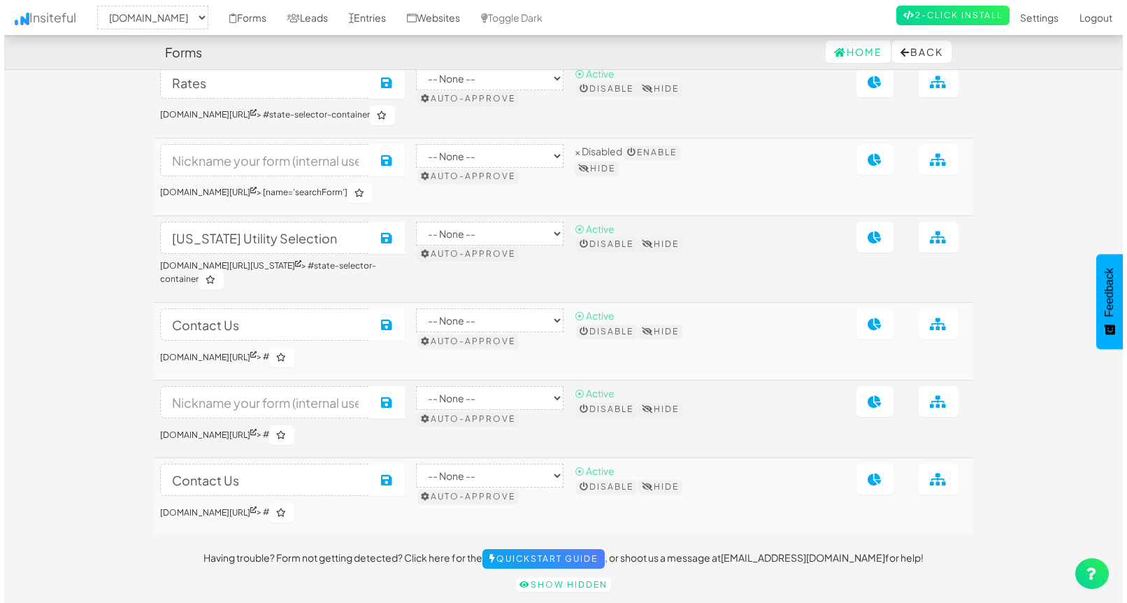
scroll to position [509, 0]
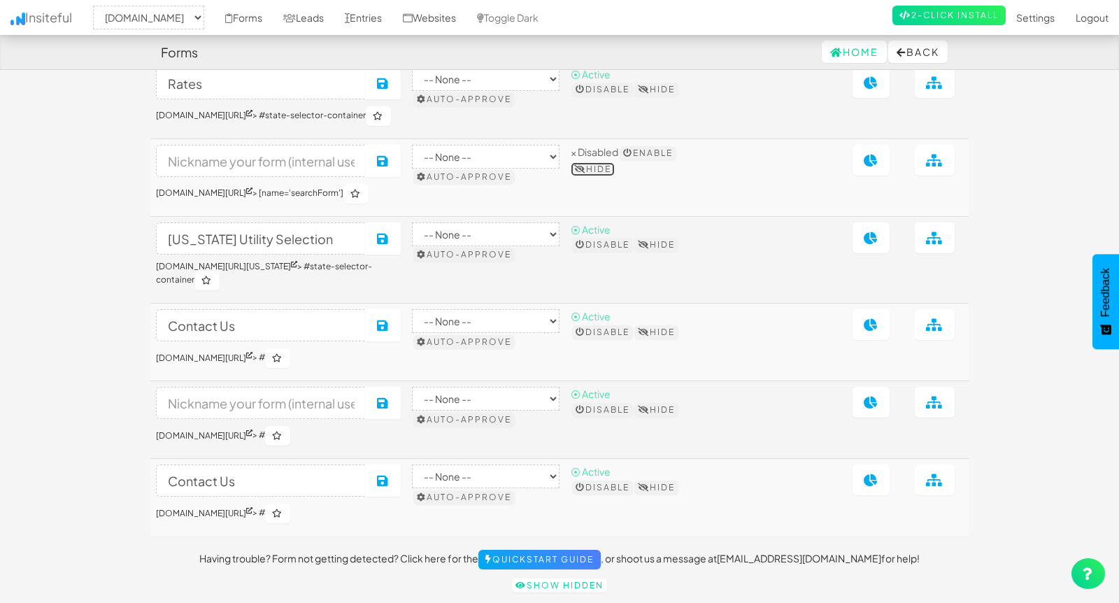
click at [611, 176] on button "Hide" at bounding box center [593, 169] width 44 height 14
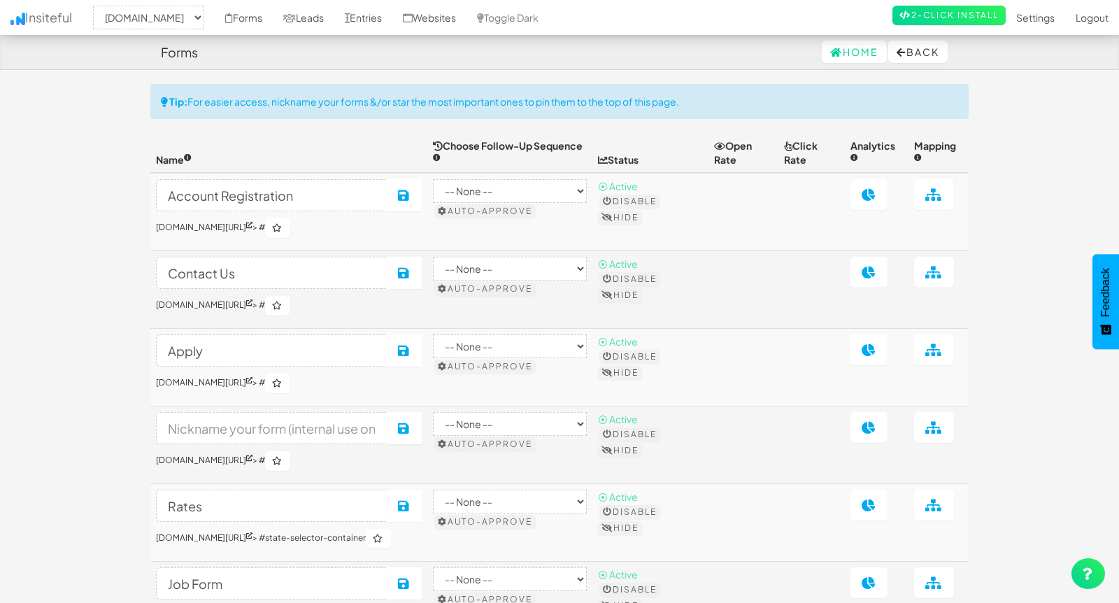
select select "2362"
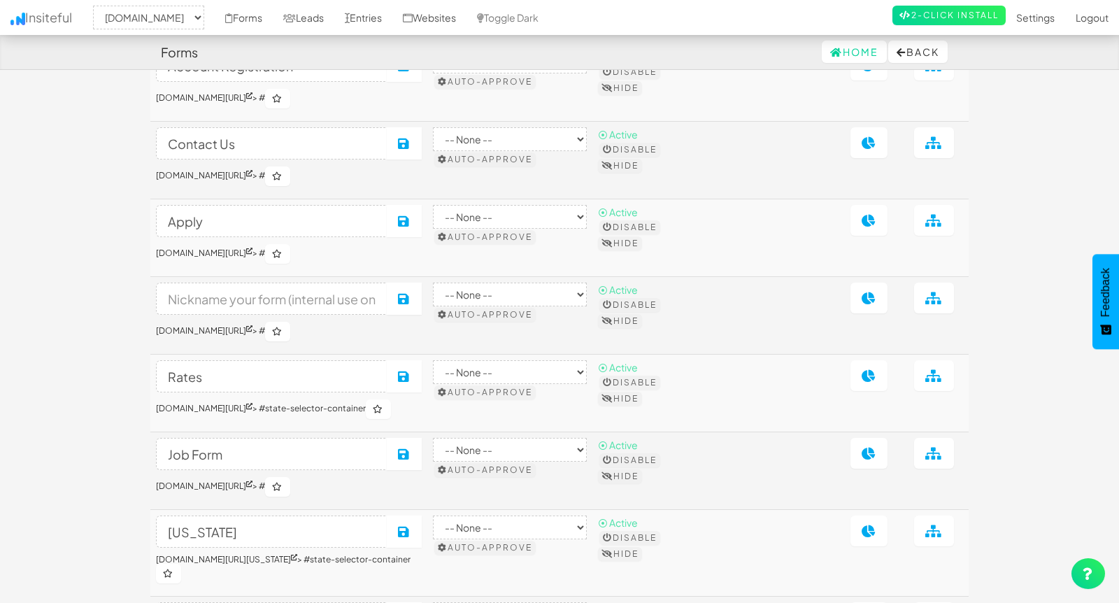
scroll to position [130, 0]
click at [234, 327] on link "[DOMAIN_NAME][URL]" at bounding box center [204, 329] width 97 height 10
click at [322, 295] on input at bounding box center [271, 298] width 231 height 32
type input "Login"
click at [411, 300] on icon at bounding box center [404, 298] width 13 height 13
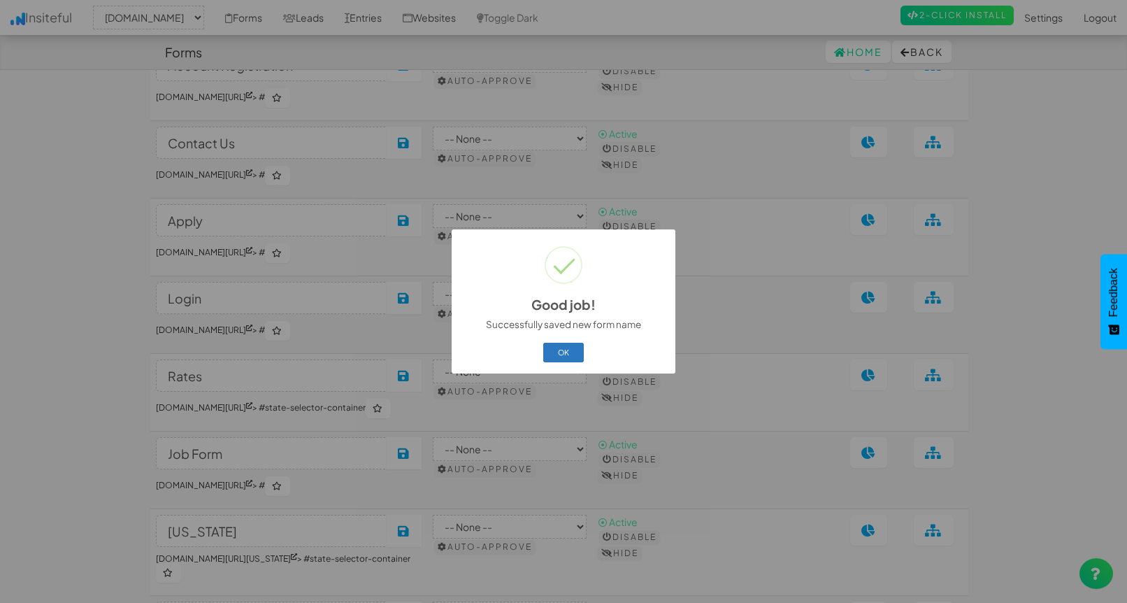
click at [570, 350] on button "OK" at bounding box center [563, 353] width 41 height 20
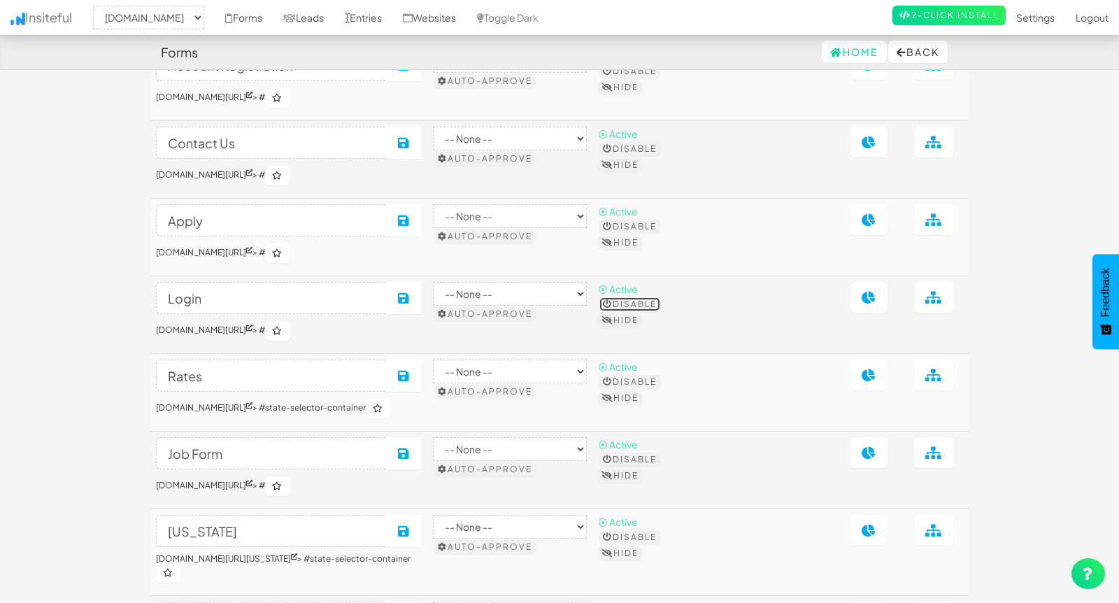
click at [641, 302] on button "Disable" at bounding box center [629, 304] width 61 height 14
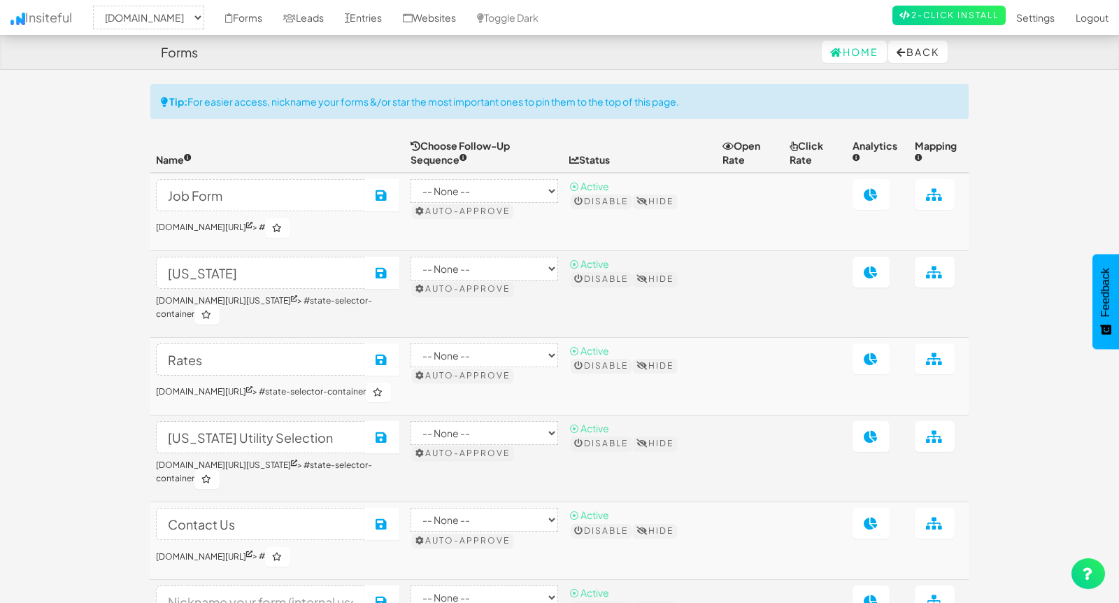
select select "2362"
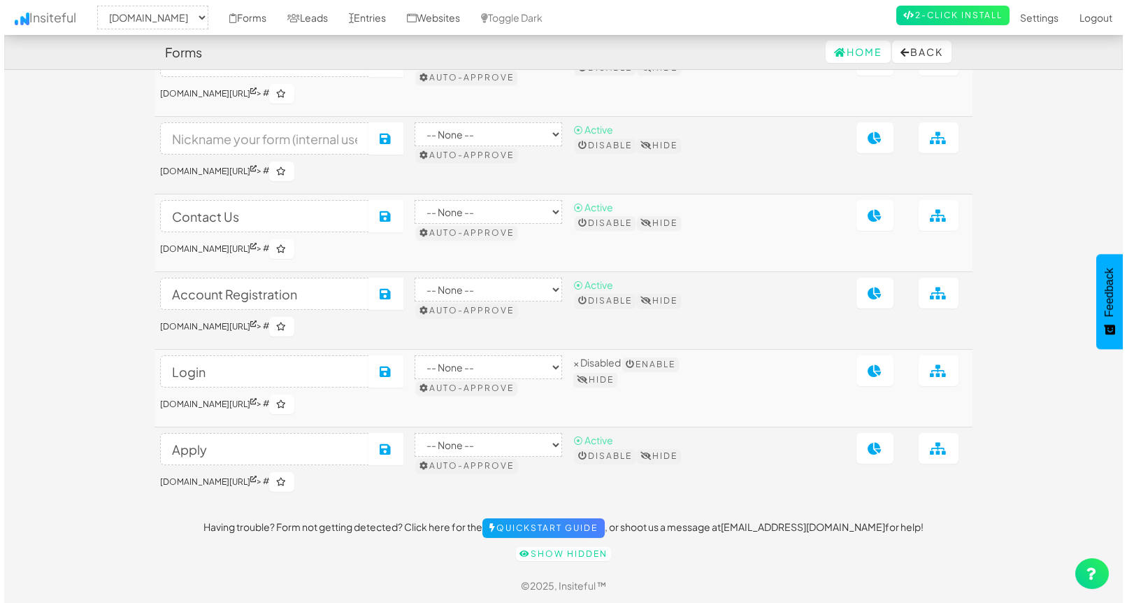
scroll to position [490, 0]
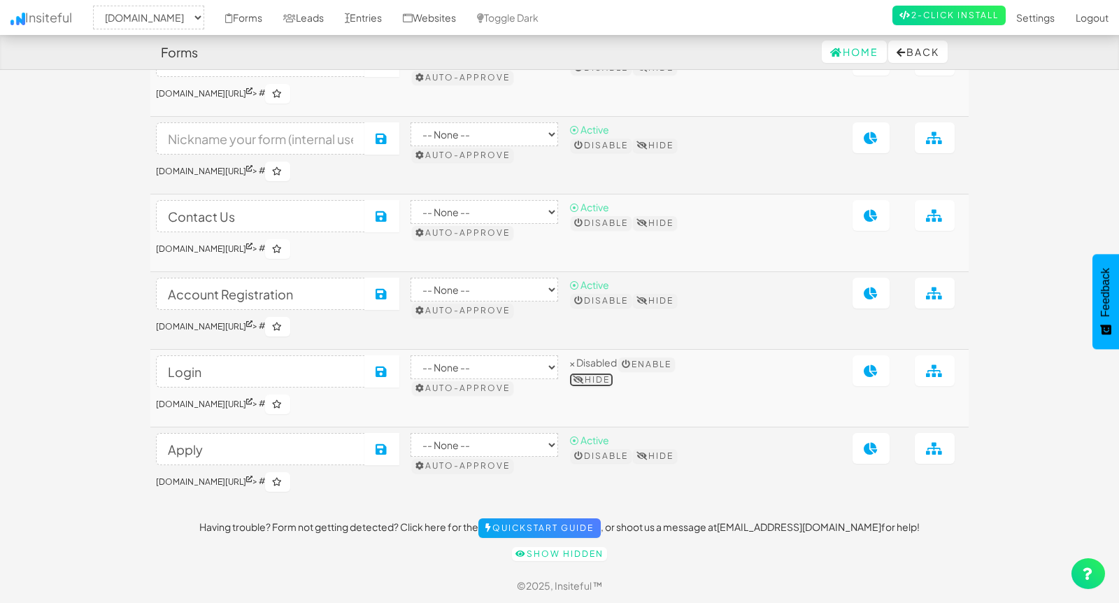
click at [604, 380] on button "Hide" at bounding box center [591, 380] width 44 height 14
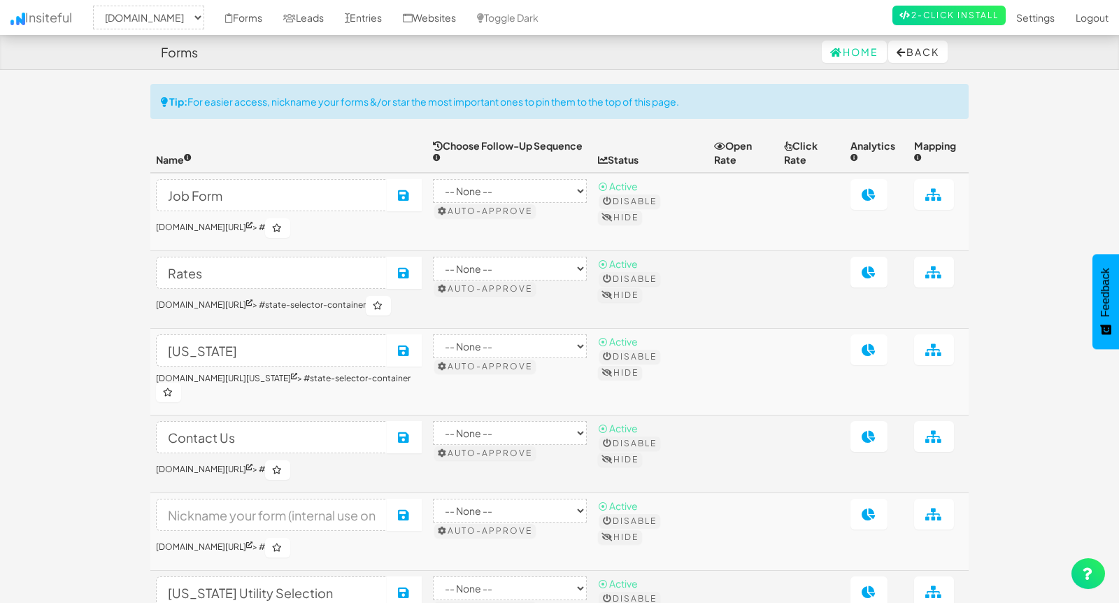
select select "2362"
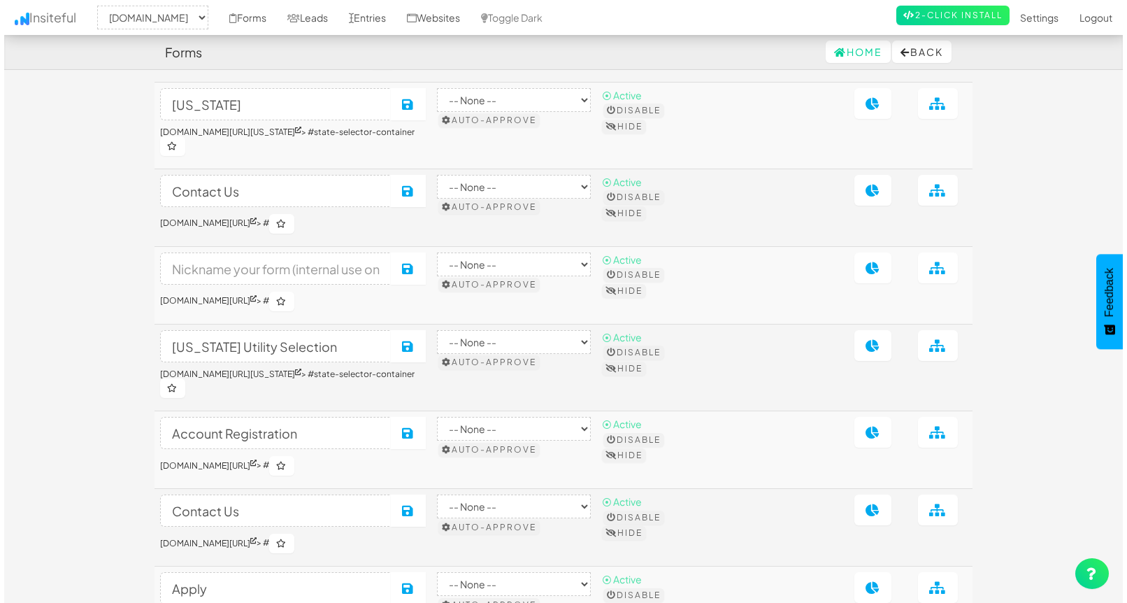
scroll to position [242, 0]
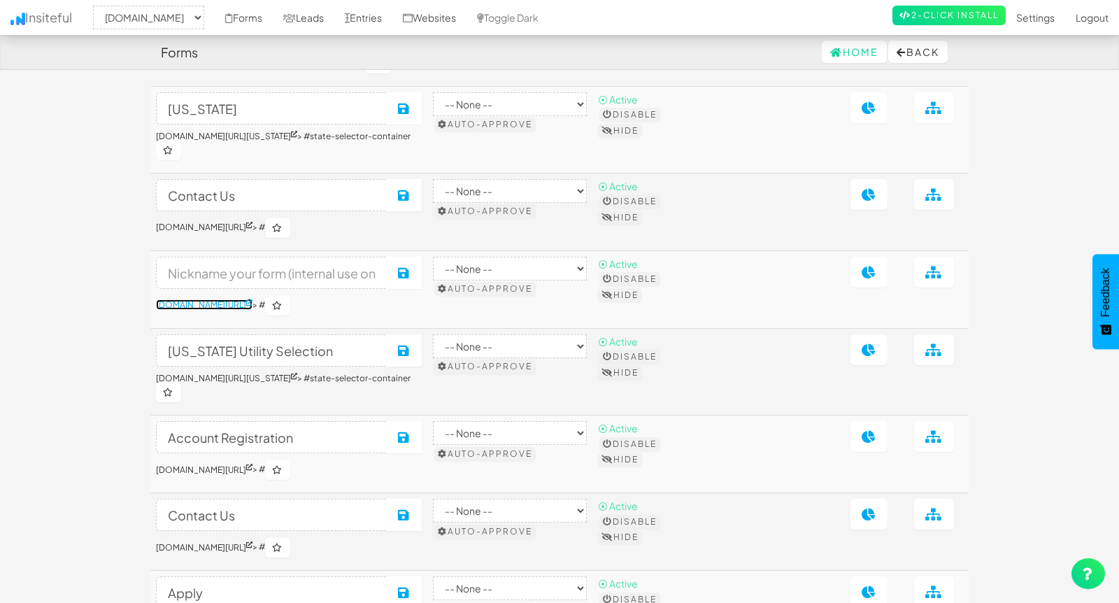
click at [252, 310] on link "www.nordicenergy-us.com/login/" at bounding box center [204, 304] width 97 height 10
click at [239, 280] on input at bounding box center [271, 273] width 231 height 32
type input "Login"
click at [408, 289] on button "Save" at bounding box center [404, 273] width 35 height 32
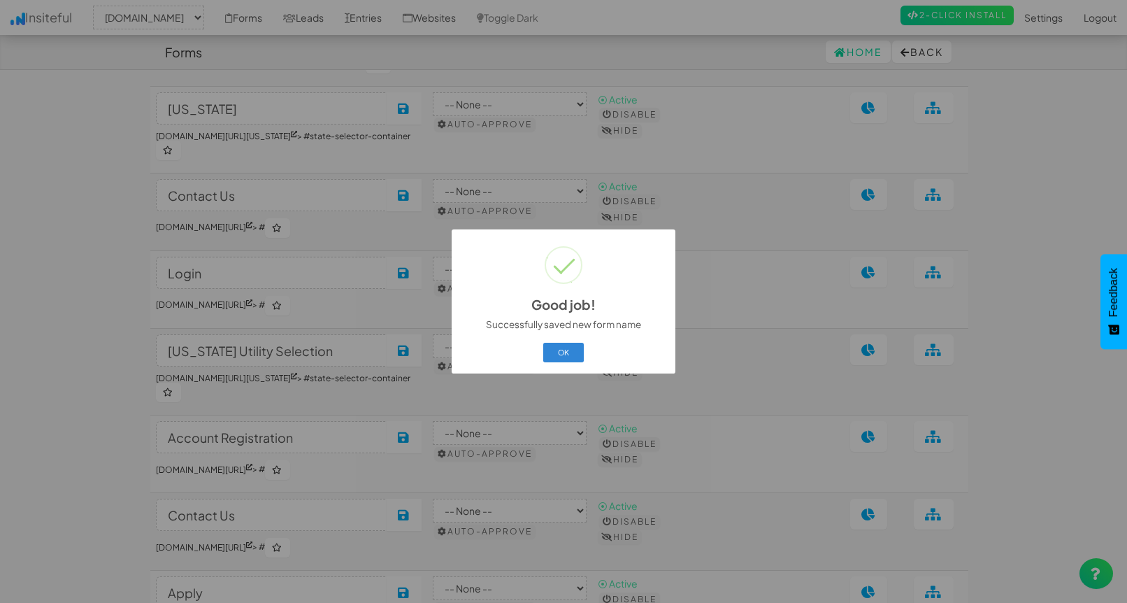
click at [564, 354] on button "OK" at bounding box center [563, 353] width 41 height 20
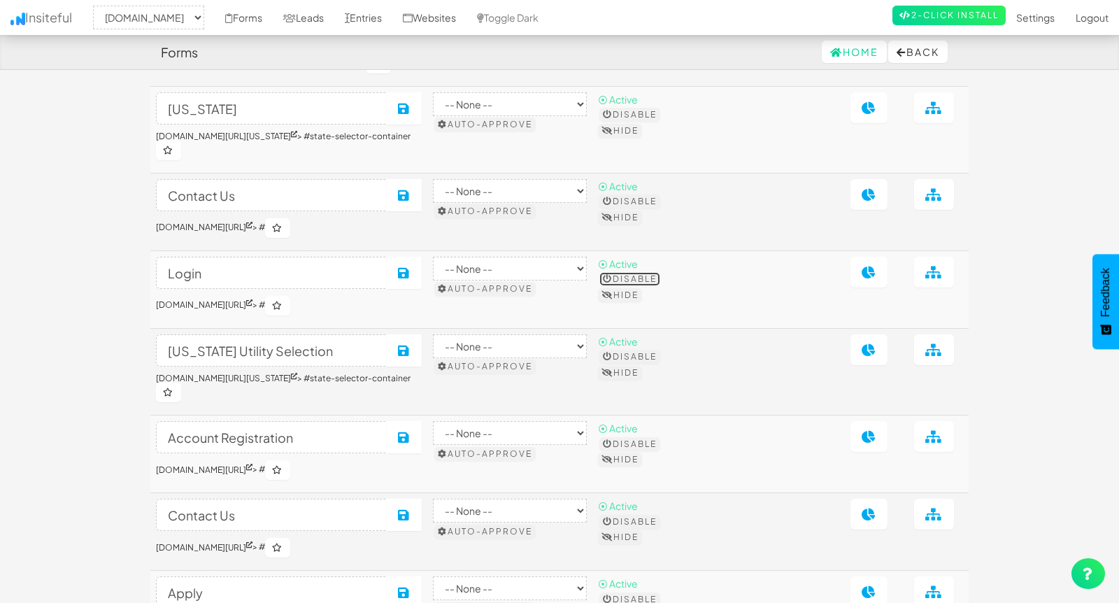
click at [655, 285] on button "Disable" at bounding box center [629, 279] width 61 height 14
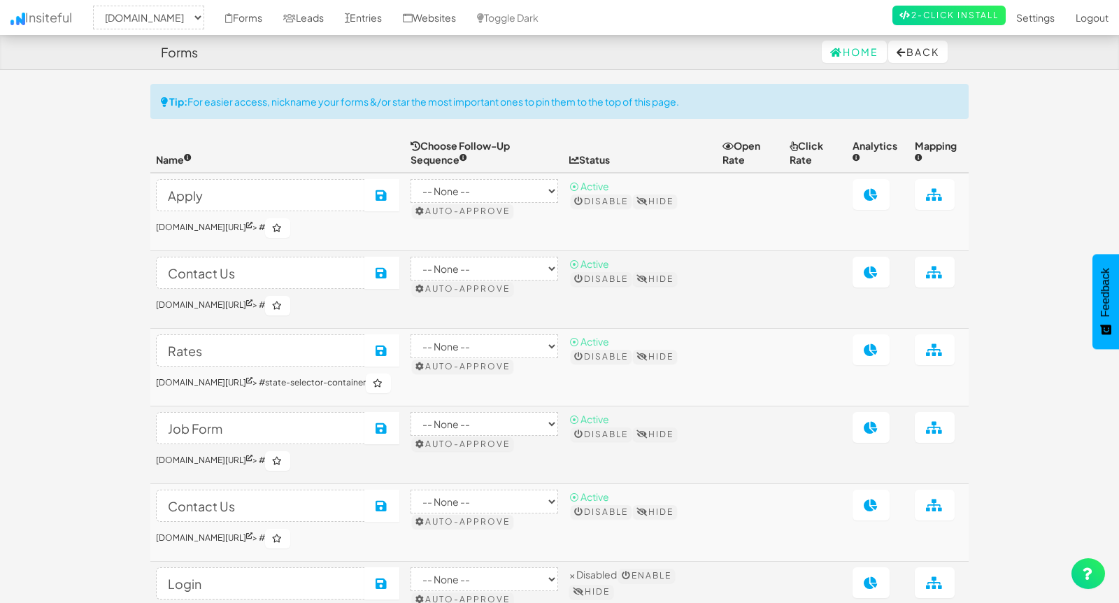
select select "2362"
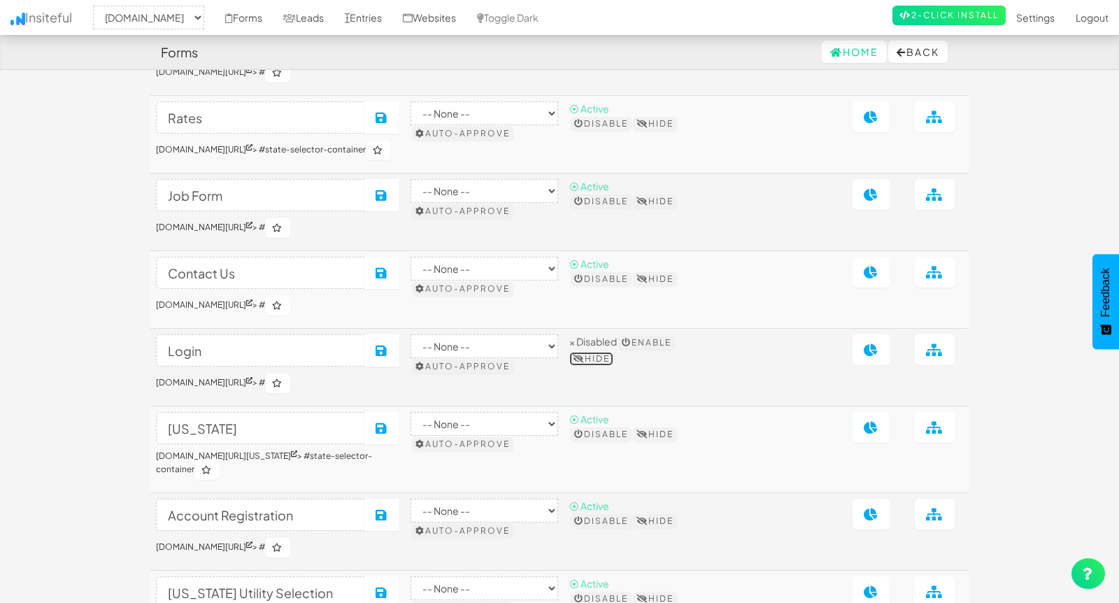
click at [606, 366] on button "Hide" at bounding box center [591, 359] width 44 height 14
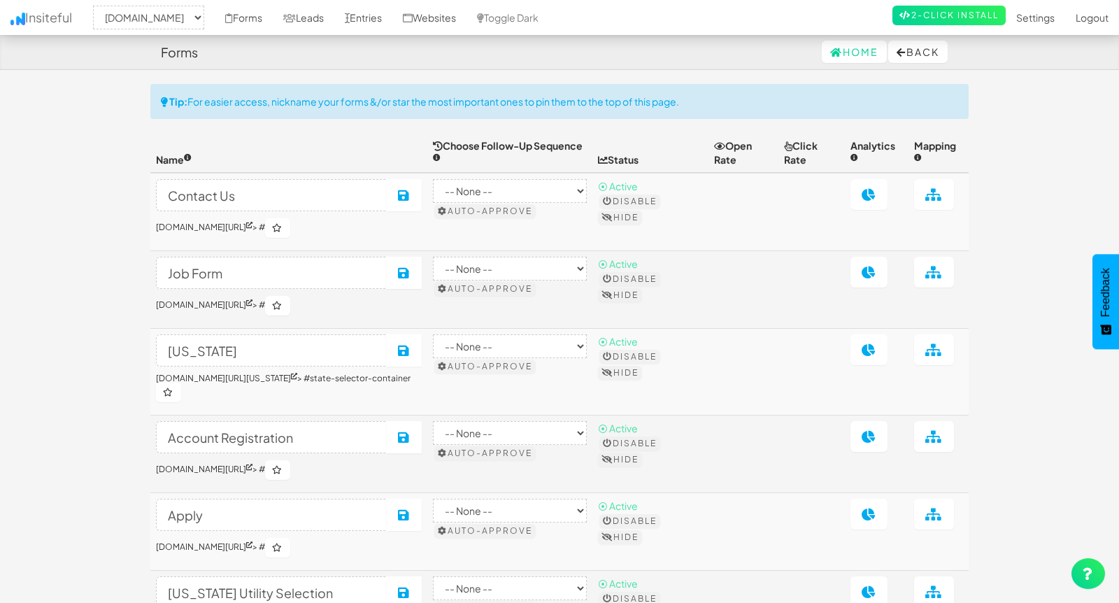
select select "2362"
click at [1081, 20] on link "Logout" at bounding box center [1092, 17] width 54 height 35
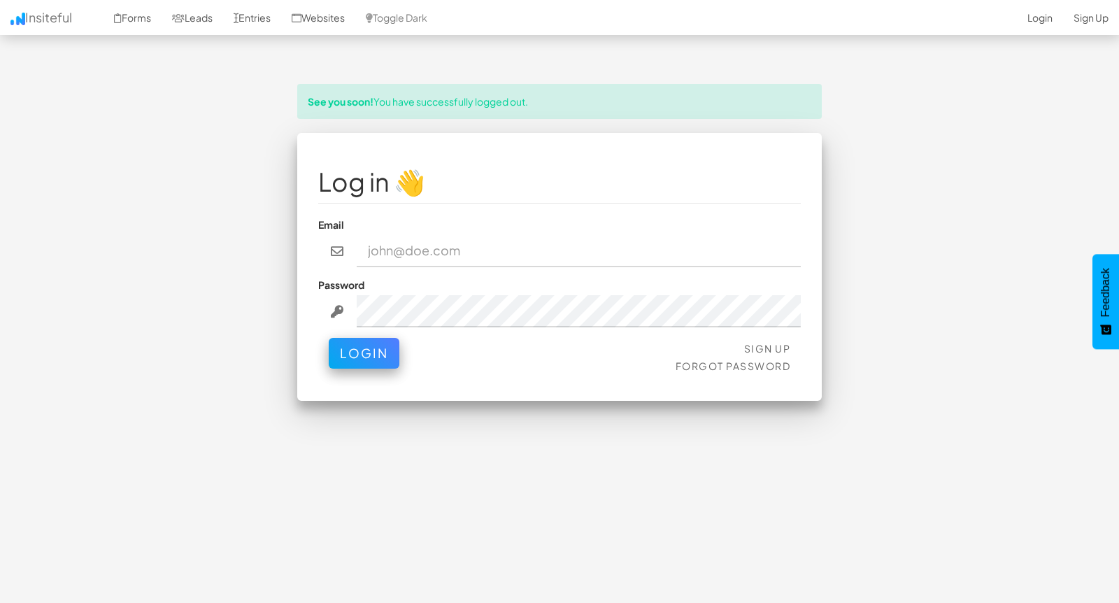
click at [448, 232] on div "Email" at bounding box center [559, 242] width 483 height 50
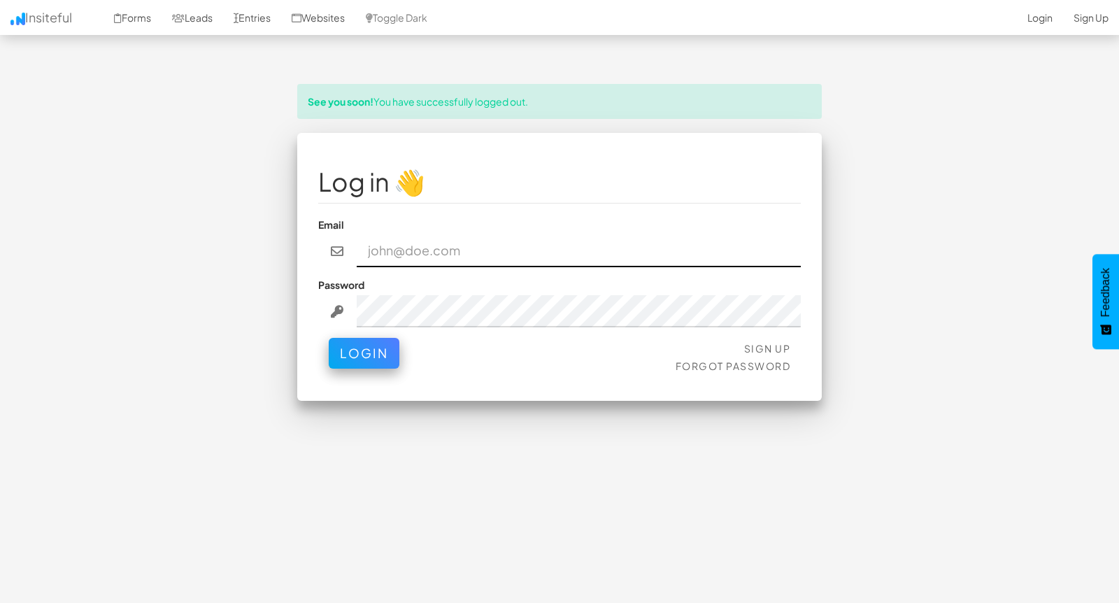
type input "[EMAIL_ADDRESS][DOMAIN_NAME]"
click at [432, 248] on input "[EMAIL_ADDRESS][DOMAIN_NAME]" at bounding box center [579, 251] width 445 height 32
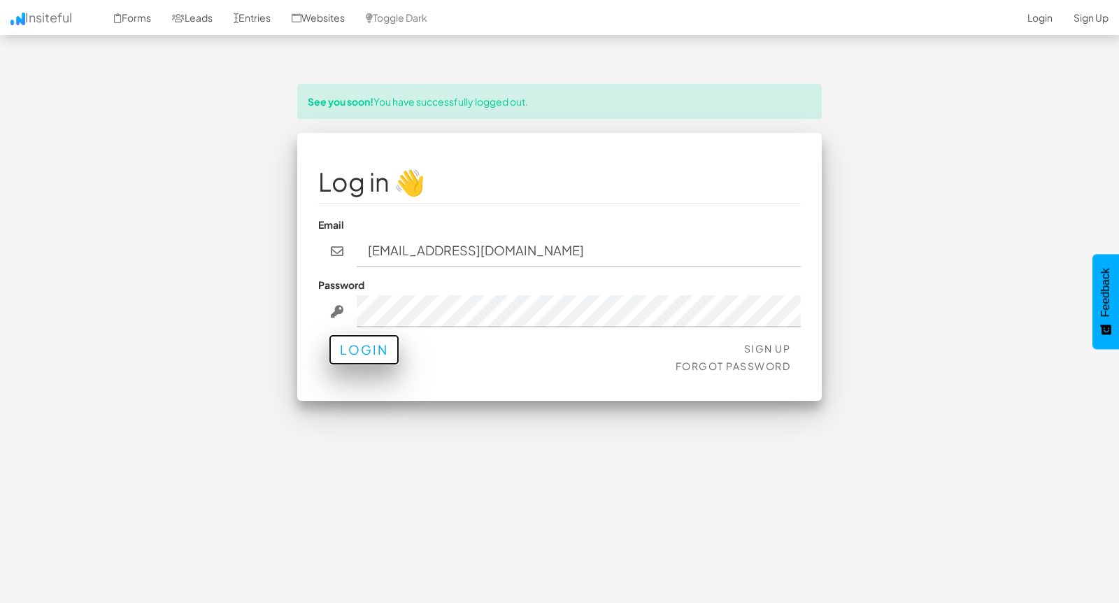
click at [338, 348] on button "Login" at bounding box center [364, 349] width 71 height 31
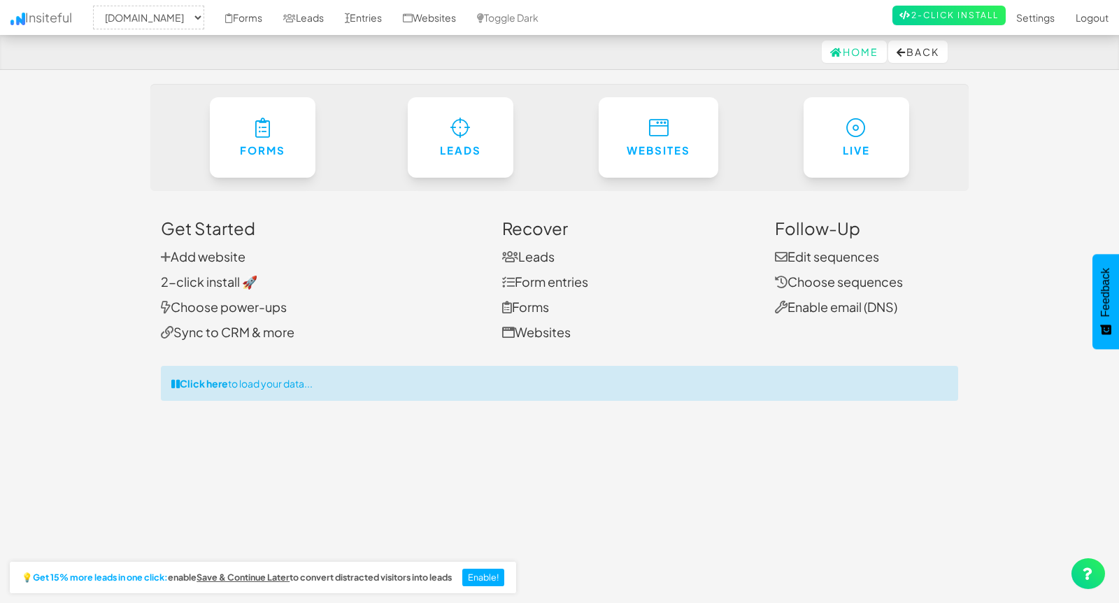
select select "2362"
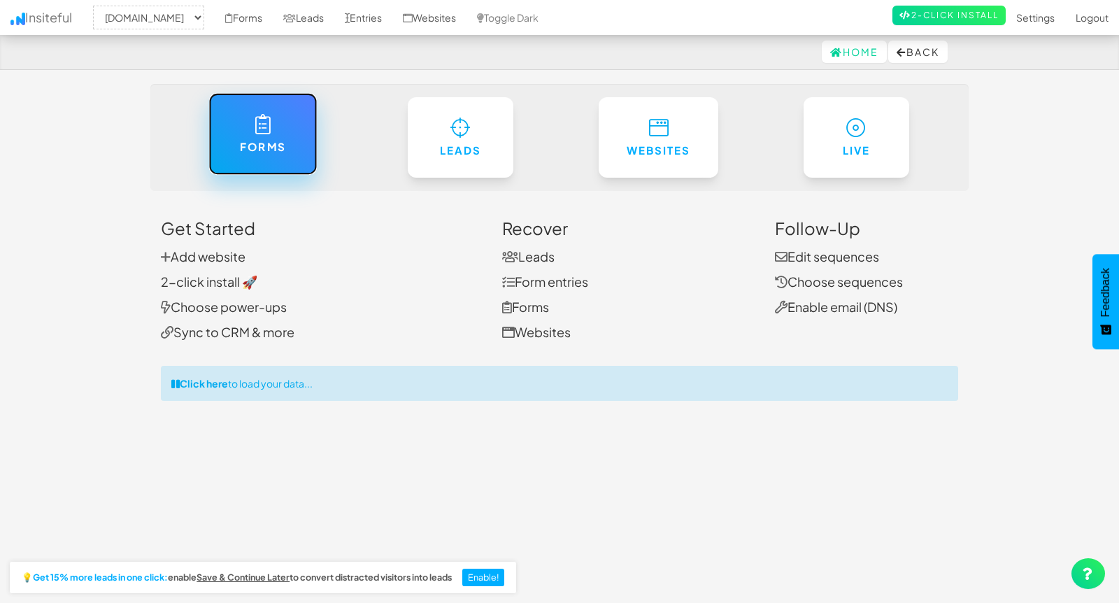
click at [264, 146] on h6 "Forms" at bounding box center [262, 147] width 51 height 12
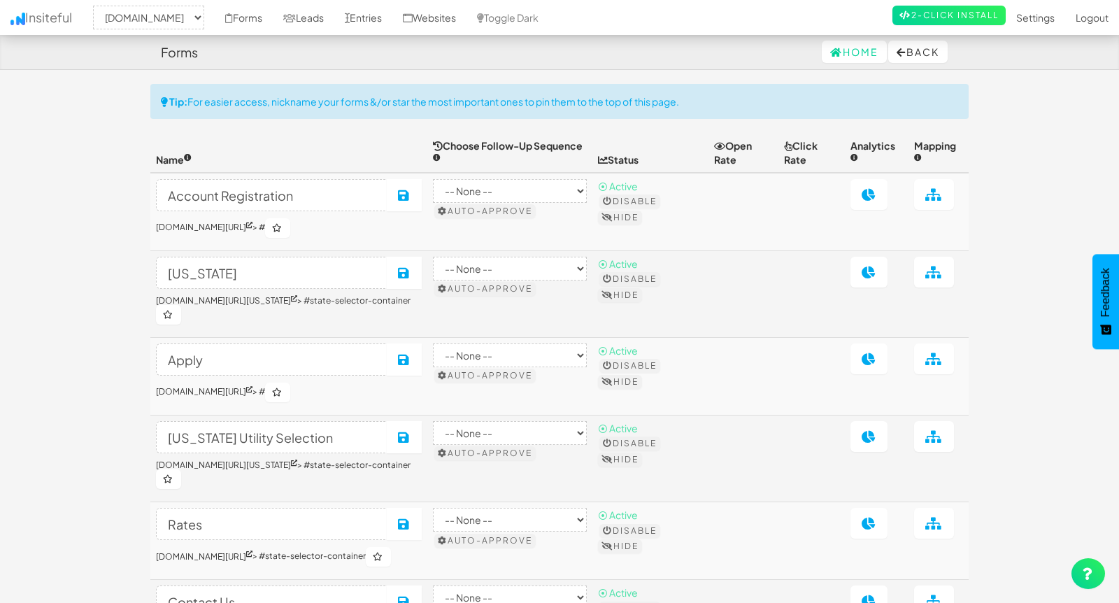
select select "2362"
click at [334, 16] on link "Leads" at bounding box center [304, 17] width 62 height 35
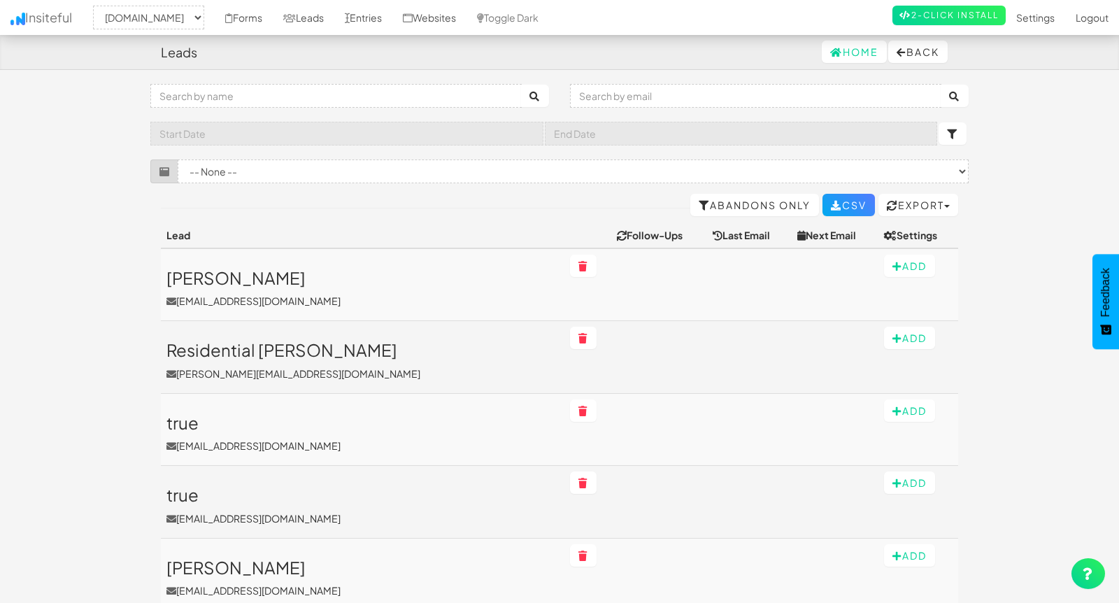
select select "2362"
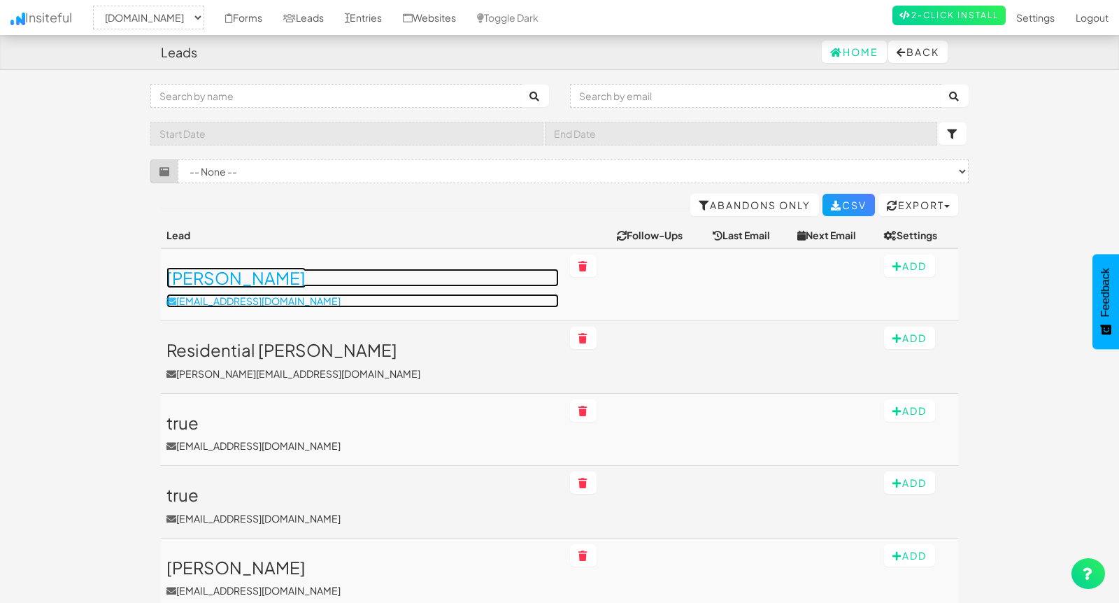
click at [229, 275] on h3 "[PERSON_NAME]" at bounding box center [362, 278] width 392 height 18
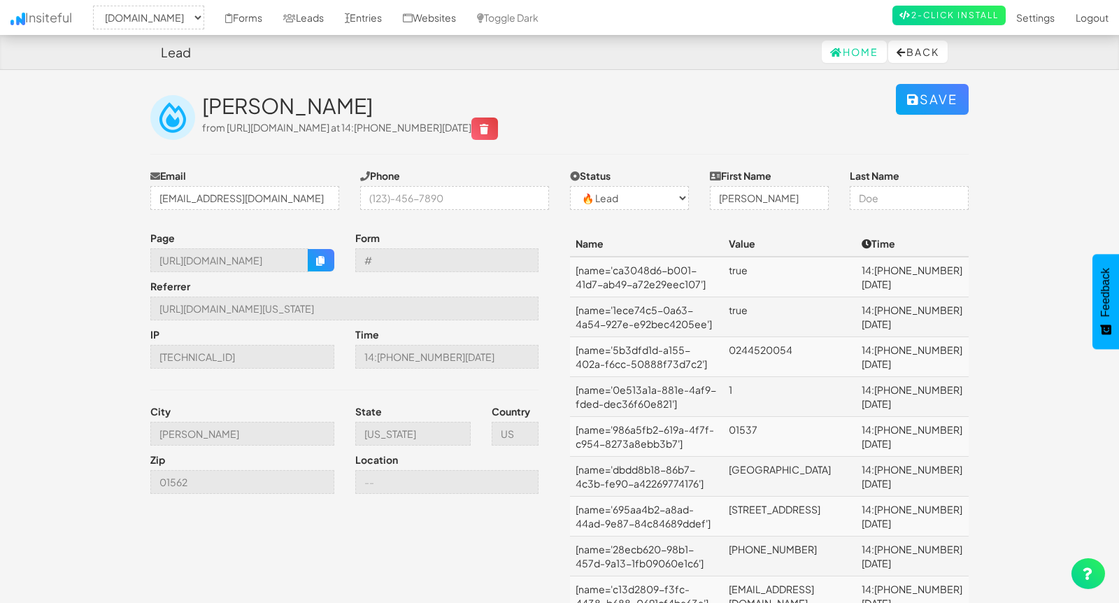
select select "2362"
select select "0"
click at [392, 16] on link "Entries" at bounding box center [363, 17] width 58 height 35
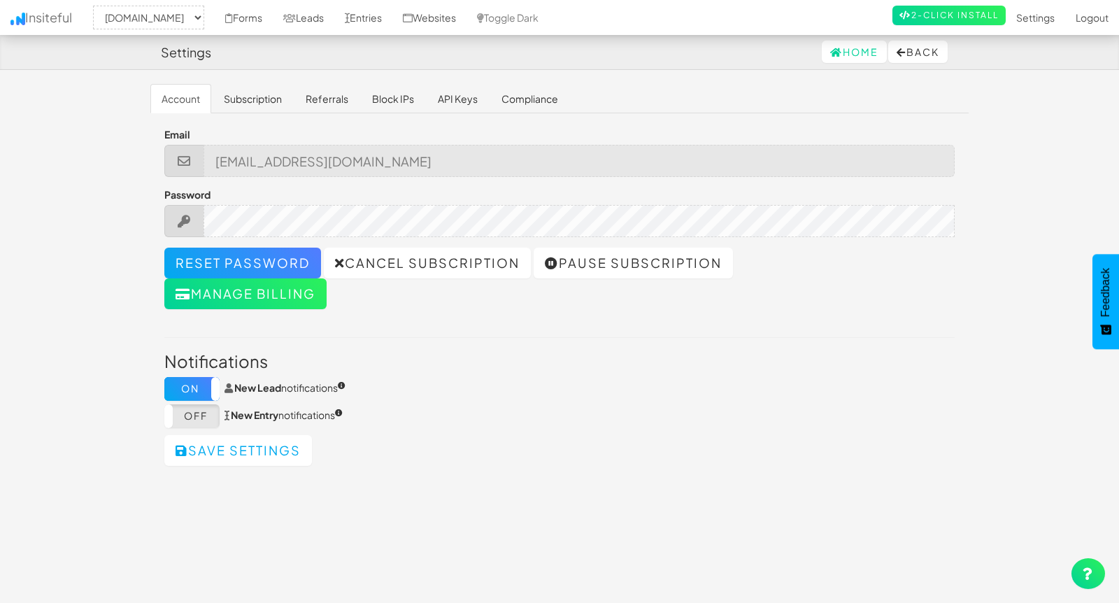
select select "2362"
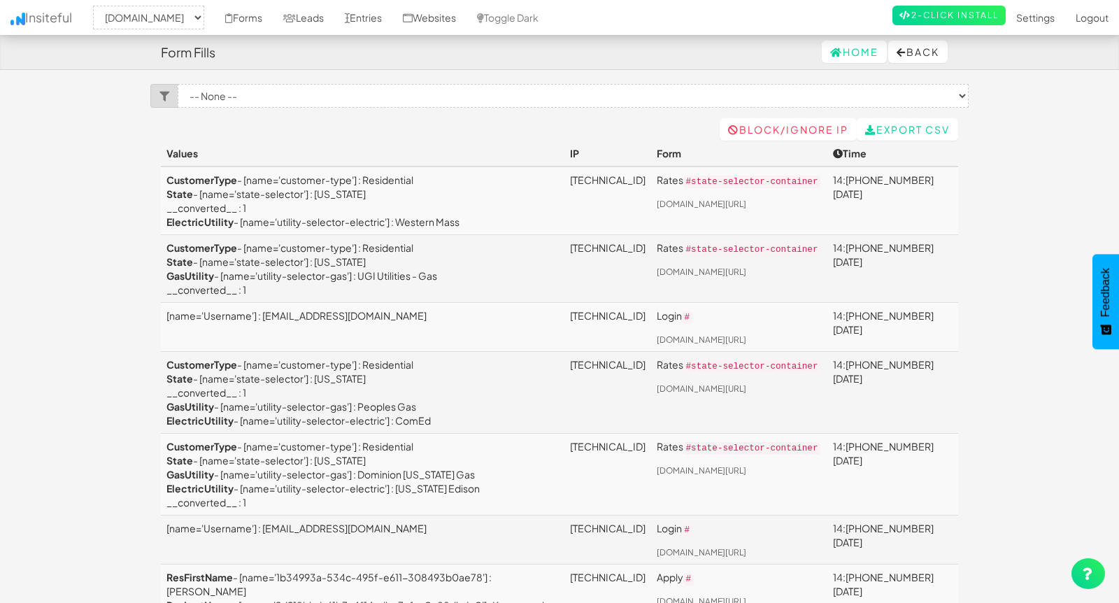
select select "2362"
click at [466, 17] on link "Websites" at bounding box center [429, 17] width 74 height 35
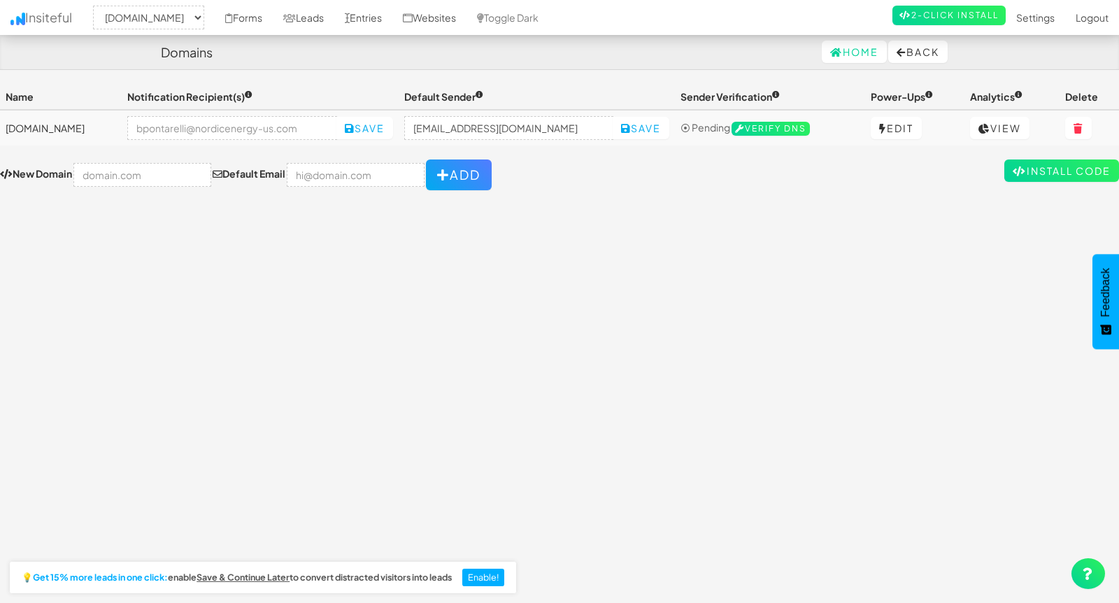
select select "2362"
click at [392, 17] on link "Entries" at bounding box center [363, 17] width 58 height 35
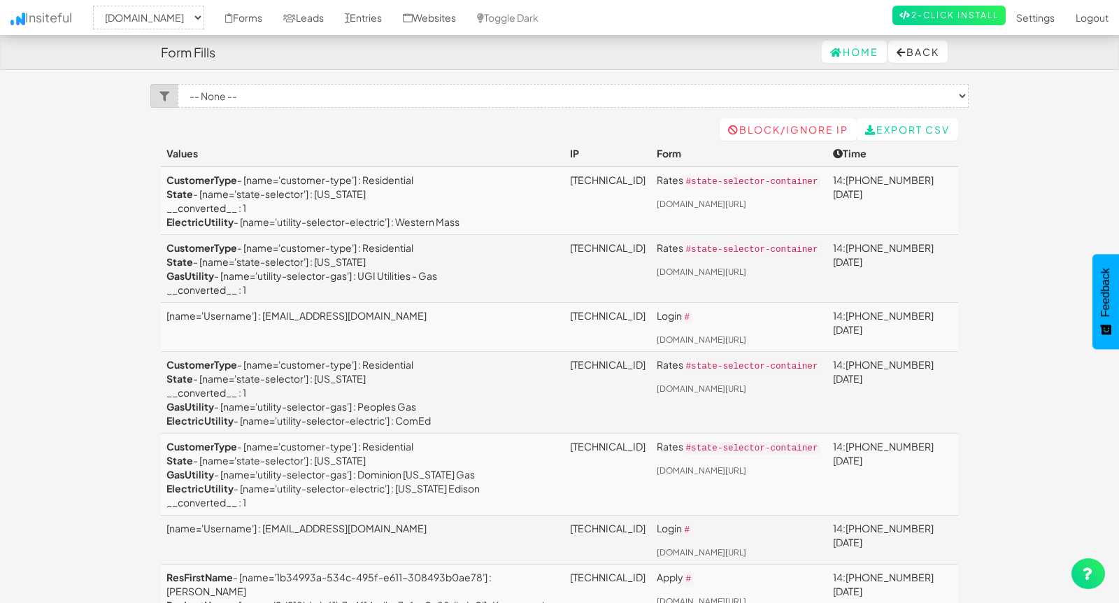
select select "2362"
click at [243, 96] on select "-- None -- Rates ([DOMAIN_NAME][URL]) Login ([DOMAIN_NAME][URL]) Login ([DOMAIN…" at bounding box center [573, 96] width 791 height 24
select select "f6890dbee3bffb9.46377540"
click at [178, 84] on select "-- None -- Rates ([DOMAIN_NAME][URL]) Login ([DOMAIN_NAME][URL]) Login ([DOMAIN…" at bounding box center [573, 96] width 791 height 24
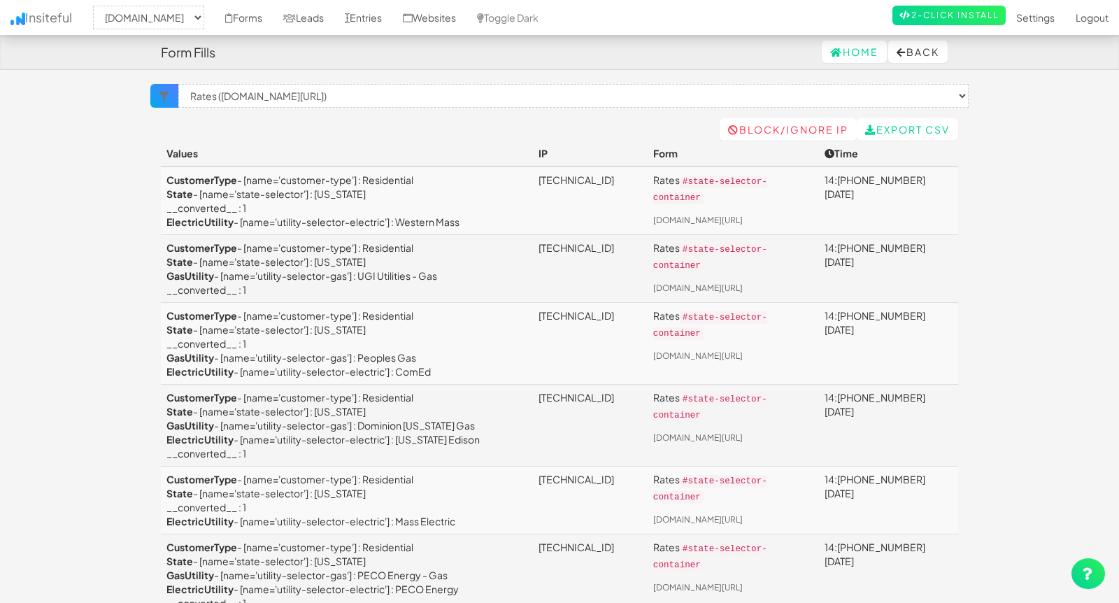
select select "2362"
select select "f6890dbee3bffb9.46377540"
click at [392, 8] on link "Entries" at bounding box center [363, 17] width 58 height 35
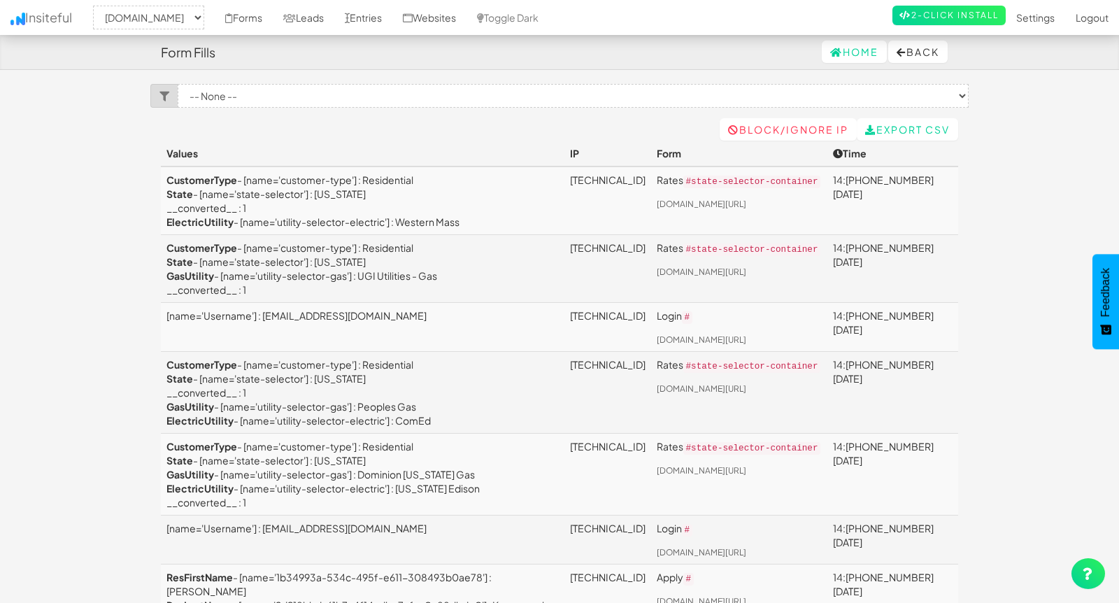
select select "2362"
click at [392, 19] on link "Entries" at bounding box center [363, 17] width 58 height 35
select select "2362"
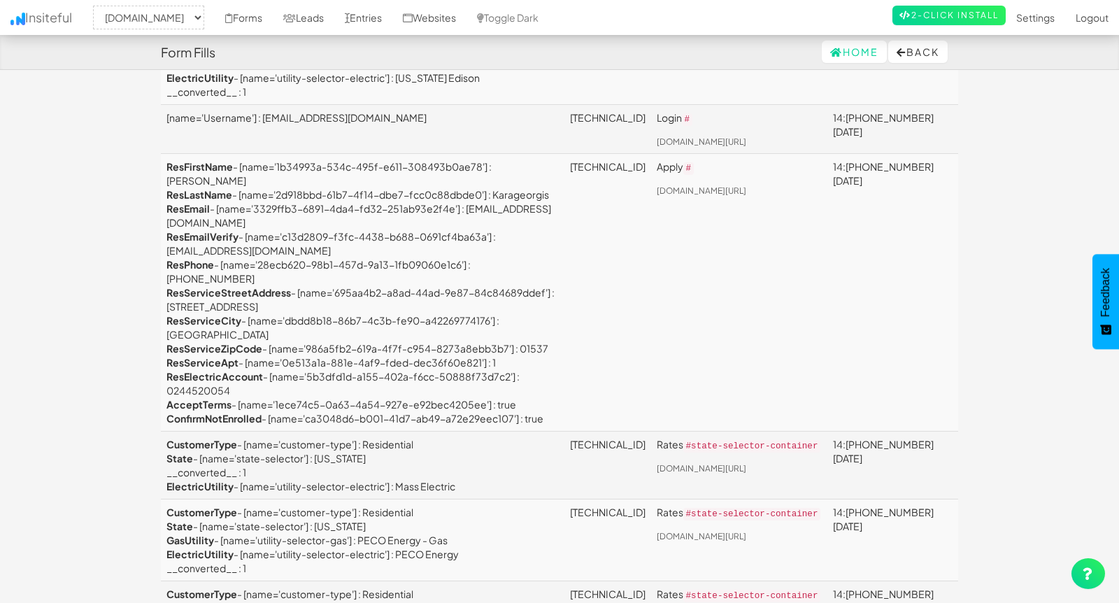
scroll to position [138, 0]
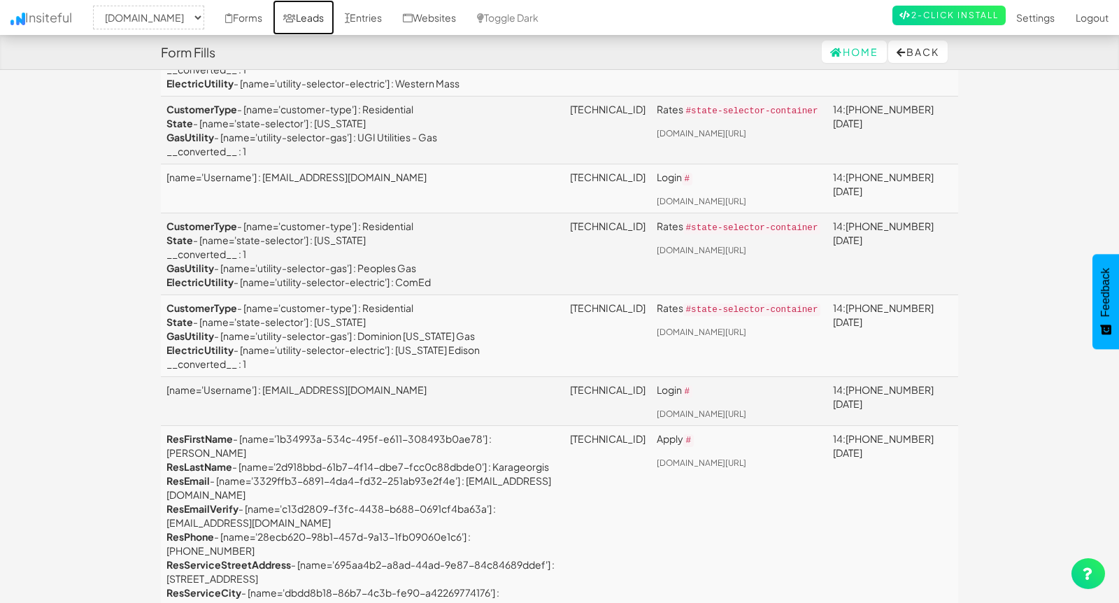
click at [334, 16] on link "Leads" at bounding box center [304, 17] width 62 height 35
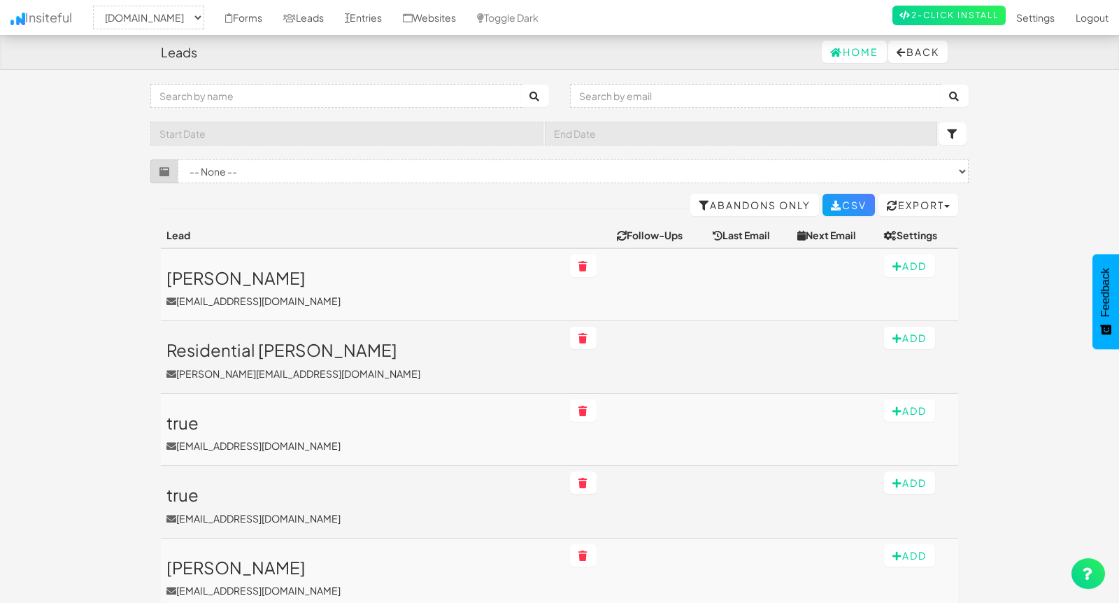
select select "2362"
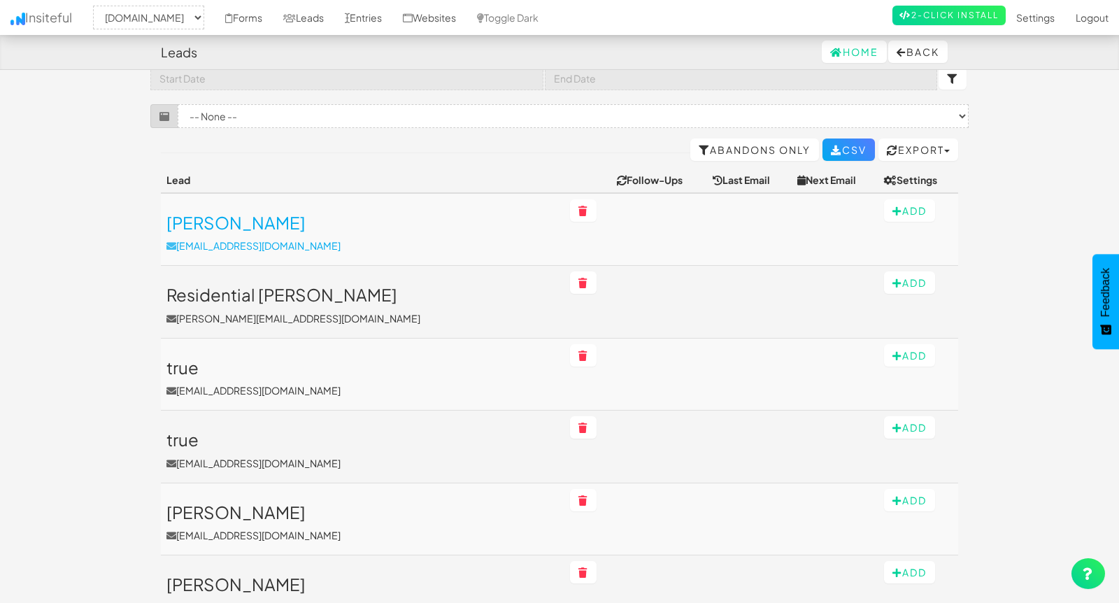
scroll to position [59, 0]
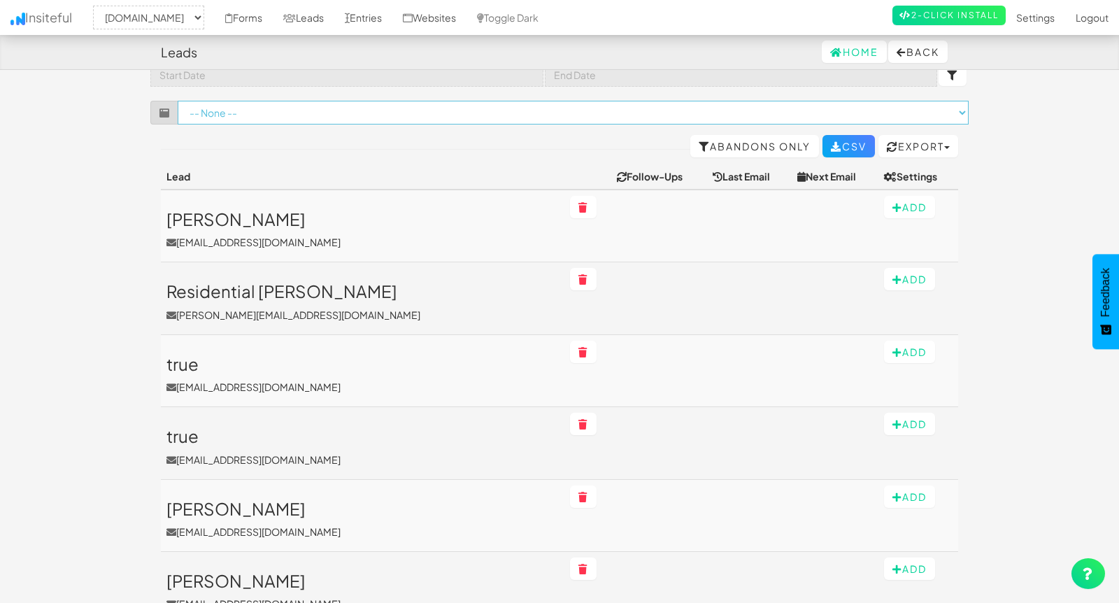
click at [276, 106] on select "-- None -- ([DOMAIN_NAME]/[US_STATE]-energy-alternative-columbia-gas-of-[US_STA…" at bounding box center [573, 113] width 791 height 24
click at [243, 113] on select "-- None -- ([DOMAIN_NAME]/[US_STATE]-energy-alternative-columbia-gas-of-[US_STA…" at bounding box center [573, 113] width 791 height 24
select select "f68ac6a25aaa0a1.54776651"
click at [178, 101] on select "-- None -- (www.nordicenergy-us.com/ohio-energy-alternative-columbia-gas-of-ohi…" at bounding box center [573, 113] width 791 height 24
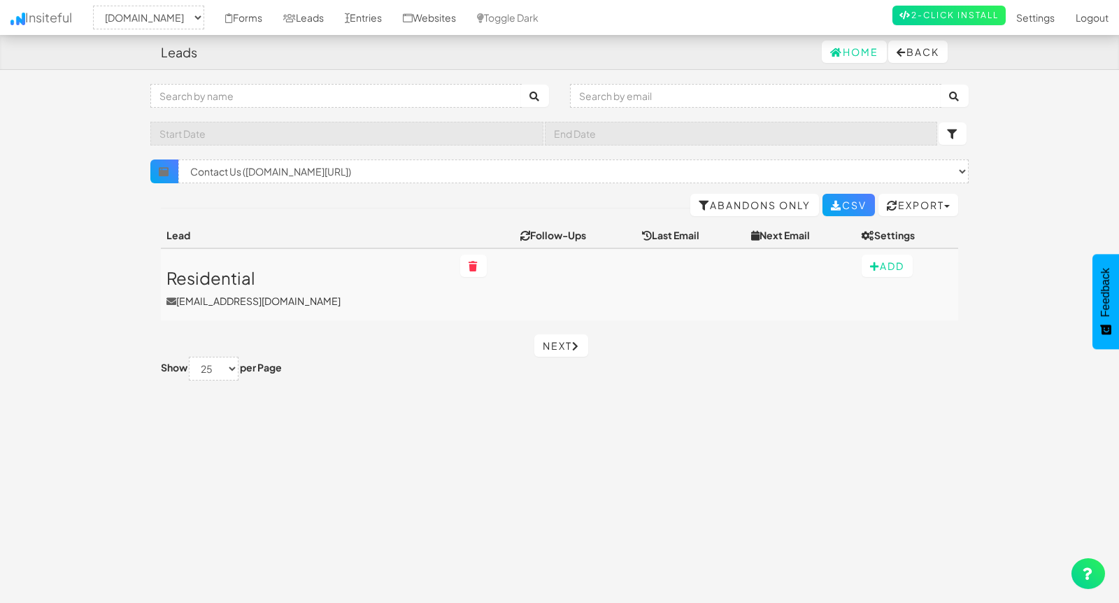
select select "2362"
select select "f68ac6a25aaa0a1.54776651"
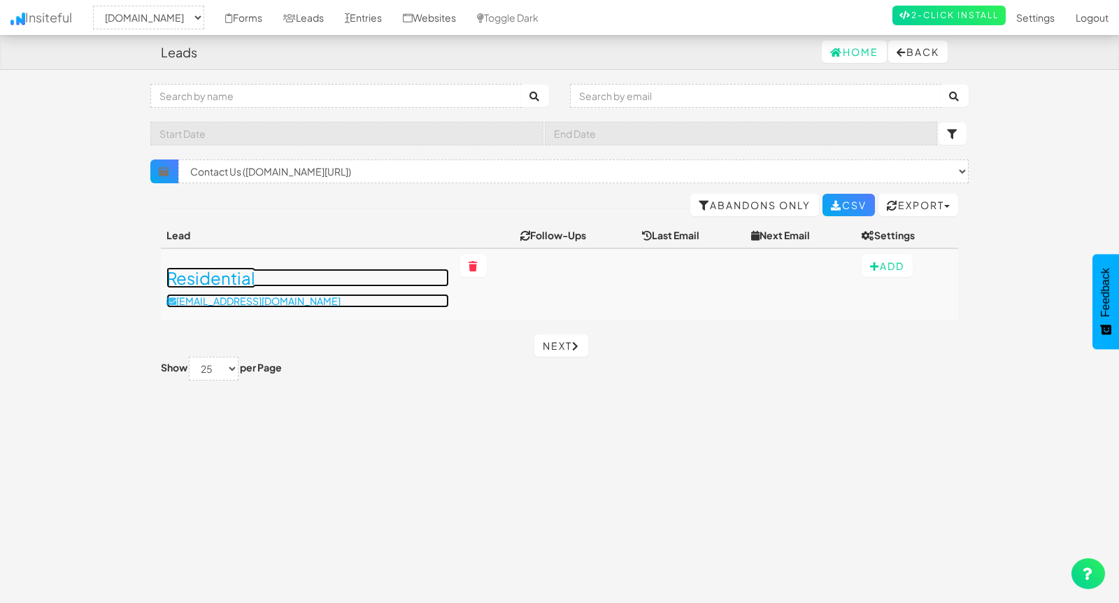
click at [222, 285] on h3 "Residential" at bounding box center [307, 278] width 283 height 18
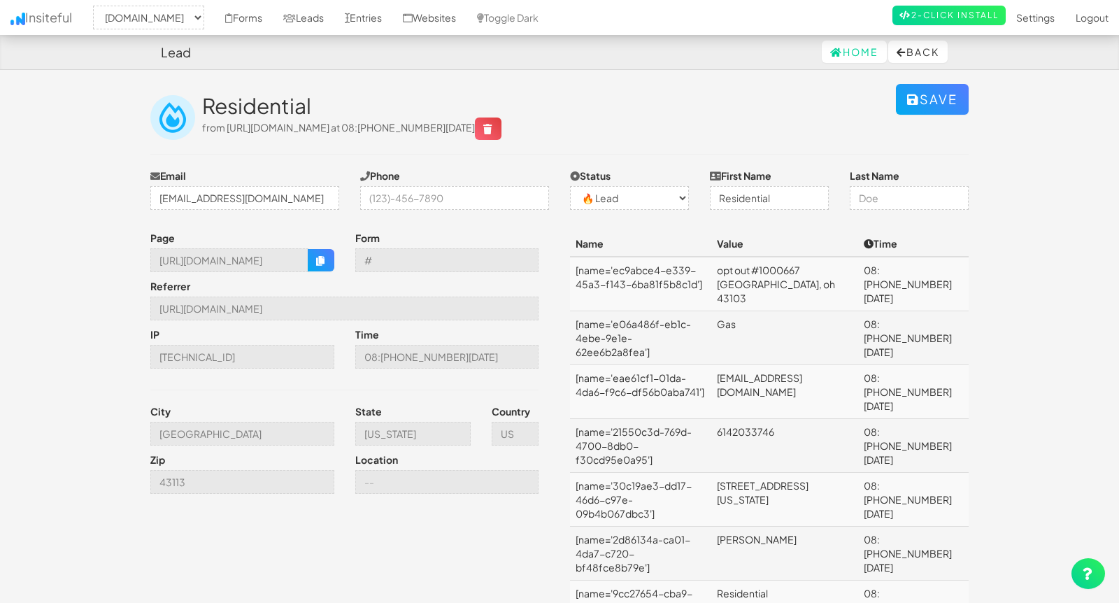
select select "2362"
select select "0"
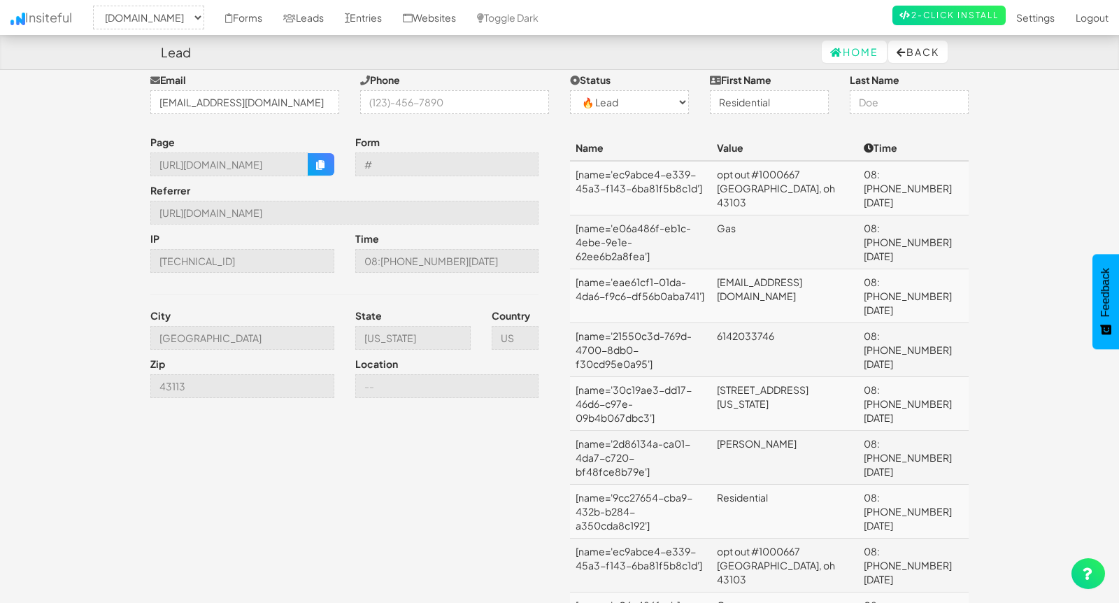
scroll to position [106, 0]
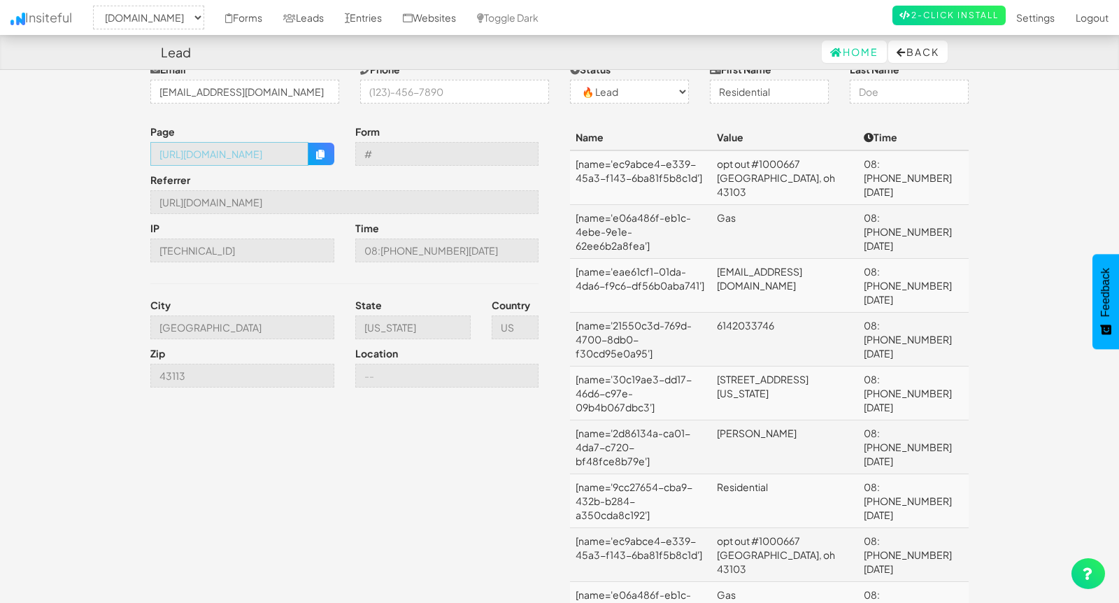
click at [280, 155] on input "[URL][DOMAIN_NAME]" at bounding box center [229, 154] width 158 height 24
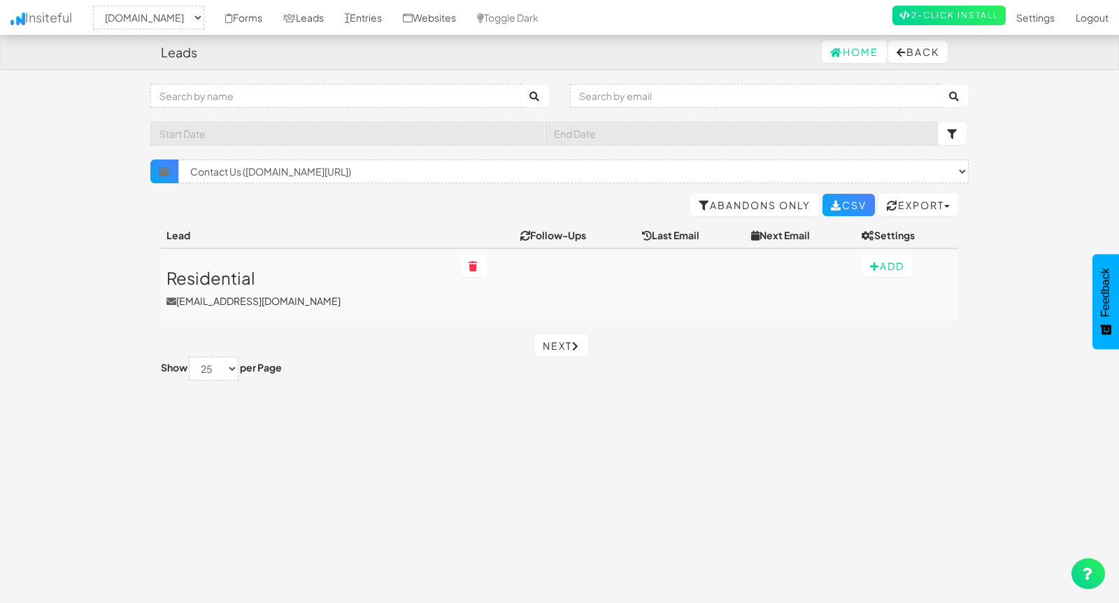
select select "2362"
click at [354, 160] on select "× Clear Filter (www.nordicenergy-us.com/search-results/[name='searchForm']) (ww…" at bounding box center [573, 171] width 790 height 24
select select "f68b7349ea314b3.28732598"
click at [178, 159] on select "× Clear Filter (www.nordicenergy-us.com/search-results/[name='searchForm']) (ww…" at bounding box center [573, 171] width 790 height 24
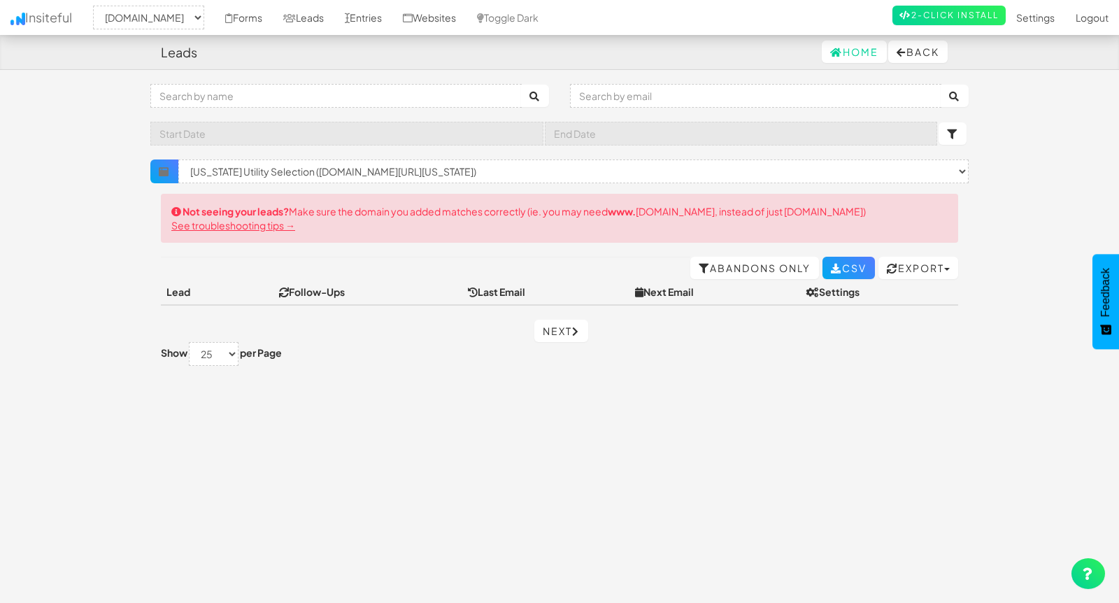
select select "2362"
click at [350, 168] on select "× Clear Filter ([DOMAIN_NAME]/[US_STATE]-energy-alternative-columbia-gas-of-[US…" at bounding box center [573, 171] width 790 height 24
select select "f6890e067ca1633.85534301"
click at [178, 159] on select "× Clear Filter ([DOMAIN_NAME]/[US_STATE]-energy-alternative-columbia-gas-of-[US…" at bounding box center [573, 171] width 790 height 24
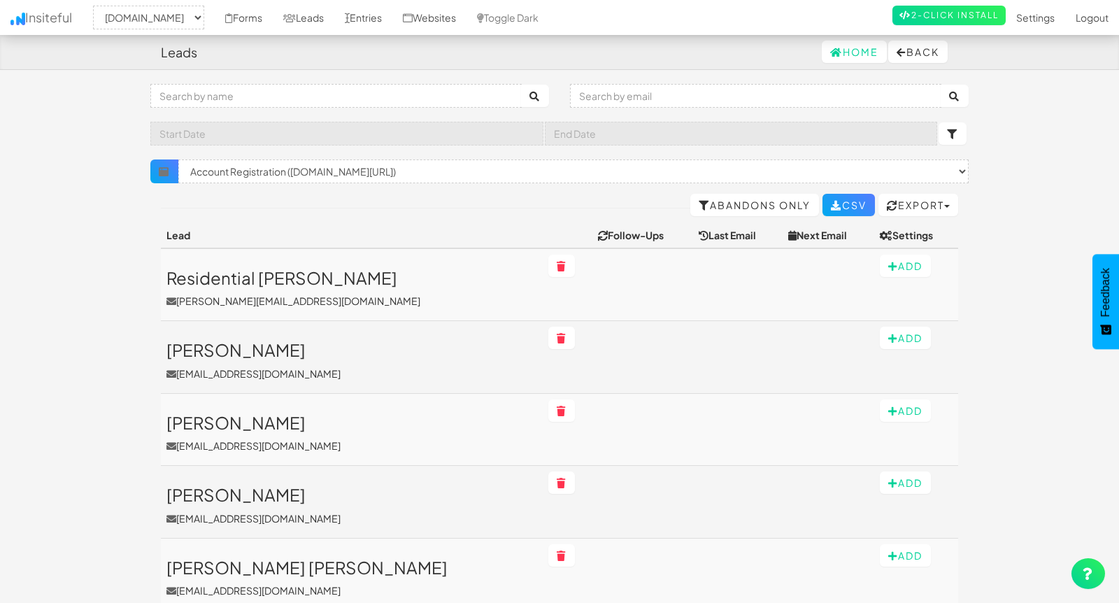
select select "2362"
select select "f6890e067ca1633.85534301"
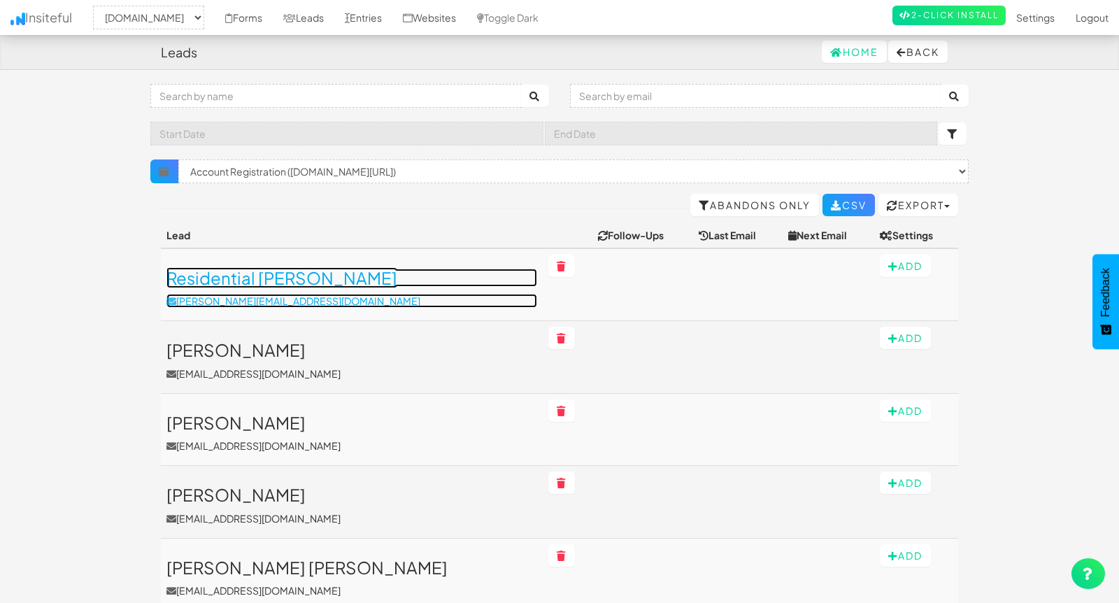
click at [313, 280] on h3 "Residential Kochanowicz" at bounding box center [351, 278] width 371 height 18
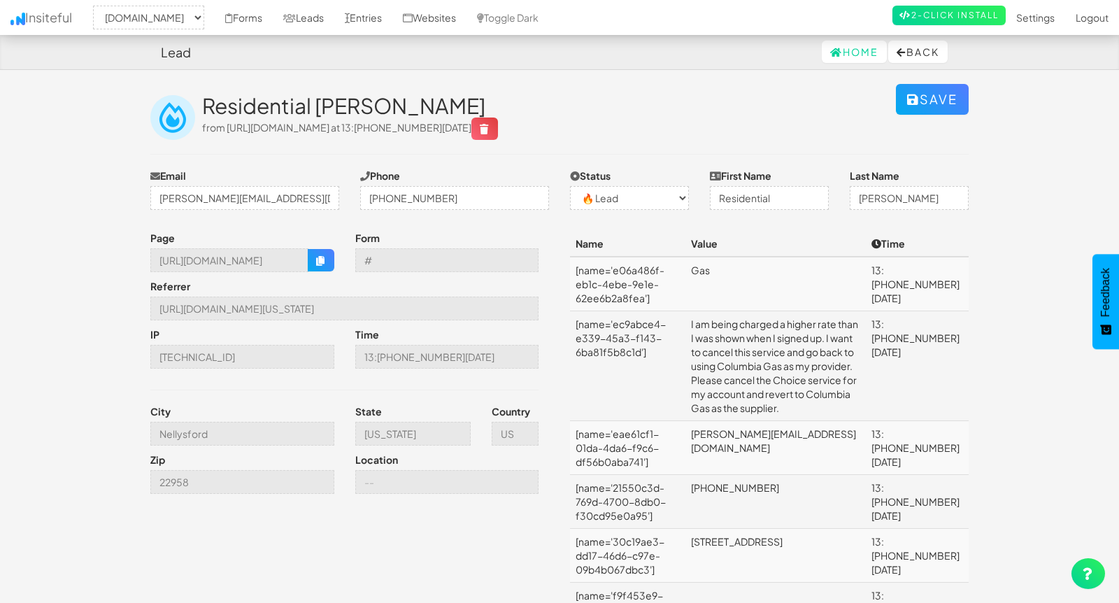
select select "2362"
select select "0"
click at [334, 14] on link "Leads" at bounding box center [304, 17] width 62 height 35
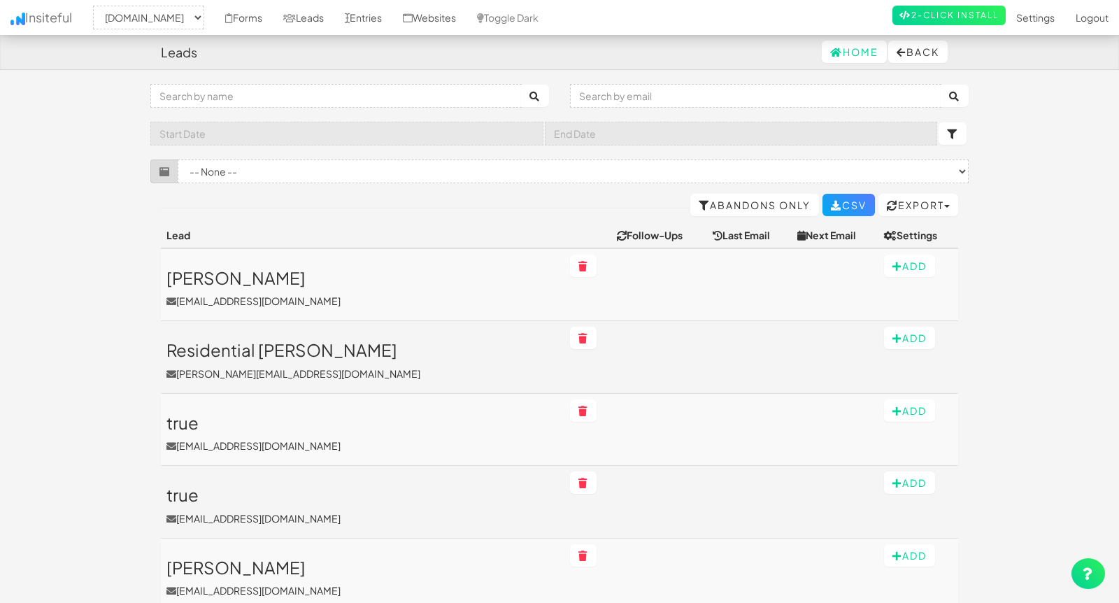
select select "2362"
click at [851, 201] on link "CSV" at bounding box center [848, 205] width 52 height 22
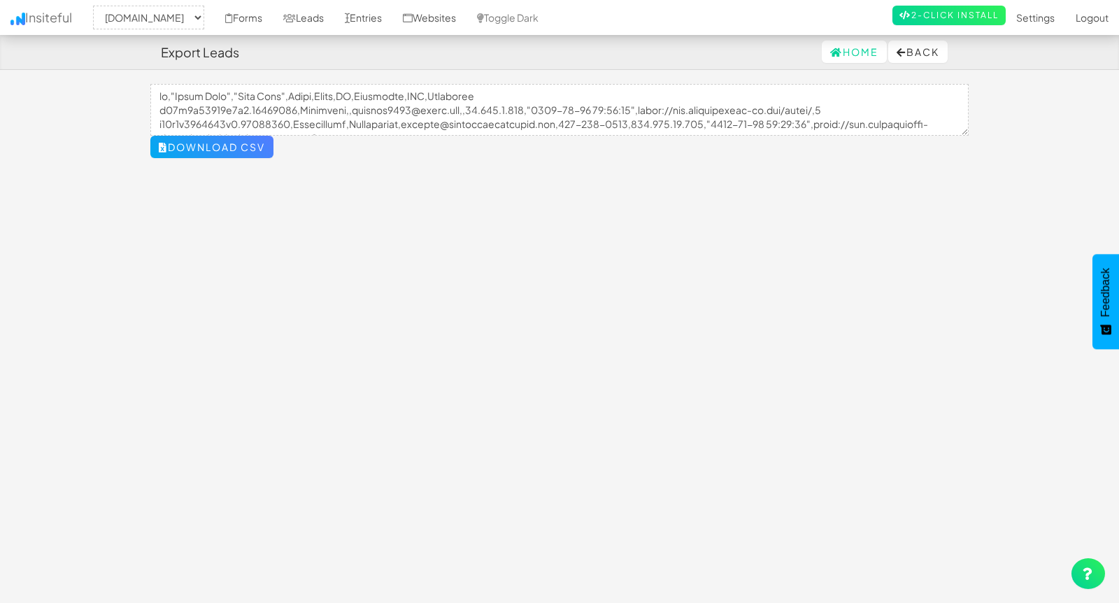
select select "2362"
click at [273, 17] on link "Forms" at bounding box center [244, 17] width 58 height 35
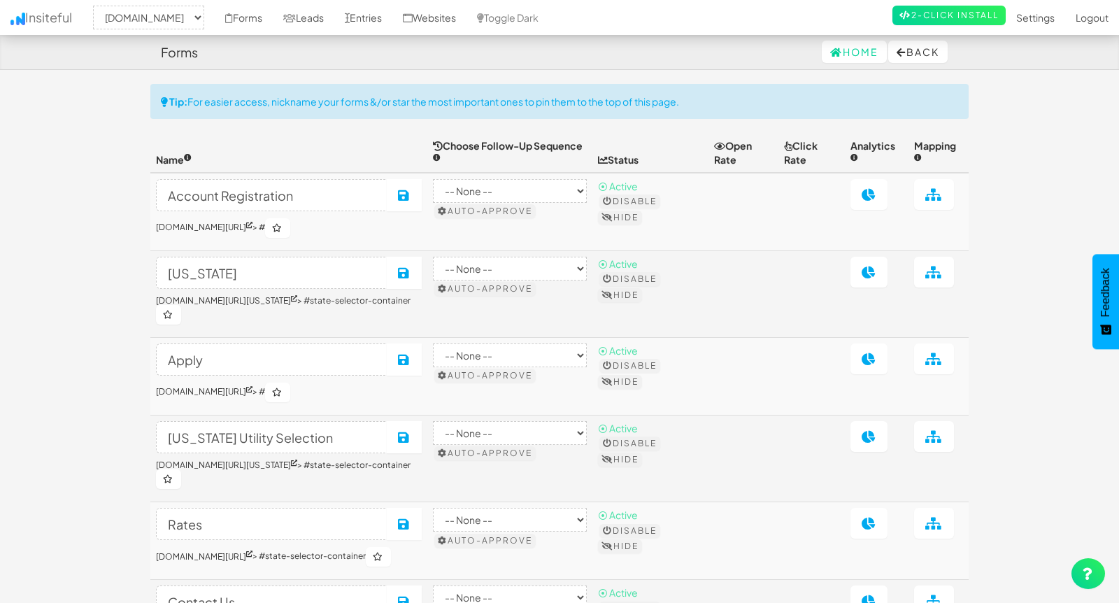
select select "2362"
click at [334, 13] on link "Leads" at bounding box center [304, 17] width 62 height 35
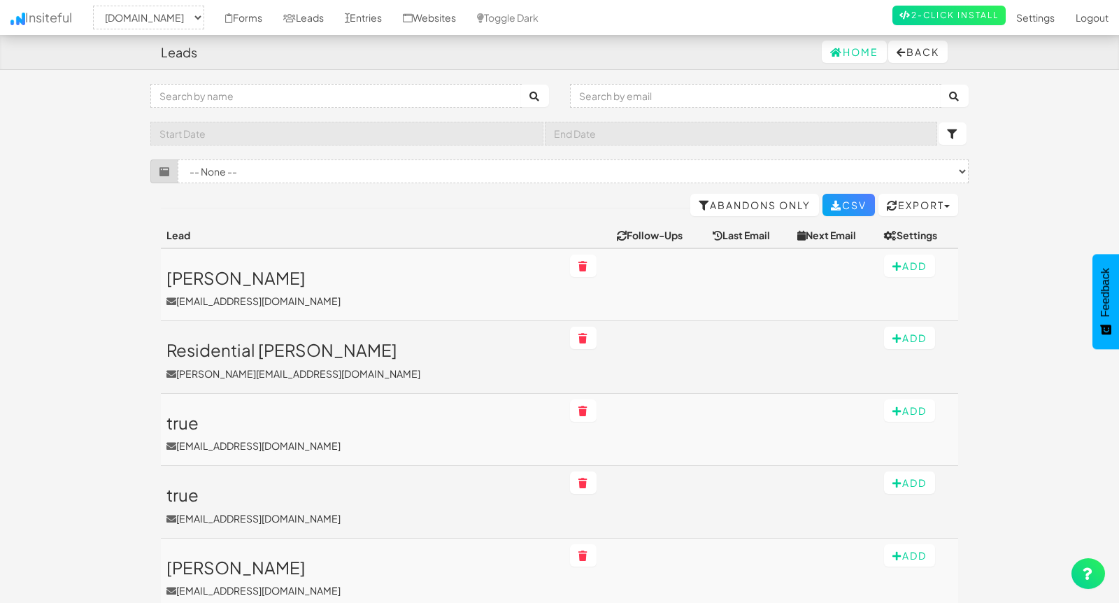
select select "2362"
click at [299, 173] on select "-- None -- ([DOMAIN_NAME]/tv-phone-internet-services/[name='searchForm']) Job F…" at bounding box center [573, 171] width 791 height 24
select select "f68a61f227b8de5.09941623"
click at [178, 159] on select "-- None -- ([DOMAIN_NAME]/tv-phone-internet-services/[name='searchForm']) Job F…" at bounding box center [573, 171] width 791 height 24
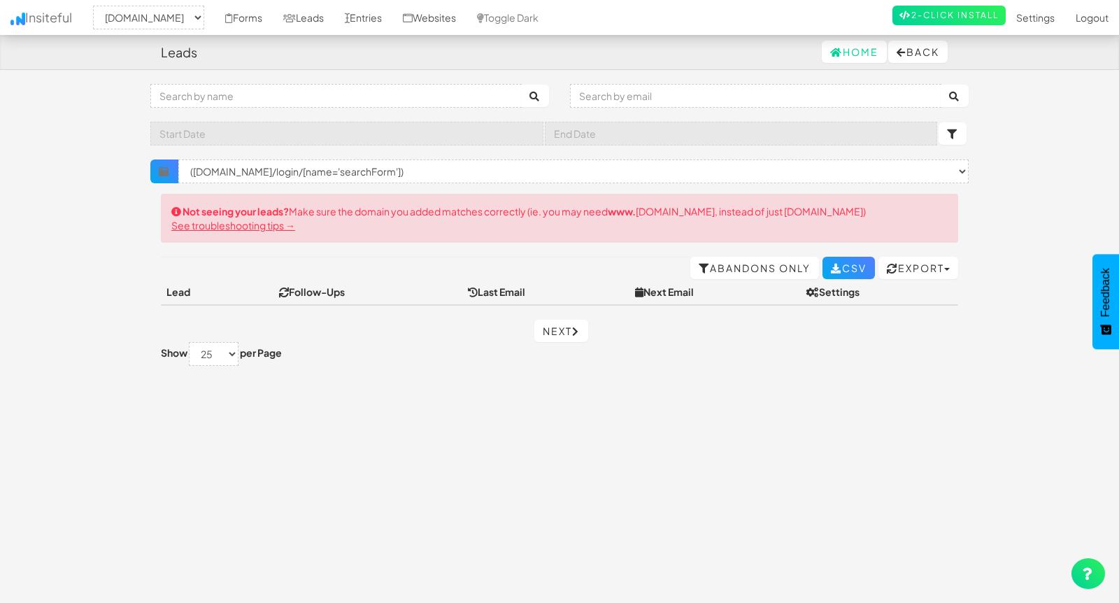
select select "2362"
select select "f68a61f227b8de5.09941623"
click at [320, 166] on select "× Clear Filter (www.nordicenergy-us.com/get-rates/[name='searchForm']) (www.nor…" at bounding box center [573, 171] width 790 height 24
select select
click at [178, 159] on select "× Clear Filter (www.nordicenergy-us.com/get-rates/[name='searchForm']) (www.nor…" at bounding box center [573, 171] width 790 height 24
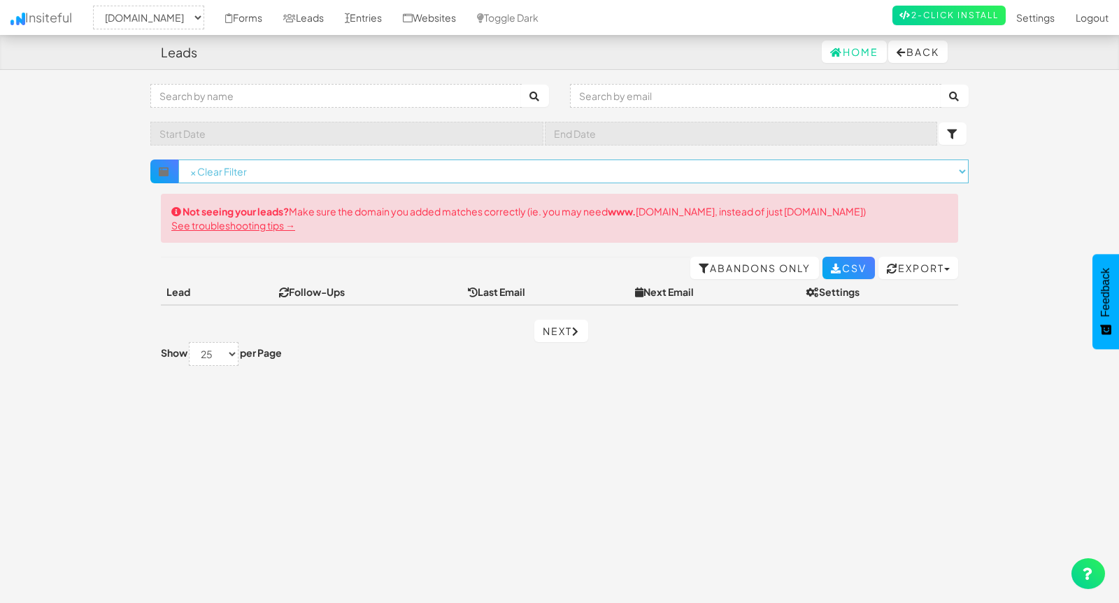
click at [262, 166] on select "× Clear Filter (www.nordicenergy-us.com/get-rates/[name='searchForm']) (www.nor…" at bounding box center [573, 171] width 790 height 24
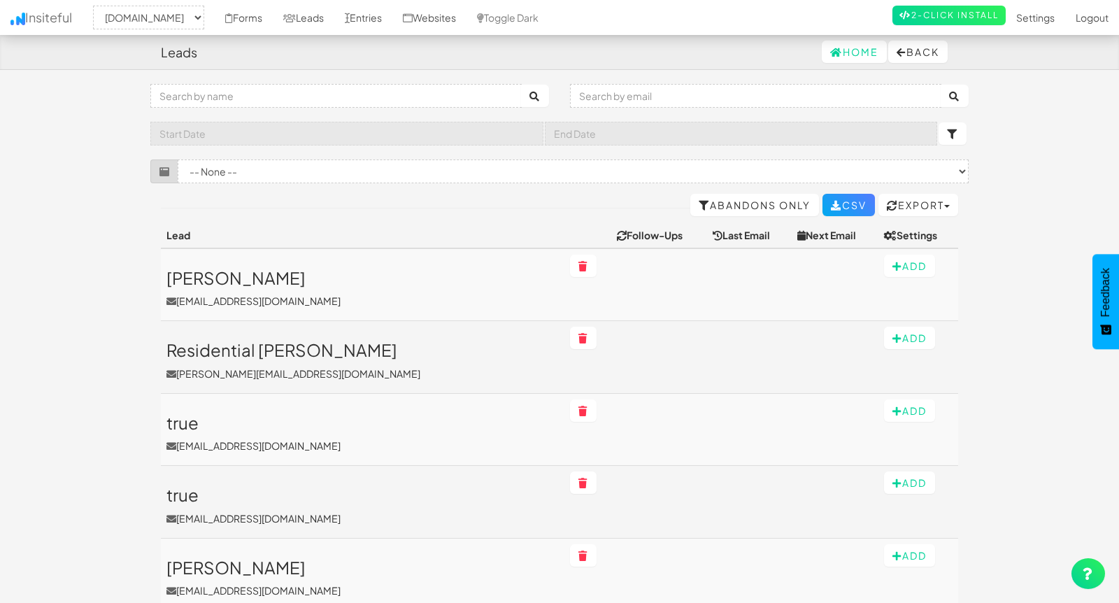
select select "2362"
click at [267, 165] on select "-- None -- (www.nordicenergy-us.com/leadership/[name='searchForm']) (www.nordic…" at bounding box center [573, 171] width 791 height 24
click at [254, 131] on input "text" at bounding box center [346, 134] width 393 height 24
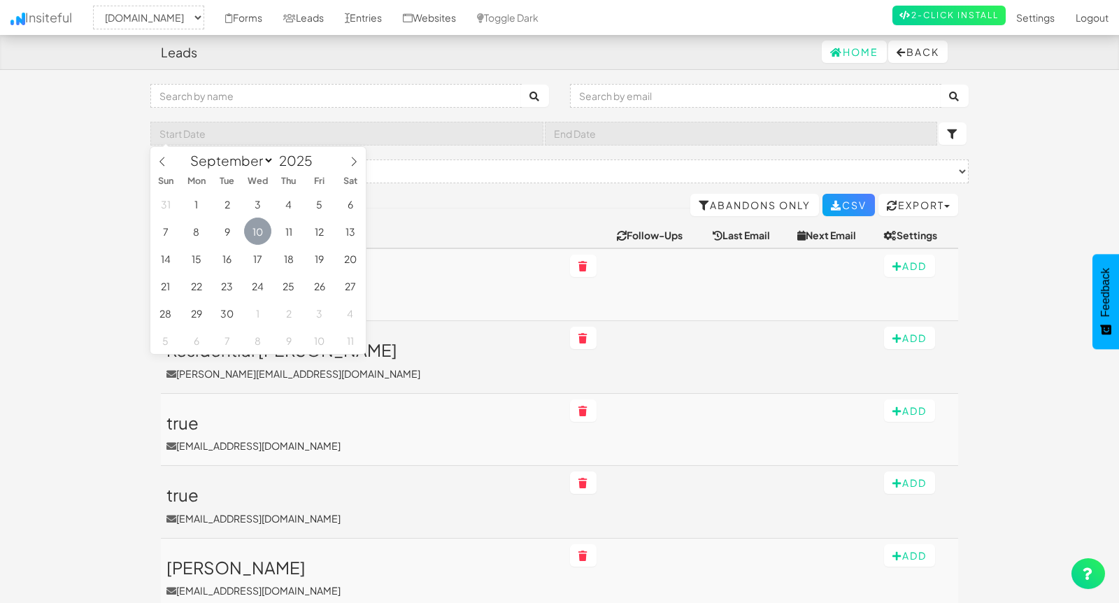
click at [259, 229] on span "10" at bounding box center [257, 230] width 27 height 27
type input "2025-09-10"
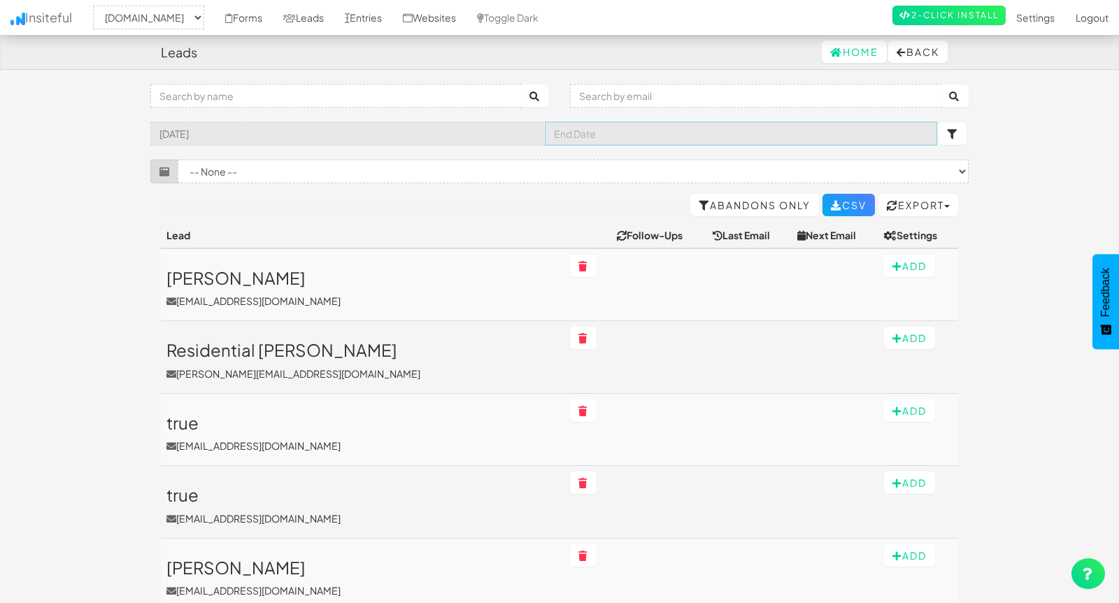
click at [607, 135] on input "text" at bounding box center [741, 134] width 393 height 24
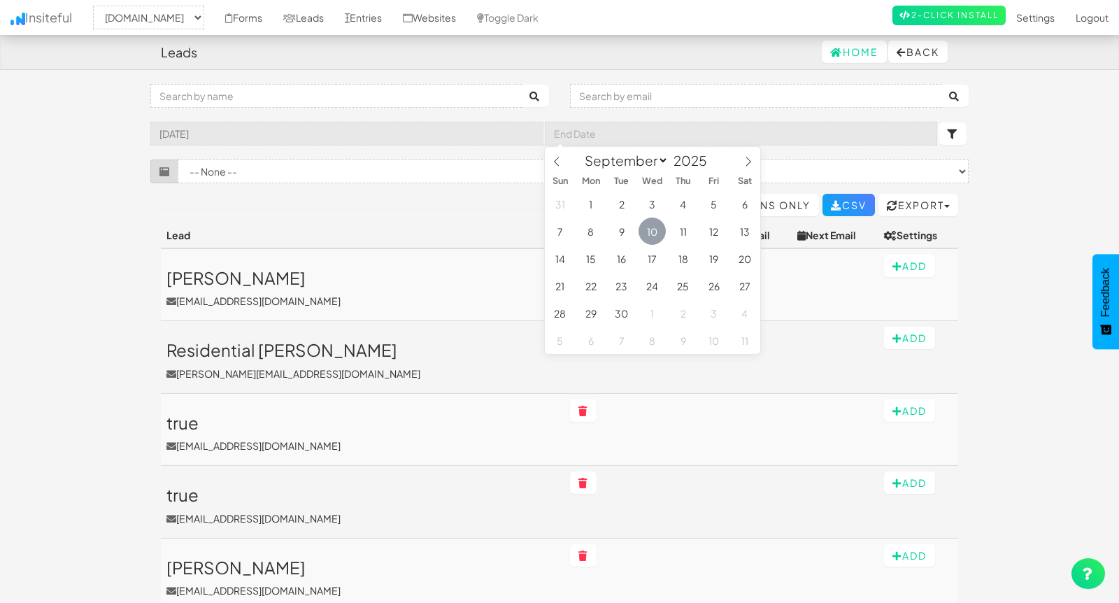
click at [650, 230] on span "10" at bounding box center [652, 230] width 27 height 27
type input "2025-09-10"
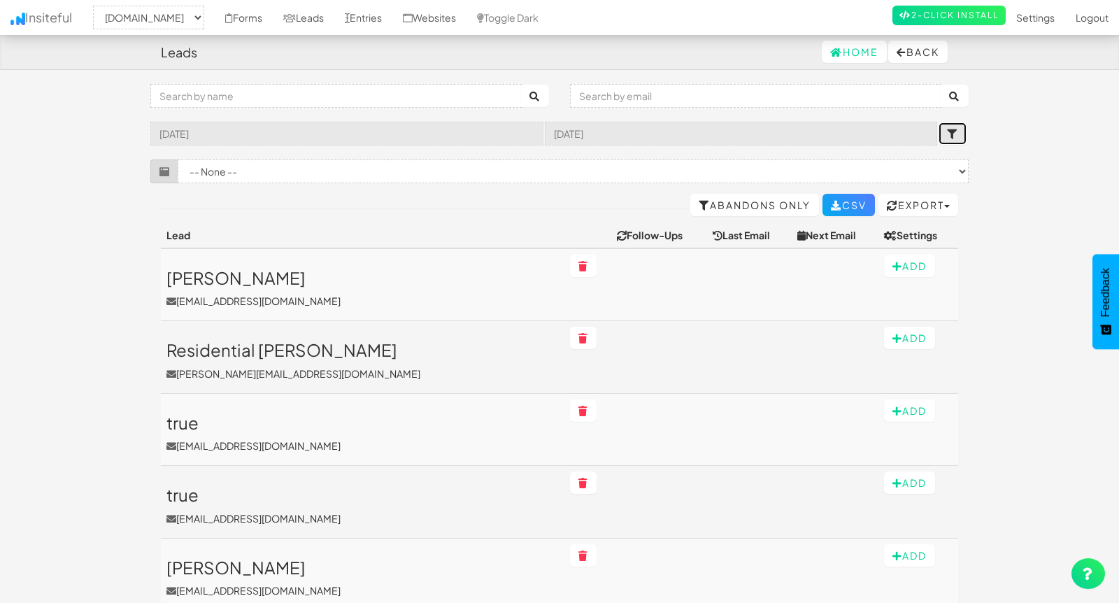
click at [951, 131] on icon "submit" at bounding box center [952, 134] width 11 height 10
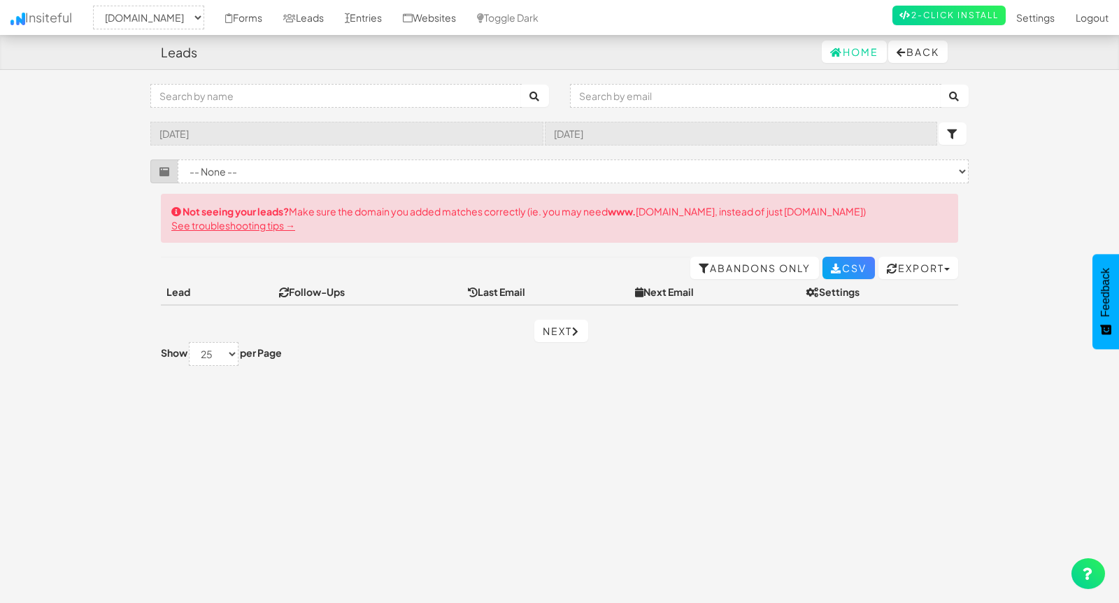
select select "2362"
select select "8"
click at [380, 134] on input "[DATE]" at bounding box center [346, 134] width 393 height 24
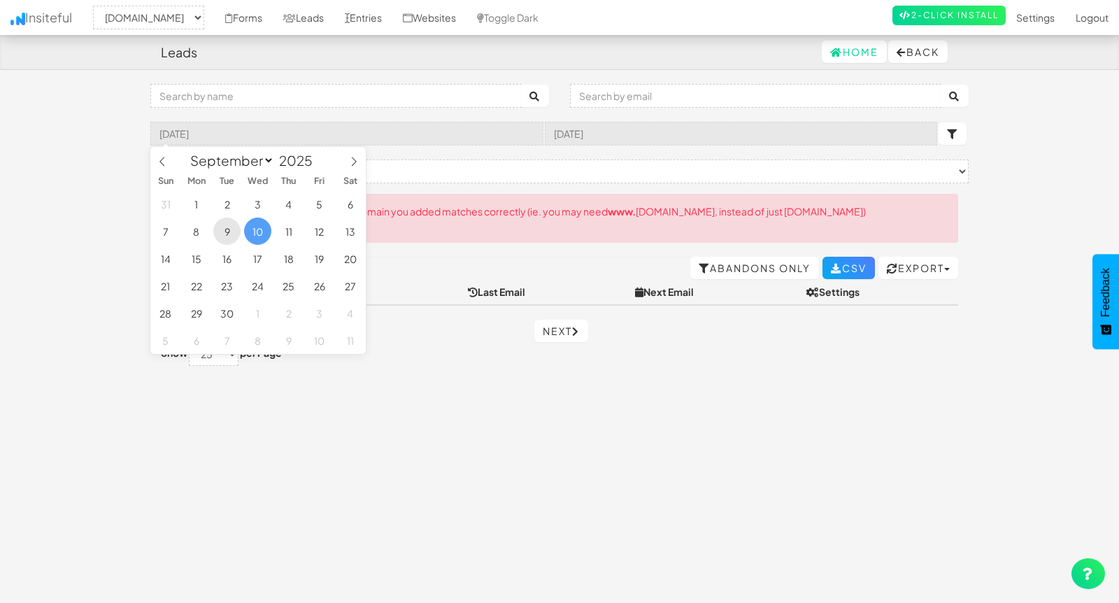
click at [232, 231] on span "9" at bounding box center [226, 230] width 27 height 27
type input "[DATE]"
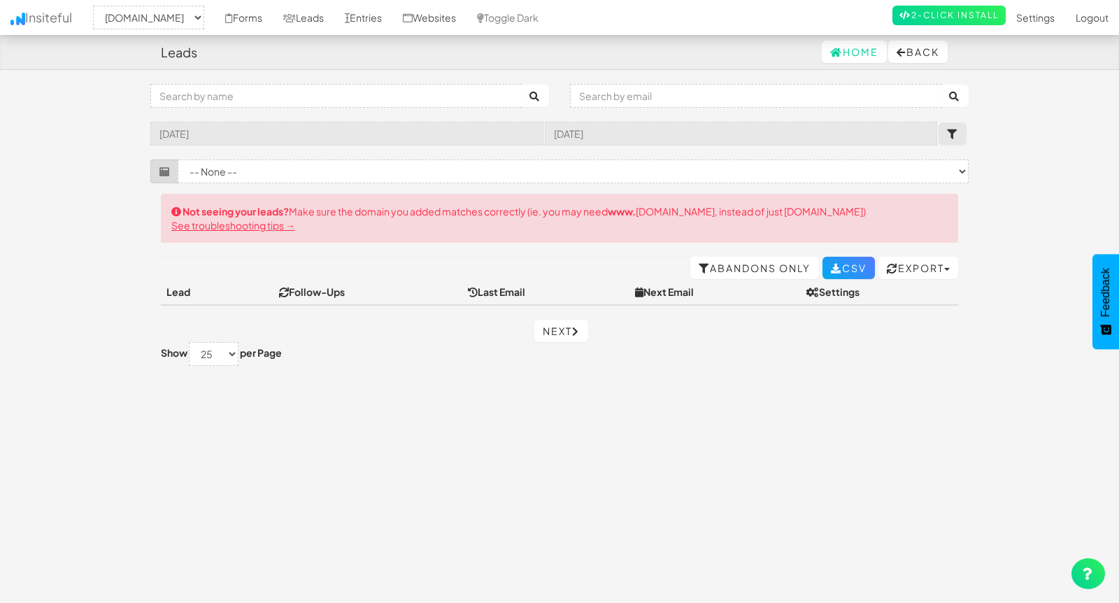
click at [967, 134] on form "[DATE] [DATE]" at bounding box center [559, 134] width 818 height 24
click at [961, 134] on button "submit" at bounding box center [953, 133] width 28 height 22
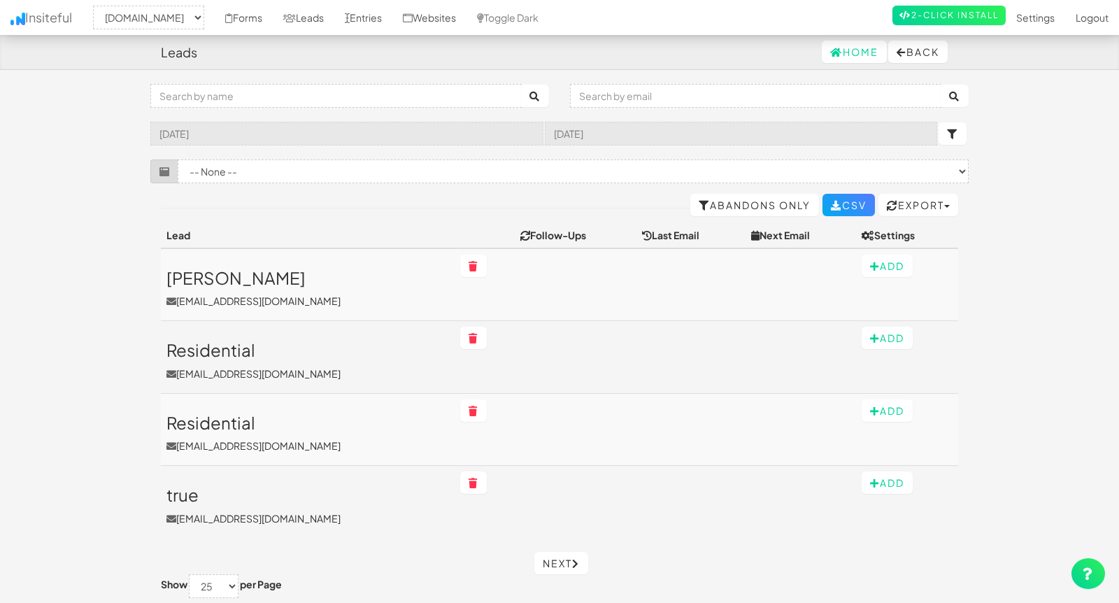
select select "2362"
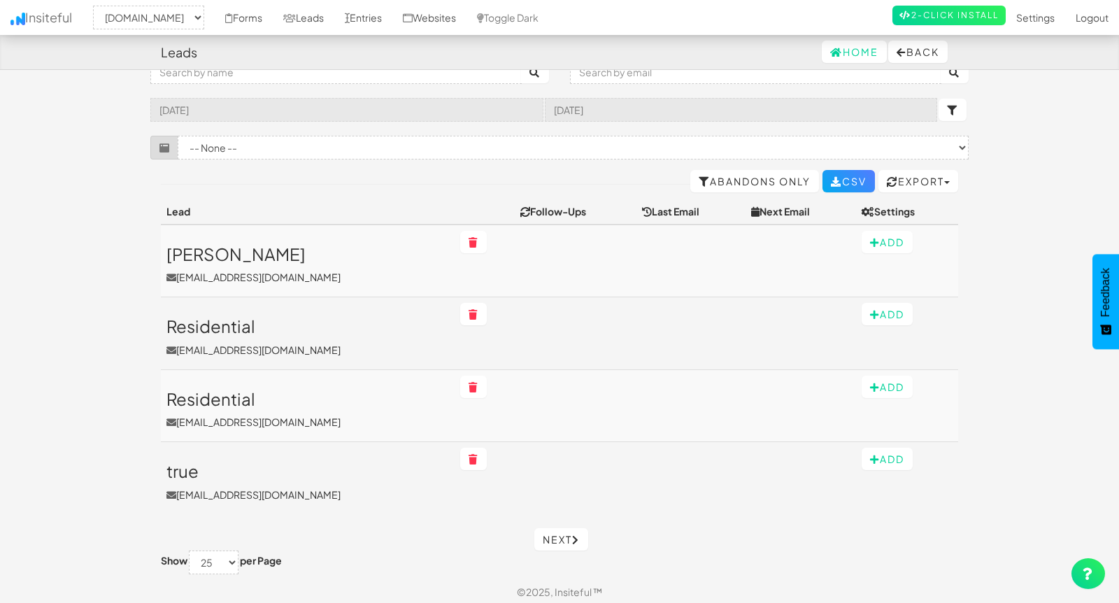
scroll to position [30, 0]
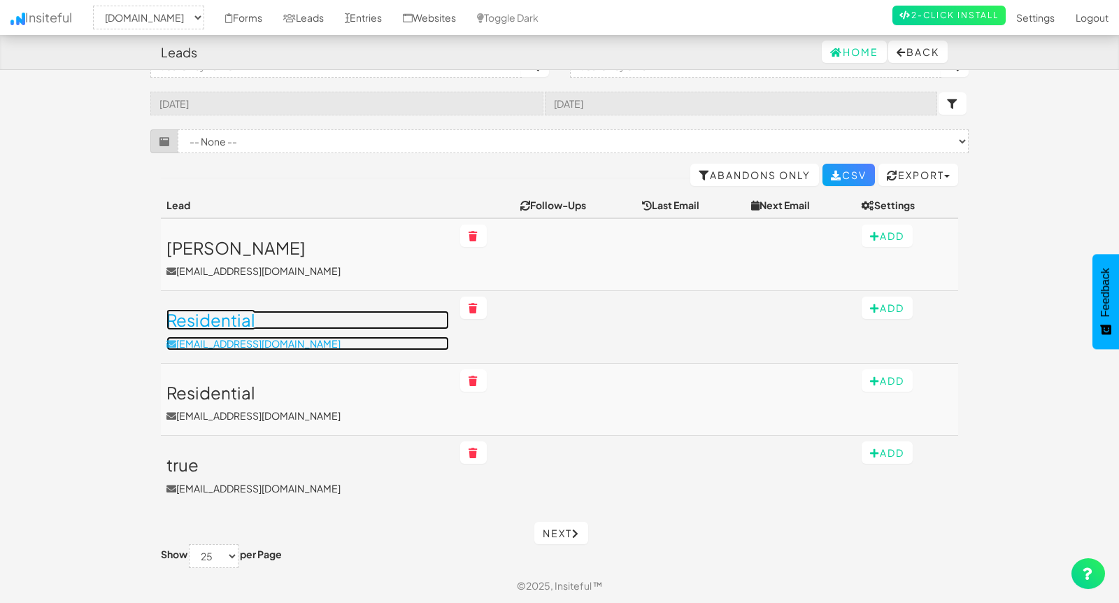
click at [313, 316] on h3 "Residential" at bounding box center [307, 320] width 283 height 18
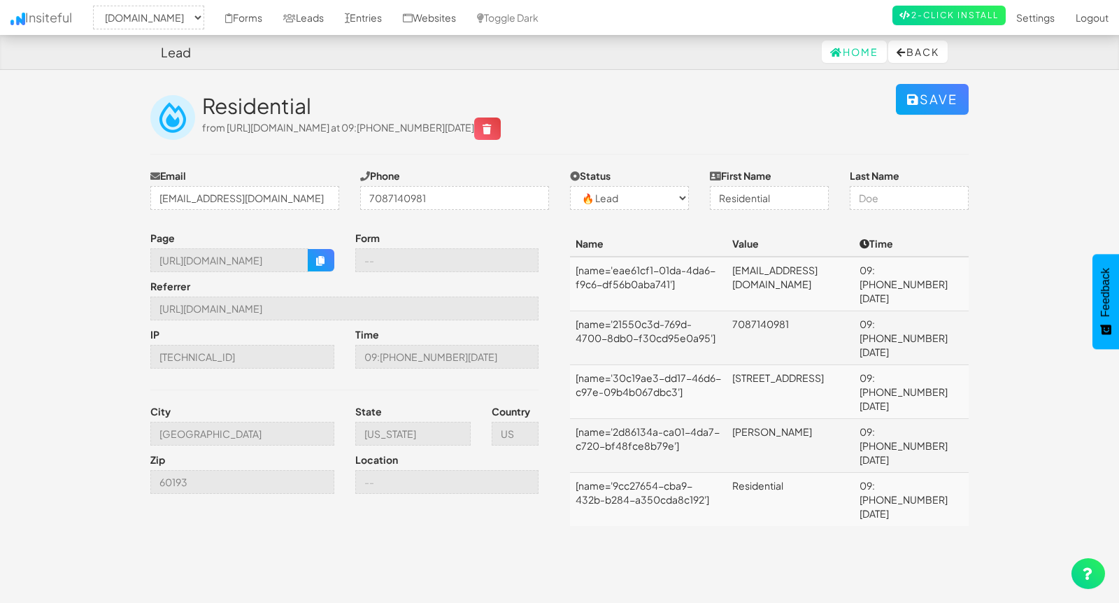
select select "2362"
select select "0"
click at [325, 261] on icon "button" at bounding box center [321, 261] width 10 height 10
click at [273, 18] on link "Forms" at bounding box center [244, 17] width 58 height 35
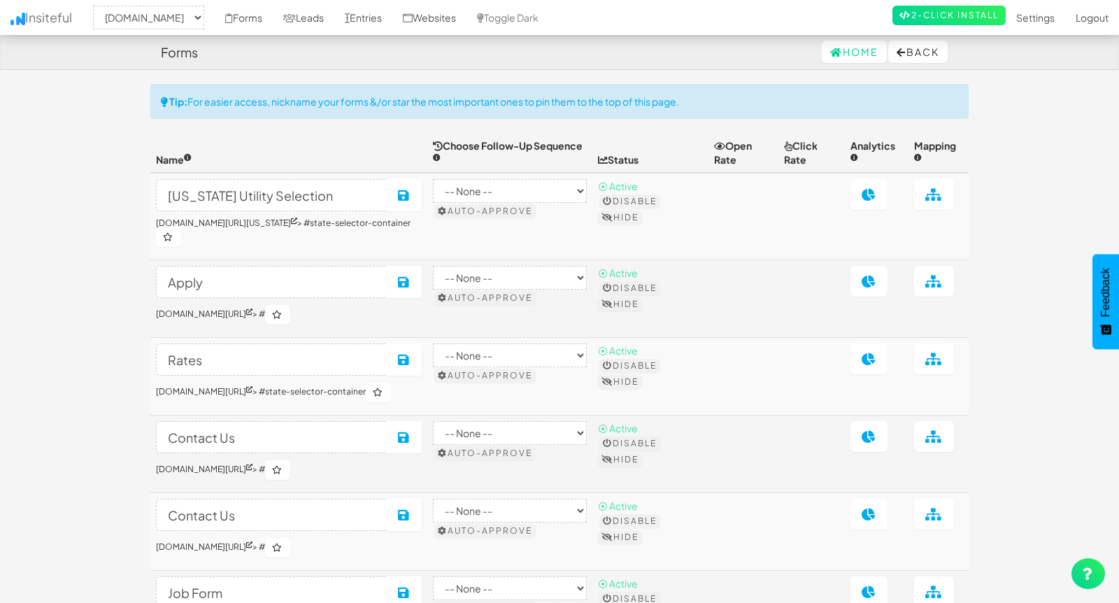
select select "2362"
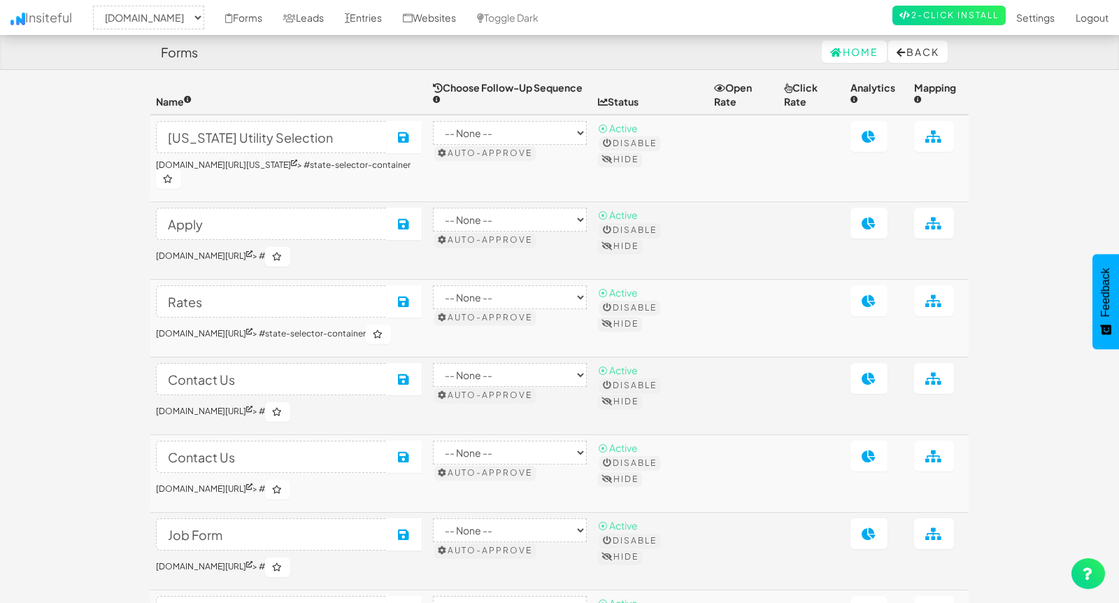
scroll to position [78, 0]
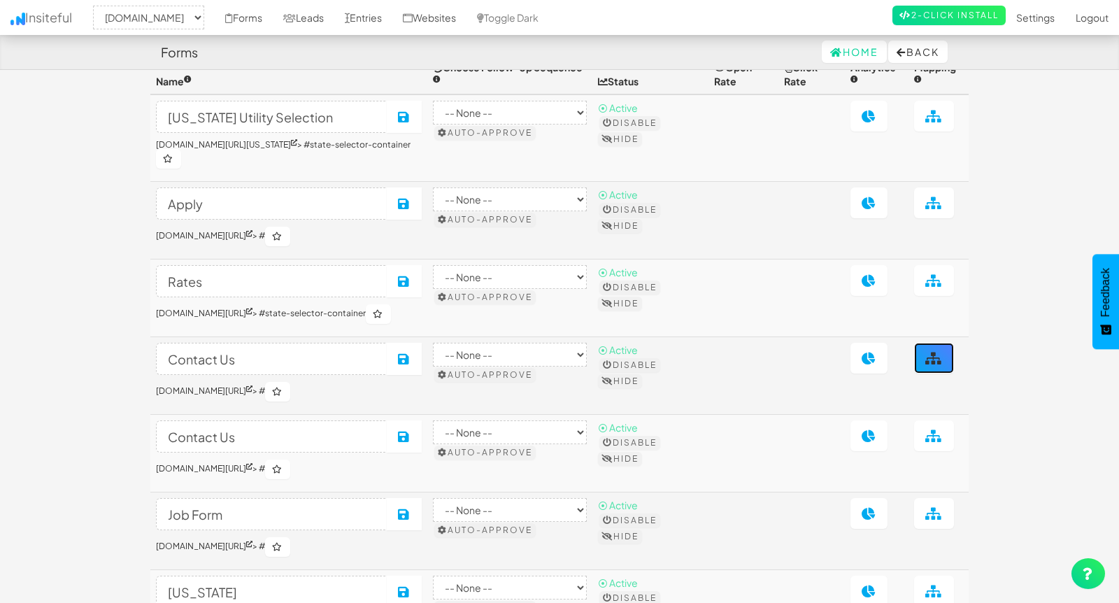
click at [932, 366] on link at bounding box center [934, 358] width 40 height 31
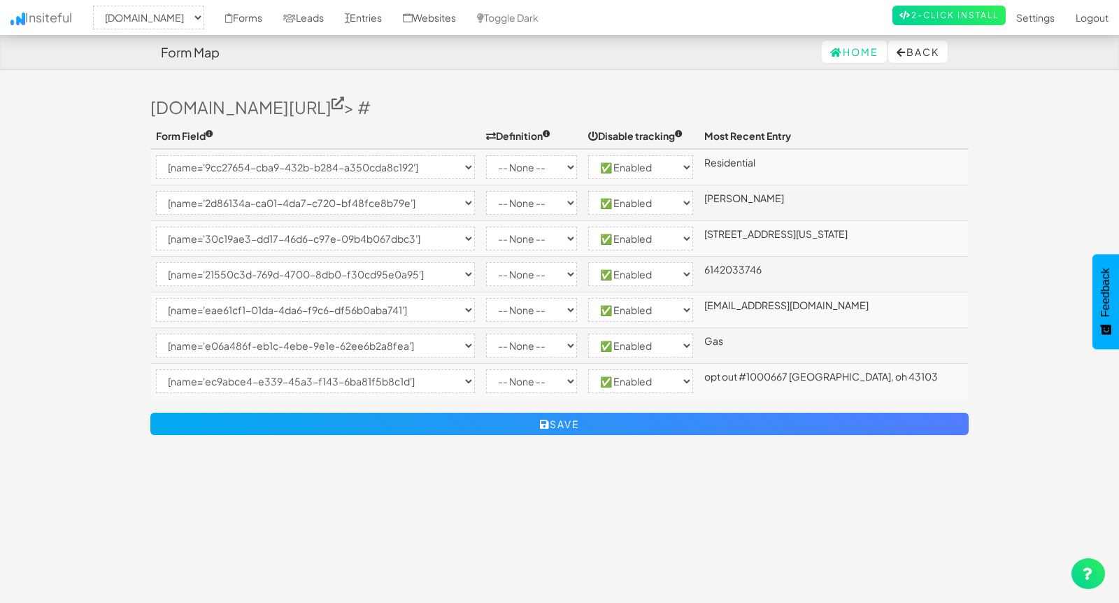
select select "2362"
select select "[name='9cc27654-cba9-432b-b284-a350cda8c192']"
select select "enabled"
select select "[name='2d86134a-ca01-4da7-c720-bf48fce8b79e']"
select select "enabled"
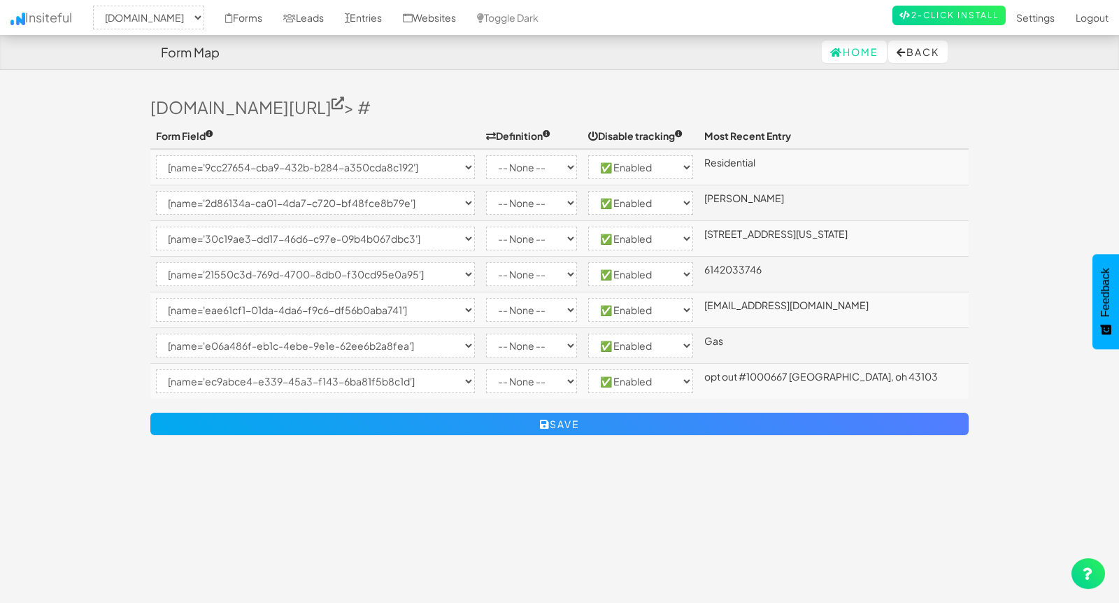
select select "[name='30c19ae3-dd17-46d6-c97e-09b4b067dbc3']"
select select "enabled"
select select "[name='21550c3d-769d-4700-8db0-f30cd95e0a95']"
select select "enabled"
select select "[name='eae61cf1-01da-4da6-f9c6-df56b0aba741']"
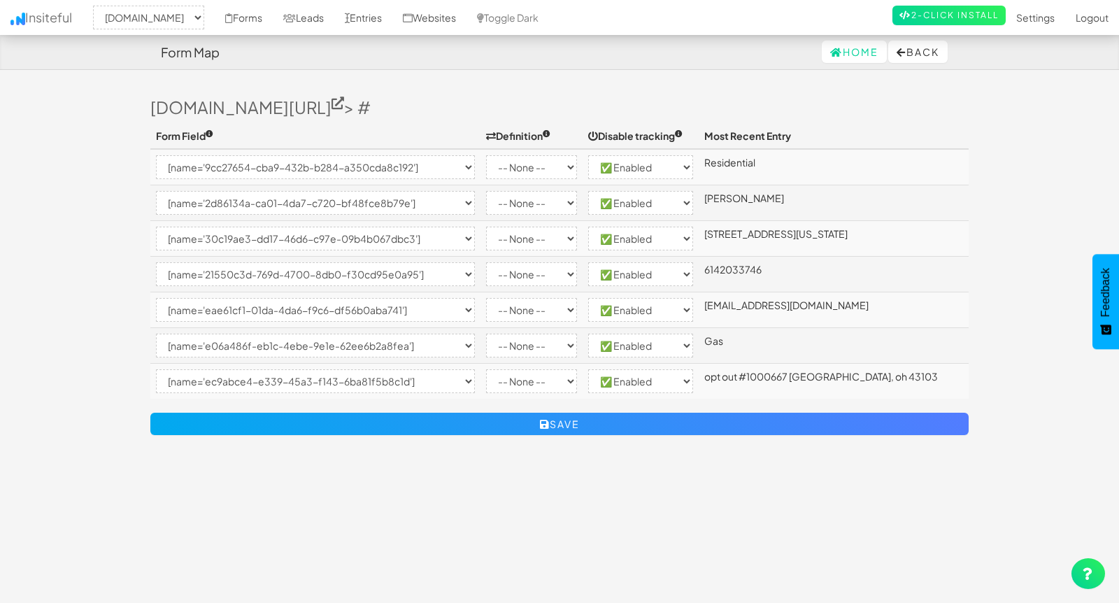
select select "enabled"
select select "[name='e06a486f-eb1c-4ebe-9e1e-62ee6b2a8fea']"
select select "enabled"
select select "[name='ec9abce4-e339-45a3-f143-6ba81f5b8c1d']"
select select "enabled"
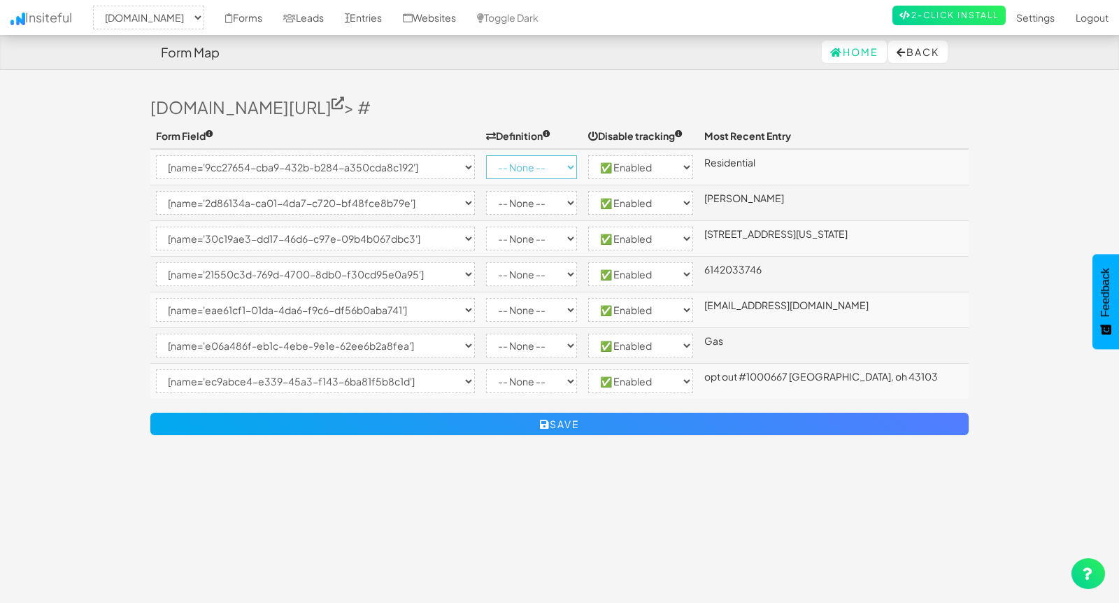
click at [577, 166] on select "-- None -- Email First Name Last Name Full Name Phone Company Custom... × Unset" at bounding box center [531, 167] width 91 height 24
select select "custom"
click at [497, 155] on select "-- None -- Email First Name Last Name Full Name Phone Company Custom... × Unset" at bounding box center [531, 167] width 91 height 24
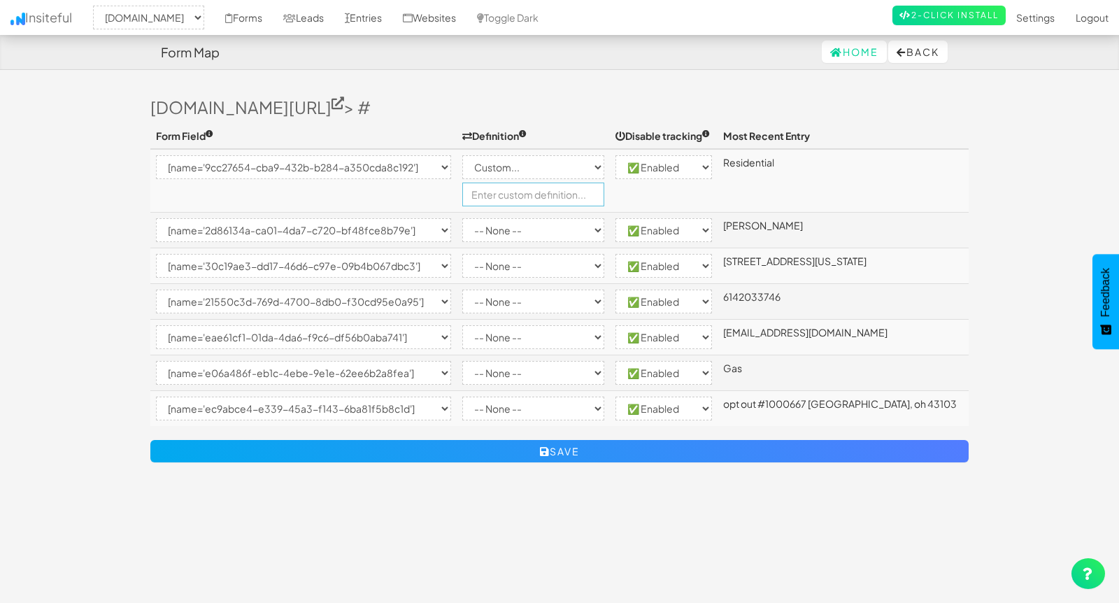
click at [553, 194] on input "text" at bounding box center [532, 195] width 141 height 24
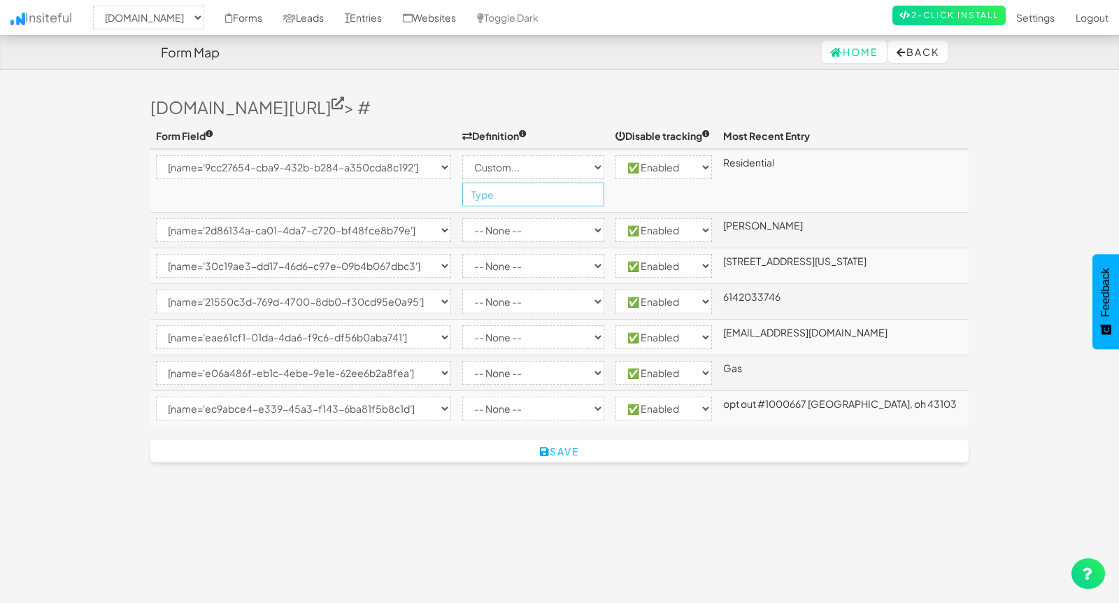
type input "Type"
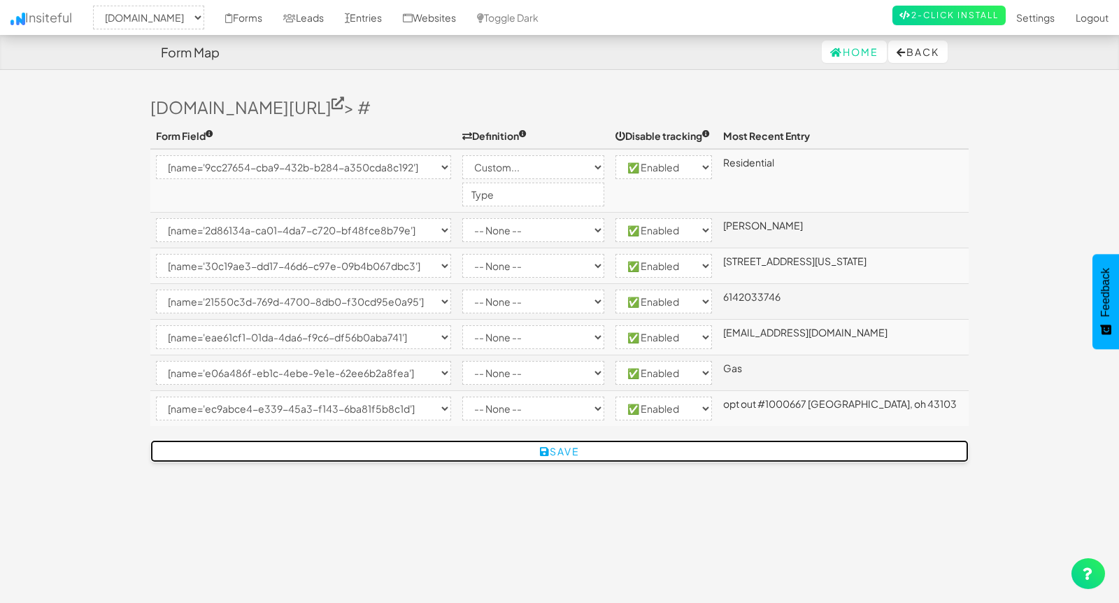
click at [574, 446] on button "Save" at bounding box center [559, 451] width 818 height 22
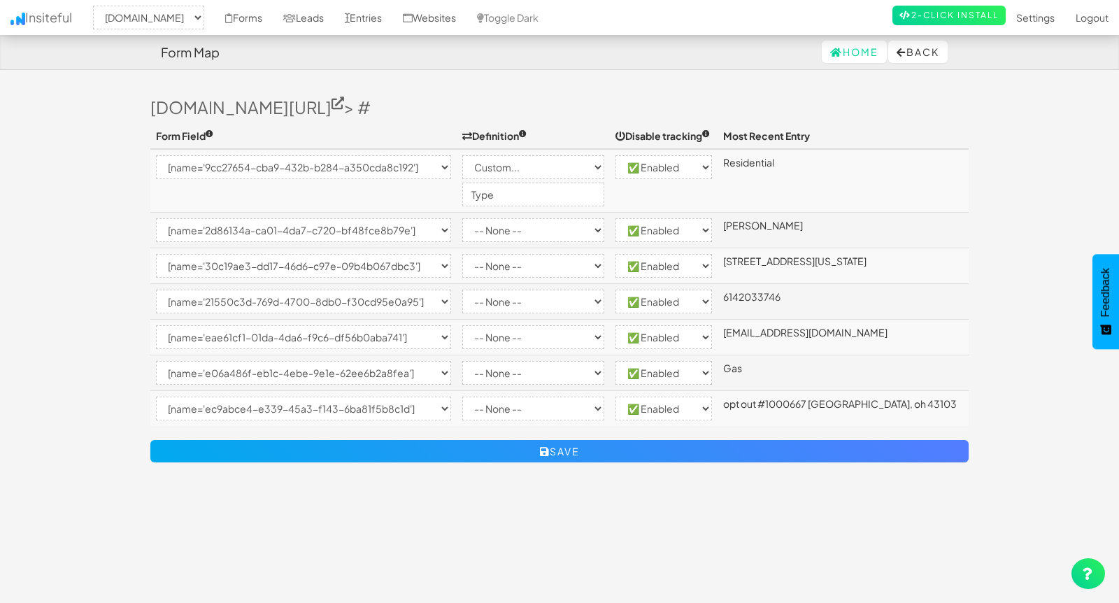
select select "2362"
select select "[name='9cc27654-cba9-432b-b284-a350cda8c192']"
select select "custom"
select select "enabled"
select select "[name='2d86134a-ca01-4da7-c720-bf48fce8b79e']"
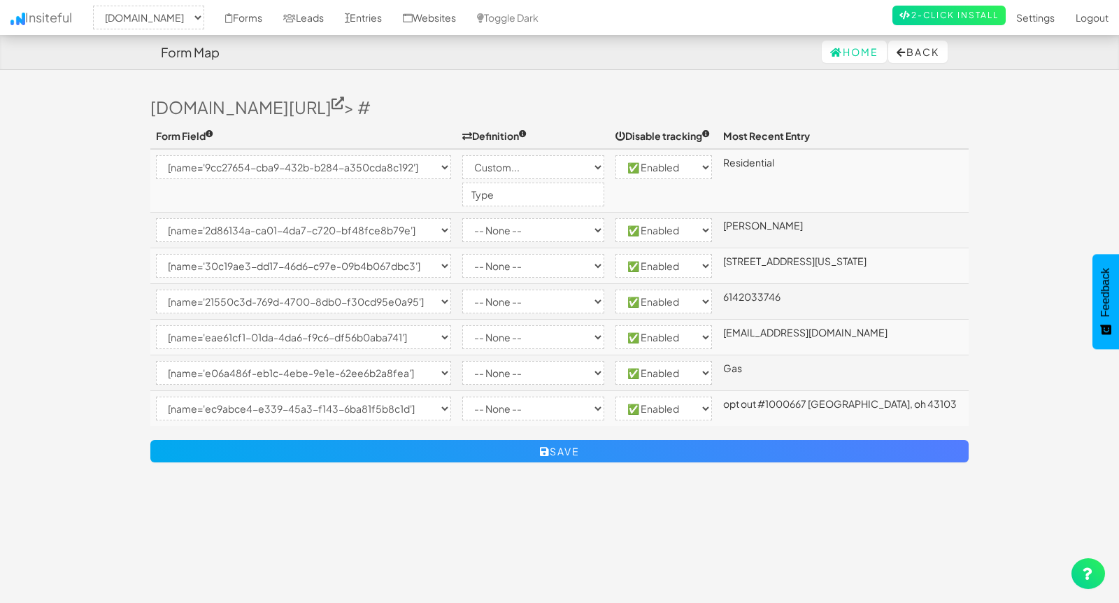
select select "enabled"
select select "[name='30c19ae3-dd17-46d6-c97e-09b4b067dbc3']"
select select "enabled"
select select "[name='21550c3d-769d-4700-8db0-f30cd95e0a95']"
select select "enabled"
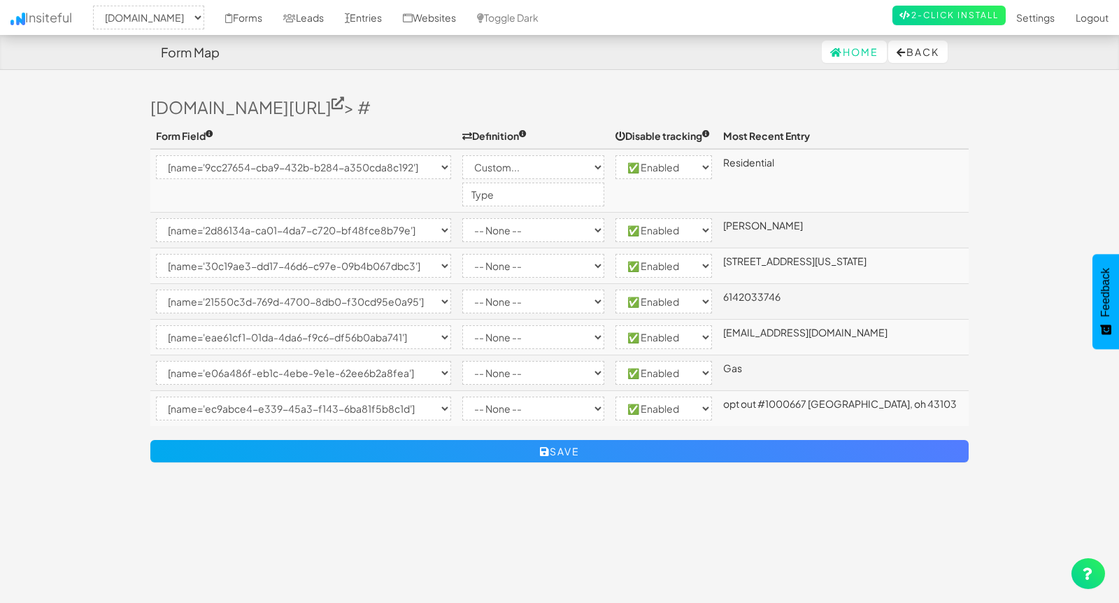
select select "[name='eae61cf1-01da-4da6-f9c6-df56b0aba741']"
select select "enabled"
select select "[name='e06a486f-eb1c-4ebe-9e1e-62ee6b2a8fea']"
select select "enabled"
select select "[name='ec9abce4-e339-45a3-f143-6ba81f5b8c1d']"
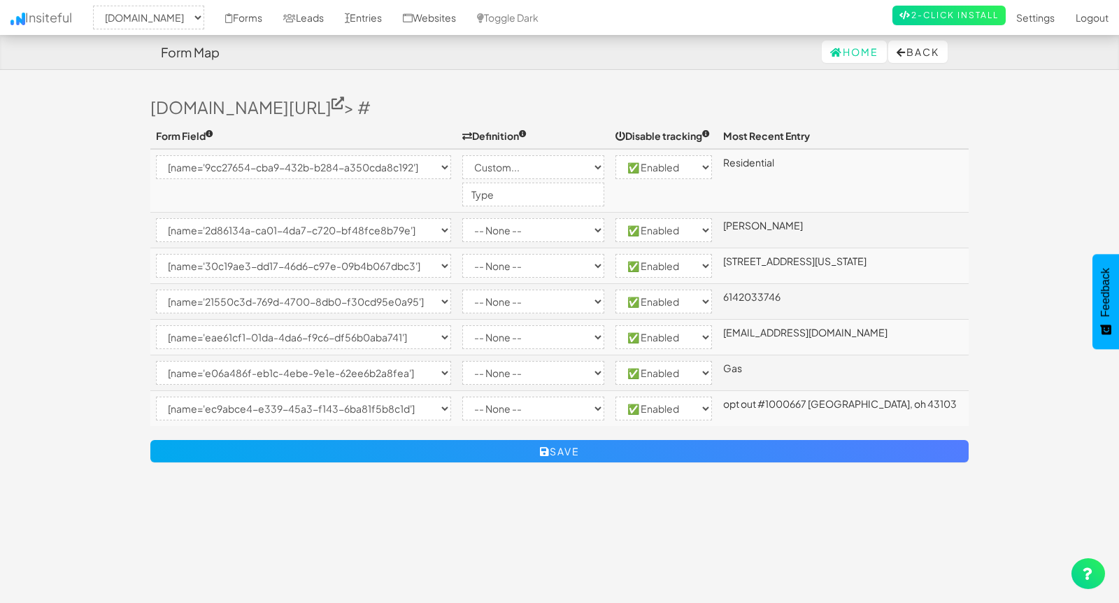
select select "enabled"
click at [587, 229] on select "-- None -- Email First Name Last Name Full Name Phone Company Custom... × Unset" at bounding box center [532, 230] width 141 height 24
select select "name"
click at [497, 218] on select "-- None -- Email First Name Last Name Full Name Phone Company Custom... × Unset" at bounding box center [532, 230] width 141 height 24
click at [558, 261] on select "-- None -- Email First Name Last Name Full Name Phone Company Custom... × Unset" at bounding box center [532, 266] width 141 height 24
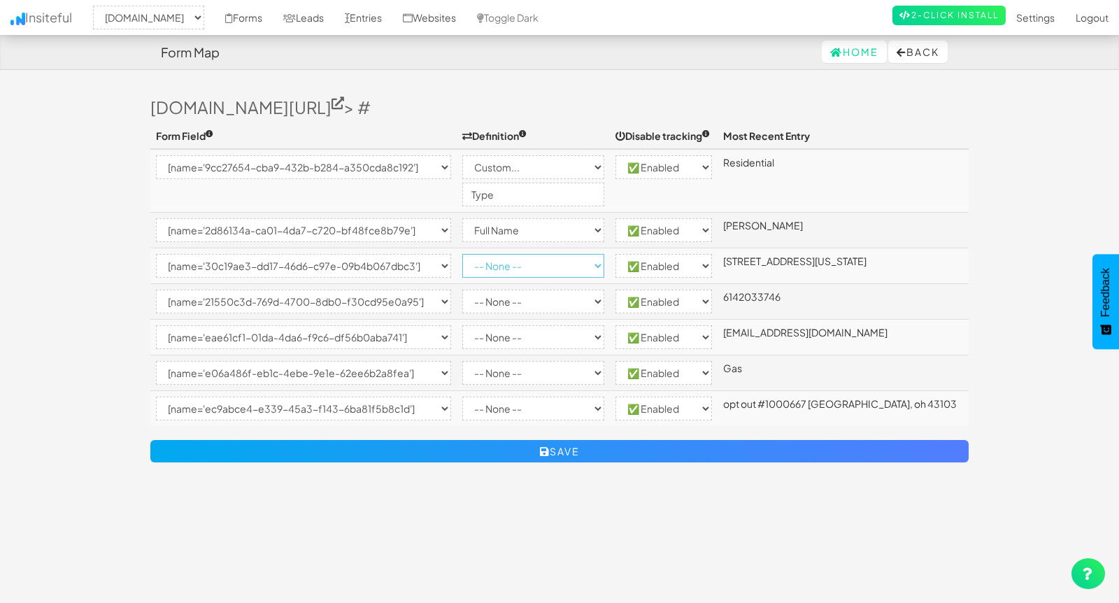
select select "custom"
click at [497, 254] on select "-- None -- Email First Name Last Name Full Name Phone Company Custom... × Unset" at bounding box center [532, 266] width 141 height 24
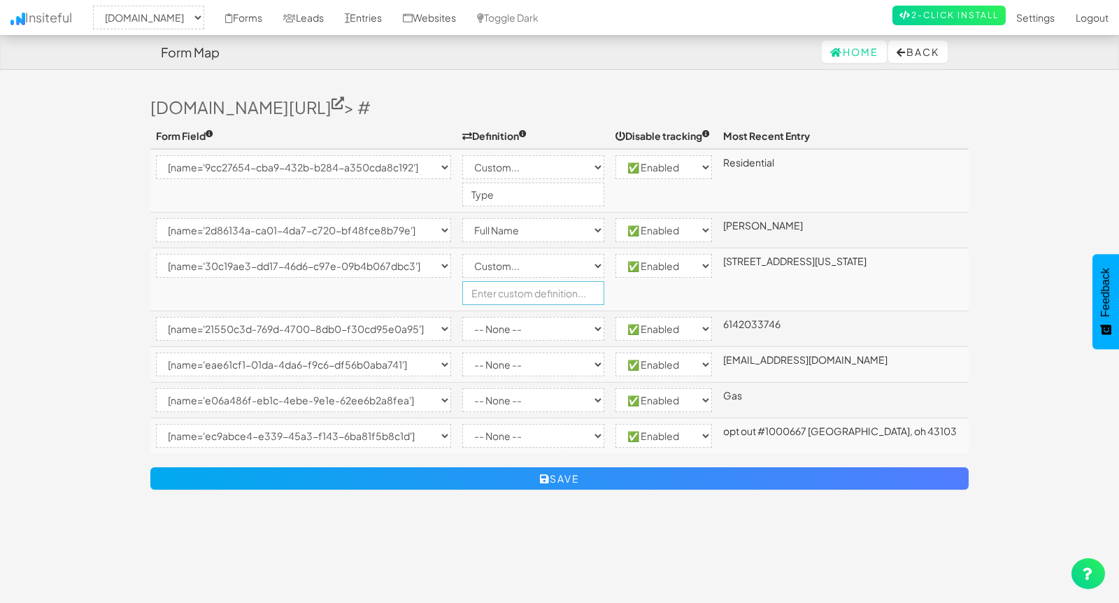
click at [548, 291] on input "text" at bounding box center [532, 293] width 141 height 24
type input "Address"
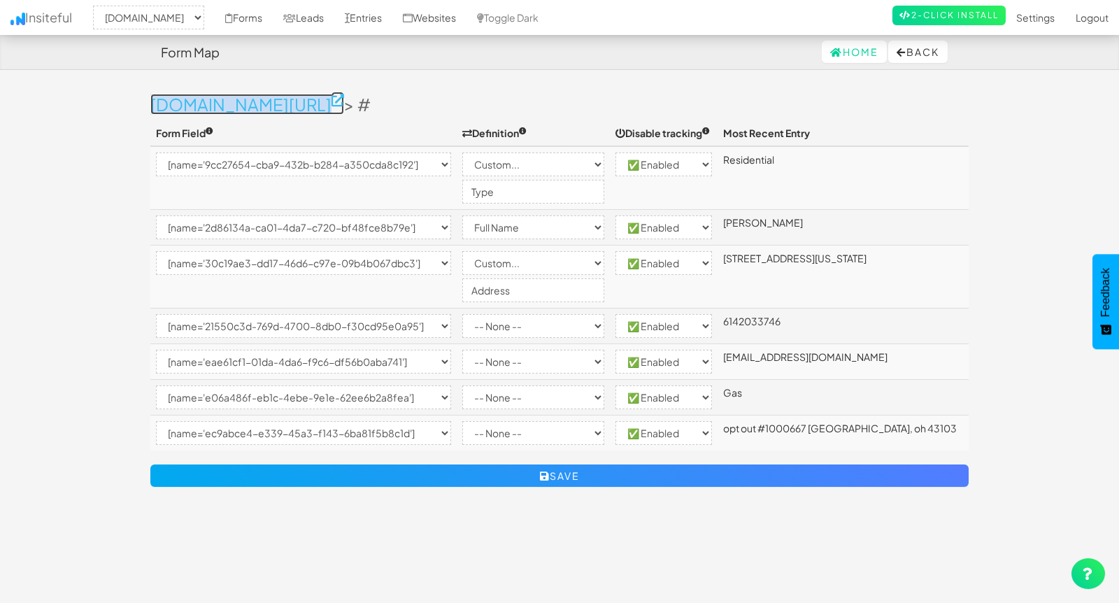
scroll to position [1, 0]
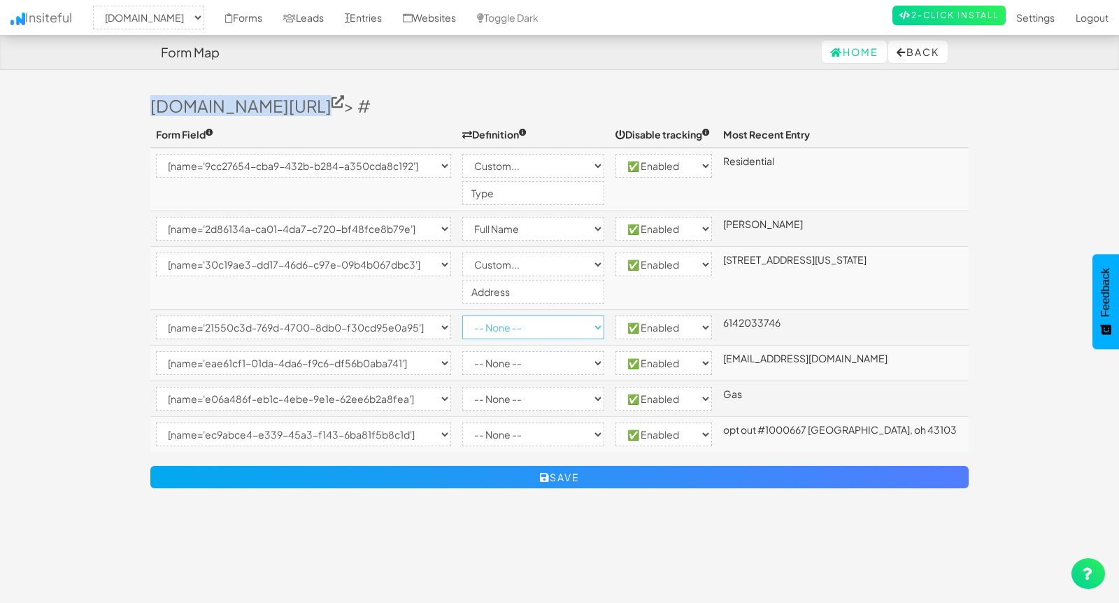
click at [557, 327] on select "-- None -- Email First Name Last Name Full Name Phone Company Custom... × Unset" at bounding box center [532, 327] width 141 height 24
select select "phone"
click at [497, 315] on select "-- None -- Email First Name Last Name Full Name Phone Company Custom... × Unset" at bounding box center [532, 327] width 141 height 24
click at [597, 360] on select "-- None -- Email First Name Last Name Full Name Phone Company Custom... × Unset" at bounding box center [532, 363] width 141 height 24
select select "email"
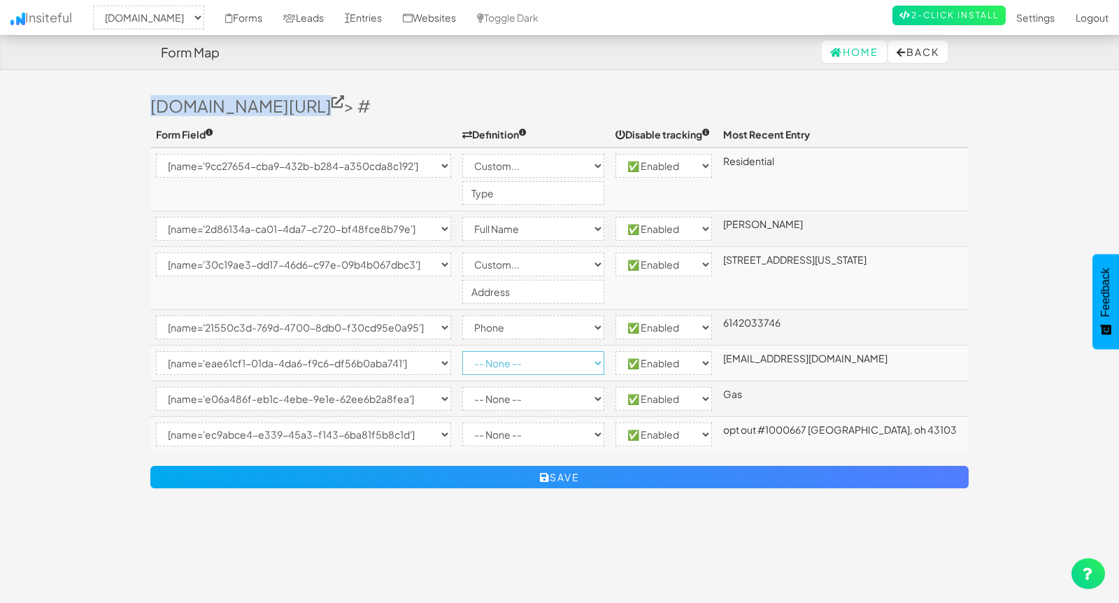
click at [497, 351] on select "-- None -- Email First Name Last Name Full Name Phone Company Custom... × Unset" at bounding box center [532, 363] width 141 height 24
click at [574, 400] on select "-- None -- Email First Name Last Name Full Name Phone Company Custom... × Unset" at bounding box center [532, 399] width 141 height 24
select select "custom"
click at [497, 387] on select "-- None -- Email First Name Last Name Full Name Phone Company Custom... × Unset" at bounding box center [532, 399] width 141 height 24
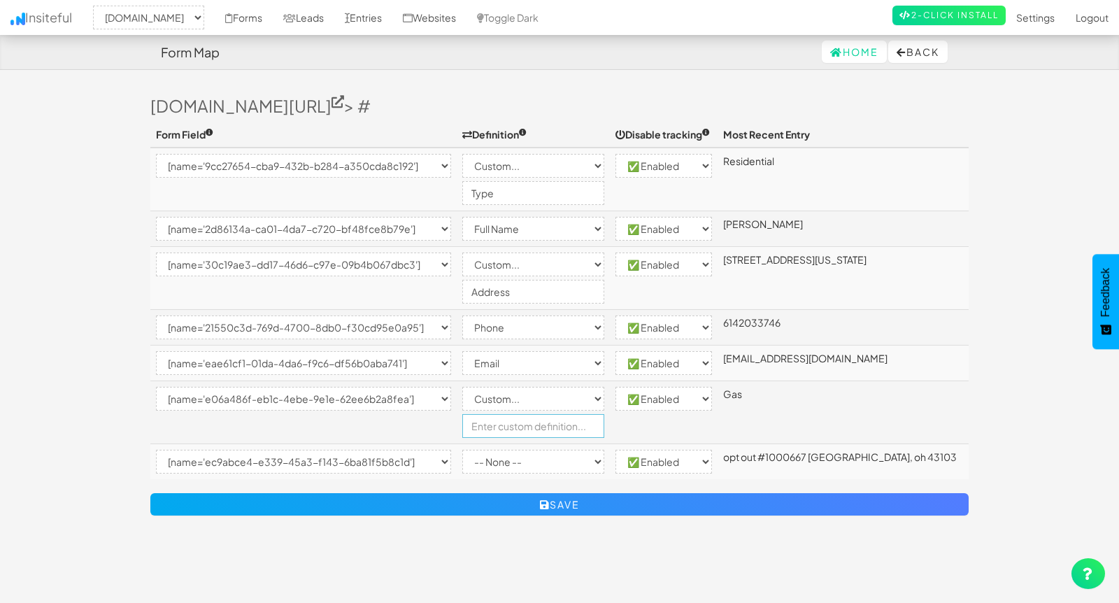
click at [532, 424] on input "text" at bounding box center [532, 426] width 141 height 24
type input "Product of Interest"
click at [543, 465] on select "-- None -- Email First Name Last Name Full Name Phone Company Custom... × Unset" at bounding box center [532, 462] width 141 height 24
select select "custom"
click at [497, 450] on select "-- None -- Email First Name Last Name Full Name Phone Company Custom... × Unset" at bounding box center [532, 462] width 141 height 24
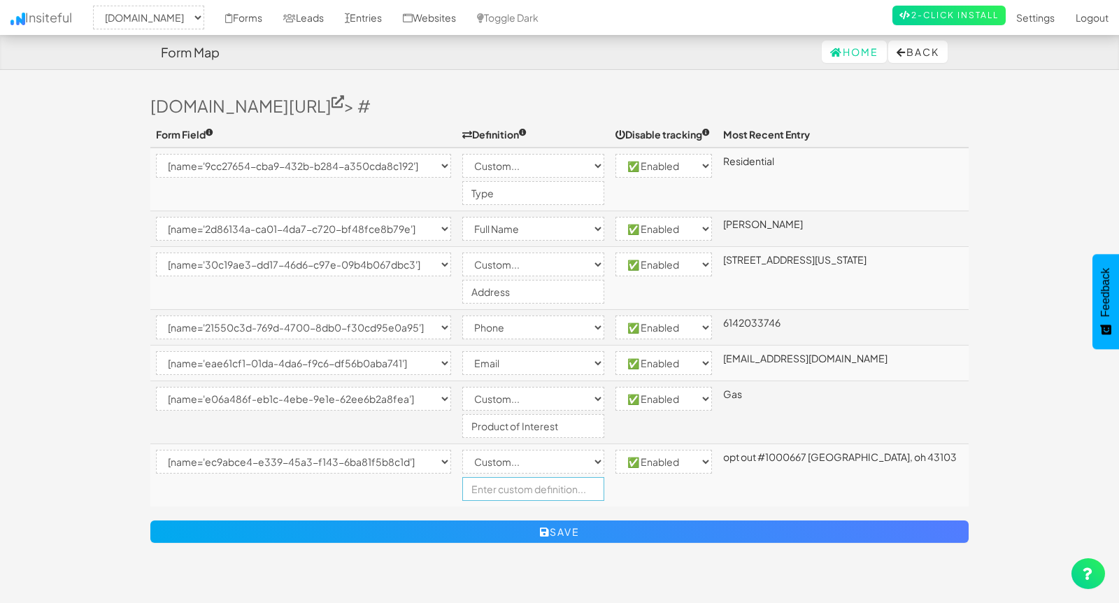
click at [533, 487] on input "text" at bounding box center [532, 489] width 141 height 24
type input "reCaptcha"
click at [697, 491] on td "-- None -- ✅ Enabled ⛔ Disabled" at bounding box center [664, 475] width 108 height 63
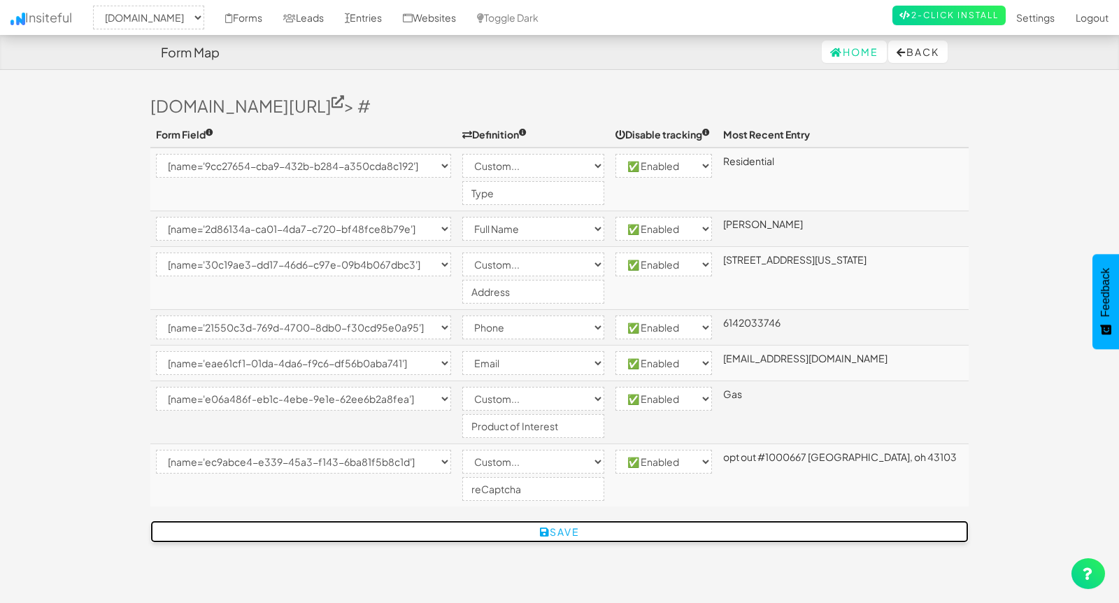
click at [587, 536] on button "Save" at bounding box center [559, 531] width 818 height 22
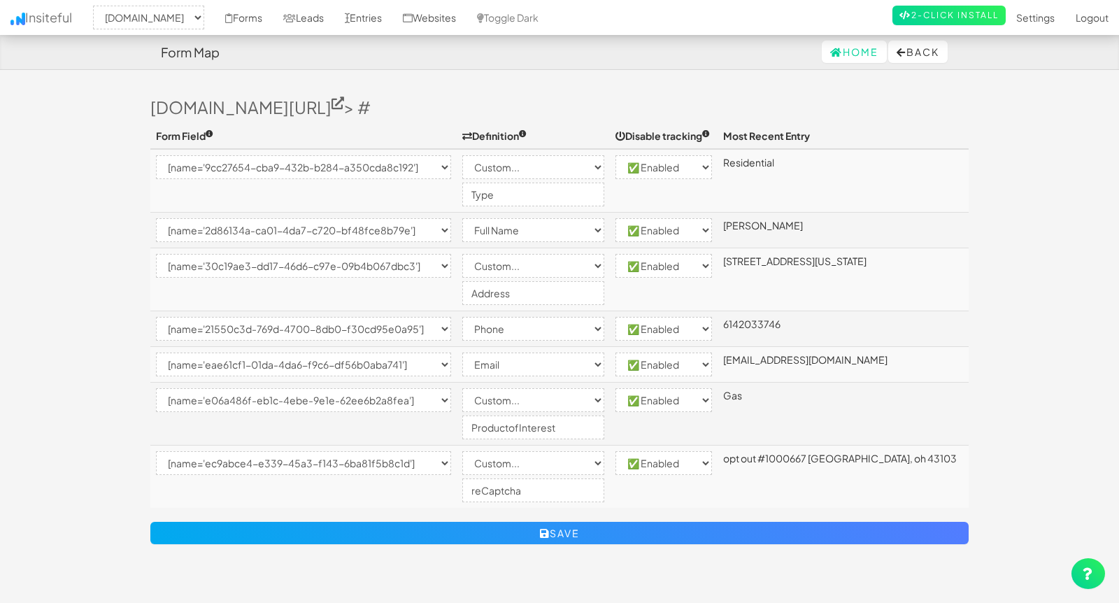
select select "2362"
select select "[name='9cc27654-cba9-432b-b284-a350cda8c192']"
select select "custom"
select select "enabled"
select select "[name='2d86134a-ca01-4da7-c720-bf48fce8b79e']"
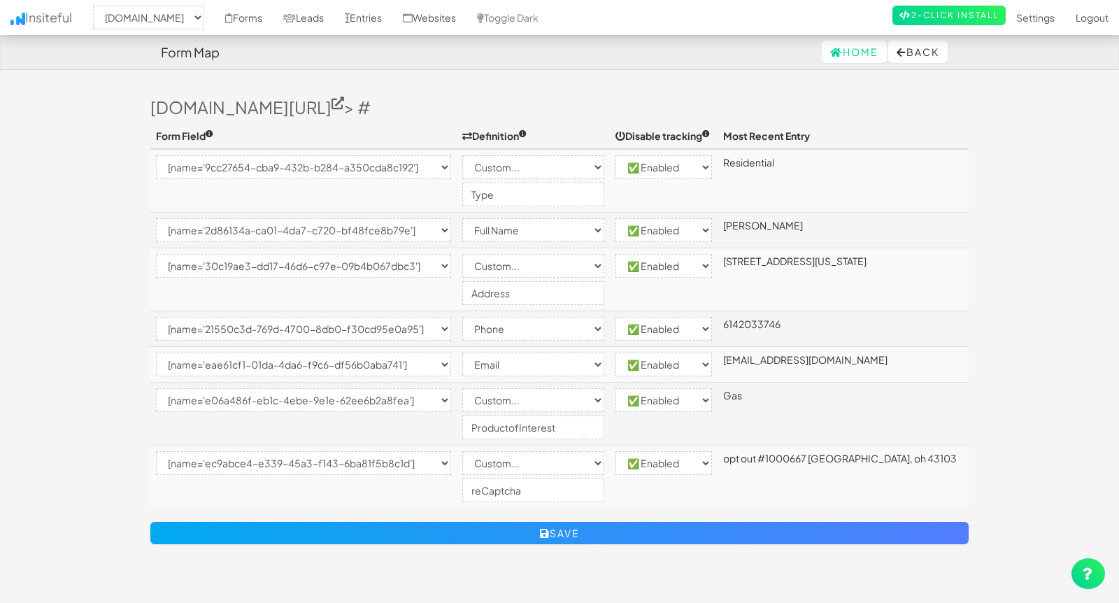
select select "name"
select select "enabled"
select select "[name='30c19ae3-dd17-46d6-c97e-09b4b067dbc3']"
select select "custom"
select select "enabled"
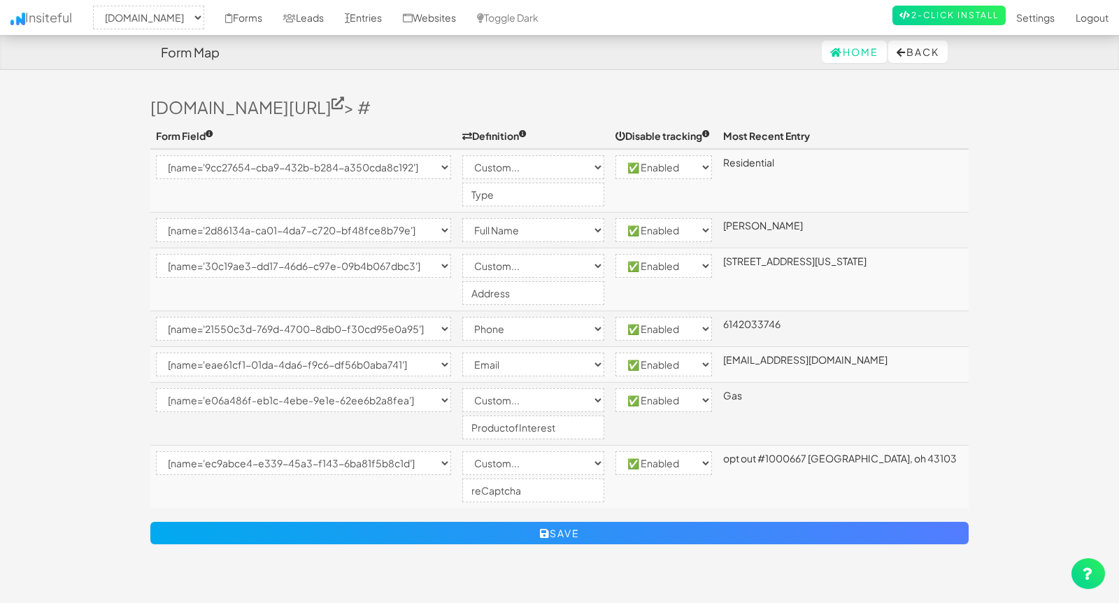
select select "[name='21550c3d-769d-4700-8db0-f30cd95e0a95']"
select select "phone"
select select "enabled"
select select "[name='eae61cf1-01da-4da6-f9c6-df56b0aba741']"
select select "email"
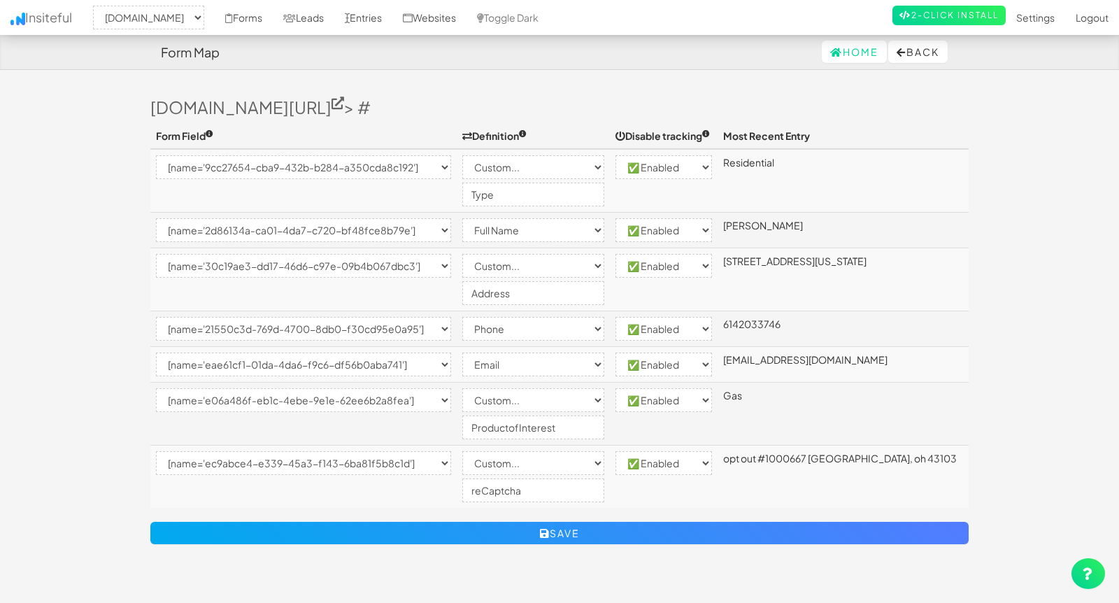
select select "enabled"
select select "[name='e06a486f-eb1c-4ebe-9e1e-62ee6b2a8fea']"
select select "custom"
select select "enabled"
select select "[name='ec9abce4-e339-45a3-f143-6ba81f5b8c1d']"
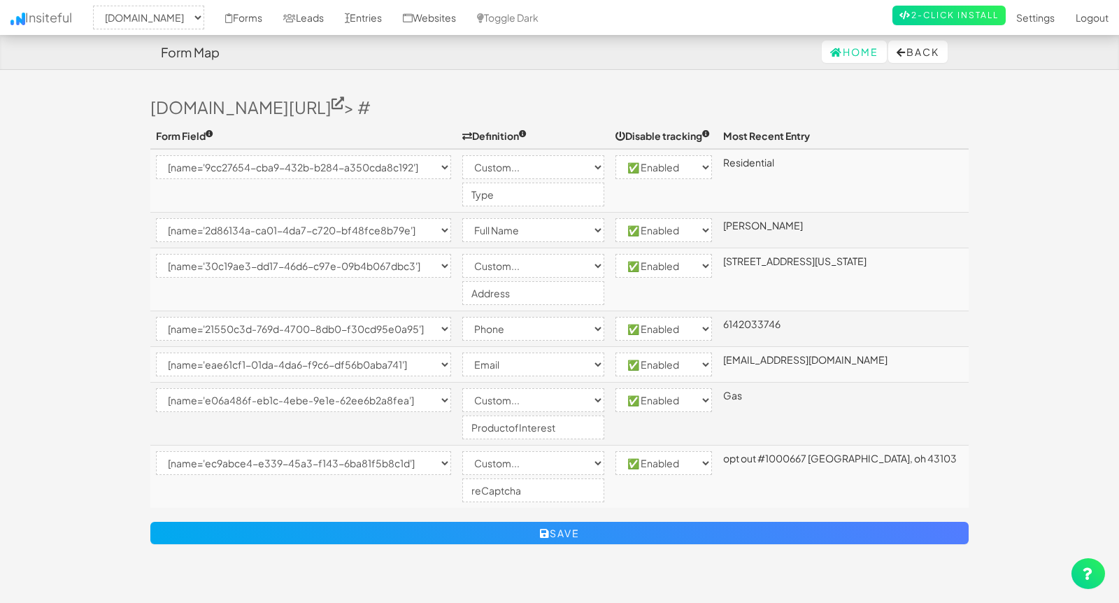
select select "custom"
select select "enabled"
click at [911, 54] on button "Back" at bounding box center [917, 52] width 59 height 22
select select "2362"
select select "[name='9cc27654-cba9-432b-b284-a350cda8c192']"
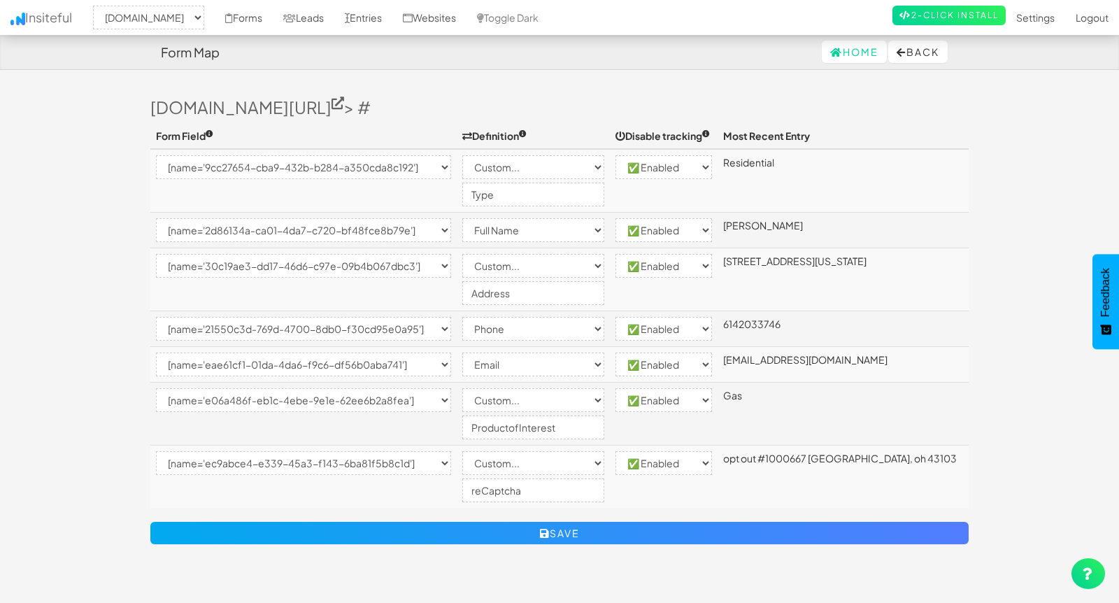
select select "custom"
select select "enabled"
select select "[name='2d86134a-ca01-4da7-c720-bf48fce8b79e']"
select select "name"
select select "enabled"
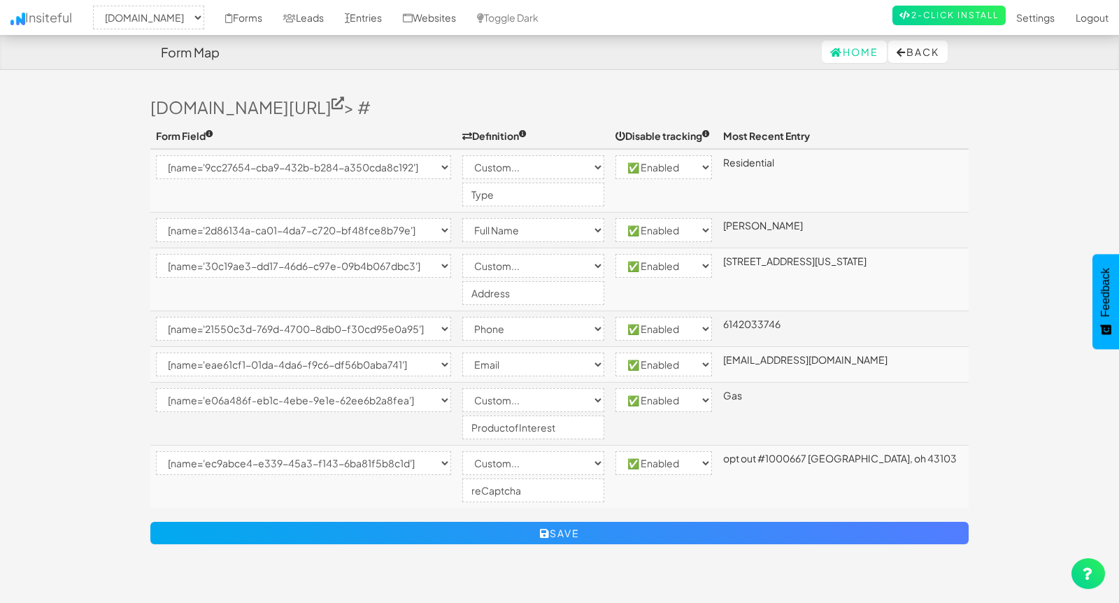
select select "[name='30c19ae3-dd17-46d6-c97e-09b4b067dbc3']"
select select "custom"
select select "enabled"
select select "[name='21550c3d-769d-4700-8db0-f30cd95e0a95']"
select select "phone"
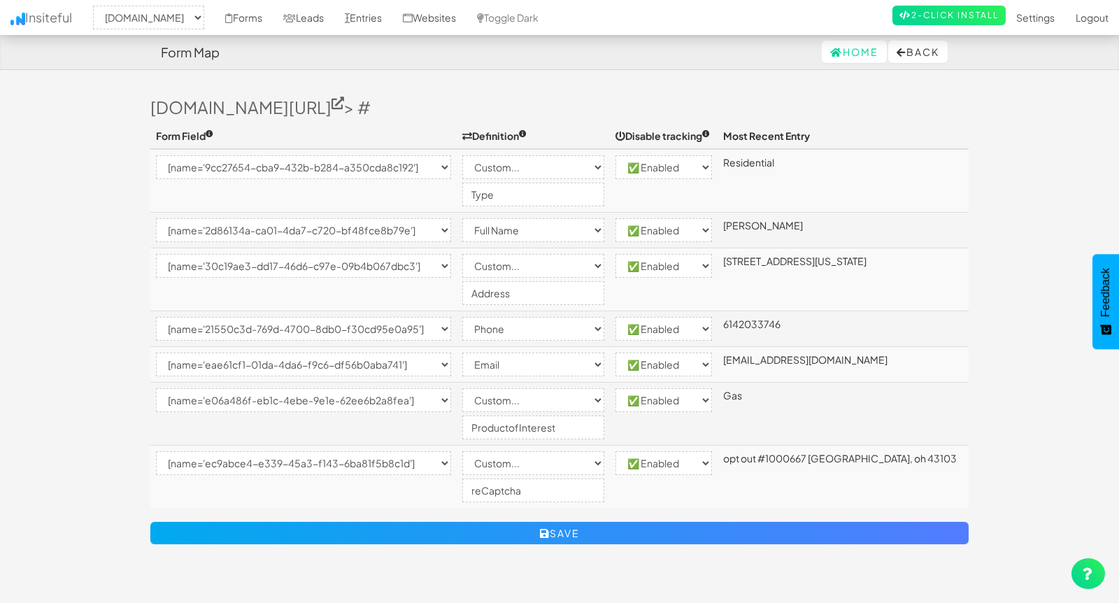
select select "enabled"
select select "[name='eae61cf1-01da-4da6-f9c6-df56b0aba741']"
select select "email"
select select "enabled"
select select "[name='e06a486f-eb1c-4ebe-9e1e-62ee6b2a8fea']"
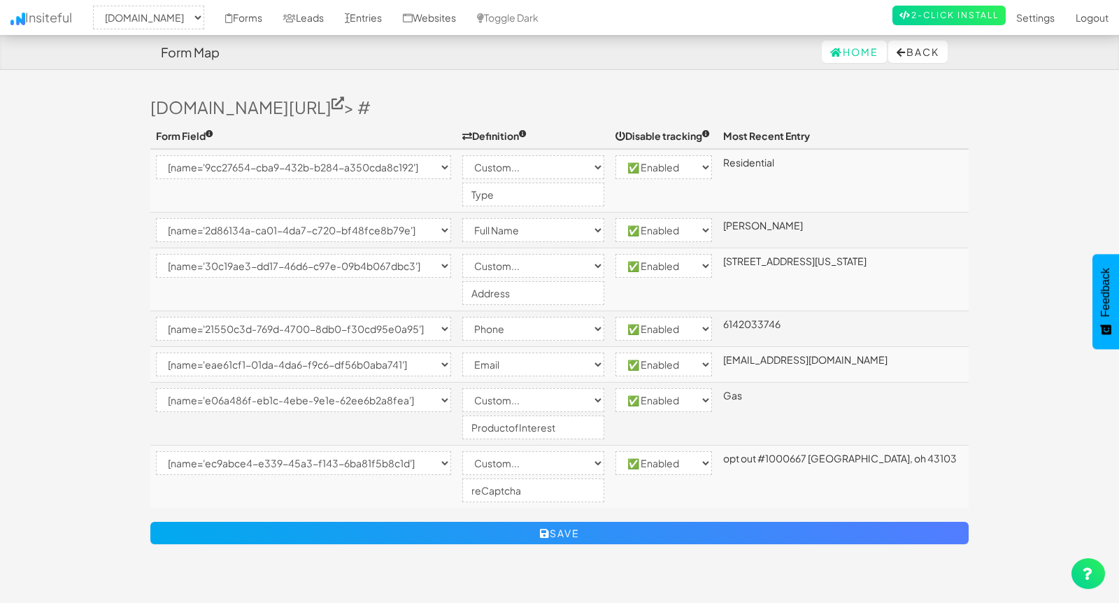
select select "custom"
select select "enabled"
select select "[name='ec9abce4-e339-45a3-f143-6ba81f5b8c1d']"
select select "custom"
select select "enabled"
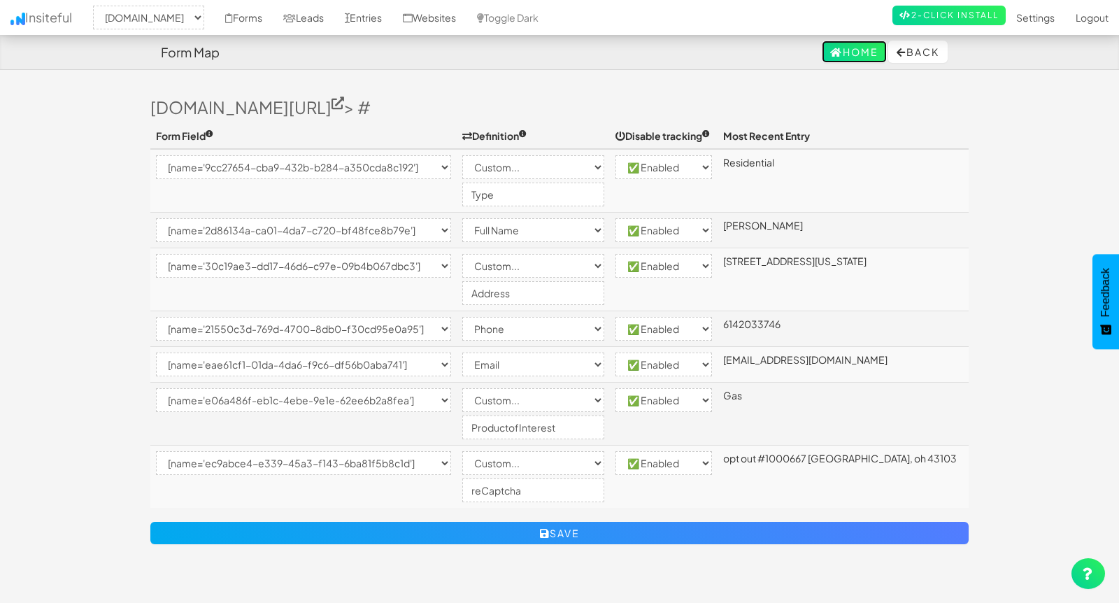
click at [846, 52] on link "Home" at bounding box center [854, 52] width 65 height 22
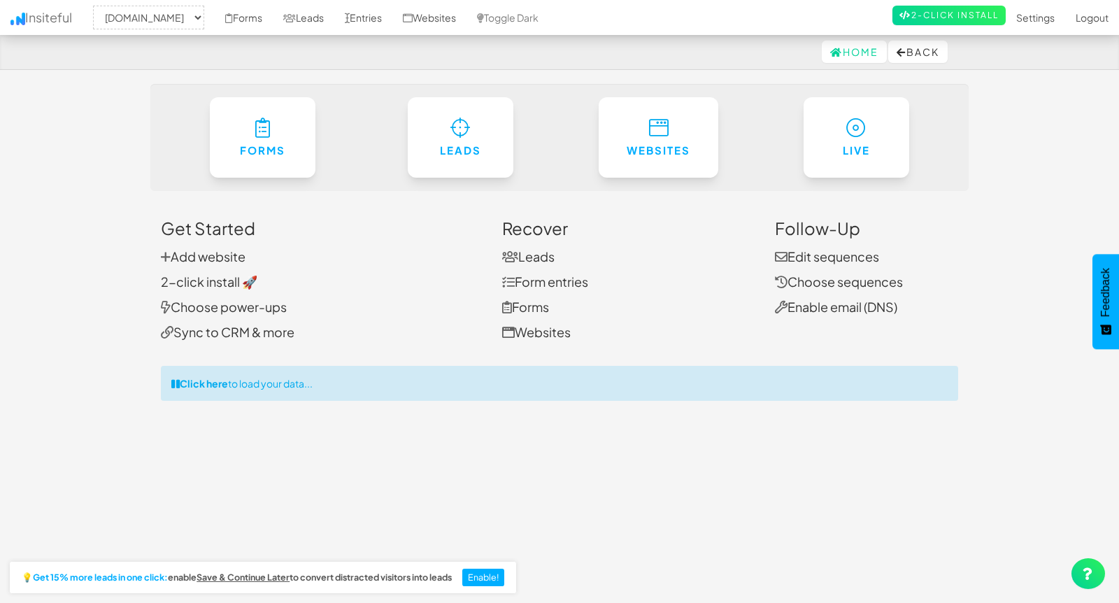
select select "2362"
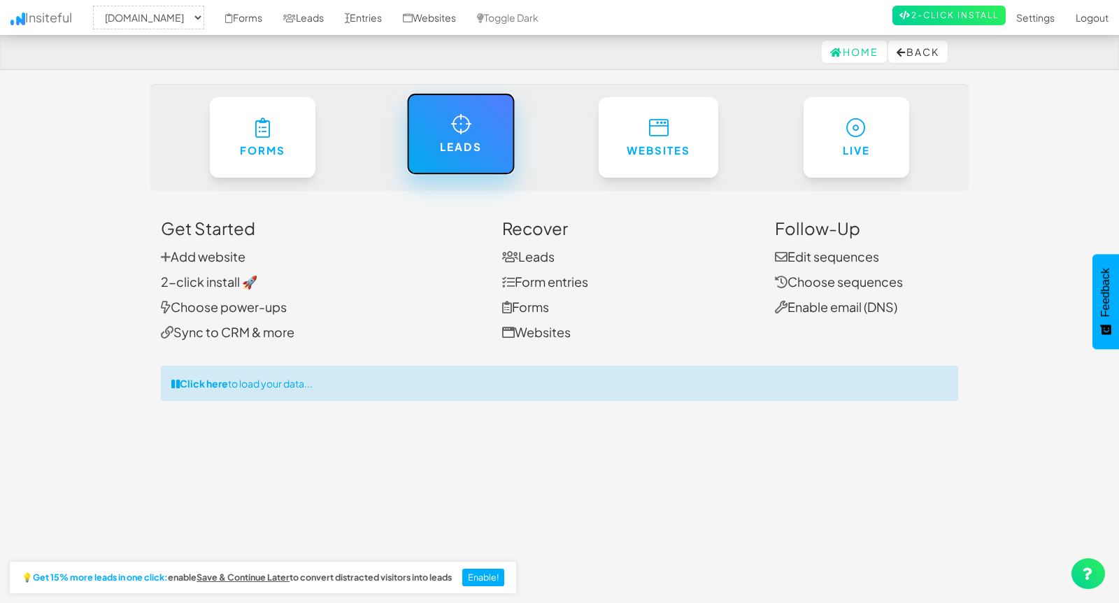
click at [469, 149] on h6 "Leads" at bounding box center [460, 147] width 51 height 12
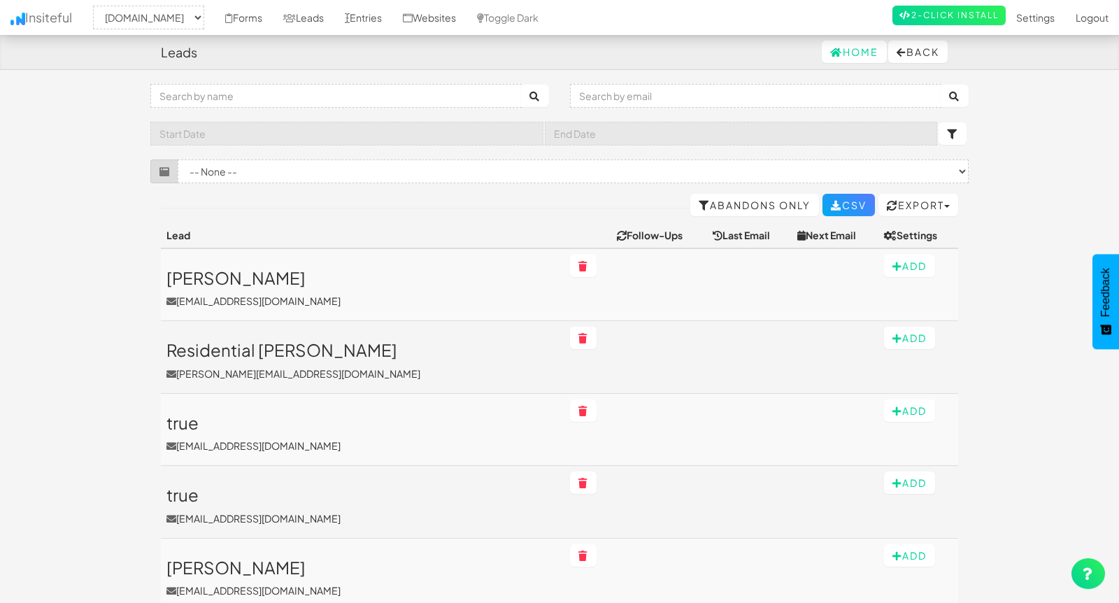
select select "2362"
click at [312, 168] on select "-- None -- Login ([DOMAIN_NAME][URL]) ([DOMAIN_NAME]/login/[name='searchForm'])…" at bounding box center [573, 171] width 791 height 24
select select "f687fcded5a64e1.34683233"
click at [178, 159] on select "-- None -- Login ([DOMAIN_NAME][URL]) ([DOMAIN_NAME]/login/[name='searchForm'])…" at bounding box center [573, 171] width 791 height 24
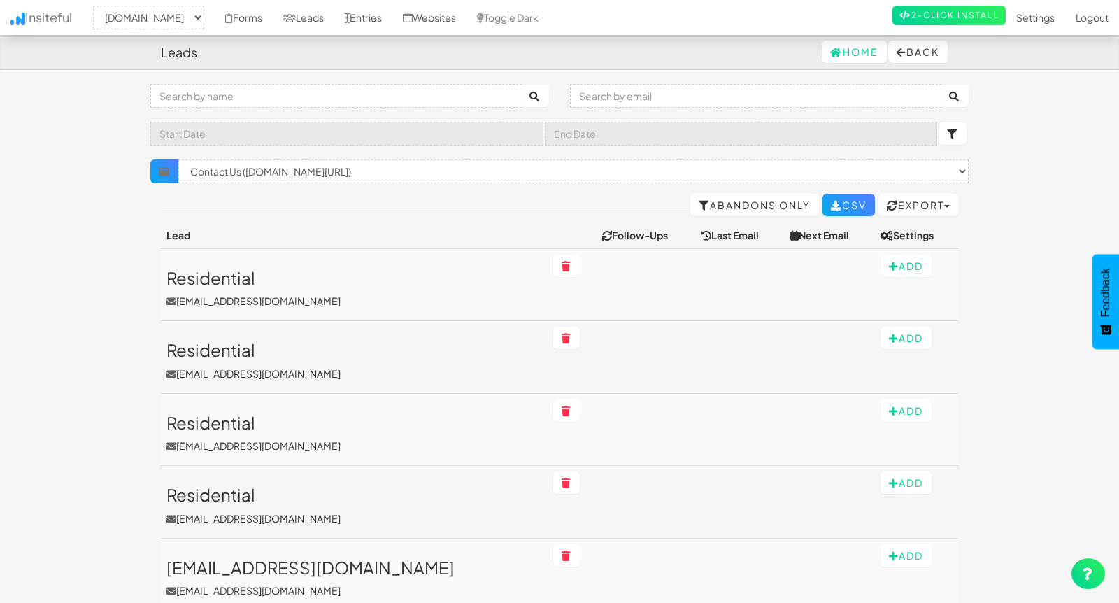
select select "2362"
select select "f687fcded5a64e1.34683233"
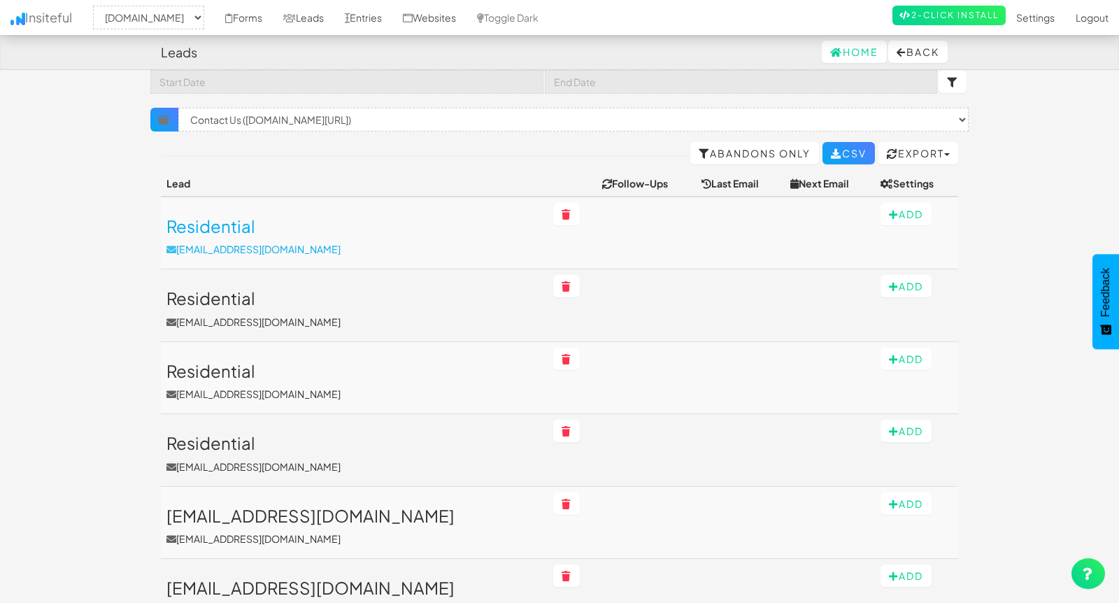
scroll to position [53, 0]
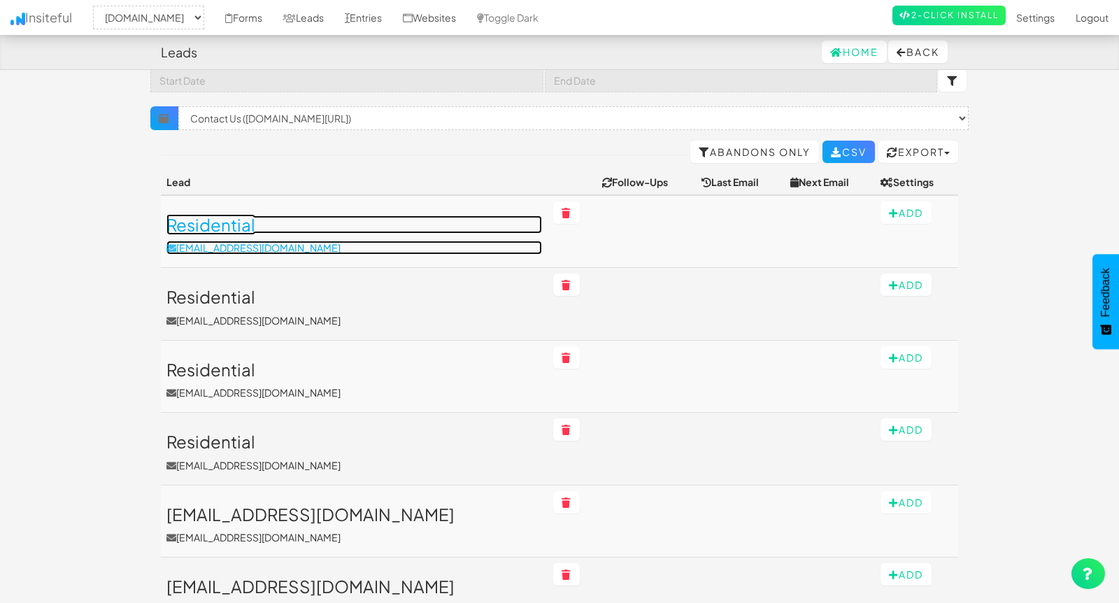
click at [238, 225] on h3 "Residential" at bounding box center [354, 224] width 376 height 18
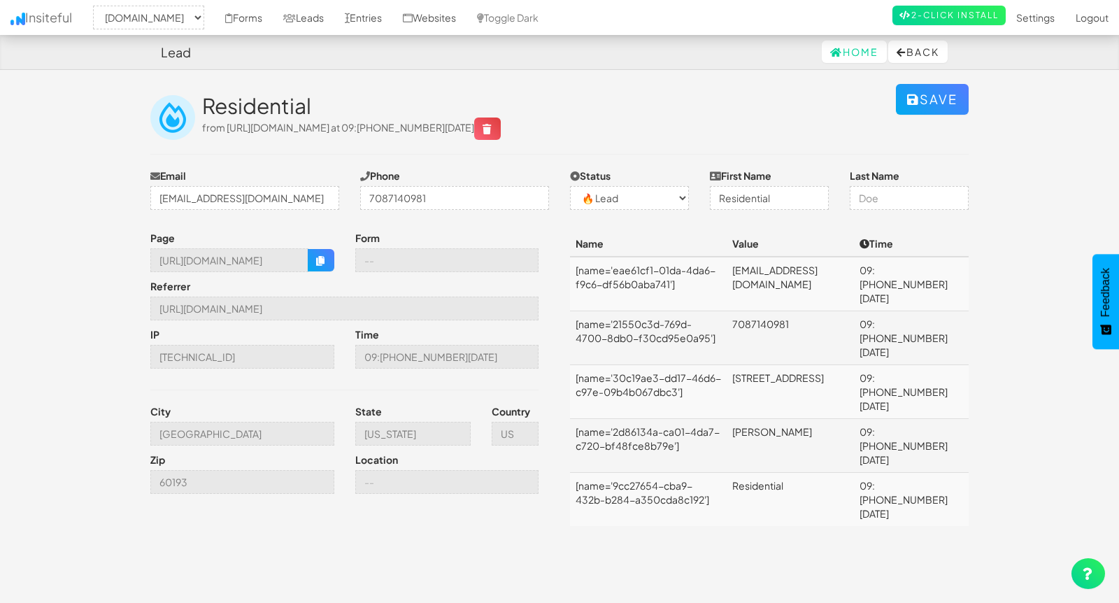
select select "2362"
select select "0"
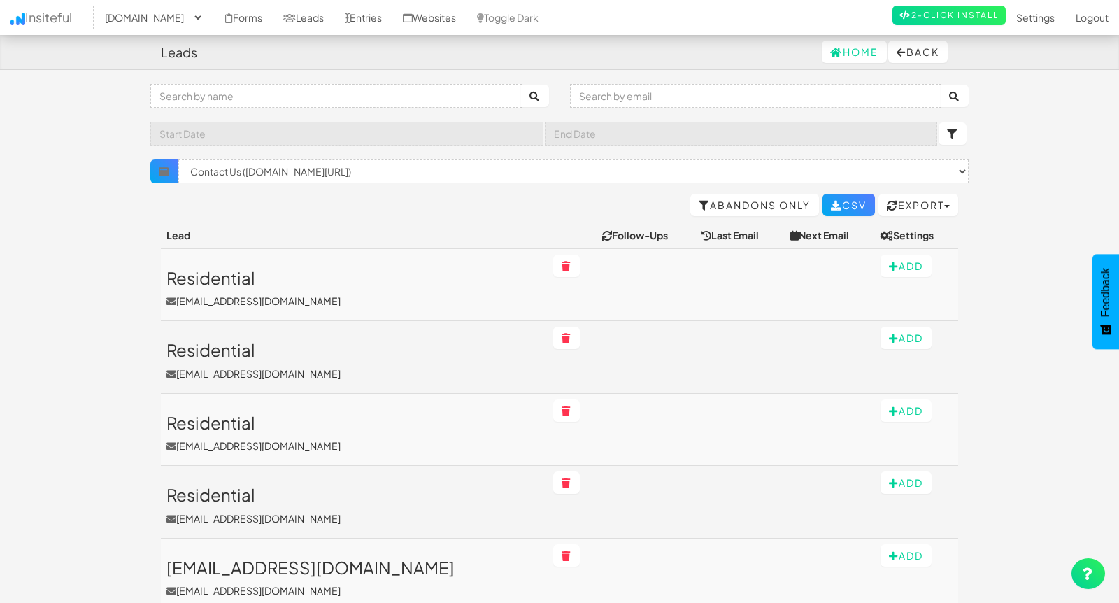
select select "2362"
select select "f687fcded5a64e1.34683233"
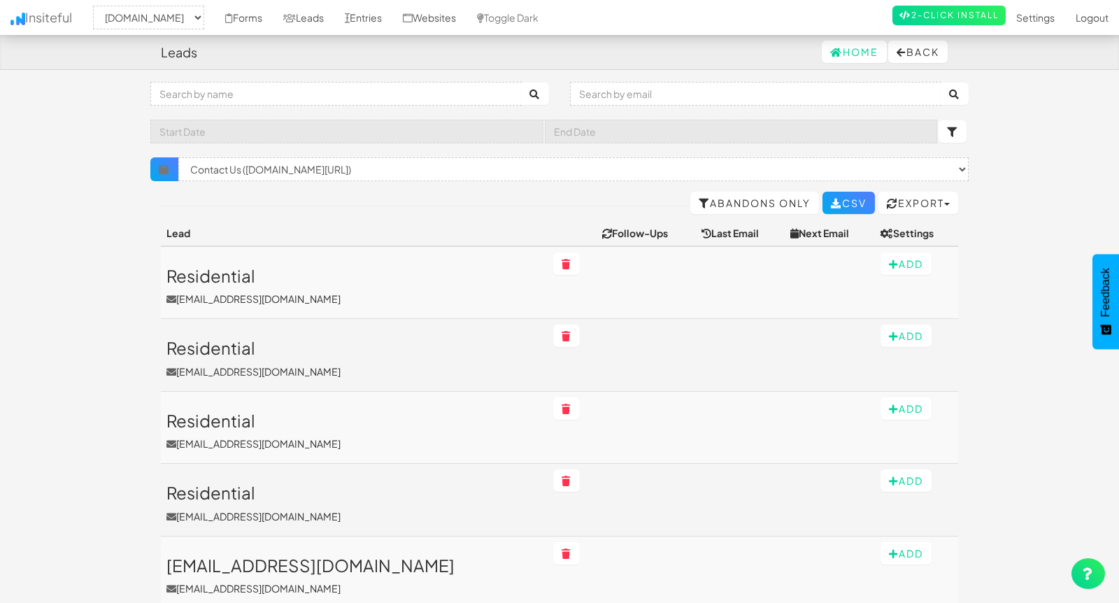
scroll to position [3, 0]
click at [273, 19] on link "Forms" at bounding box center [244, 17] width 58 height 35
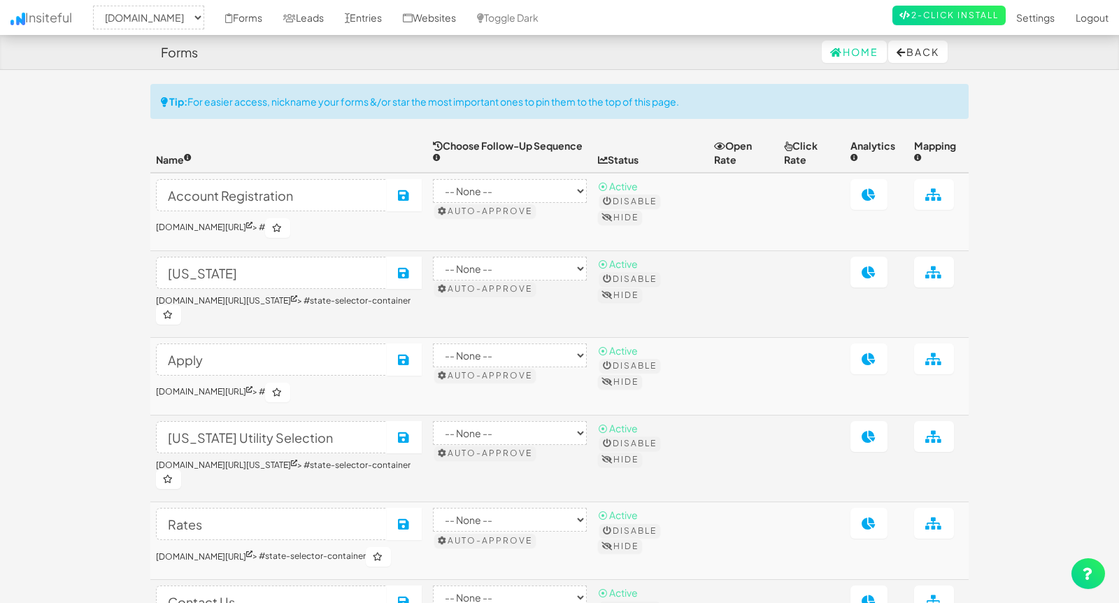
select select "2362"
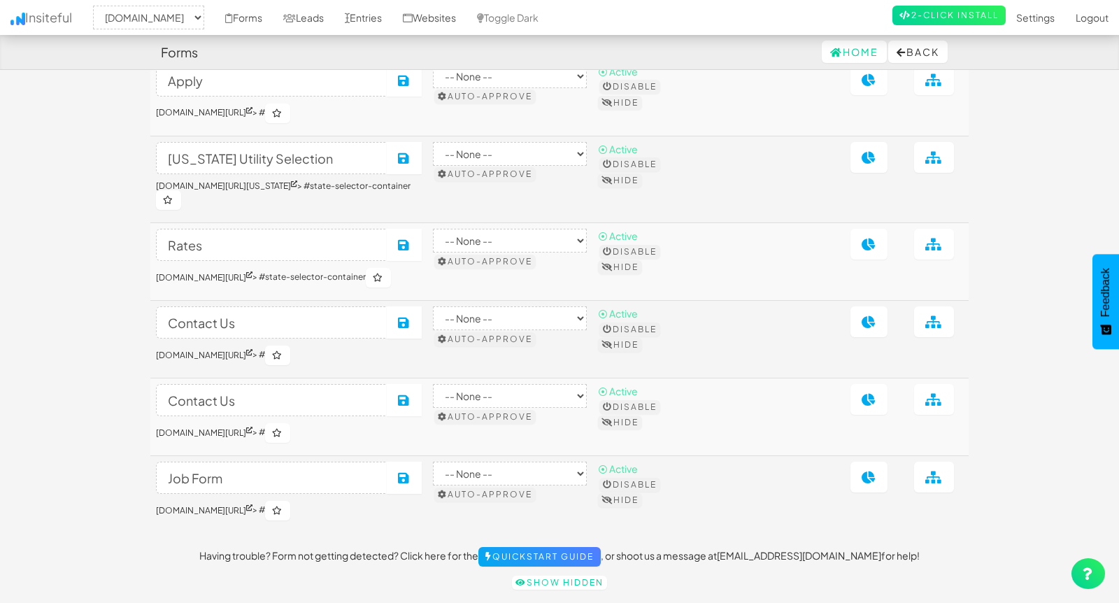
scroll to position [280, 0]
click at [937, 397] on icon at bounding box center [933, 398] width 17 height 13
click at [931, 399] on icon at bounding box center [933, 398] width 17 height 13
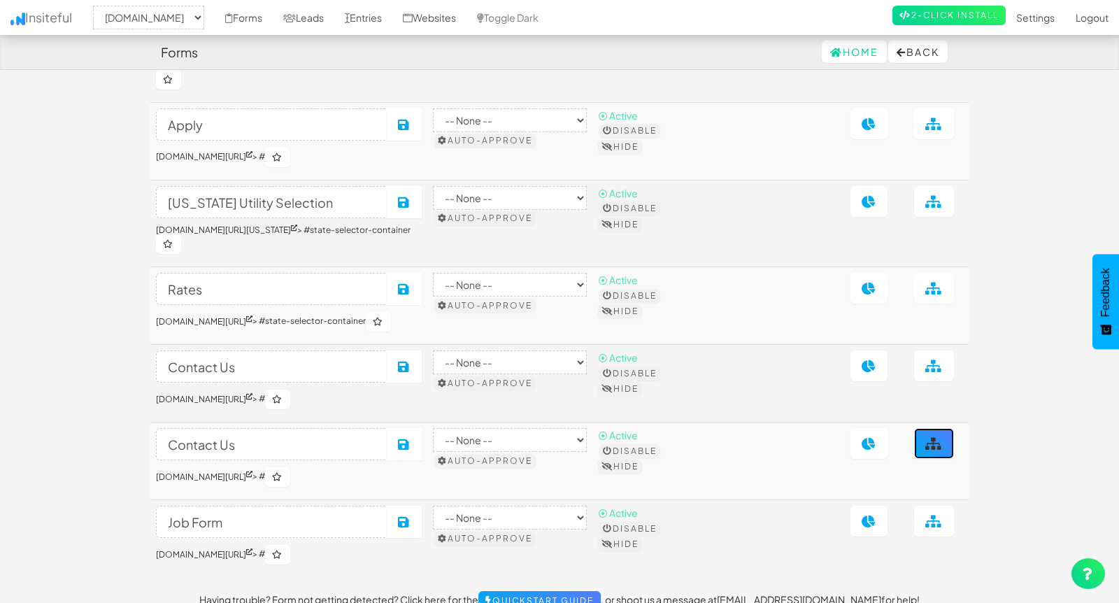
scroll to position [317, 0]
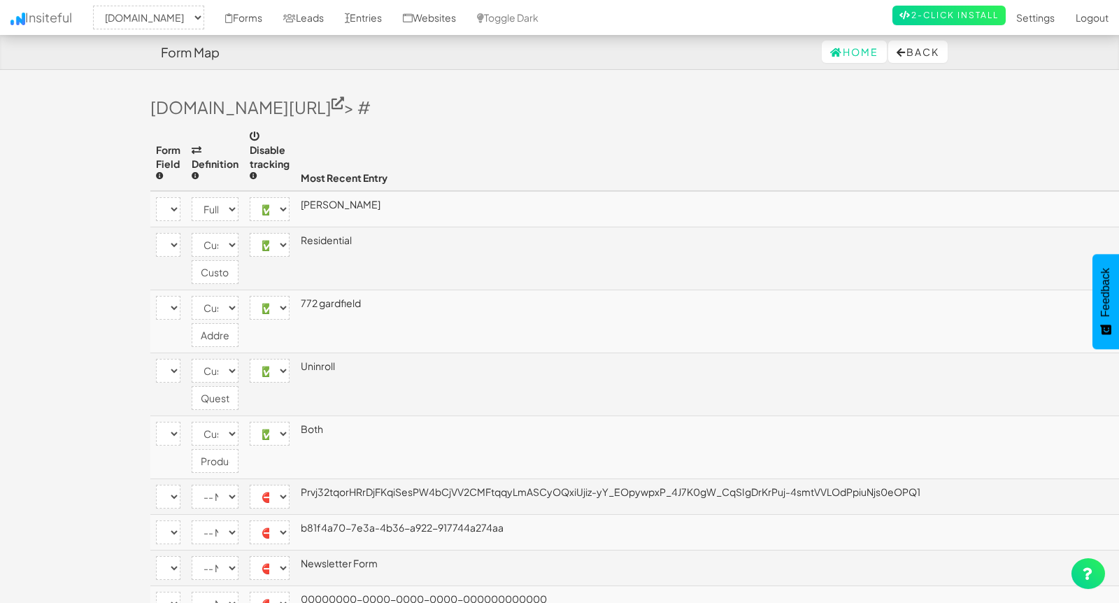
select select "2362"
select select "[name='2d86134a-ca01-4da7-c720-bf48fce8b79e']"
select select "name"
select select "enabled"
select select "[name='9cc27654-cba9-432b-b284-a350cda8c192']"
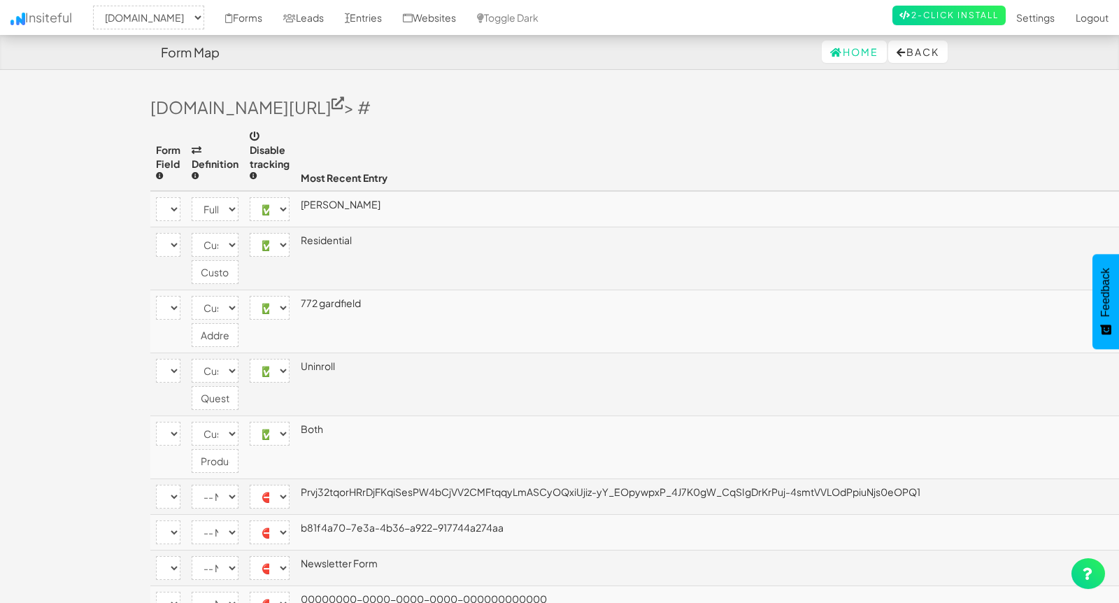
select select "custom"
select select "enabled"
select select "[name='30c19ae3-dd17-46d6-c97e-09b4b067dbc3']"
select select "custom"
select select "enabled"
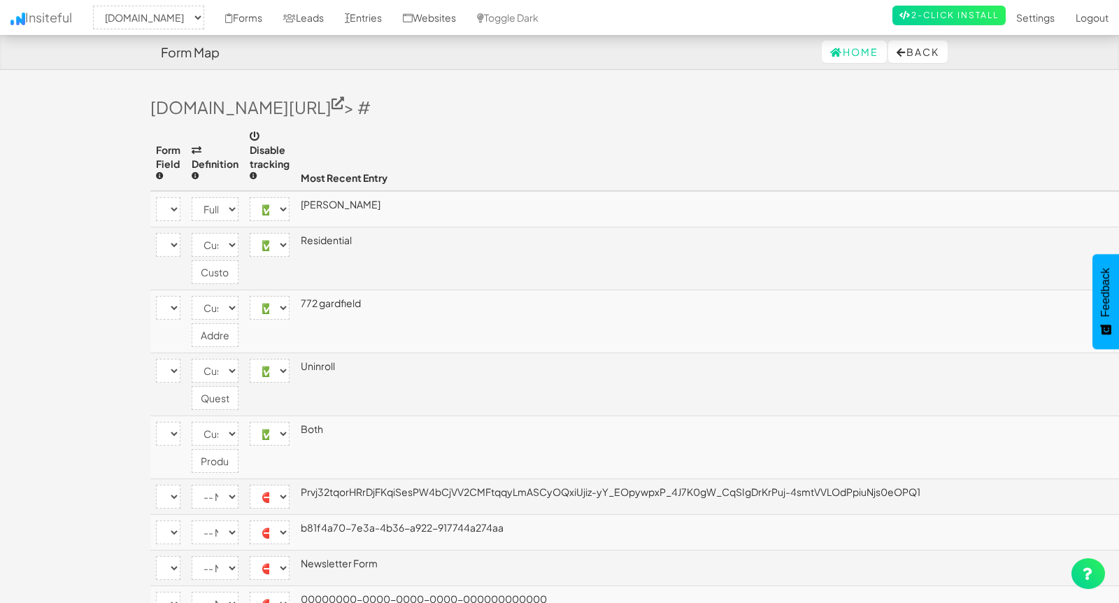
select select "[name='ec9abce4-e339-45a3-f143-6ba81f5b8c1d']"
select select "custom"
select select "enabled"
select select "[name='e06a486f-eb1c-4ebe-9e1e-62ee6b2a8fea']"
select select "custom"
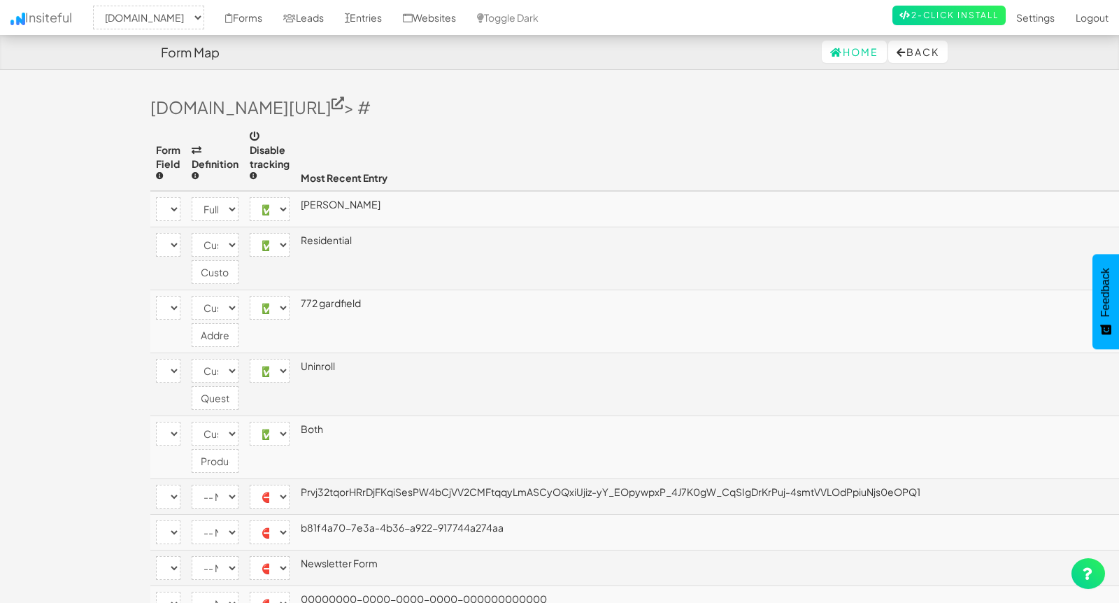
select select "enabled"
select select "[name='__RequestVerificationToken']"
select select "disabled"
select select "[name='FormId']"
select select "disabled"
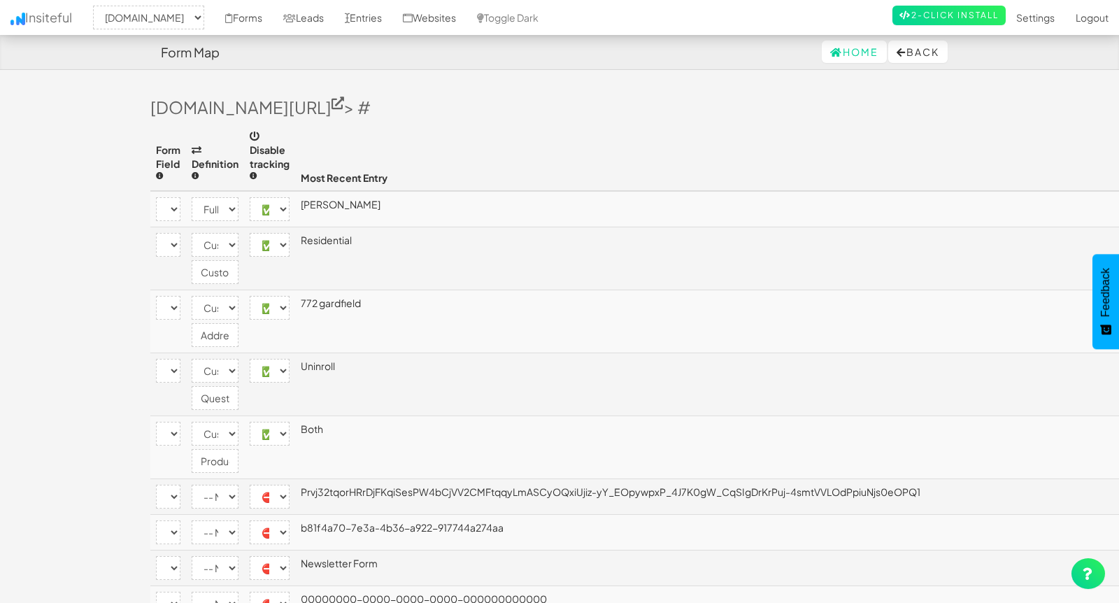
select select "[name='FormName']"
select select "disabled"
select select "[name='RecordId']"
select select "disabled"
select select "[name='PreviousClicked']"
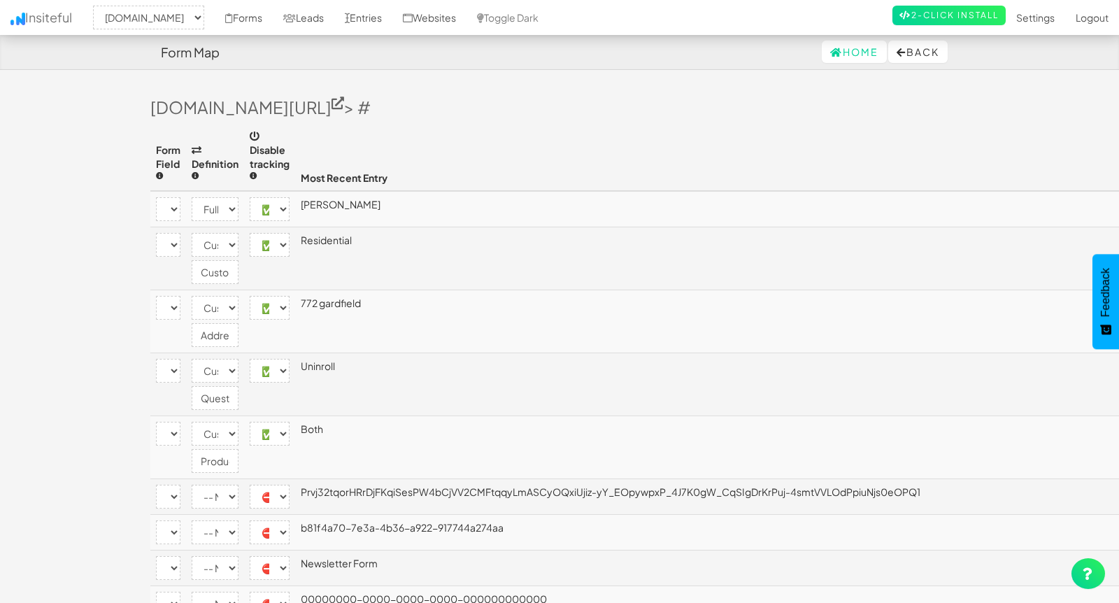
select select "disabled"
select select "[name='Theme']"
select select "disabled"
select select "[name='FormStep']"
select select "disabled"
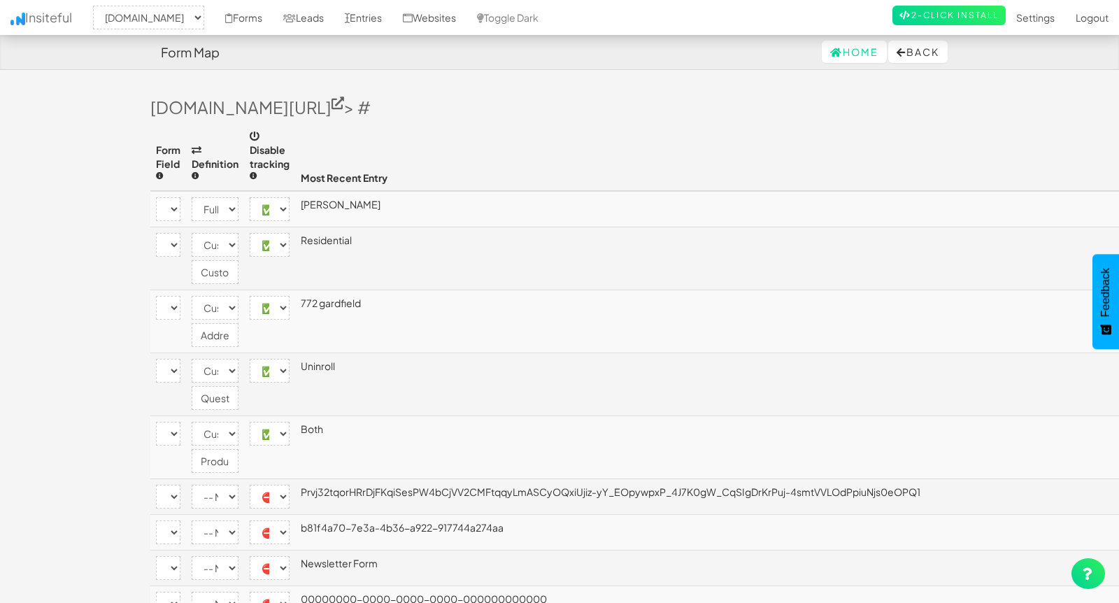
select select "[name='RecordState']"
select select "disabled"
select select "[name='c9204231-7756-4e10-cb50-60870fb4bb73']"
select select "enabled"
select select "[name='b81f4a707e3a4b36a922917744a274aa']"
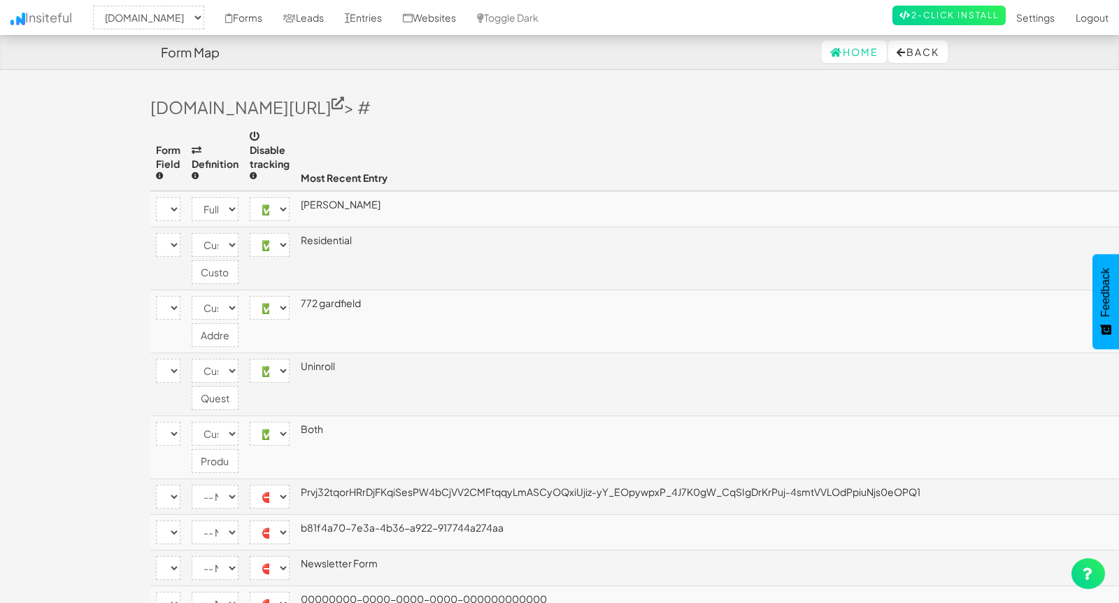
select select "enabled"
select select "[name='__next']"
select select "disabled"
select select "[name='ufprt']"
select select "enabled"
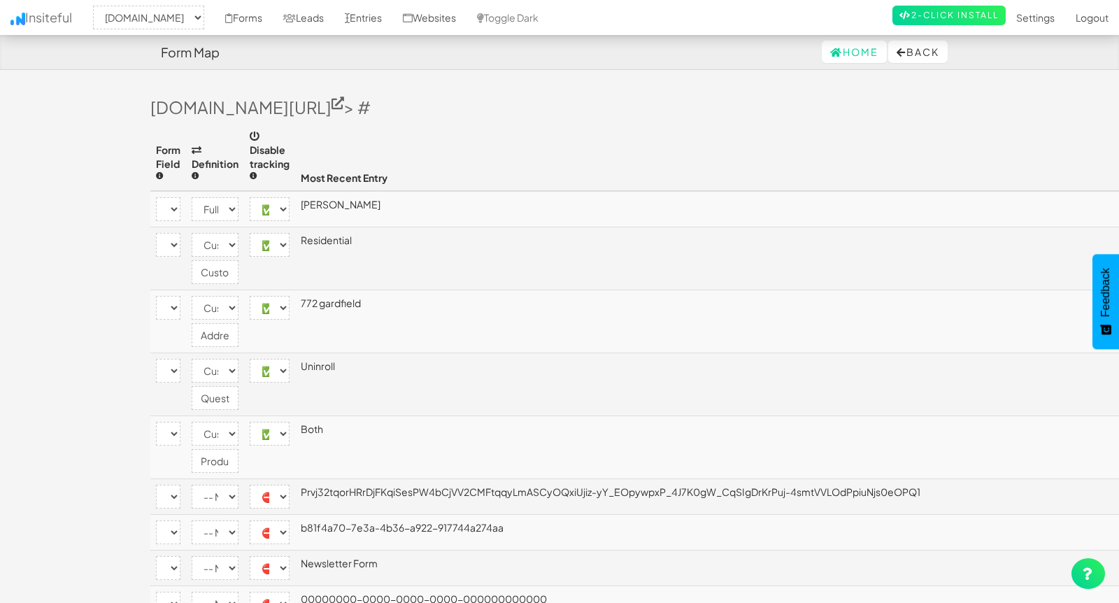
select select "[name='c4a4d889-d1f4-4054-fcad-3ac463492f36']"
select select "company"
select select "enabled"
select select "[name='f9f453e9-3f46-40a8-b0c4-817b8b0bc4be']"
select select "custom"
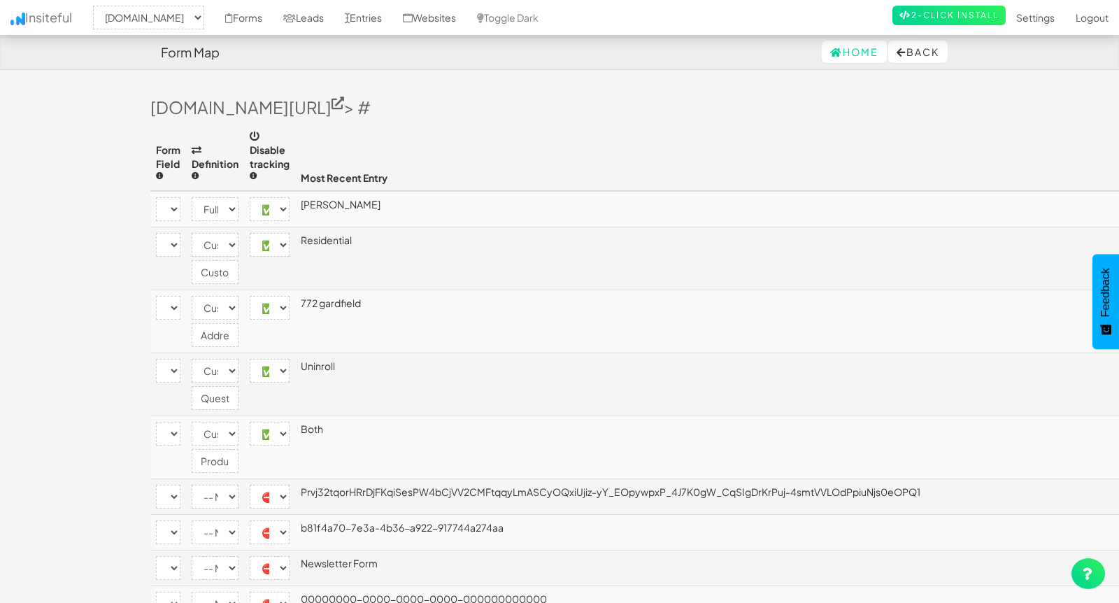
select select "enabled"
select select "[name='21550c3d-769d-4700-8db0-f30cd95e0a95']"
select select "phone"
select select "enabled"
select select "[name='eae61cf1-01da-4da6-f9c6-df56b0aba741']"
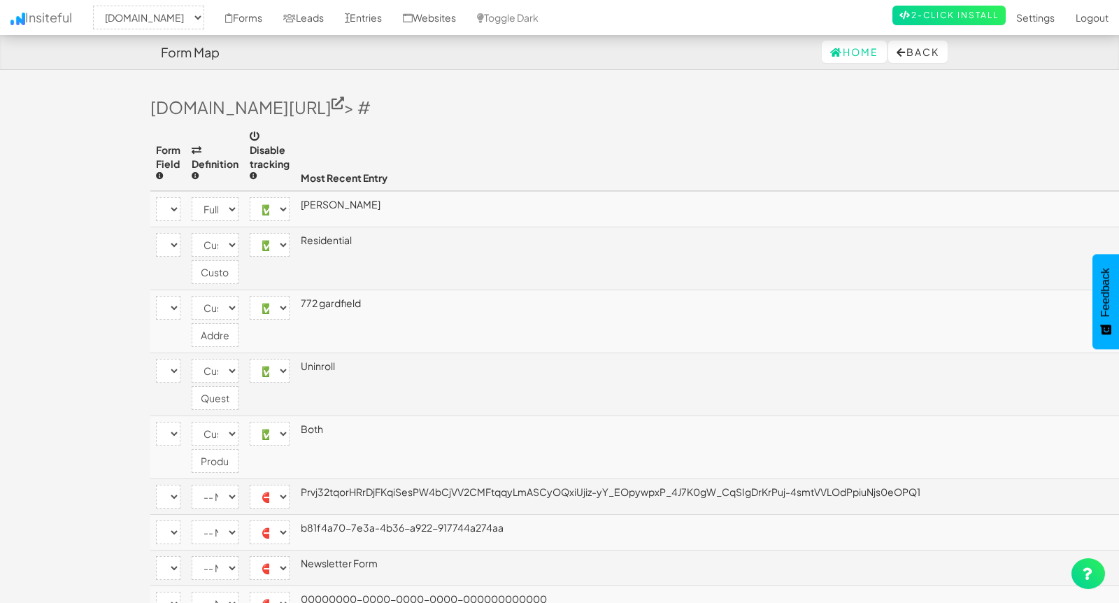
select select "email"
select select "enabled"
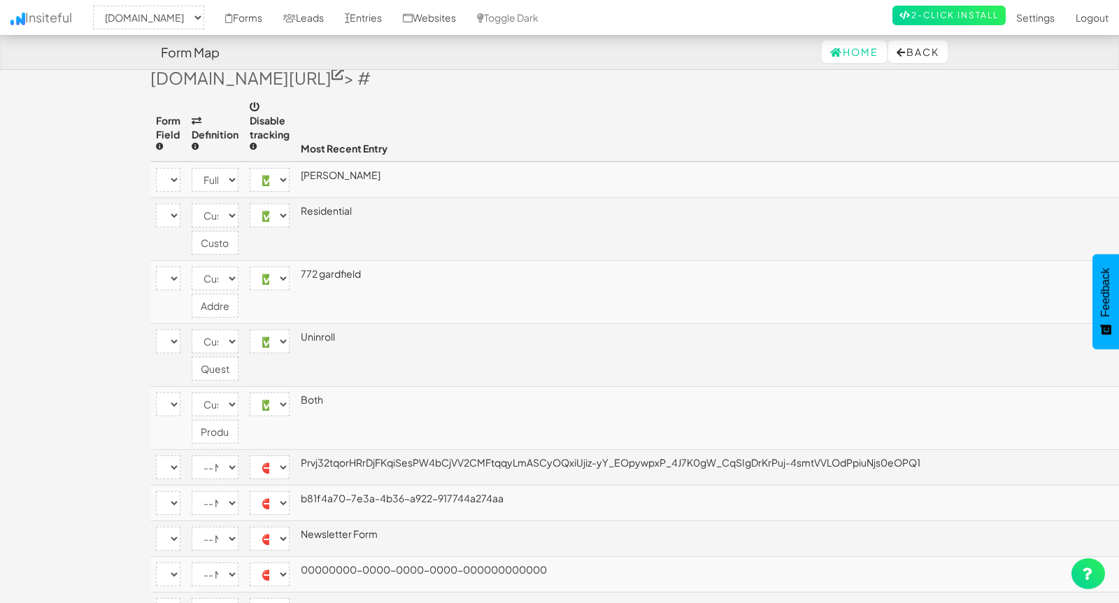
scroll to position [38, 0]
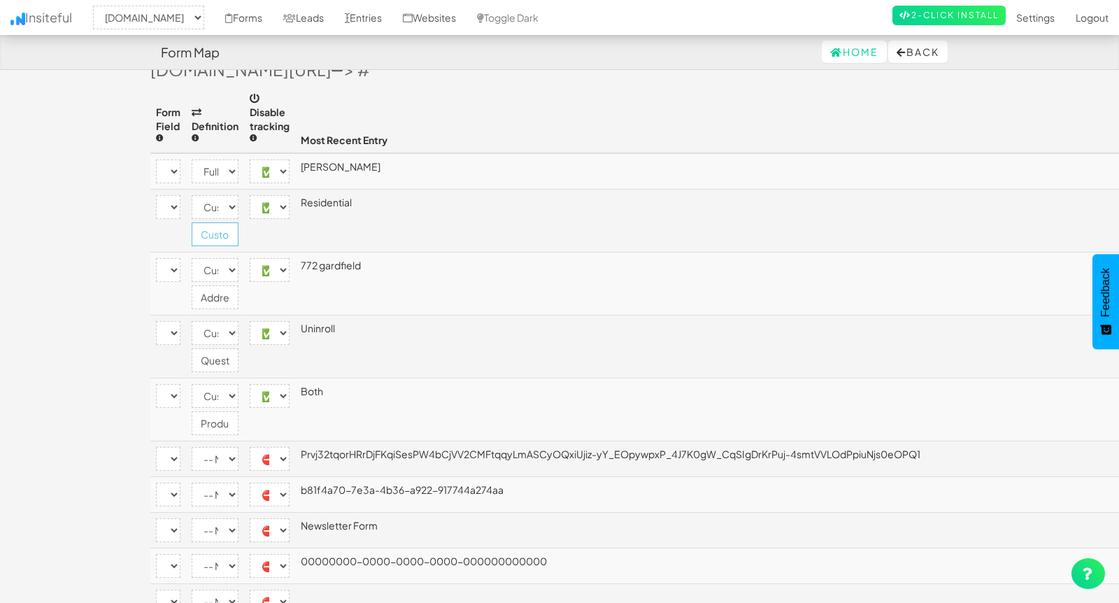
click at [227, 236] on input "CustomerType" at bounding box center [215, 234] width 47 height 24
drag, startPoint x: 231, startPoint y: 234, endPoint x: 183, endPoint y: 233, distance: 49.0
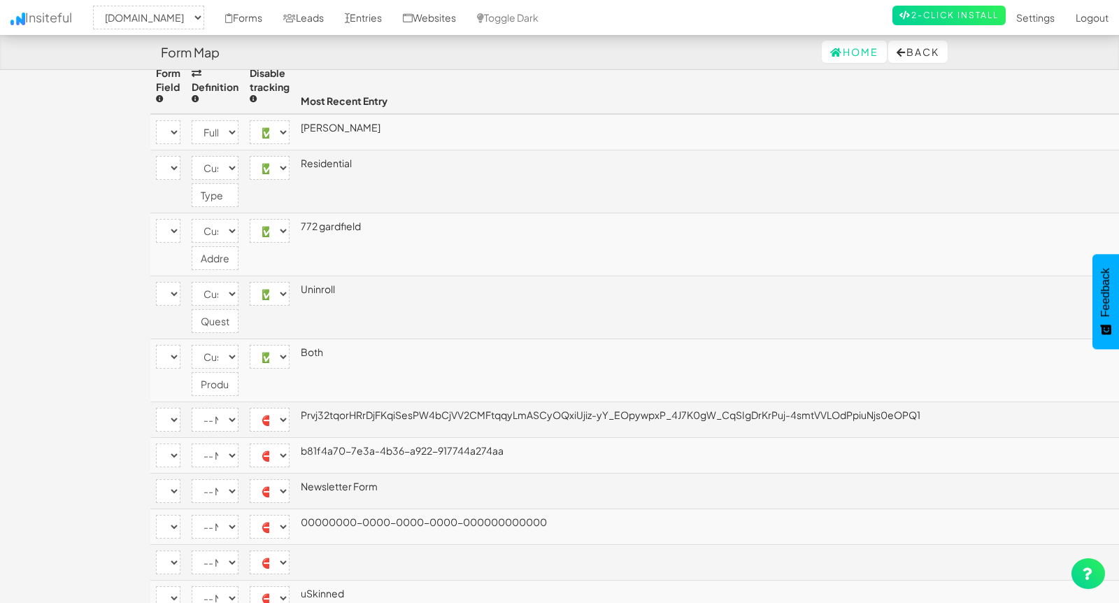
scroll to position [67, 0]
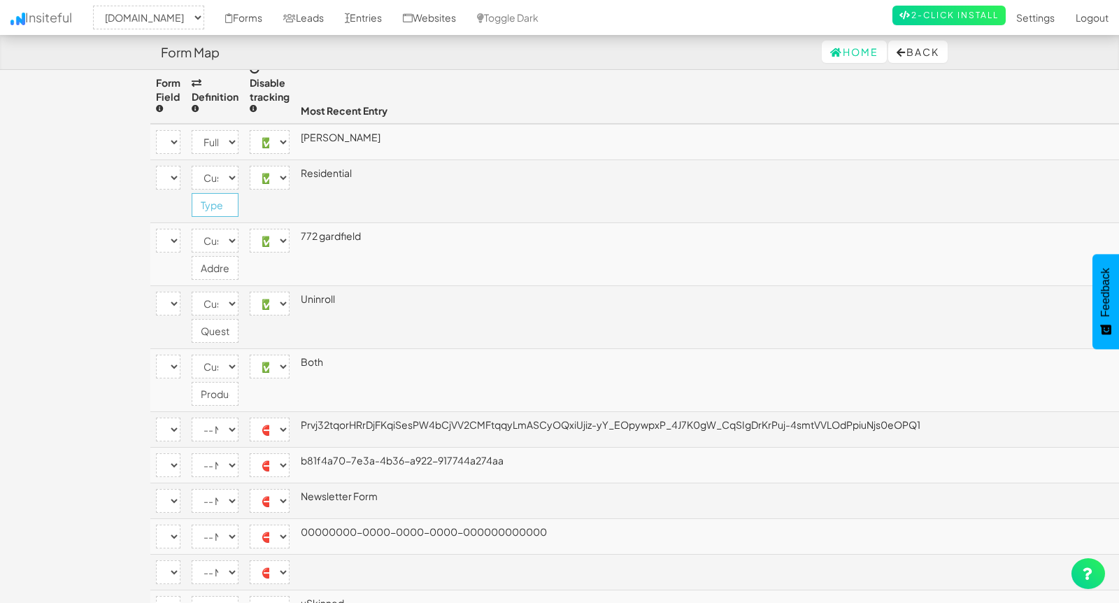
click at [202, 204] on input "Type" at bounding box center [215, 205] width 47 height 24
type input "Utility Type"
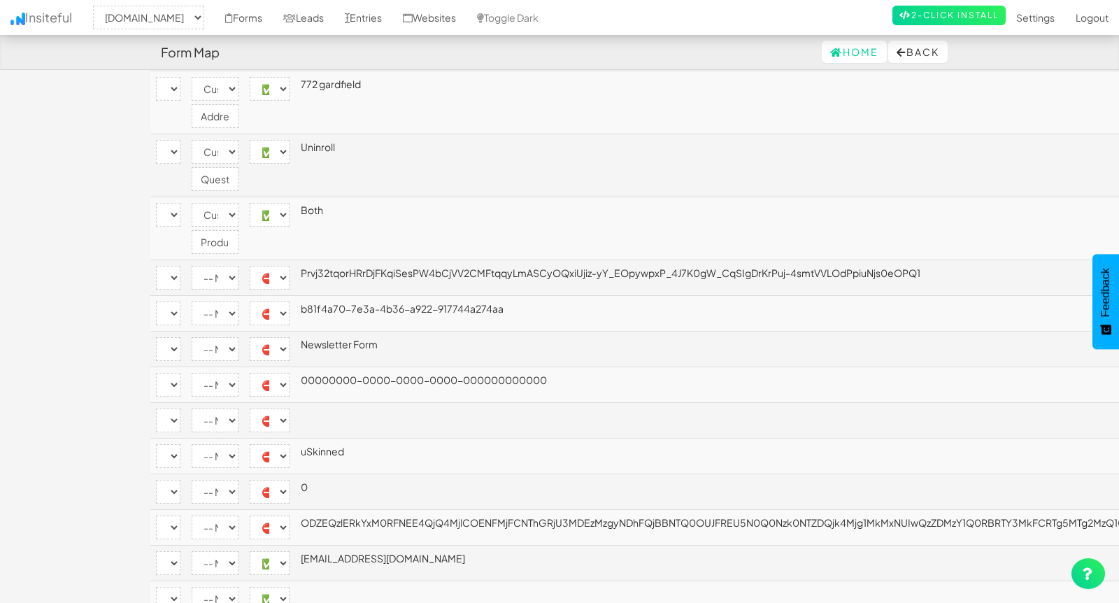
scroll to position [37, 0]
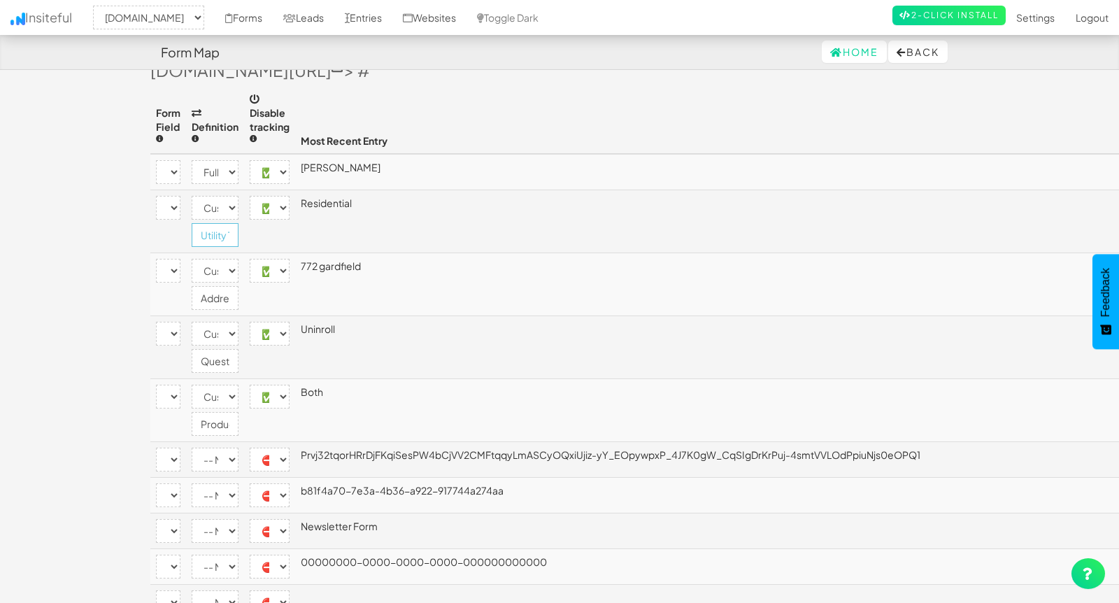
click at [214, 233] on input "Utility Type" at bounding box center [215, 235] width 47 height 24
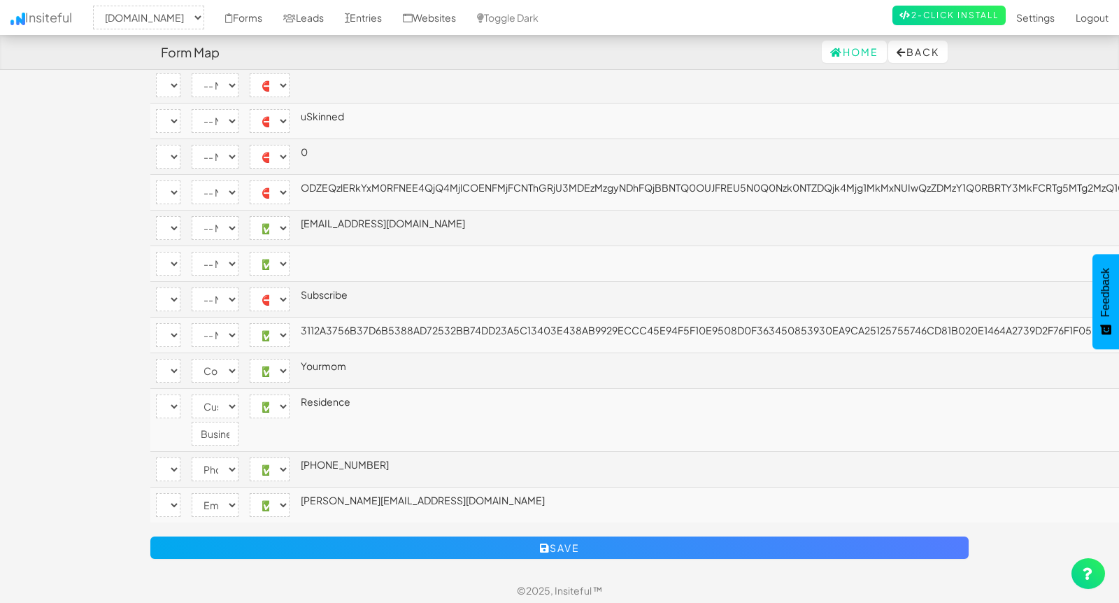
scroll to position [559, 0]
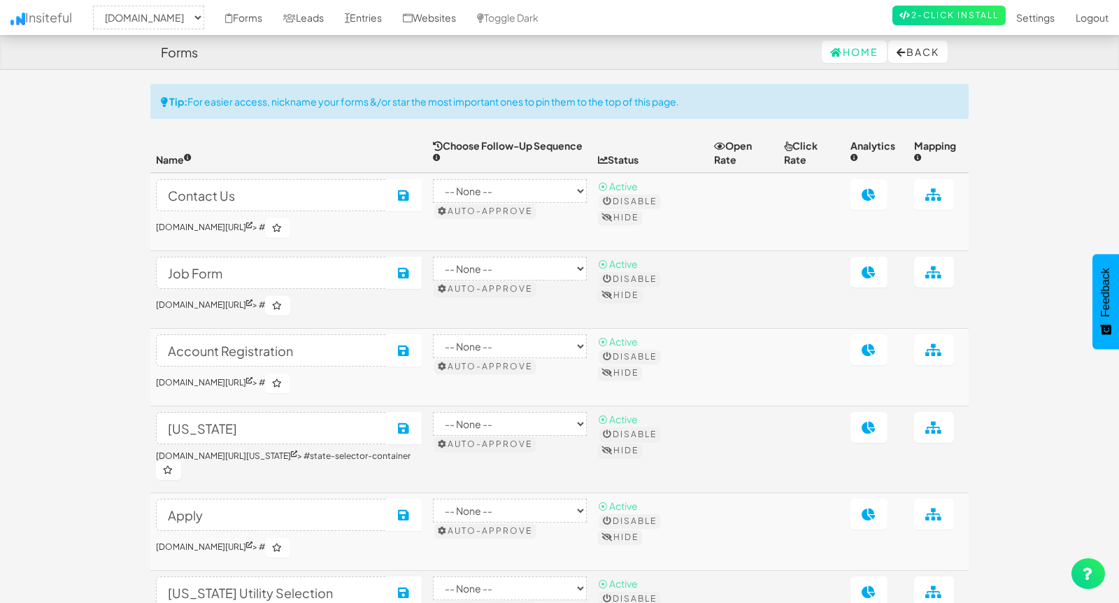
select select "2362"
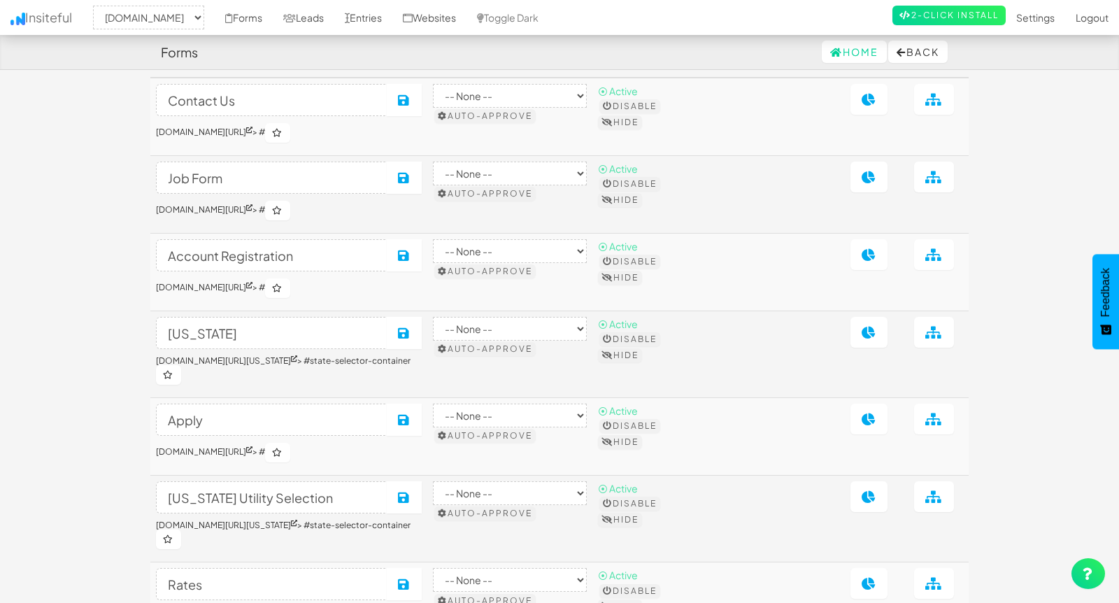
scroll to position [74, 0]
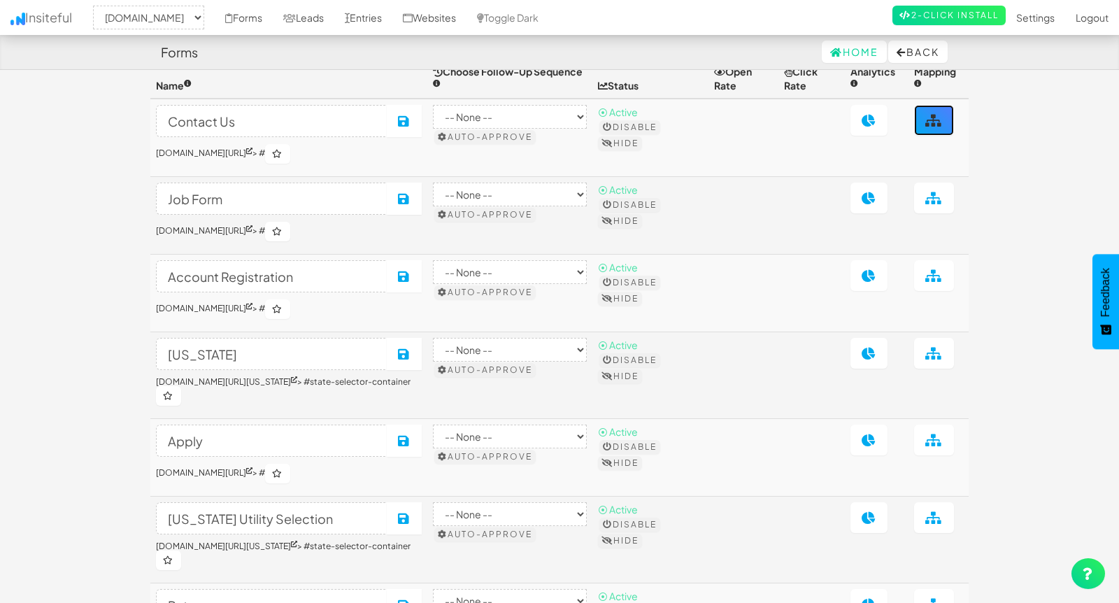
click at [936, 121] on icon at bounding box center [933, 120] width 17 height 13
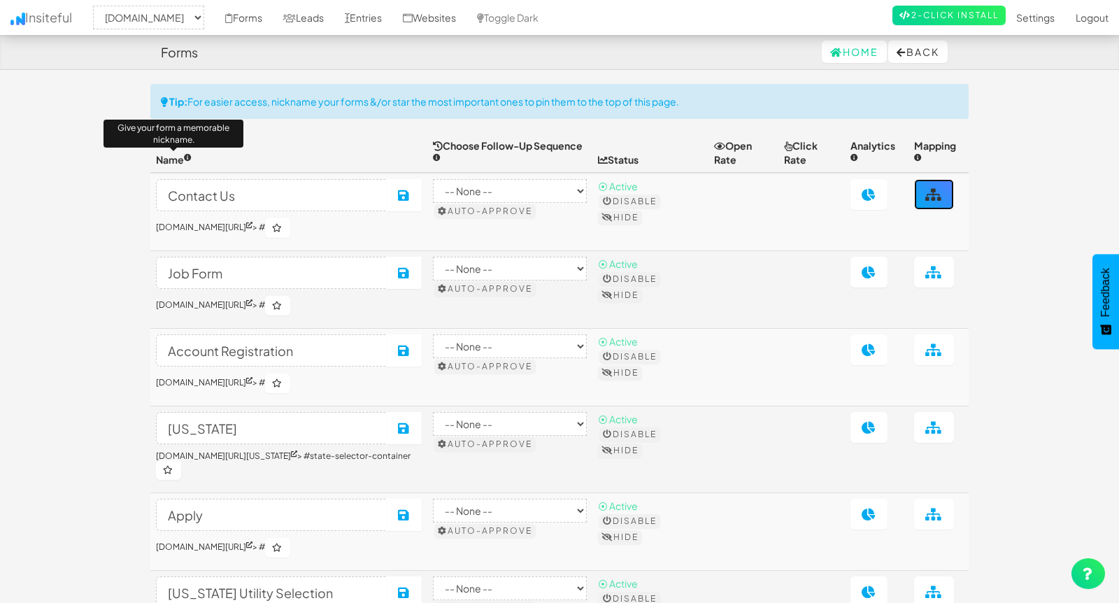
scroll to position [2, 0]
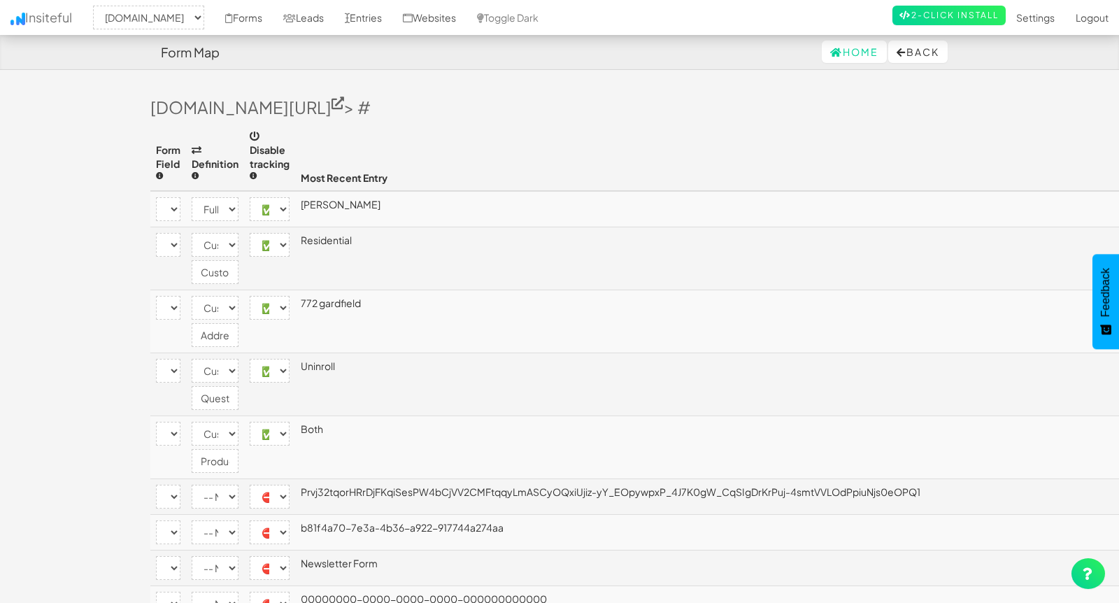
select select "2362"
select select "[name='2d86134a-ca01-4da7-c720-bf48fce8b79e']"
select select "name"
select select "enabled"
select select "[name='9cc27654-cba9-432b-b284-a350cda8c192']"
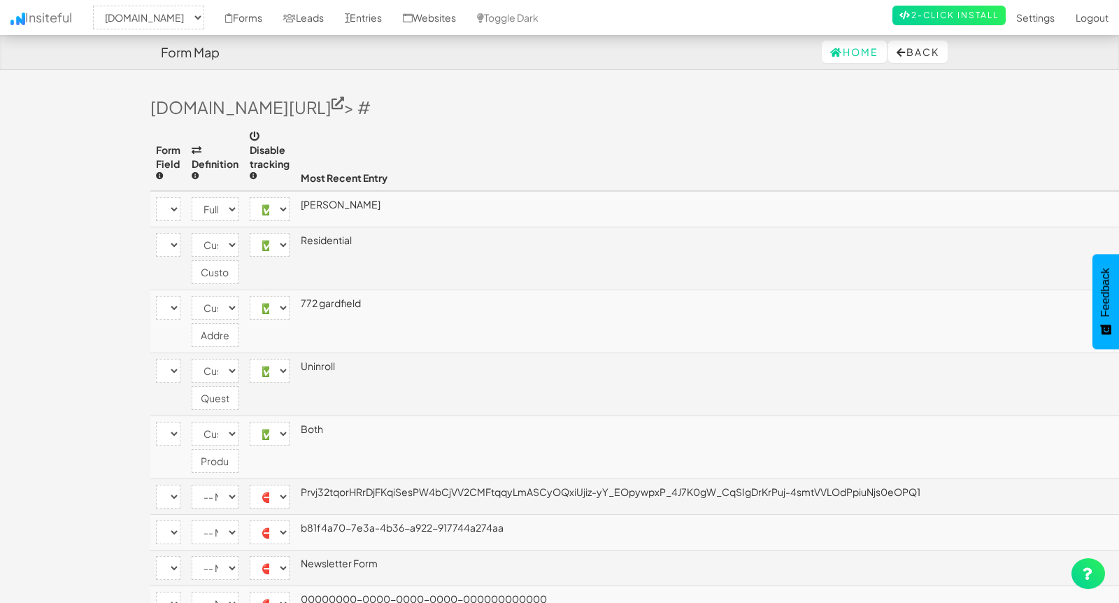
select select "custom"
select select "enabled"
select select "[name='30c19ae3-dd17-46d6-c97e-09b4b067dbc3']"
select select "custom"
select select "enabled"
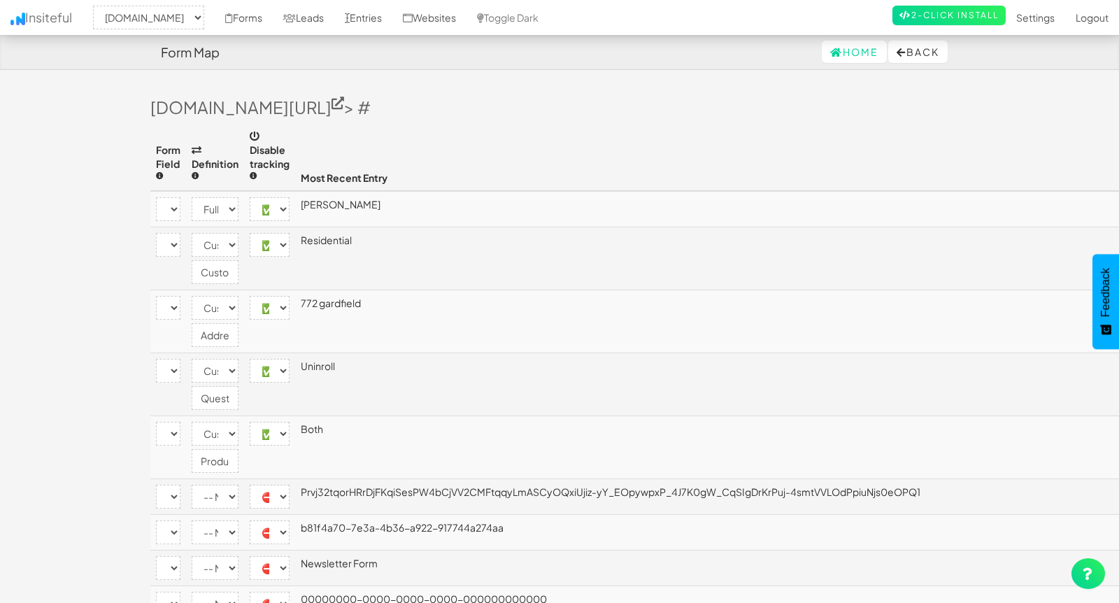
select select "[name='ec9abce4-e339-45a3-f143-6ba81f5b8c1d']"
select select "custom"
select select "enabled"
select select "[name='e06a486f-eb1c-4ebe-9e1e-62ee6b2a8fea']"
select select "custom"
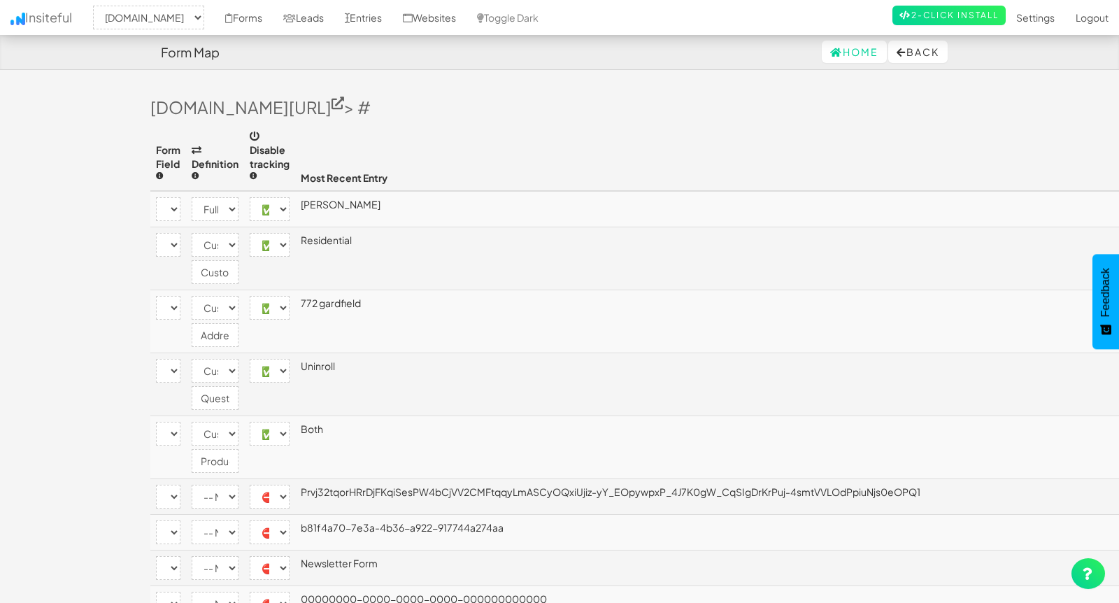
select select "enabled"
select select "[name='__RequestVerificationToken']"
select select "disabled"
select select "[name='FormId']"
select select "disabled"
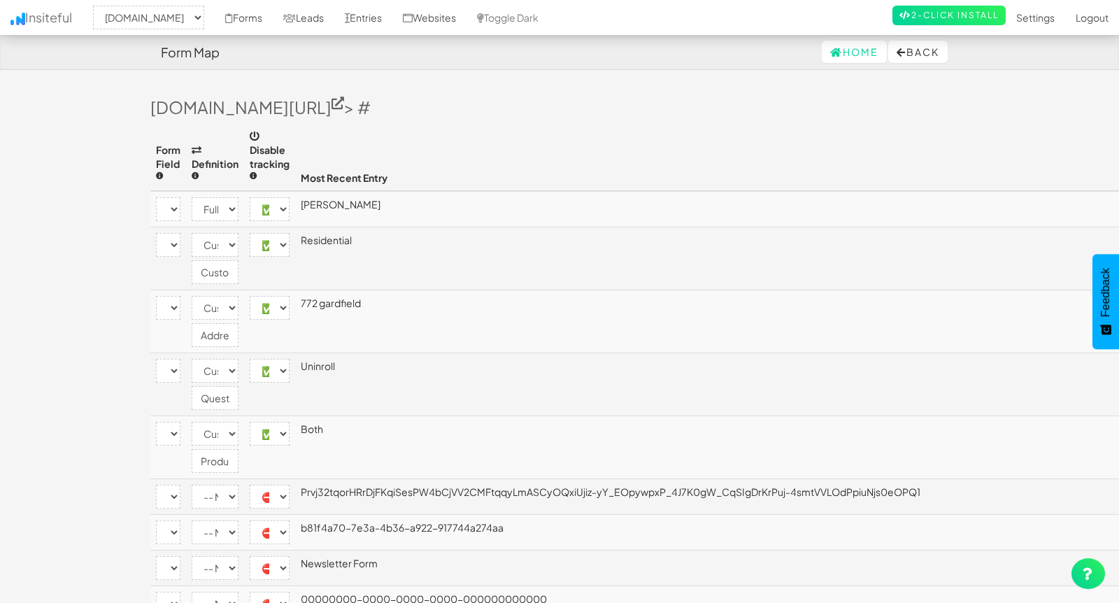
select select "[name='FormName']"
select select "disabled"
select select "[name='RecordId']"
select select "disabled"
select select "[name='PreviousClicked']"
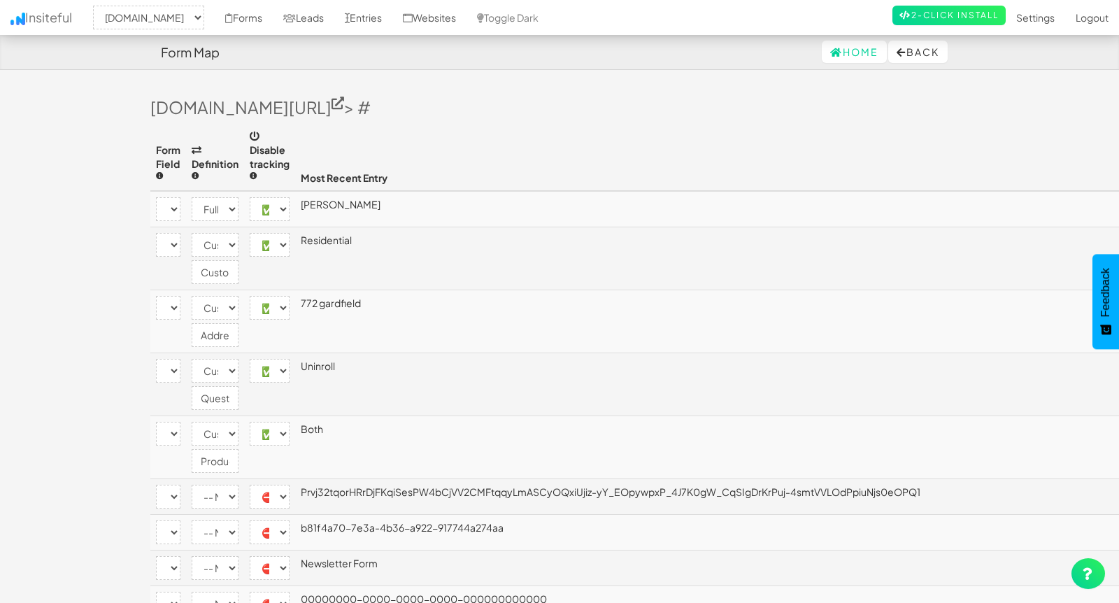
select select "disabled"
select select "[name='Theme']"
select select "disabled"
select select "[name='FormStep']"
select select "disabled"
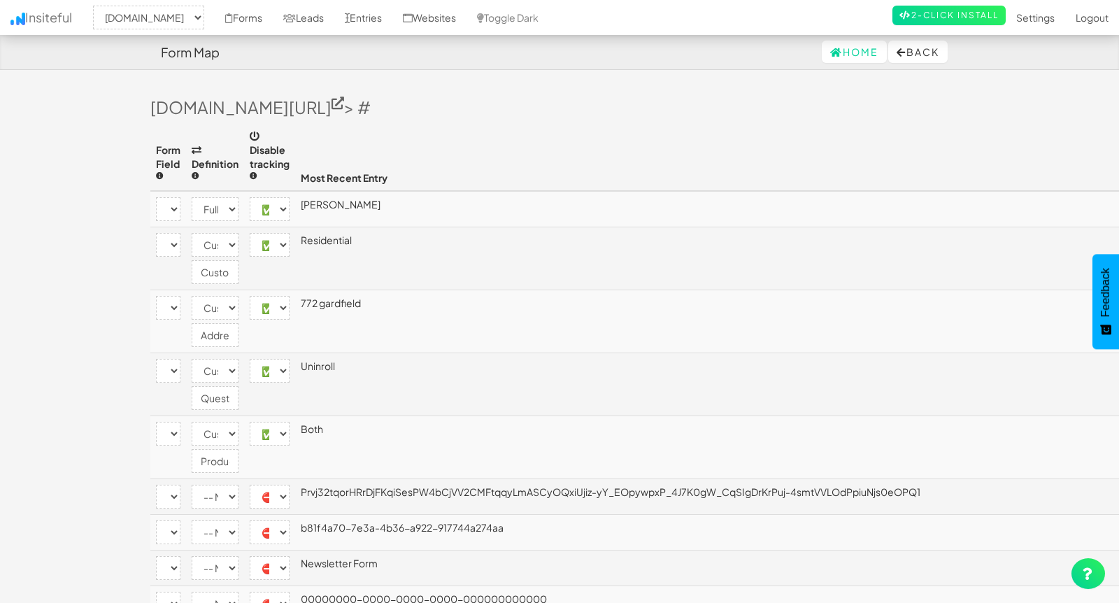
select select "[name='RecordState']"
select select "disabled"
select select "[name='c9204231-7756-4e10-cb50-60870fb4bb73']"
select select "enabled"
select select "[name='b81f4a707e3a4b36a922917744a274aa']"
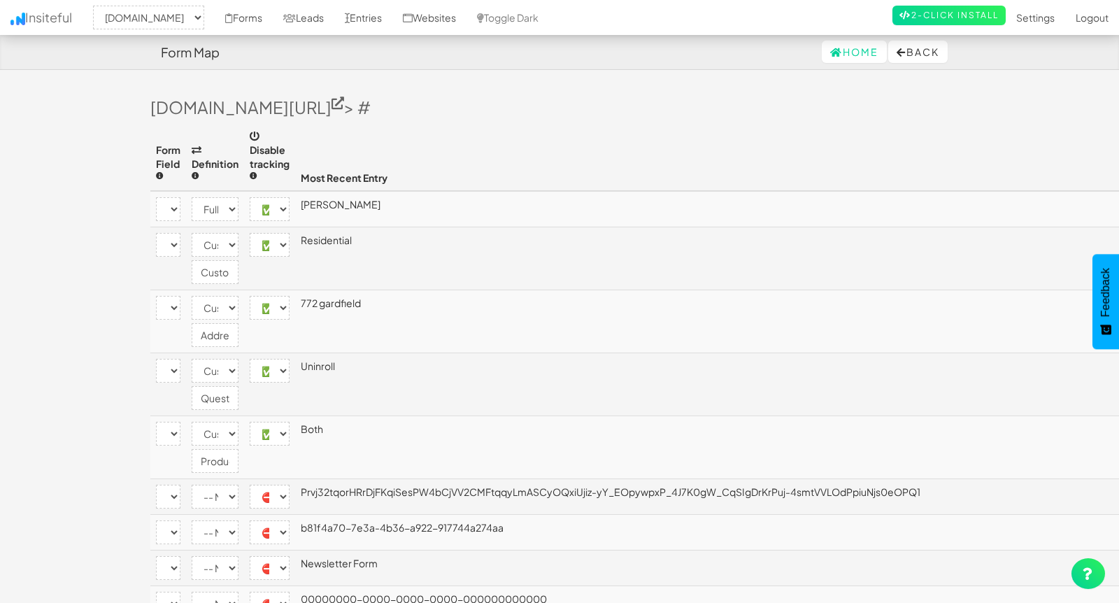
select select "enabled"
select select "[name='__next']"
select select "disabled"
select select "[name='ufprt']"
select select "enabled"
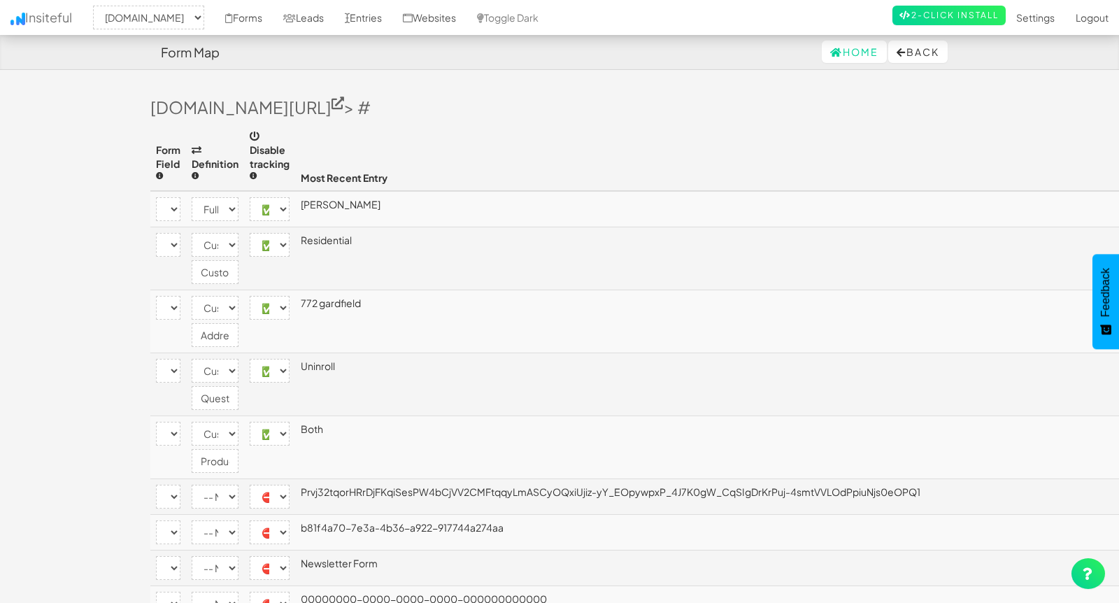
select select "[name='c4a4d889-d1f4-4054-fcad-3ac463492f36']"
select select "company"
select select "enabled"
select select "[name='f9f453e9-3f46-40a8-b0c4-817b8b0bc4be']"
select select "custom"
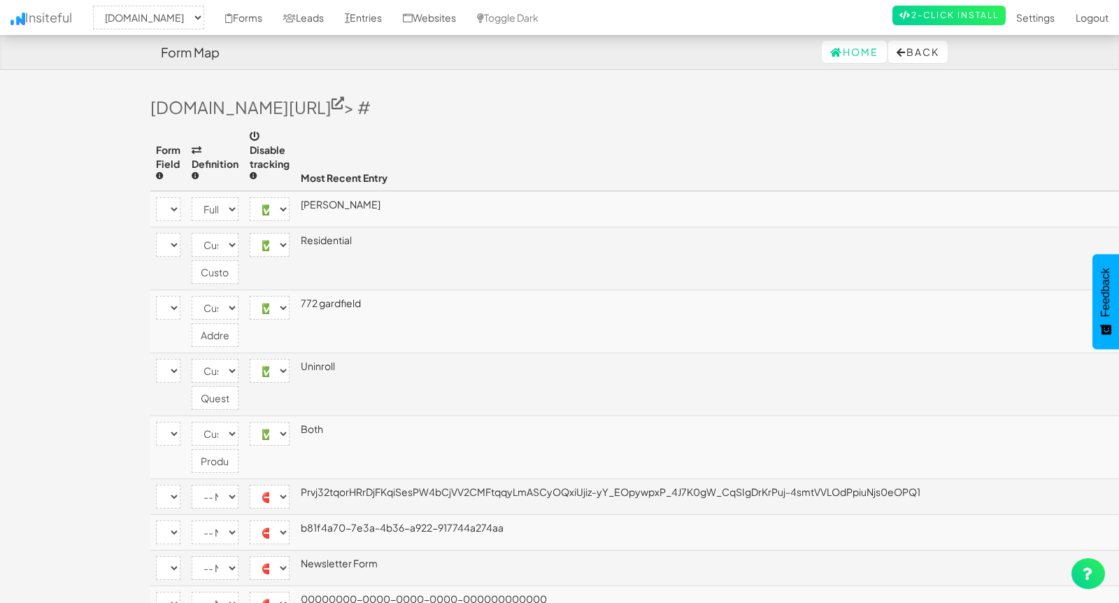
select select "enabled"
select select "[name='21550c3d-769d-4700-8db0-f30cd95e0a95']"
select select "phone"
select select "enabled"
select select "[name='eae61cf1-01da-4da6-f9c6-df56b0aba741']"
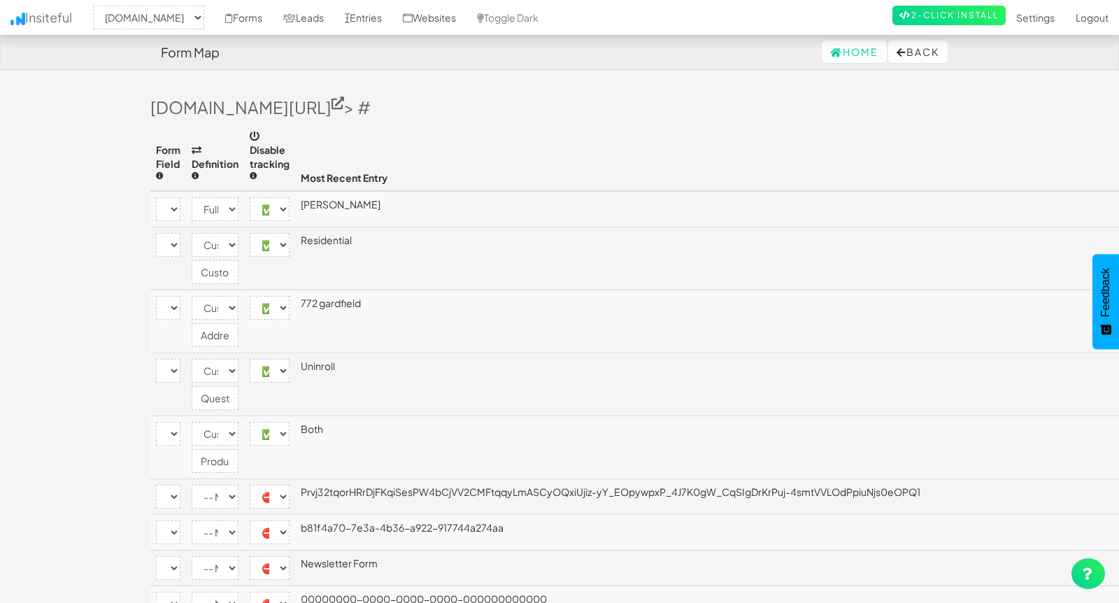
select select "email"
select select "enabled"
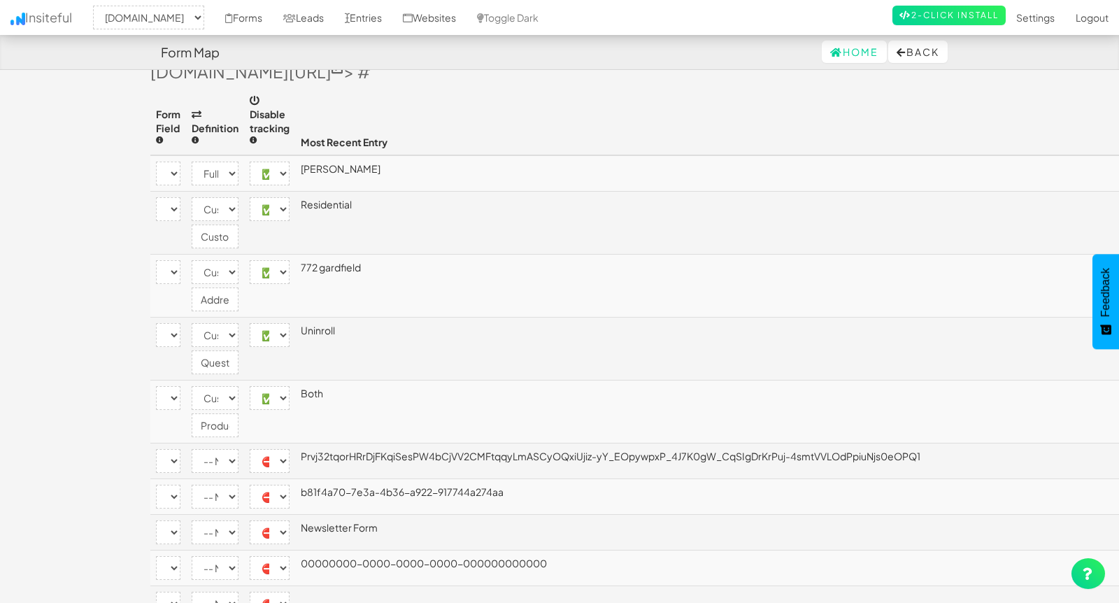
scroll to position [44, 0]
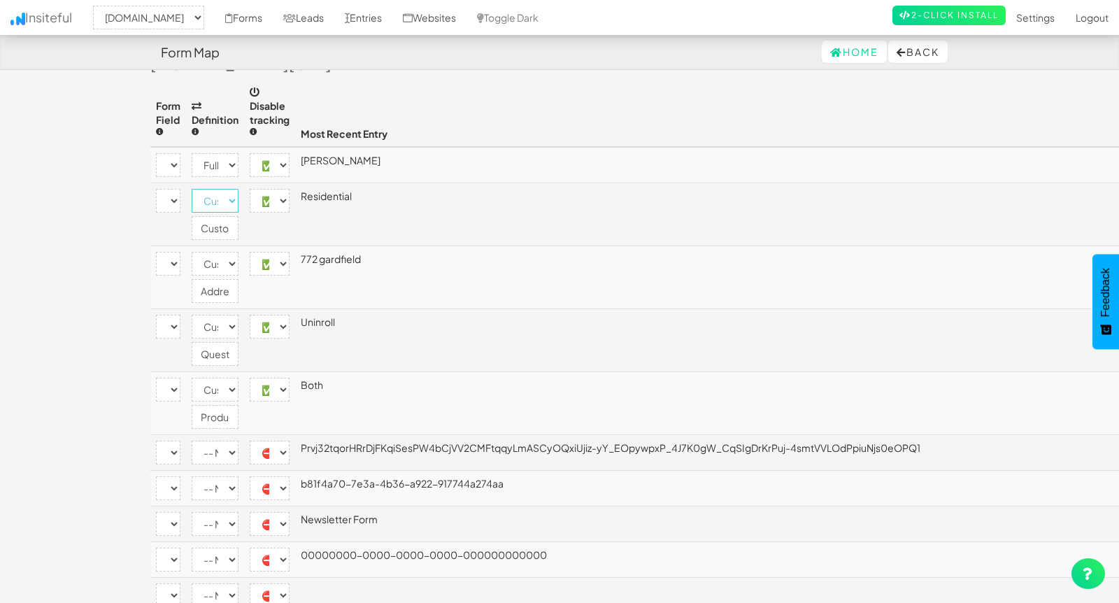
click select "-- None -- Email First Name Last Name Full Name Phone Company Custom... × Unset"
click input "CustomerType"
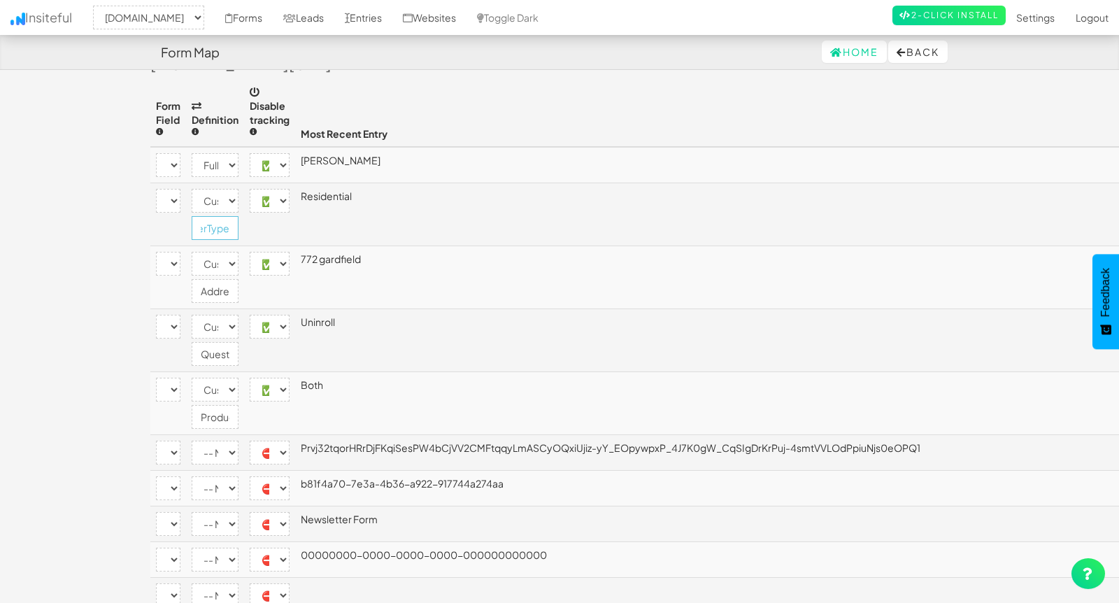
click input "CustomerType"
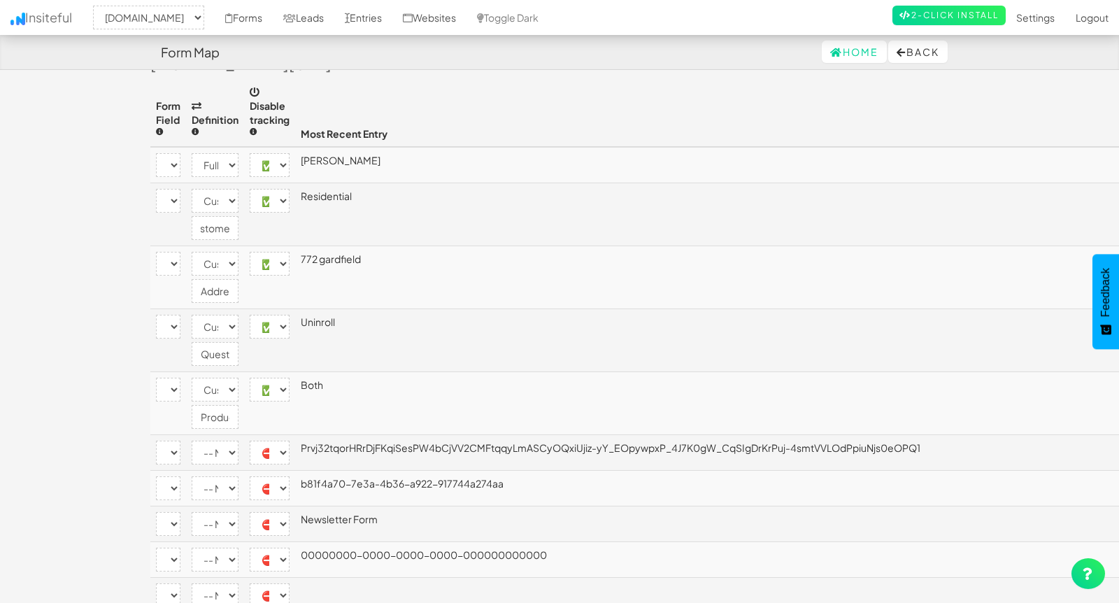
scroll to position [0, 0]
click td "Residential"
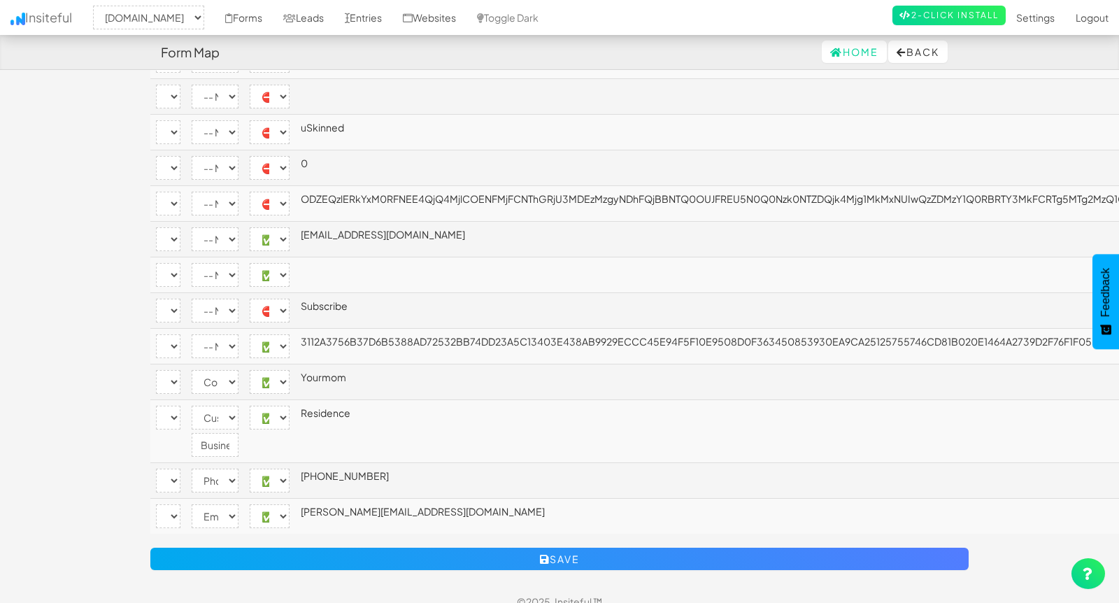
scroll to position [559, 0]
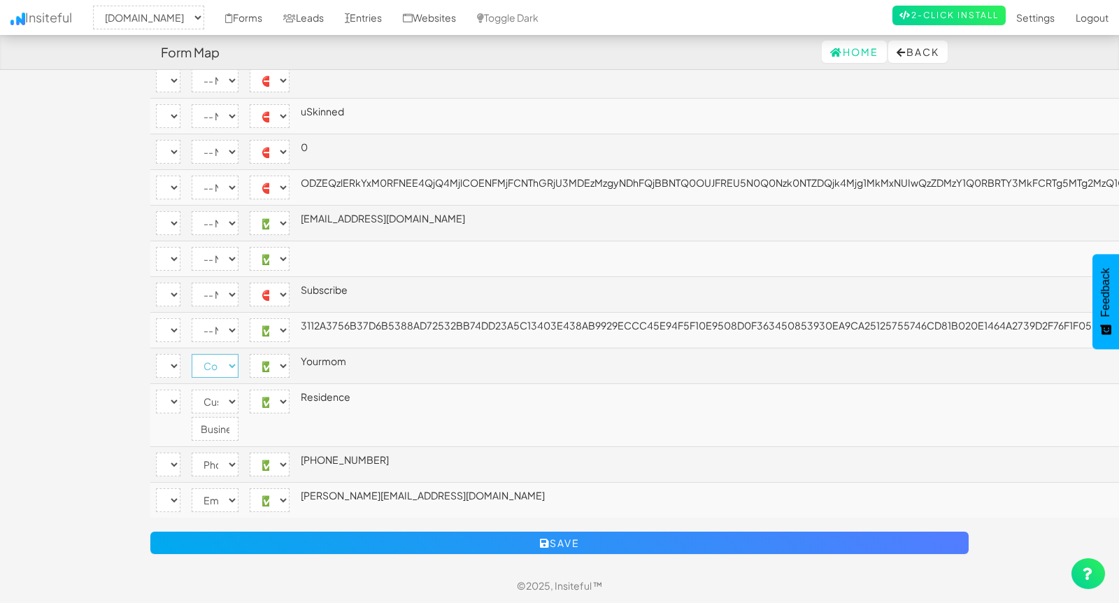
click select "-- None -- Email First Name Last Name Full Name Phone Company Custom... × Unset"
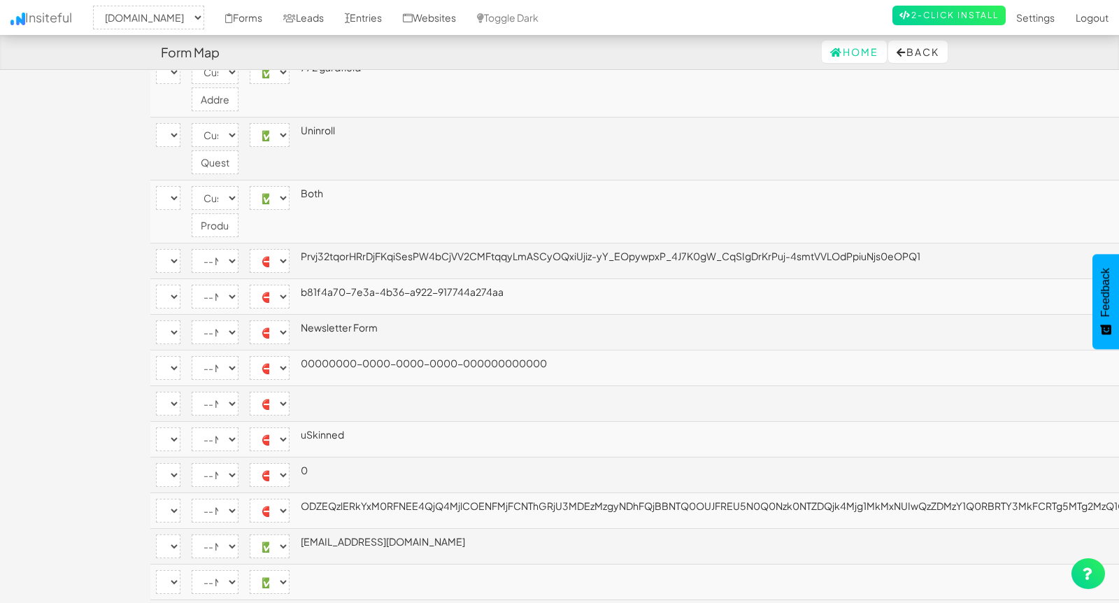
scroll to position [0, 0]
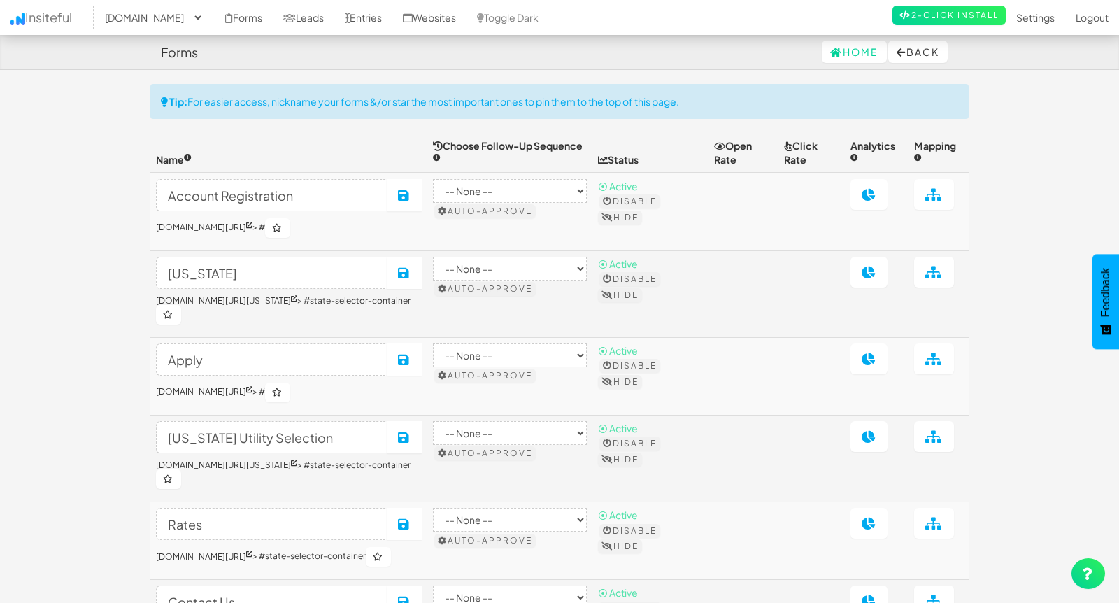
select select "2362"
click at [334, 20] on link "Leads" at bounding box center [304, 17] width 62 height 35
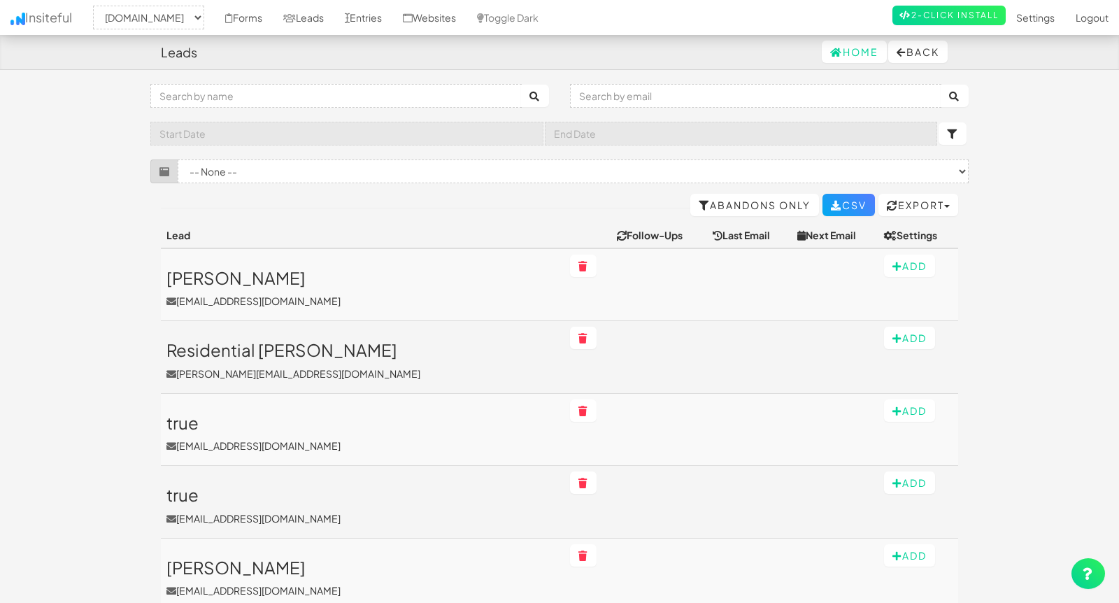
select select "2362"
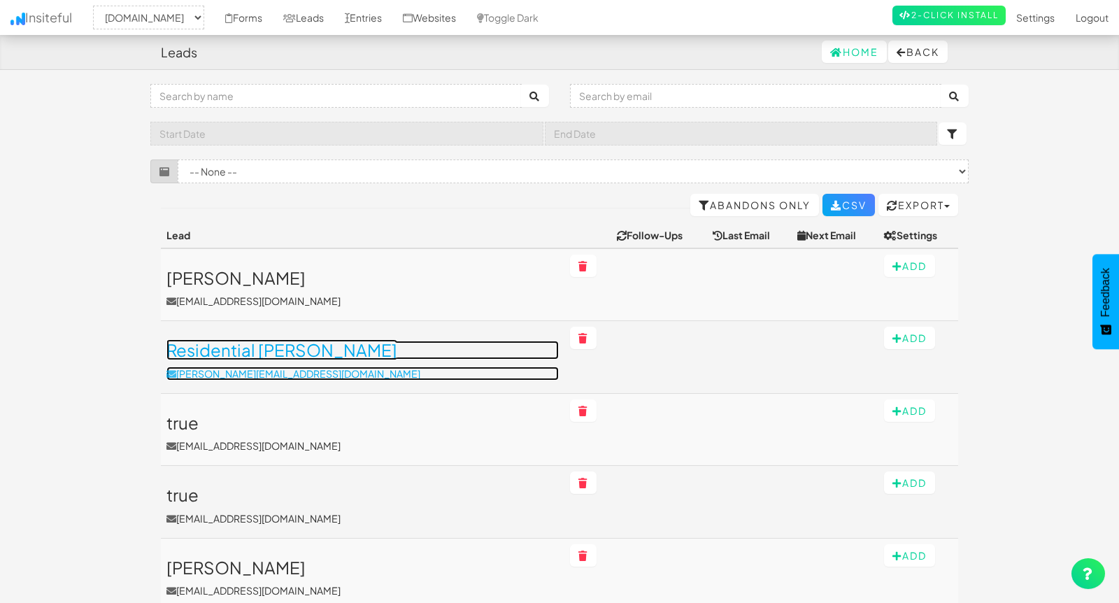
click at [338, 350] on h3 "Residential [PERSON_NAME]" at bounding box center [362, 350] width 392 height 18
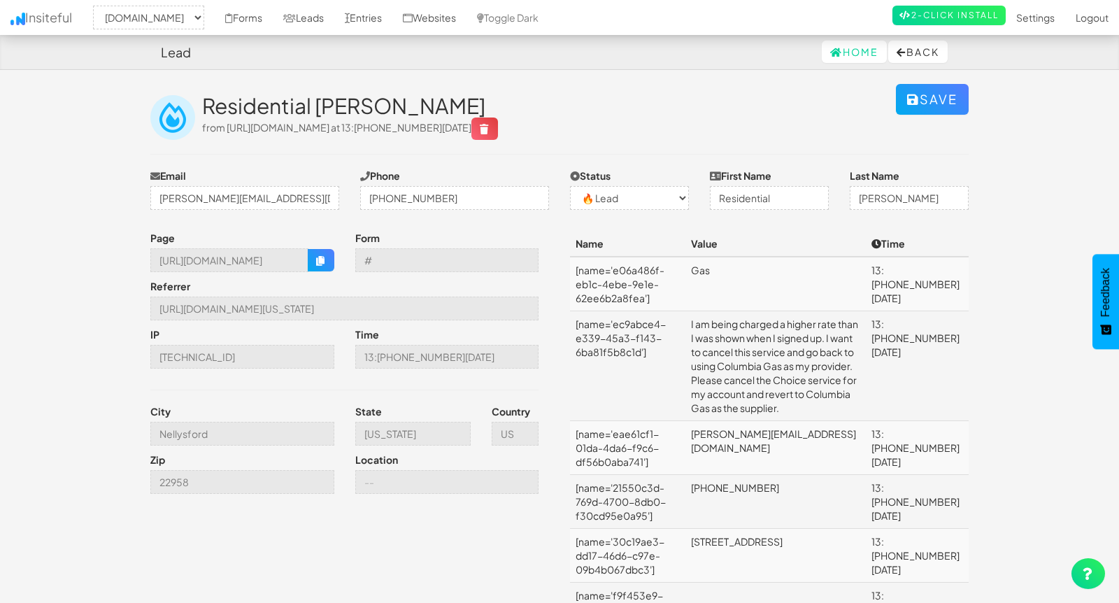
select select "2362"
select select "0"
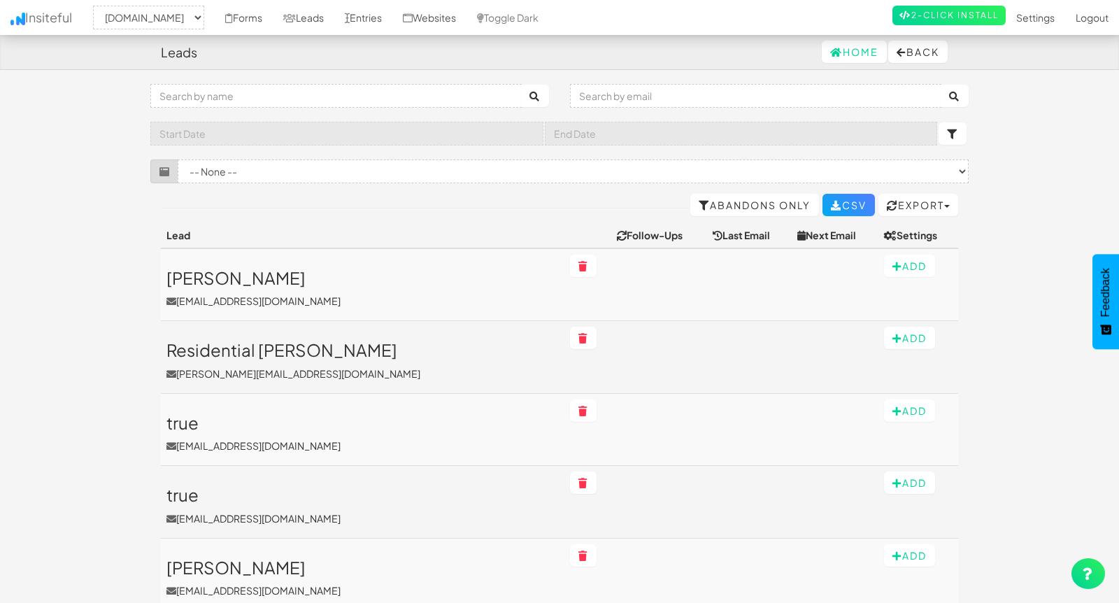
select select "2362"
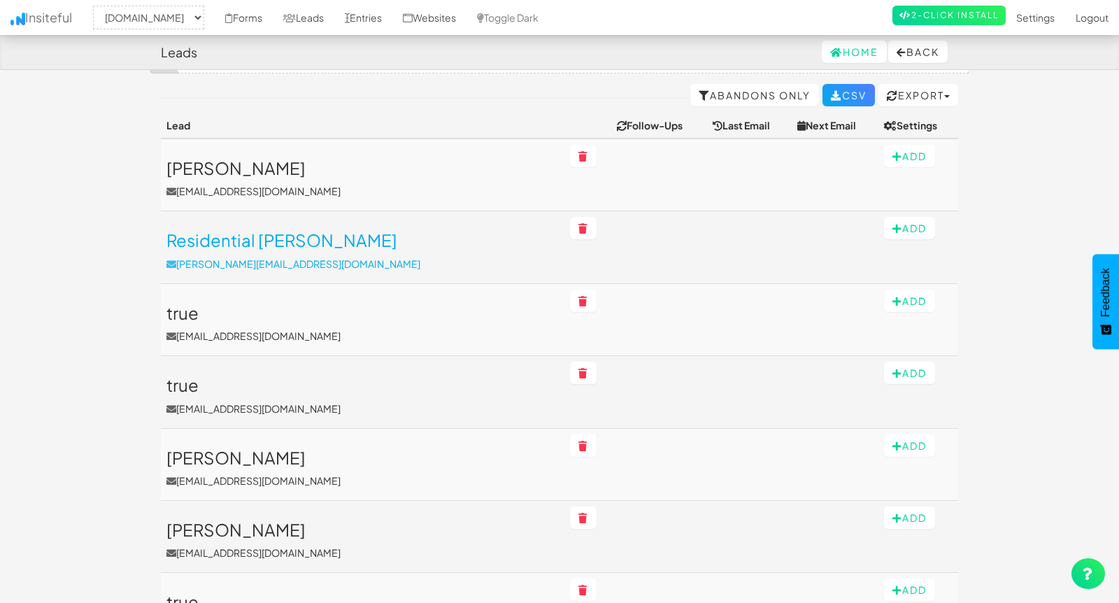
scroll to position [115, 0]
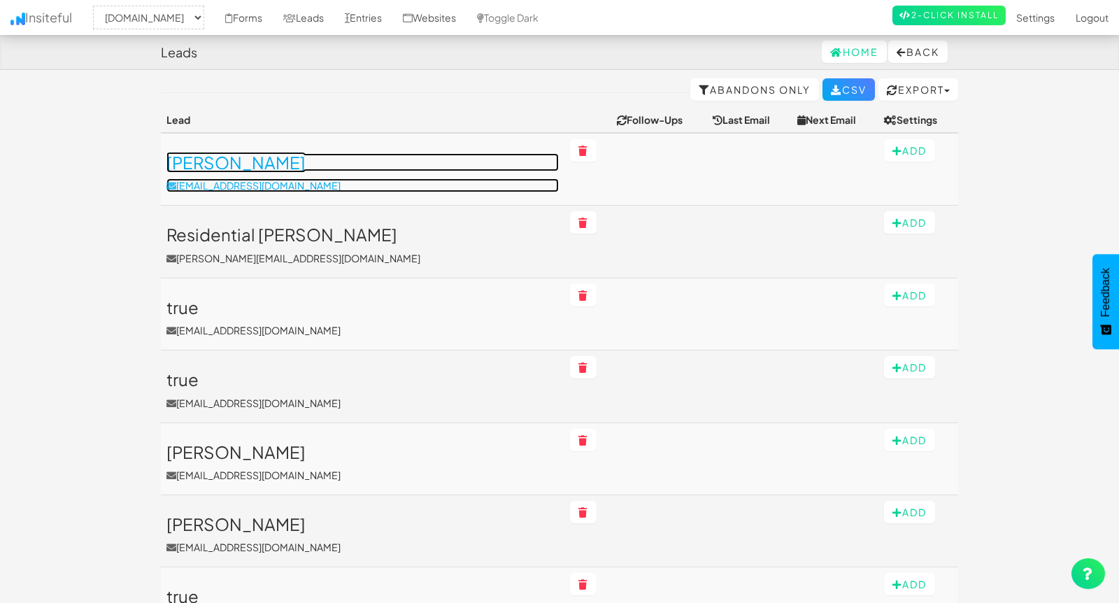
click at [215, 162] on h3 "[PERSON_NAME]" at bounding box center [362, 162] width 392 height 18
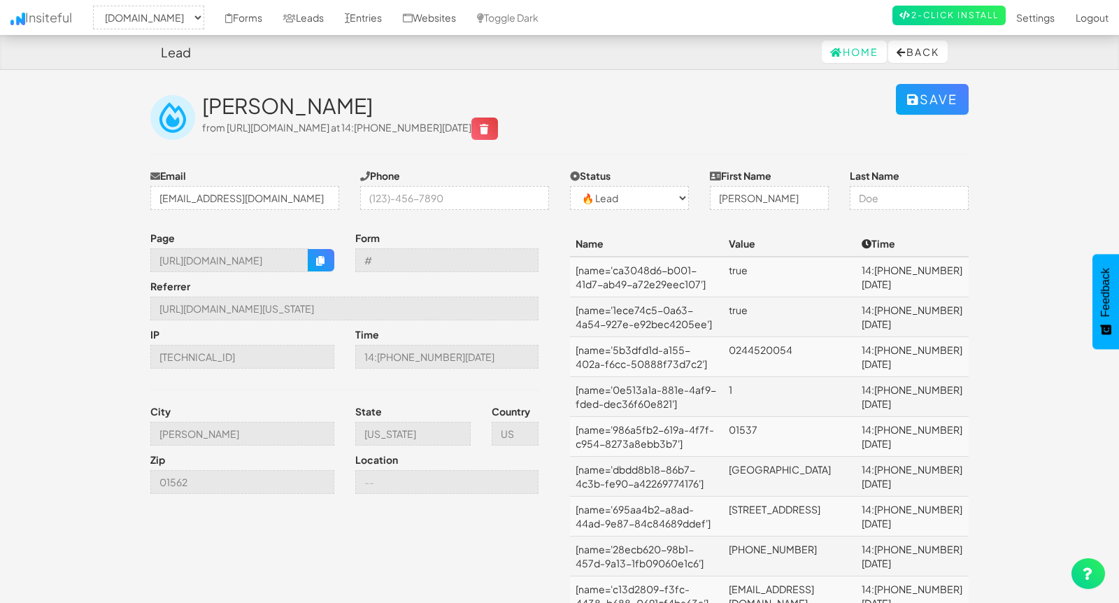
select select "2362"
select select "0"
click at [334, 20] on link "Leads" at bounding box center [304, 17] width 62 height 35
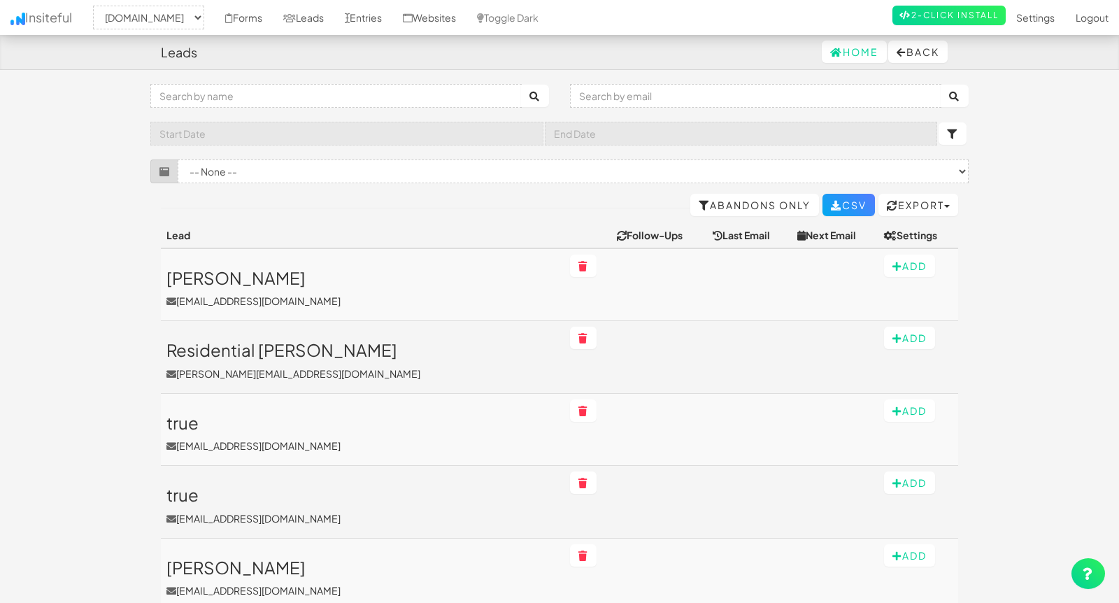
select select "2362"
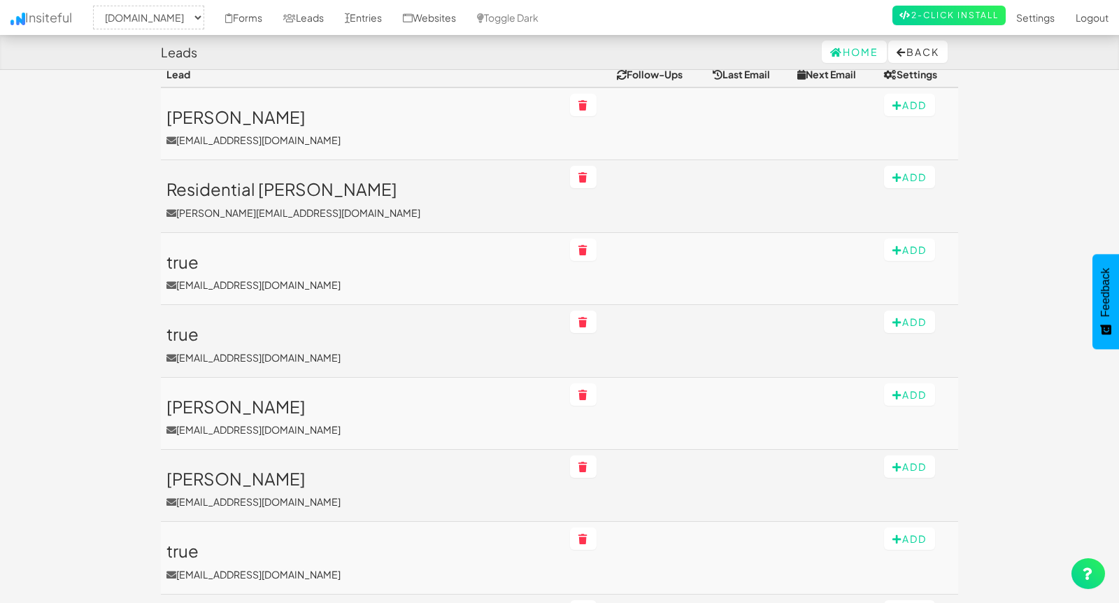
scroll to position [162, 0]
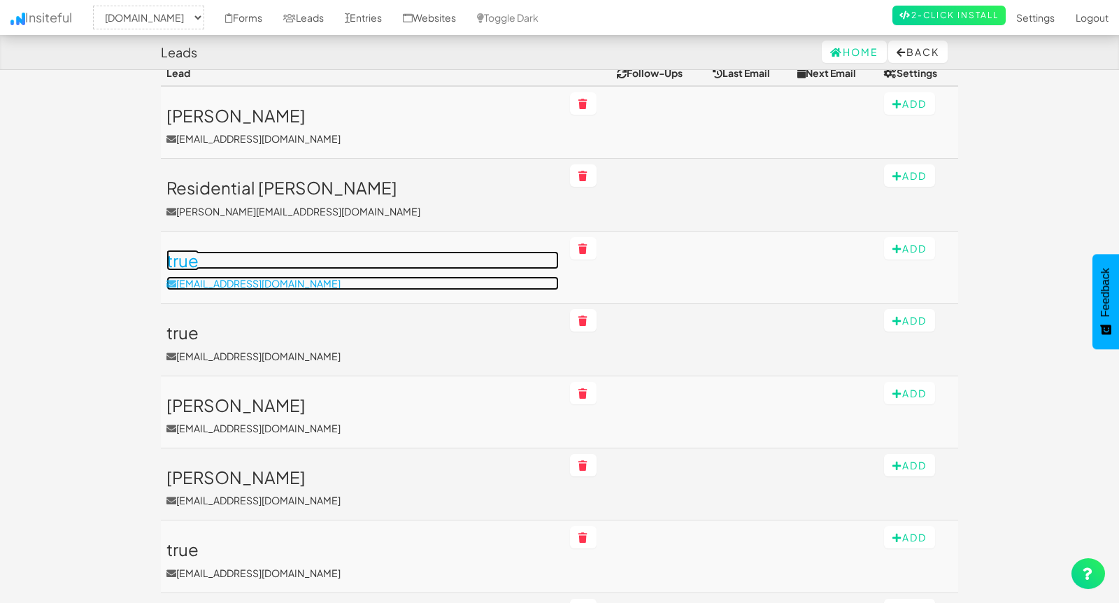
click at [260, 261] on h3 "true" at bounding box center [362, 260] width 392 height 18
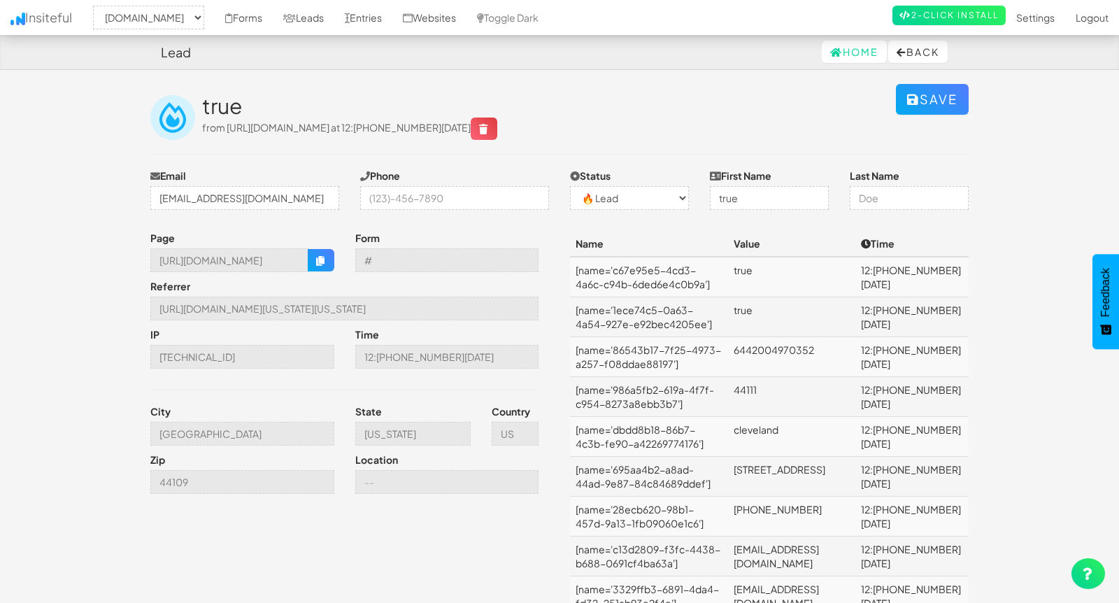
select select "2362"
select select "0"
click at [319, 261] on icon "button" at bounding box center [321, 261] width 10 height 10
click at [43, 15] on link "Insiteful" at bounding box center [41, 17] width 83 height 35
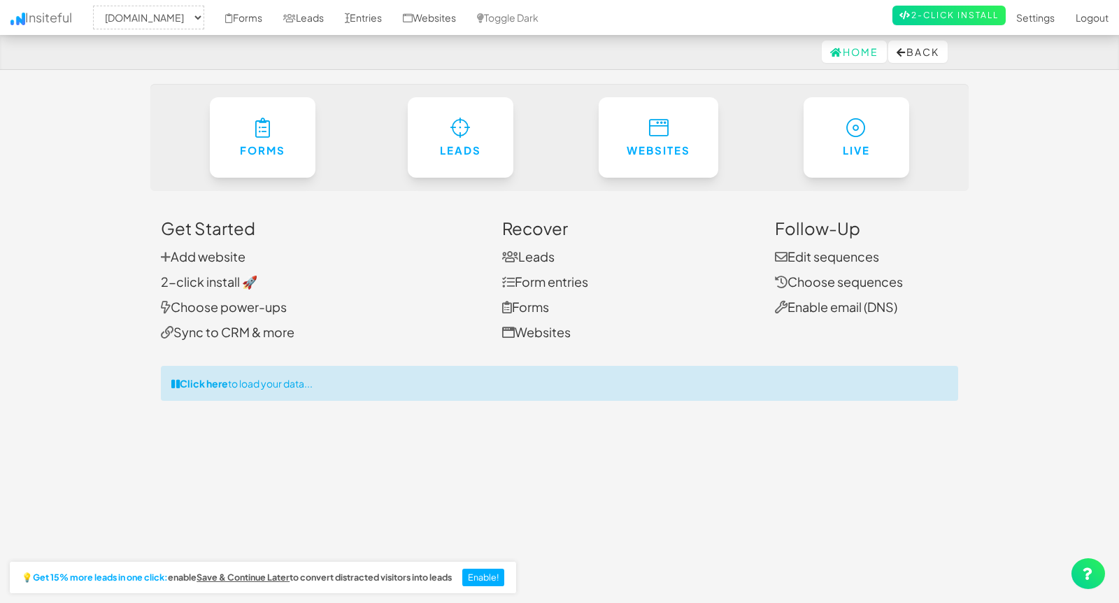
select select "2362"
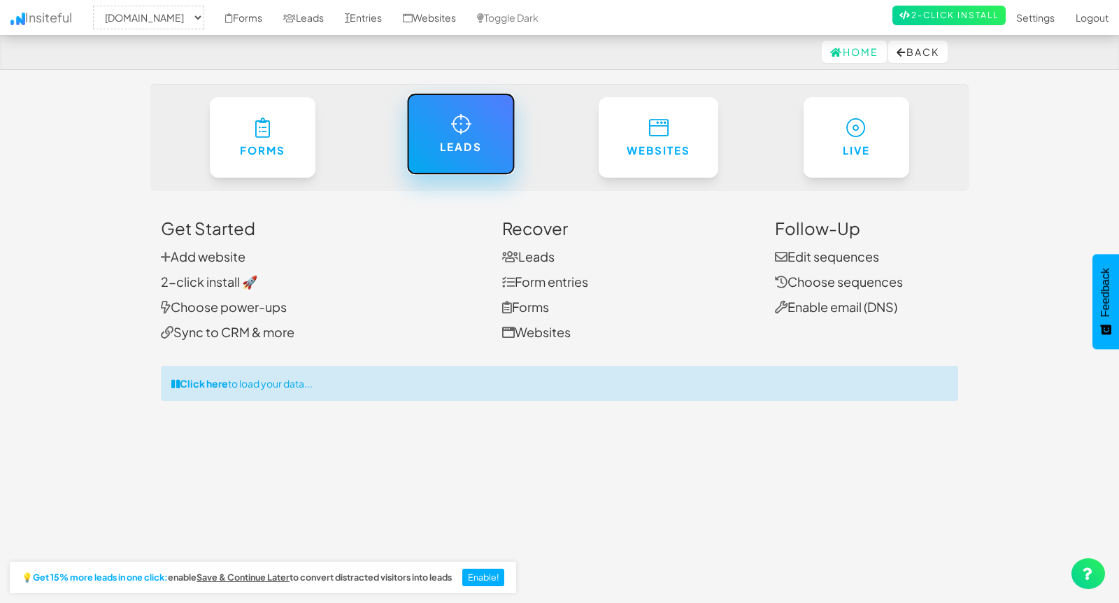
click at [446, 137] on link "Leads" at bounding box center [460, 134] width 108 height 82
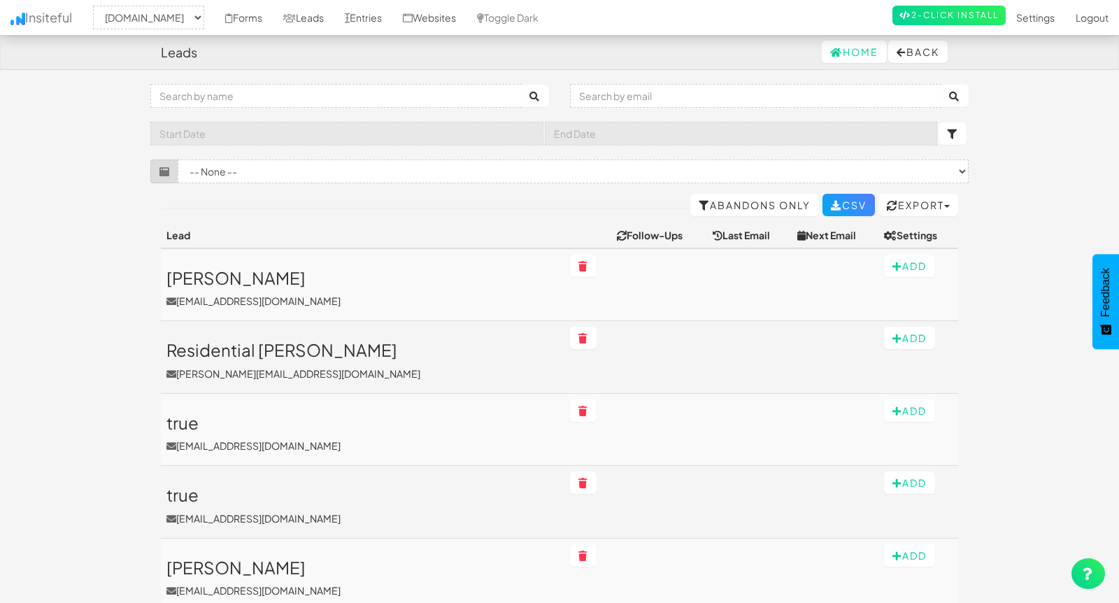
select select "2362"
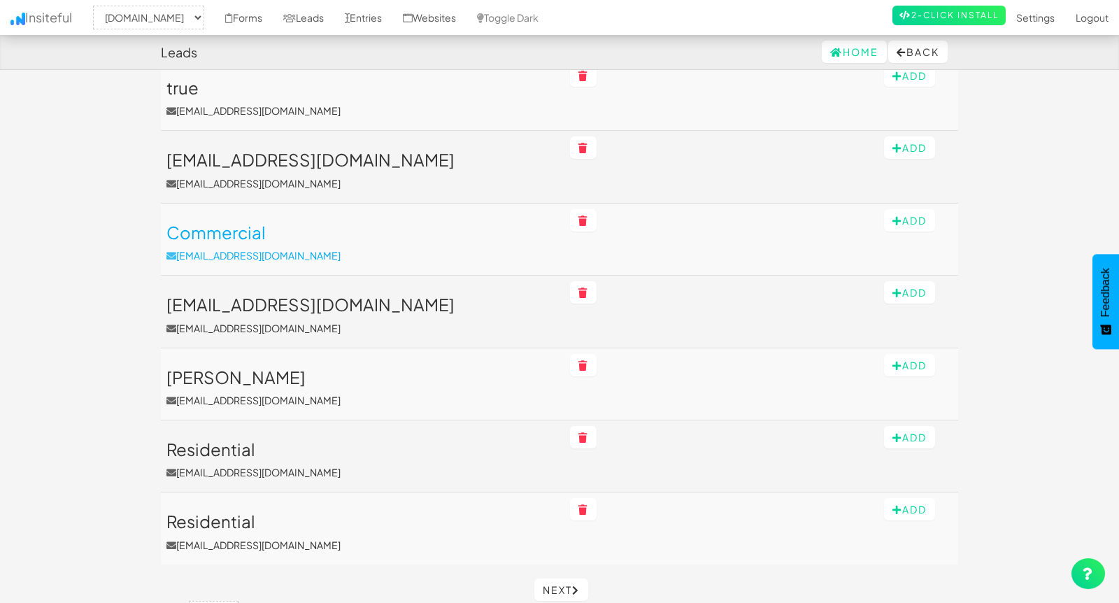
scroll to position [1548, 0]
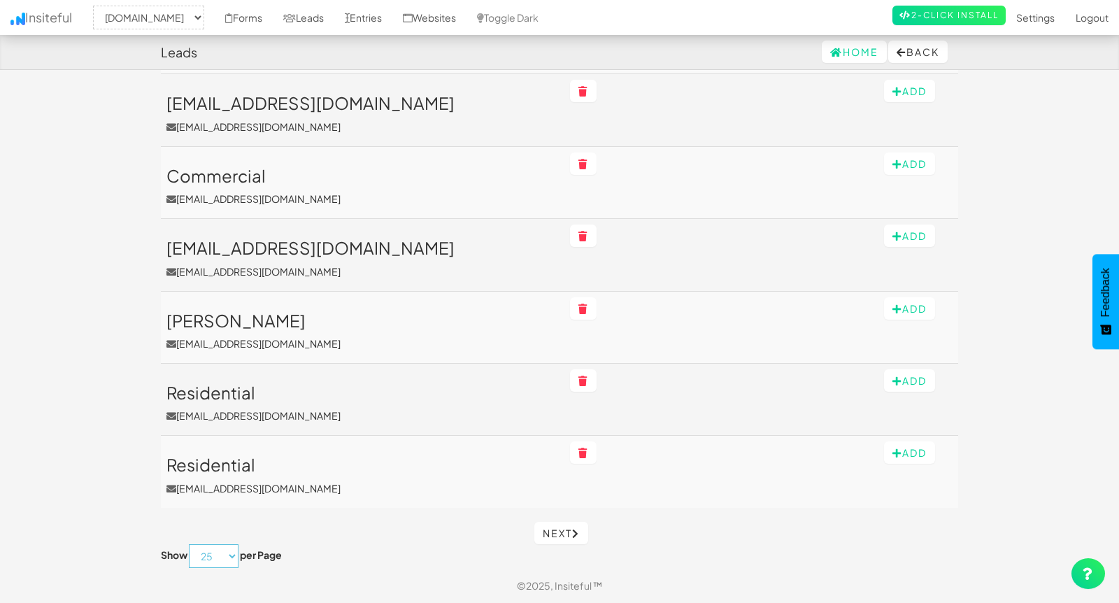
click at [227, 552] on select "10 25 50 75 100" at bounding box center [214, 556] width 50 height 24
select select "100"
click at [190, 544] on select "10 25 50 75 100" at bounding box center [214, 556] width 50 height 24
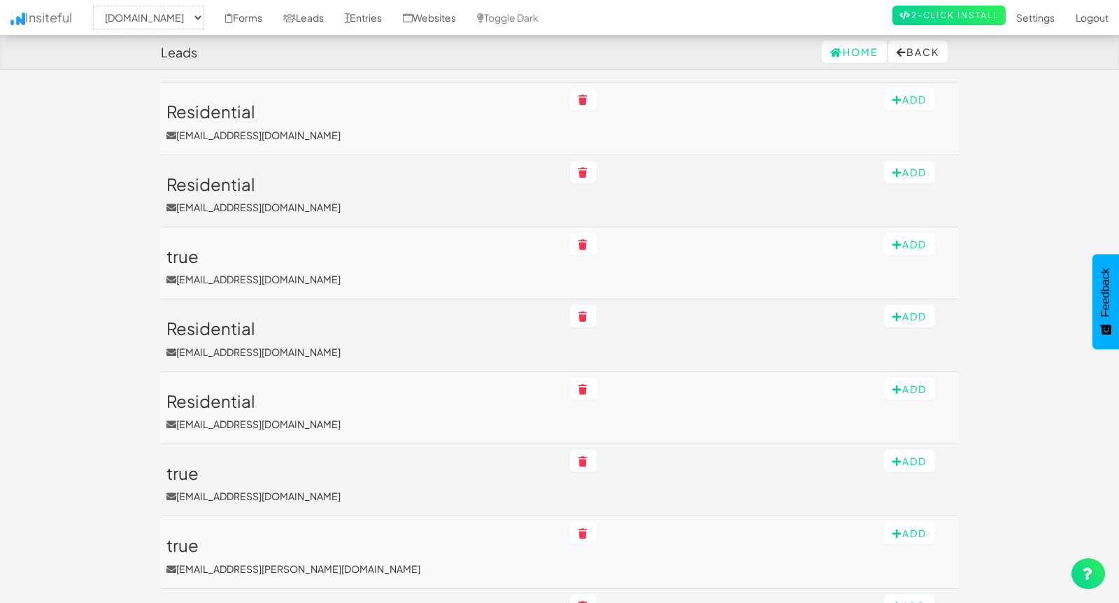
scroll to position [869, 0]
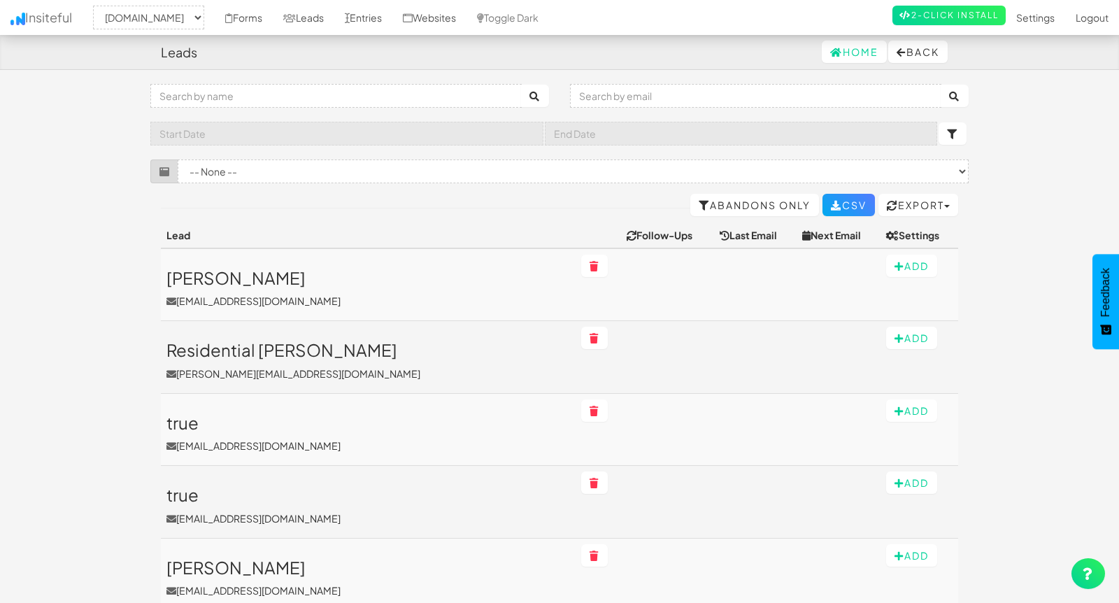
select select "2362"
select select "100"
click select "-- None -- Login ([DOMAIN_NAME][URL]) ([DOMAIN_NAME]/login/[name='searchForm'])…"
